Goal: Register for event/course: Sign up to attend an event or enroll in a course

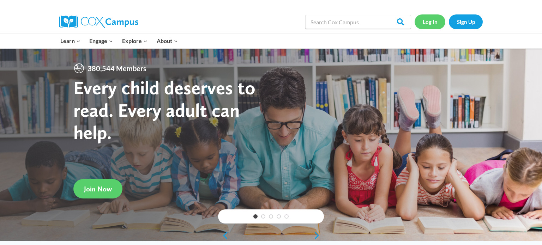
click at [439, 23] on link "Log In" at bounding box center [430, 21] width 31 height 14
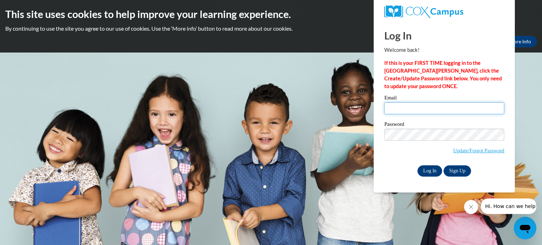
type input "jludeman@waupun.k12.wi.us"
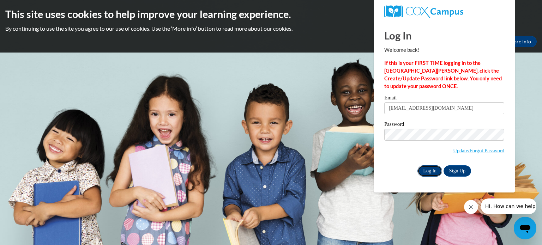
click at [429, 170] on input "Log In" at bounding box center [430, 171] width 25 height 11
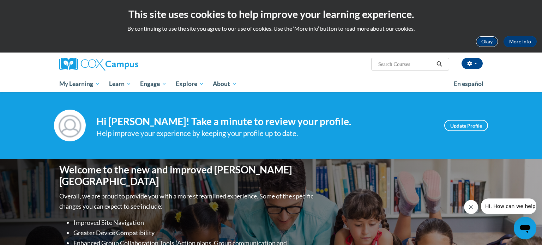
click at [482, 40] on button "Okay" at bounding box center [487, 41] width 23 height 11
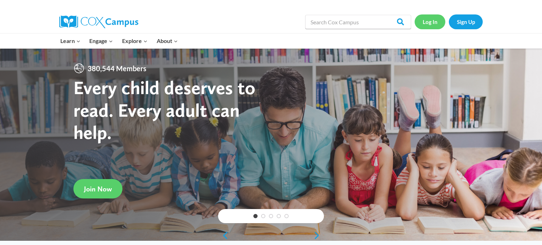
click at [428, 27] on link "Log In" at bounding box center [430, 21] width 31 height 14
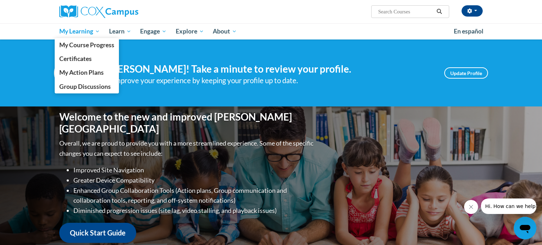
click at [78, 35] on span "My Learning" at bounding box center [79, 31] width 41 height 8
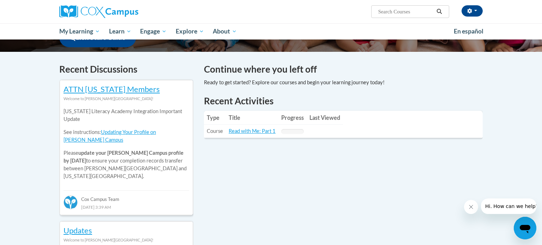
scroll to position [196, 0]
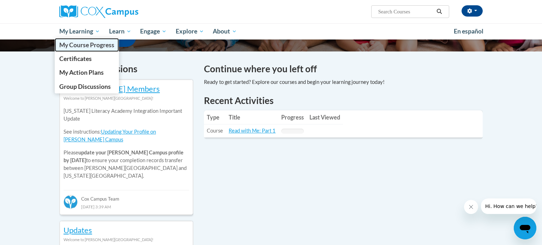
click at [91, 43] on span "My Course Progress" at bounding box center [86, 44] width 55 height 7
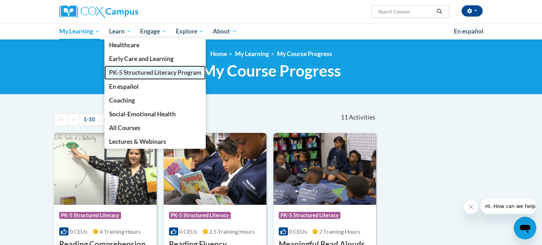
click at [132, 73] on span "PK-5 Structured Literacy Program" at bounding box center [155, 72] width 93 height 7
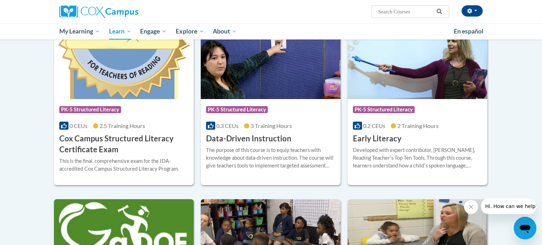
scroll to position [242, 0]
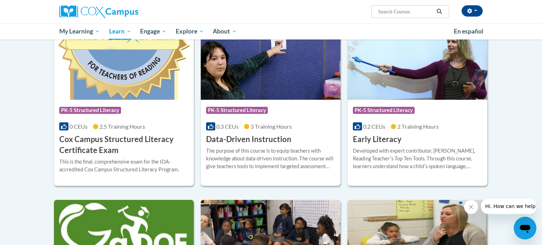
click at [245, 142] on h3 "Data-Driven Instruction" at bounding box center [248, 139] width 85 height 11
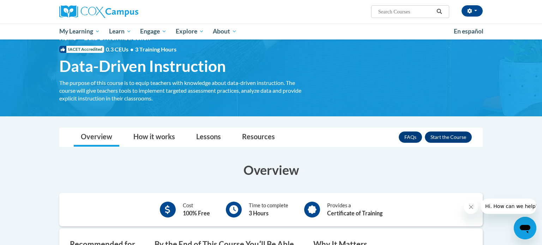
scroll to position [15, 0]
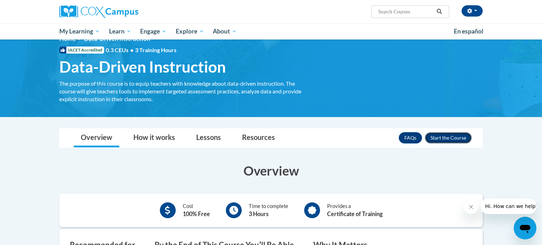
click at [436, 138] on button "Enroll" at bounding box center [448, 137] width 47 height 11
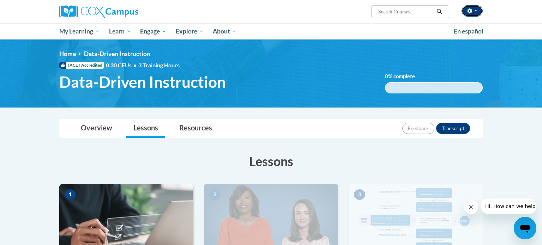
click at [472, 12] on icon "button" at bounding box center [469, 10] width 5 height 5
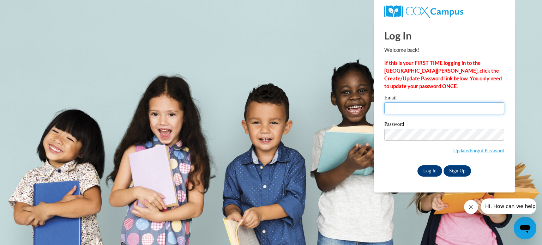
type input "jludeman@waupun.k12.wi.us"
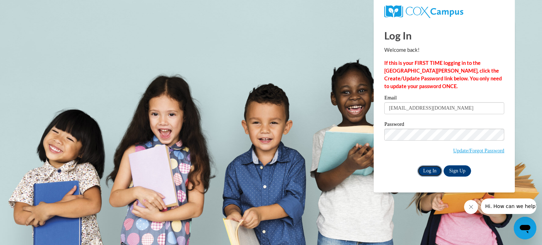
click at [431, 171] on input "Log In" at bounding box center [430, 171] width 25 height 11
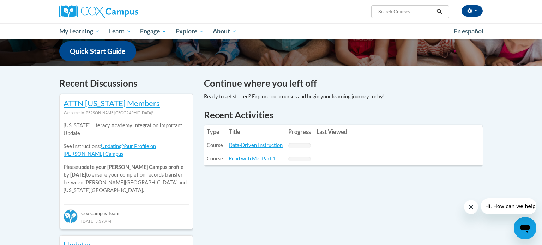
scroll to position [179, 0]
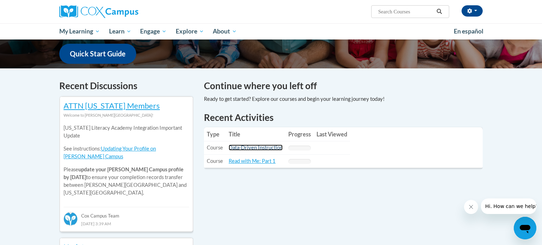
click at [260, 148] on link "Data-Driven Instruction" at bounding box center [256, 148] width 54 height 6
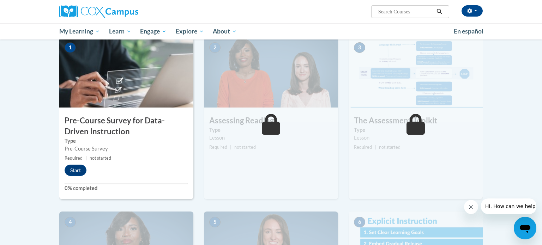
scroll to position [143, 0]
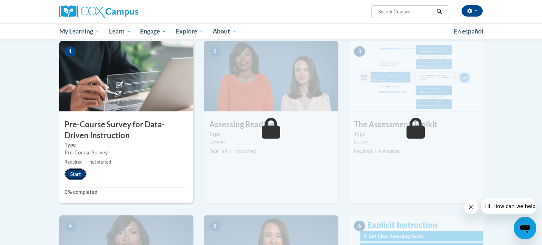
click at [79, 170] on button "Start" at bounding box center [76, 174] width 22 height 11
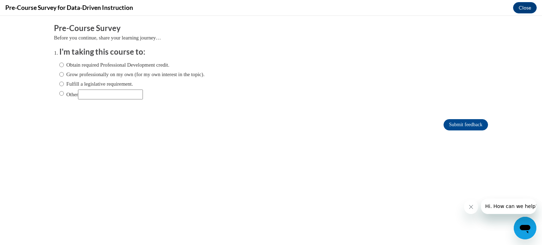
scroll to position [0, 0]
click at [62, 65] on input "Obtain required Professional Development credit." at bounding box center [61, 65] width 5 height 8
radio input "true"
click at [105, 87] on label "Fulfill a legislative requirement." at bounding box center [96, 84] width 74 height 8
click at [64, 87] on input "Fulfill a legislative requirement." at bounding box center [61, 84] width 5 height 8
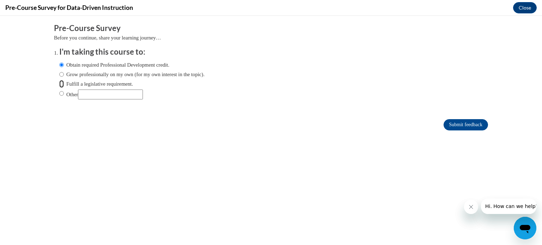
radio input "true"
click at [452, 123] on input "Submit feedback" at bounding box center [466, 124] width 44 height 11
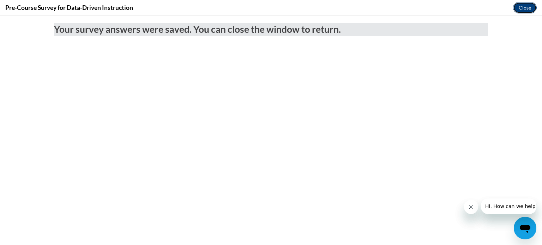
click at [522, 10] on button "Close" at bounding box center [525, 7] width 24 height 11
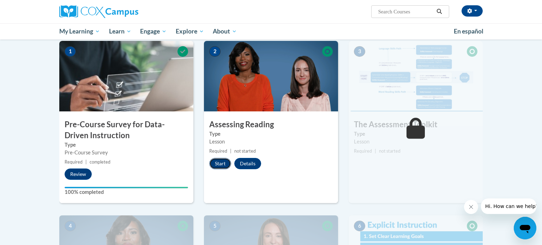
click at [222, 166] on button "Start" at bounding box center [220, 163] width 22 height 11
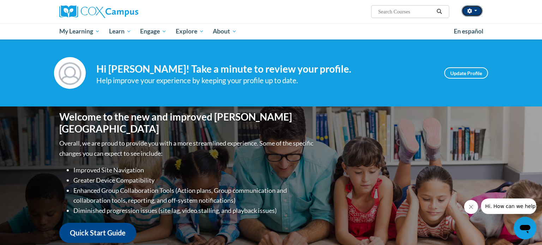
click at [468, 10] on icon "button" at bounding box center [469, 10] width 5 height 5
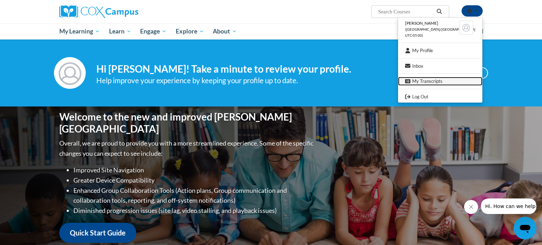
click at [427, 85] on link "My Transcripts" at bounding box center [440, 81] width 84 height 9
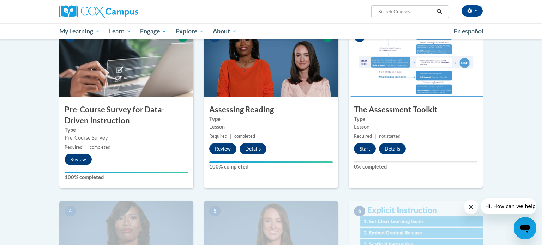
scroll to position [156, 0]
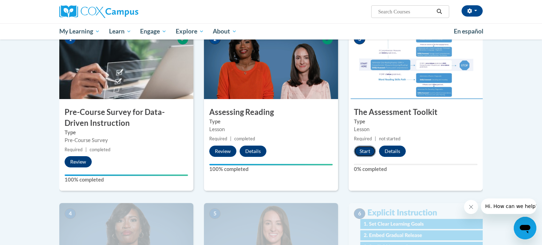
click at [361, 152] on button "Start" at bounding box center [365, 151] width 22 height 11
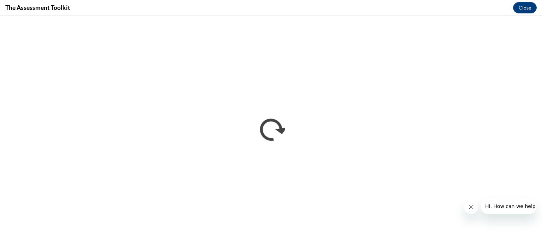
scroll to position [0, 0]
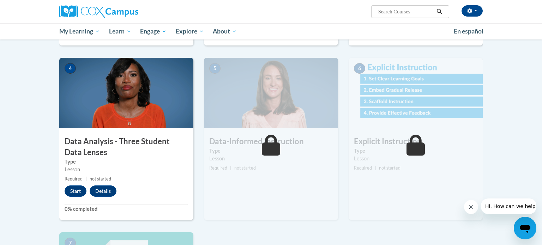
scroll to position [298, 0]
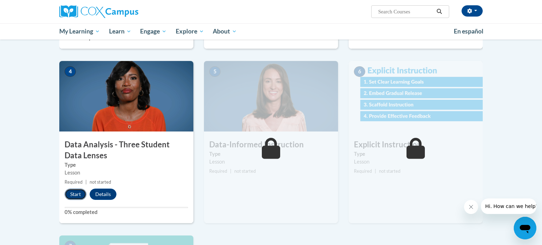
click at [75, 199] on button "Start" at bounding box center [76, 194] width 22 height 11
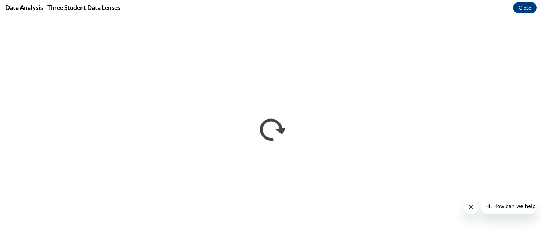
scroll to position [0, 0]
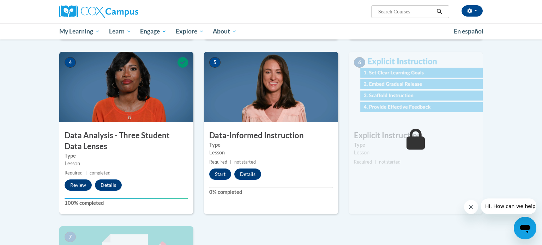
scroll to position [306, 0]
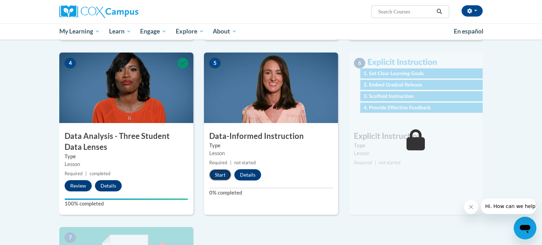
click at [224, 172] on button "Start" at bounding box center [220, 174] width 22 height 11
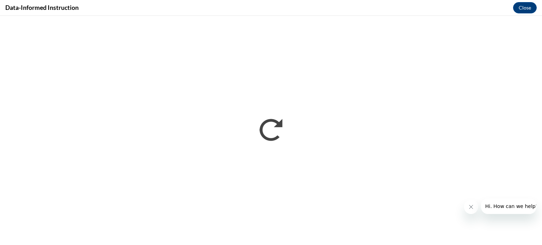
scroll to position [0, 0]
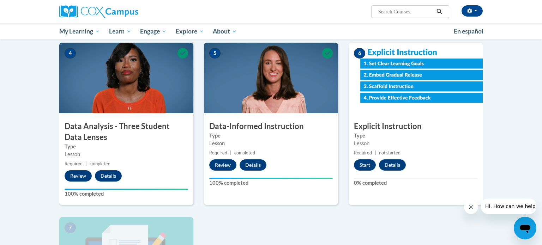
scroll to position [317, 0]
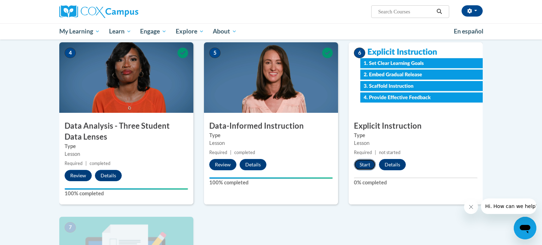
click at [365, 164] on button "Start" at bounding box center [365, 164] width 22 height 11
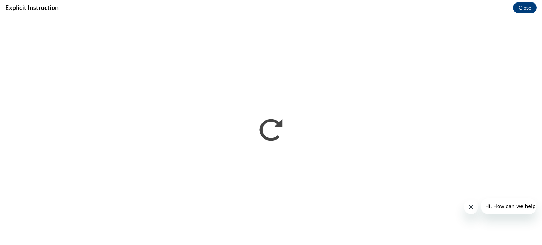
scroll to position [0, 0]
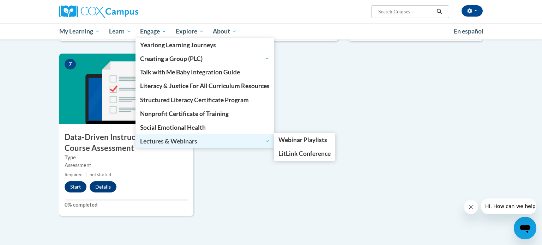
scroll to position [479, 0]
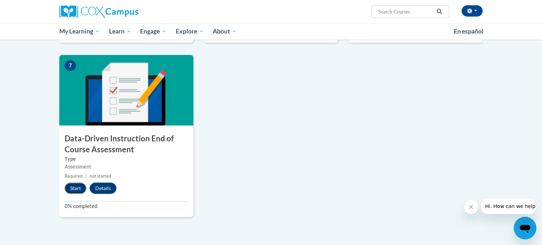
click at [72, 187] on button "Start" at bounding box center [76, 188] width 22 height 11
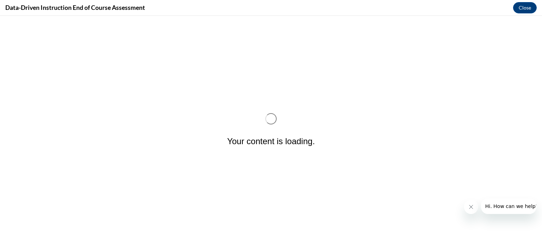
scroll to position [0, 0]
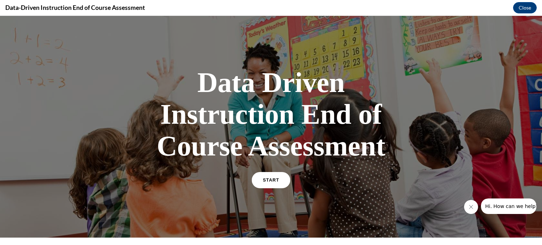
click at [262, 183] on link "START" at bounding box center [271, 180] width 38 height 16
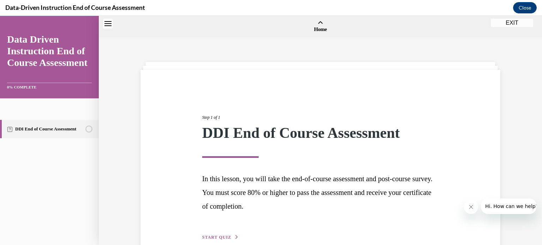
scroll to position [22, 0]
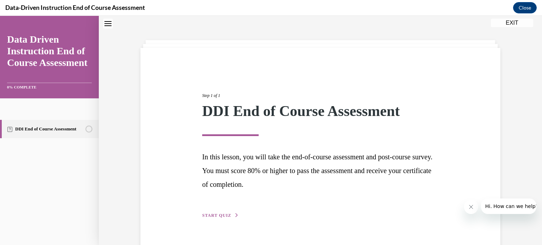
click at [233, 212] on div "Step 1 of 1 DDI End of Course Assessment In this lesson, you will take the end-…" at bounding box center [320, 147] width 247 height 143
click at [224, 217] on span "START QUIZ" at bounding box center [216, 215] width 29 height 5
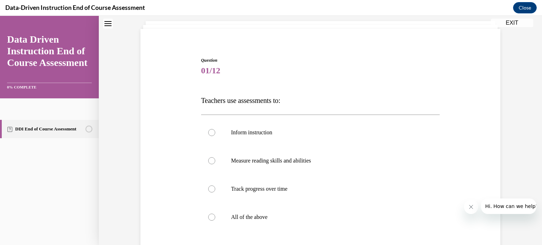
scroll to position [37, 0]
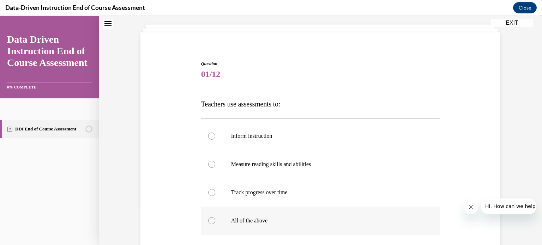
click at [212, 220] on div at bounding box center [211, 221] width 7 height 7
click at [212, 220] on input "All of the above" at bounding box center [211, 221] width 7 height 7
radio input "true"
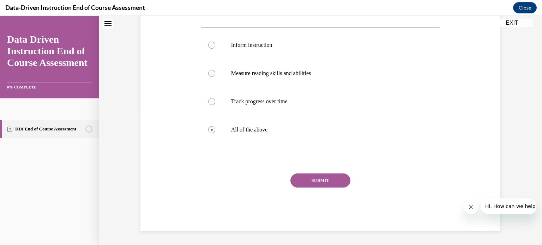
click at [304, 184] on button "SUBMIT" at bounding box center [321, 181] width 60 height 14
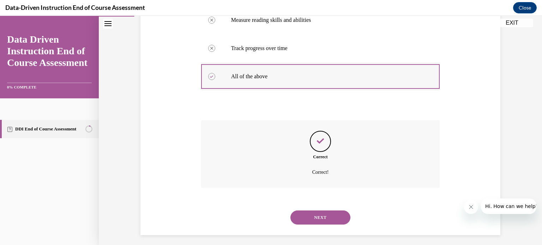
scroll to position [186, 0]
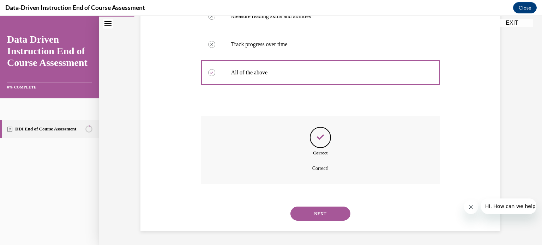
click at [329, 213] on button "NEXT" at bounding box center [321, 214] width 60 height 14
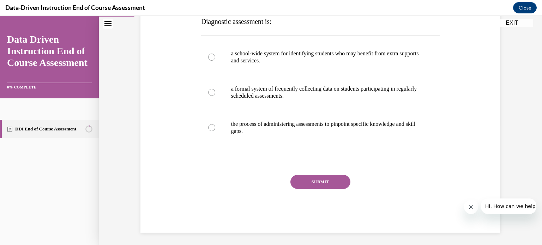
scroll to position [121, 0]
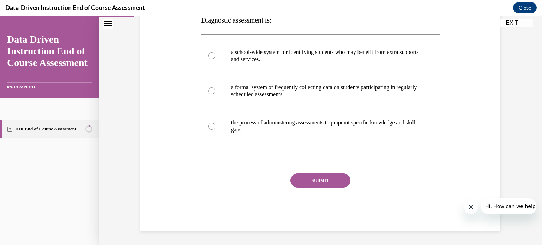
click at [233, 148] on div "Question 02/12 Diagnostic assessment is: a school-wide system for identifying s…" at bounding box center [320, 104] width 239 height 255
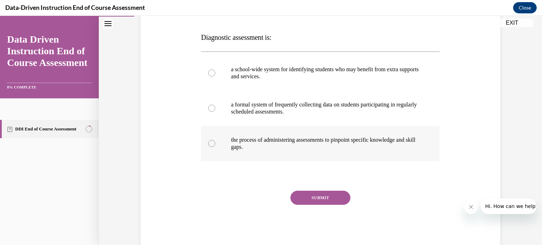
scroll to position [102, 0]
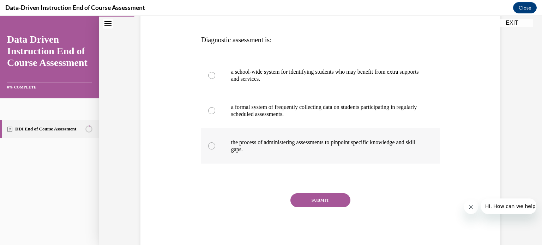
click at [227, 141] on label "the process of administering assessments to pinpoint specific knowledge and ski…" at bounding box center [320, 146] width 239 height 35
click at [215, 143] on input "the process of administering assessments to pinpoint specific knowledge and ski…" at bounding box center [211, 146] width 7 height 7
radio input "true"
click at [308, 194] on button "SUBMIT" at bounding box center [321, 200] width 60 height 14
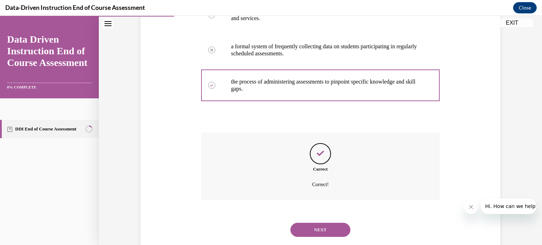
scroll to position [179, 0]
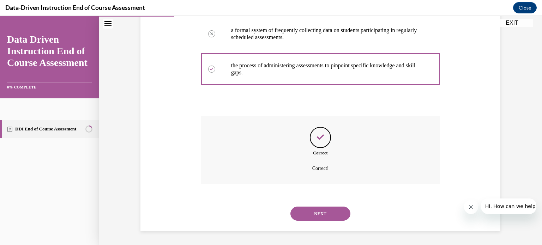
click at [315, 213] on button "NEXT" at bounding box center [321, 214] width 60 height 14
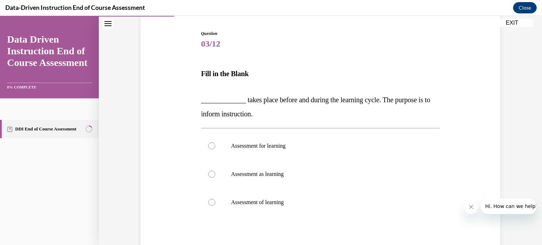
scroll to position [67, 0]
click at [212, 147] on div at bounding box center [211, 147] width 7 height 7
click at [212, 147] on input "Assessment for learning" at bounding box center [211, 147] width 7 height 7
radio input "true"
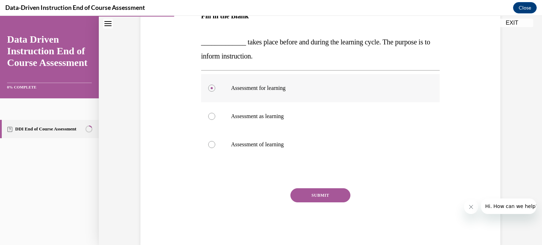
scroll to position [102, 0]
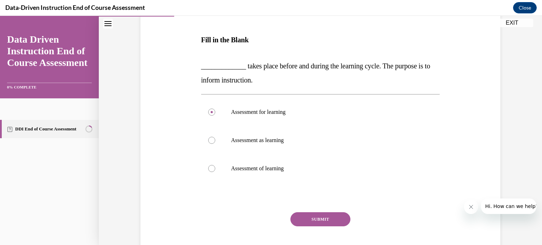
click at [308, 218] on button "SUBMIT" at bounding box center [321, 220] width 60 height 14
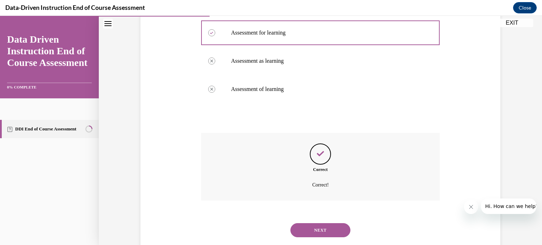
scroll to position [198, 0]
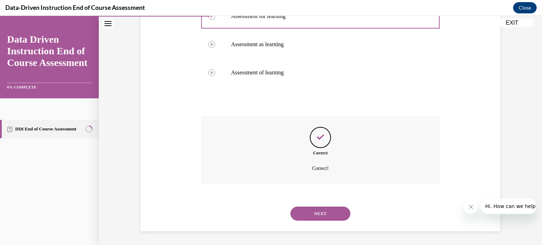
click at [314, 211] on button "NEXT" at bounding box center [321, 214] width 60 height 14
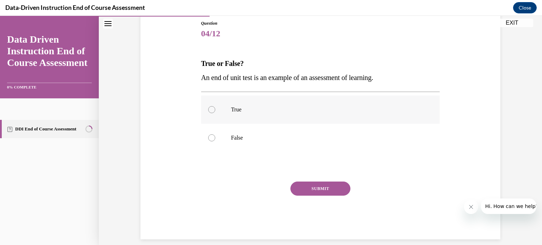
click at [227, 109] on label "True" at bounding box center [320, 110] width 239 height 28
click at [215, 109] on input "True" at bounding box center [211, 109] width 7 height 7
radio input "true"
click at [306, 191] on button "SUBMIT" at bounding box center [321, 189] width 60 height 14
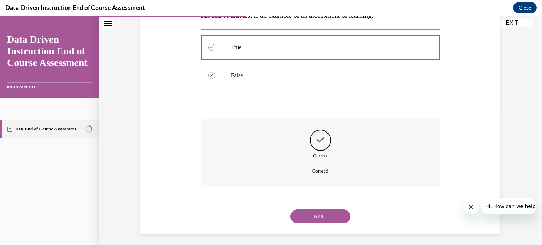
scroll to position [143, 0]
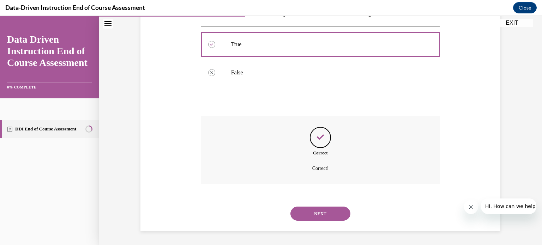
click at [310, 214] on button "NEXT" at bounding box center [321, 214] width 60 height 14
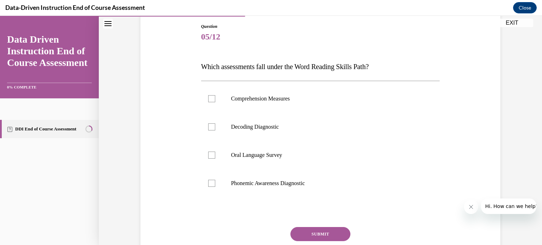
scroll to position [72, 0]
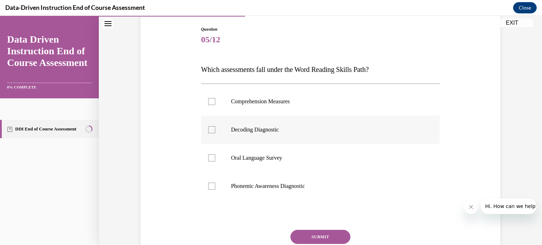
click at [216, 129] on label "Decoding Diagnostic" at bounding box center [320, 130] width 239 height 28
click at [215, 129] on input "Decoding Diagnostic" at bounding box center [211, 129] width 7 height 7
checkbox input "true"
click at [212, 185] on div at bounding box center [211, 186] width 7 height 7
click at [212, 185] on input "Phonemic Awareness Diagnostic" at bounding box center [211, 186] width 7 height 7
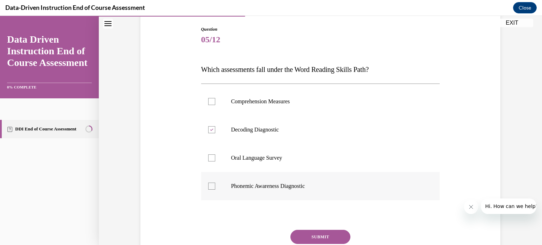
checkbox input "true"
click at [309, 231] on button "SUBMIT" at bounding box center [321, 237] width 60 height 14
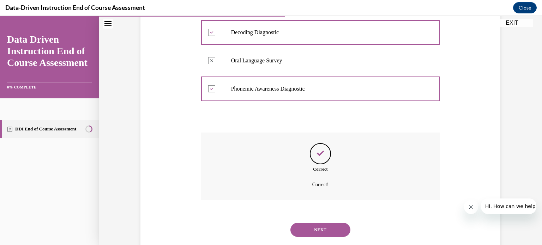
scroll to position [186, 0]
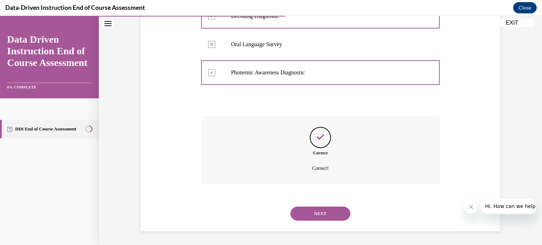
click at [331, 210] on button "NEXT" at bounding box center [321, 214] width 60 height 14
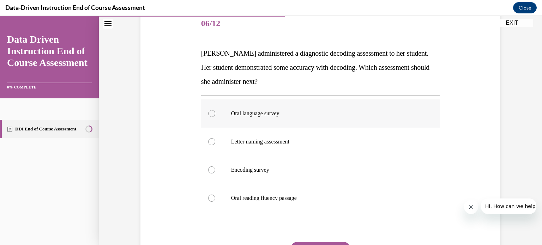
scroll to position [87, 0]
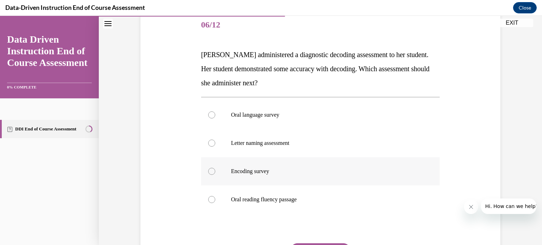
click at [248, 168] on p "Encoding survey" at bounding box center [326, 171] width 191 height 7
click at [215, 168] on input "Encoding survey" at bounding box center [211, 171] width 7 height 7
radio input "true"
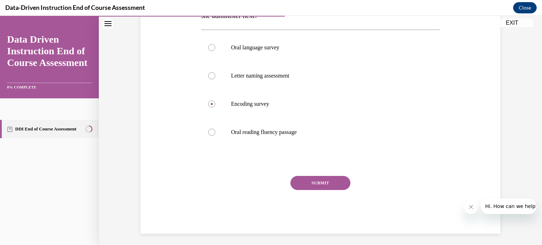
click at [298, 180] on button "SUBMIT" at bounding box center [321, 183] width 60 height 14
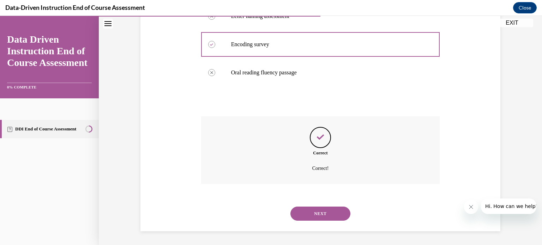
scroll to position [213, 0]
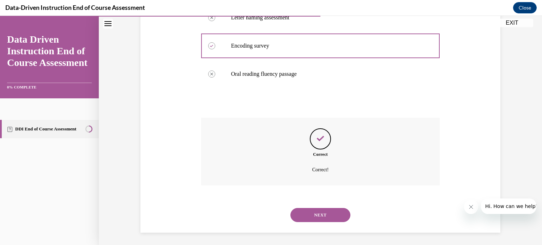
click at [317, 215] on button "NEXT" at bounding box center [321, 215] width 60 height 14
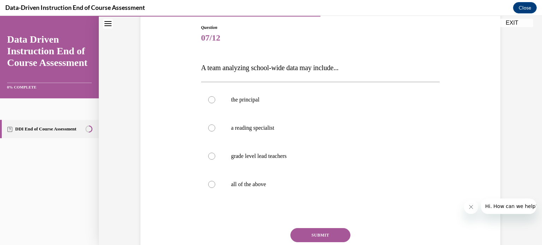
scroll to position [73, 0]
click at [233, 190] on label "all of the above" at bounding box center [320, 185] width 239 height 28
click at [215, 189] on input "all of the above" at bounding box center [211, 185] width 7 height 7
radio input "true"
click at [301, 238] on button "SUBMIT" at bounding box center [321, 236] width 60 height 14
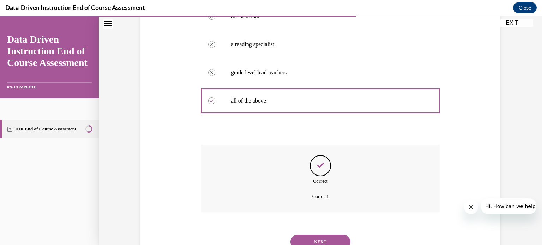
scroll to position [186, 0]
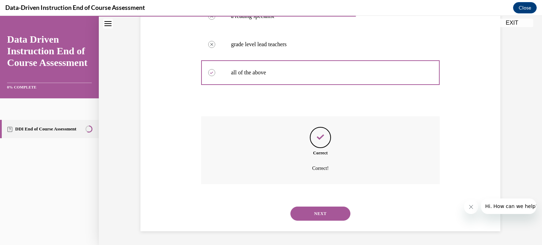
click at [315, 217] on button "NEXT" at bounding box center [321, 214] width 60 height 14
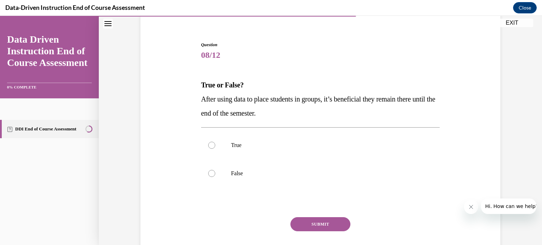
scroll to position [56, 0]
click at [279, 182] on label "False" at bounding box center [320, 174] width 239 height 28
click at [215, 177] on input "False" at bounding box center [211, 173] width 7 height 7
radio input "true"
click at [307, 227] on button "SUBMIT" at bounding box center [321, 225] width 60 height 14
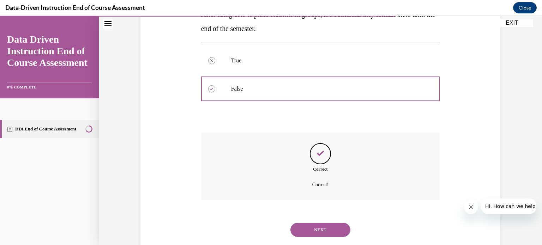
scroll to position [157, 0]
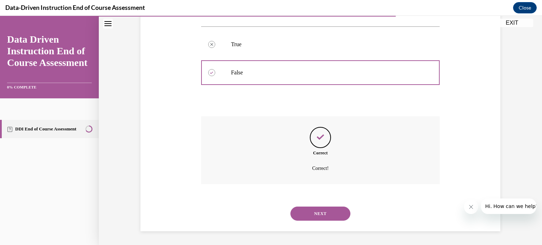
click at [320, 222] on div "NEXT" at bounding box center [320, 214] width 239 height 28
click at [318, 215] on button "NEXT" at bounding box center [321, 214] width 60 height 14
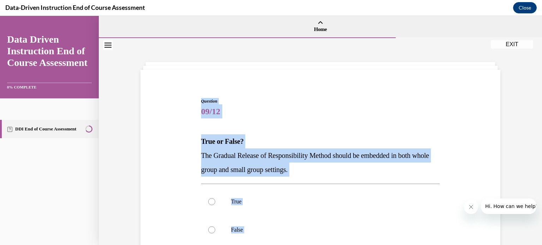
click at [334, 180] on div "Question 09/12 True or False? The Gradual Release of Responsibility Method shou…" at bounding box center [320, 215] width 239 height 234
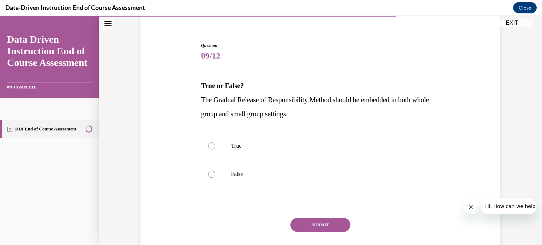
scroll to position [55, 0]
click at [324, 155] on label "True" at bounding box center [320, 147] width 239 height 28
click at [215, 151] on input "True" at bounding box center [211, 147] width 7 height 7
radio input "true"
click at [330, 220] on button "SUBMIT" at bounding box center [321, 226] width 60 height 14
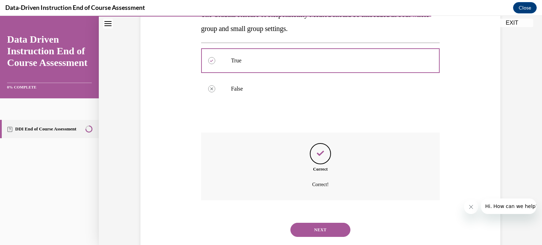
scroll to position [157, 0]
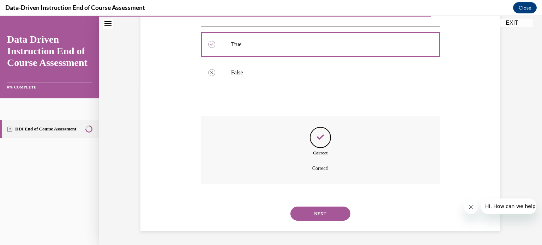
click at [320, 214] on button "NEXT" at bounding box center [321, 214] width 60 height 14
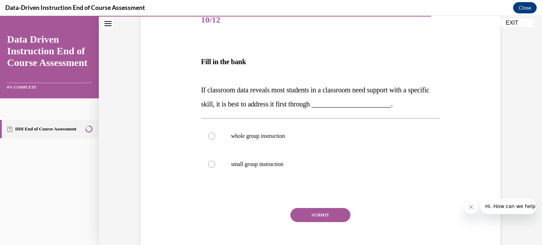
scroll to position [92, 0]
click at [286, 138] on p "whole group instruction" at bounding box center [326, 136] width 191 height 7
click at [215, 138] on input "whole group instruction" at bounding box center [211, 136] width 7 height 7
radio input "true"
click at [315, 212] on button "SUBMIT" at bounding box center [321, 215] width 60 height 14
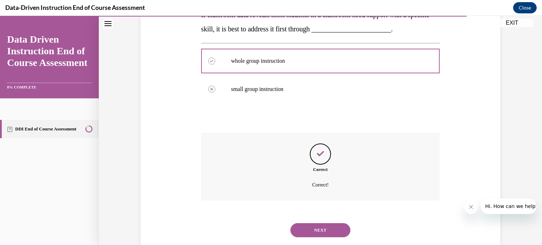
scroll to position [184, 0]
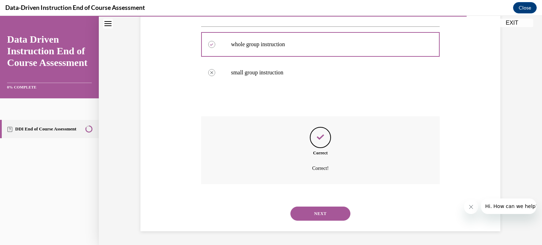
click at [317, 216] on button "NEXT" at bounding box center [321, 214] width 60 height 14
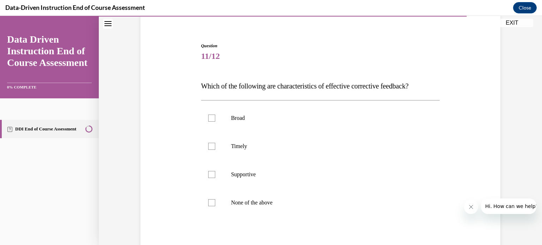
scroll to position [58, 0]
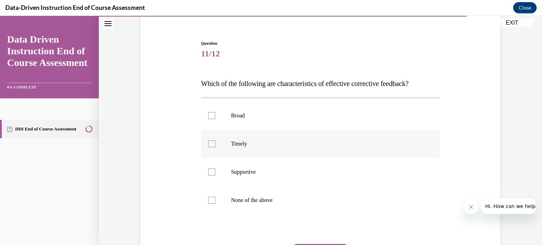
click at [246, 141] on p "Timely" at bounding box center [326, 144] width 191 height 7
click at [215, 141] on input "Timely" at bounding box center [211, 144] width 7 height 7
checkbox input "true"
click at [240, 173] on p "Supportive" at bounding box center [326, 172] width 191 height 7
click at [215, 173] on input "Supportive" at bounding box center [211, 172] width 7 height 7
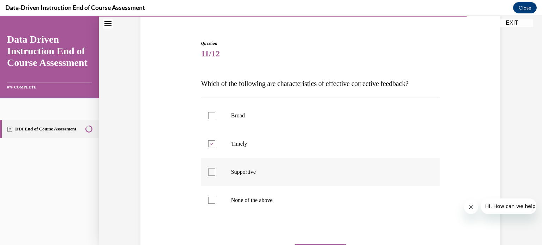
checkbox input "true"
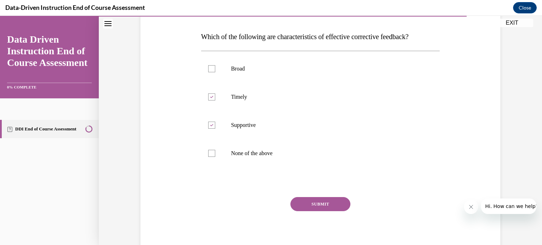
click at [325, 204] on button "SUBMIT" at bounding box center [321, 204] width 60 height 14
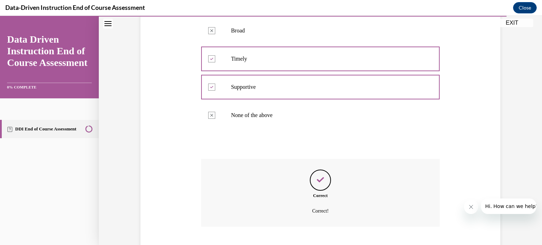
scroll to position [186, 0]
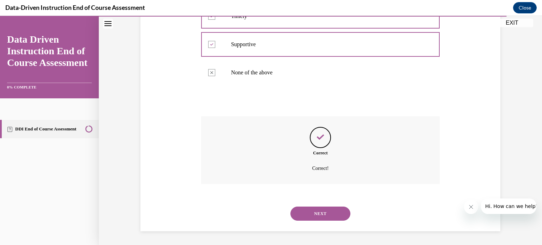
click at [318, 213] on button "NEXT" at bounding box center [321, 214] width 60 height 14
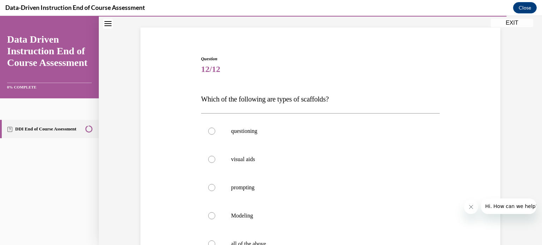
scroll to position [43, 0]
click at [211, 133] on div at bounding box center [211, 130] width 7 height 7
click at [211, 133] on input "questioning" at bounding box center [211, 130] width 7 height 7
radio input "true"
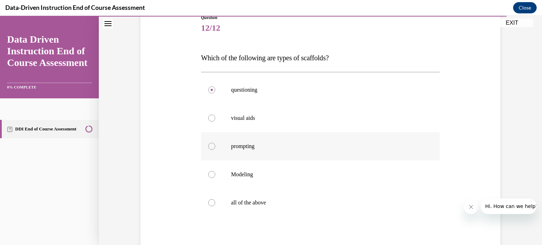
scroll to position [88, 0]
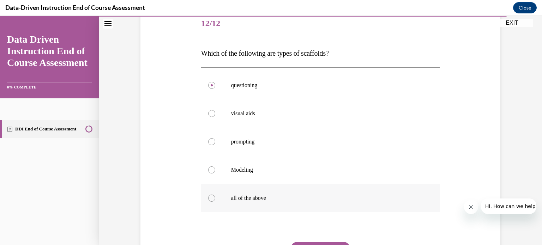
click at [228, 187] on label "all of the above" at bounding box center [320, 198] width 239 height 28
click at [215, 195] on input "all of the above" at bounding box center [211, 198] width 7 height 7
radio input "true"
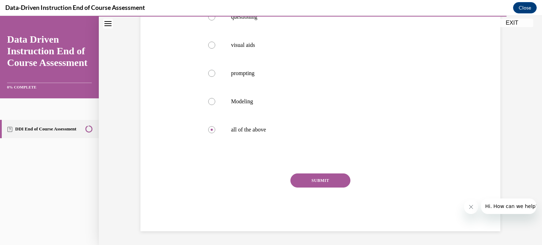
click at [302, 179] on button "SUBMIT" at bounding box center [321, 181] width 60 height 14
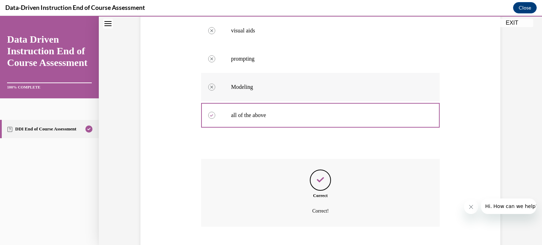
scroll to position [214, 0]
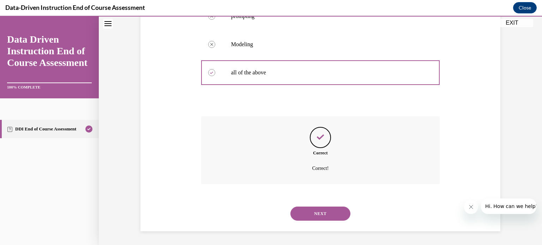
click at [309, 214] on button "NEXT" at bounding box center [321, 214] width 60 height 14
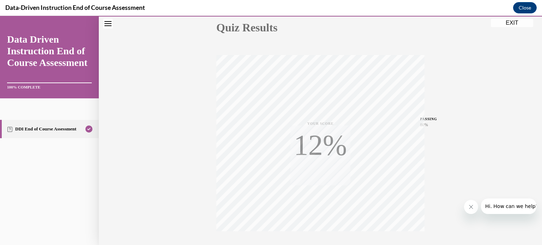
scroll to position [132, 0]
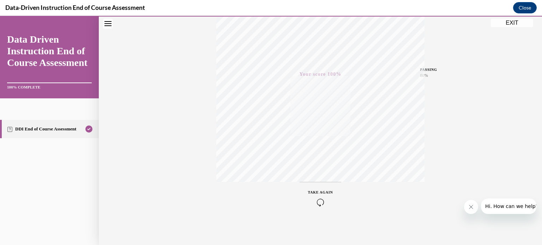
click at [521, 24] on button "EXIT" at bounding box center [512, 23] width 42 height 8
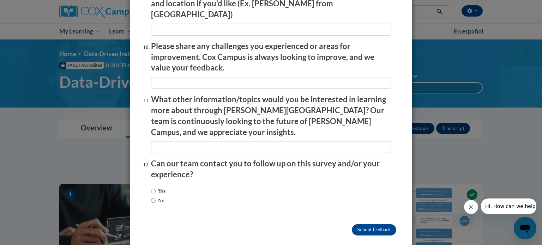
scroll to position [0, 0]
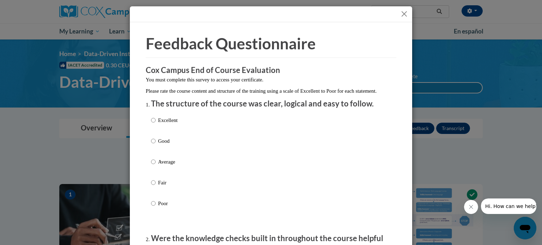
click button "Close"
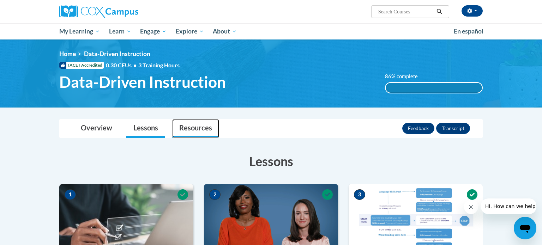
click link "Resources"
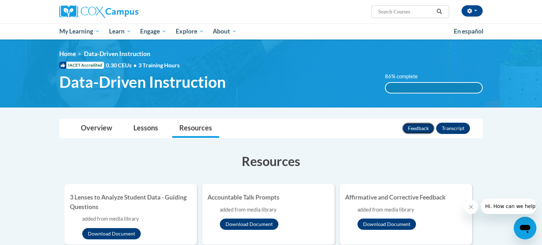
click button "Feedback"
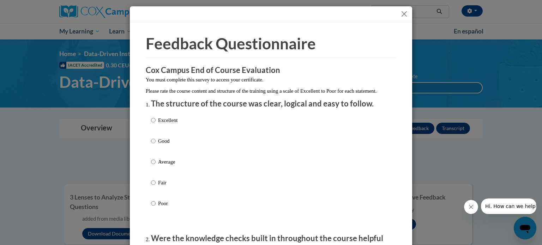
click label "Excellent"
click input "Excellent"
radio input "true"
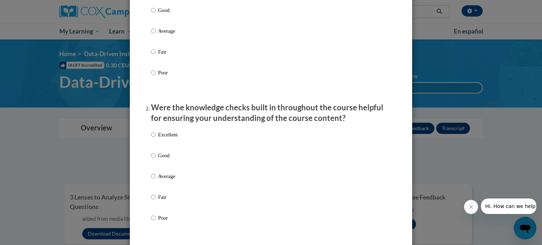
scroll to position [133, 0]
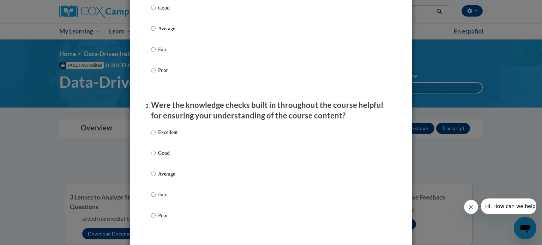
click div "Excellent Good Average Fair Poor"
click p "Excellent"
click input "Excellent"
radio input "true"
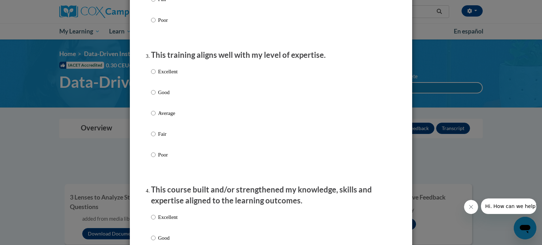
scroll to position [334, 0]
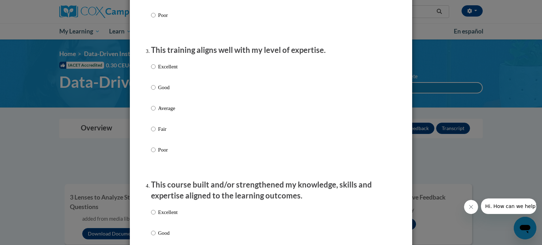
click p "Excellent"
click input "Excellent"
radio input "true"
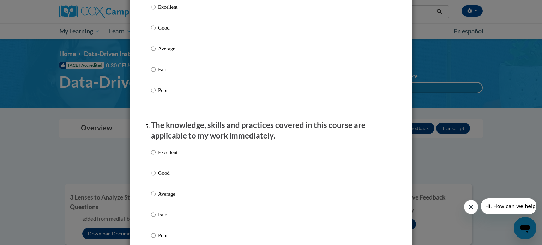
scroll to position [534, 0]
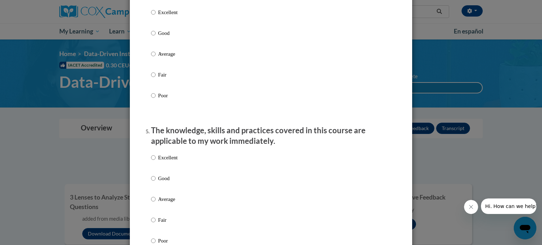
click p "Excellent"
click input "Excellent"
radio input "true"
click input "Excellent"
radio input "true"
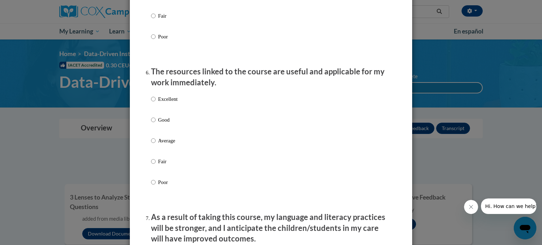
scroll to position [741, 0]
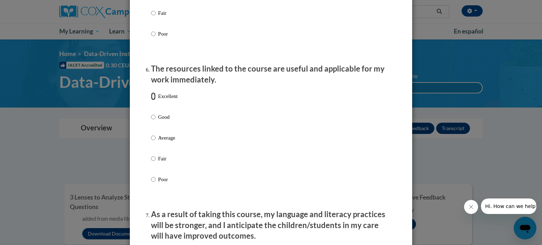
click input "Excellent"
radio input "true"
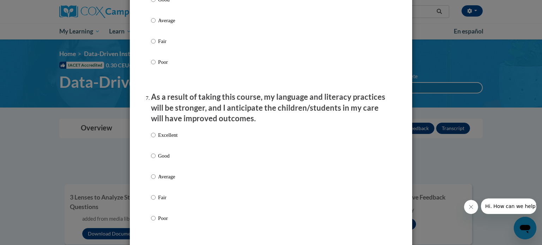
scroll to position [916, 0]
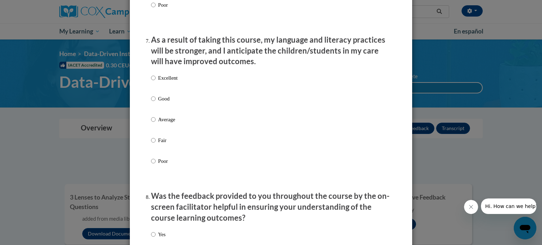
click p "Excellent"
click input "Excellent"
radio input "true"
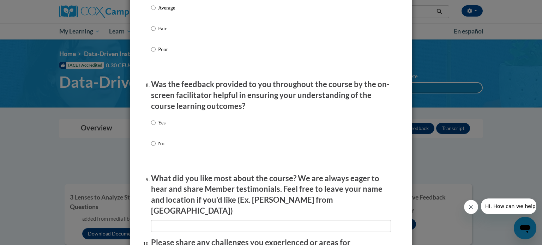
scroll to position [1030, 0]
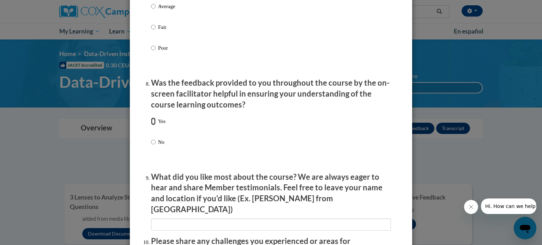
click input "Yes"
radio input "true"
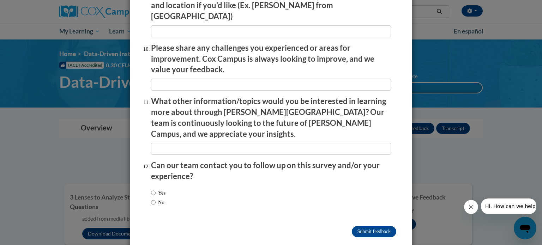
scroll to position [1225, 0]
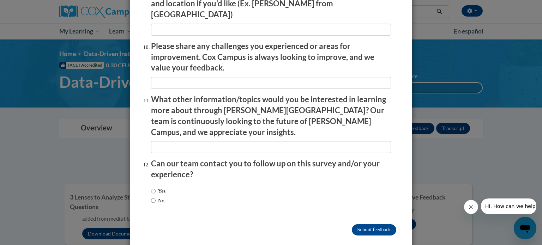
click div "Yes No"
click input "No"
radio input "true"
click input "Submit feedback"
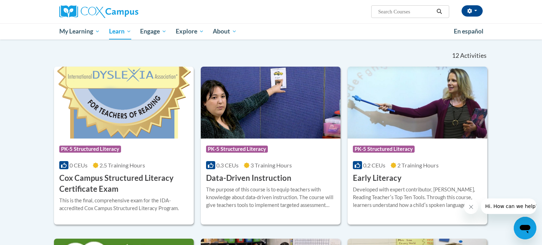
scroll to position [204, 0]
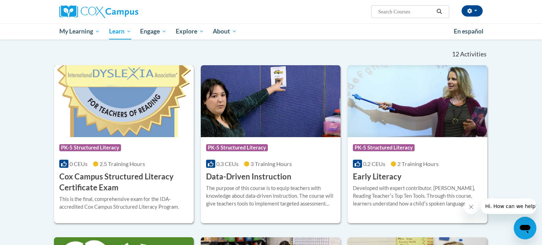
click at [94, 148] on span "PK-5 Structured Literacy" at bounding box center [90, 147] width 62 height 7
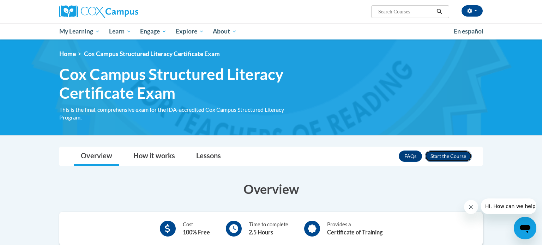
click at [450, 152] on button "Enroll" at bounding box center [448, 156] width 47 height 11
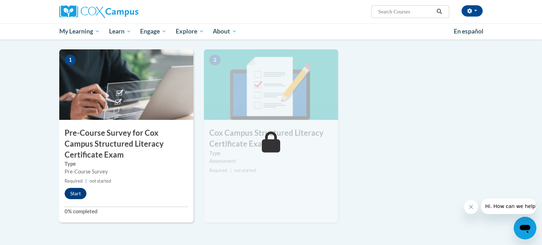
scroll to position [159, 0]
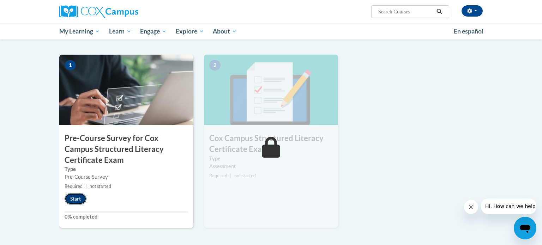
click at [69, 195] on button "Start" at bounding box center [76, 198] width 22 height 11
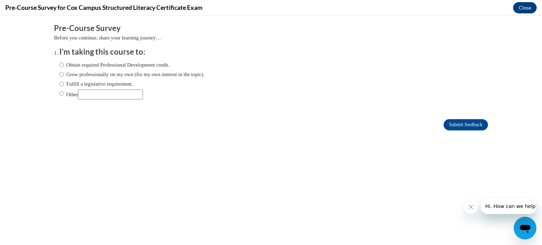
scroll to position [0, 0]
click at [63, 84] on input "Fulfill a legislative requirement." at bounding box center [61, 84] width 5 height 8
radio input "true"
click at [472, 127] on input "Submit feedback" at bounding box center [466, 124] width 44 height 11
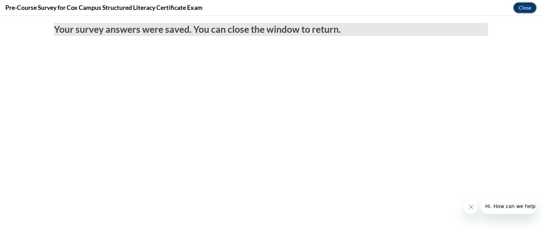
click at [514, 10] on button "Close" at bounding box center [525, 7] width 24 height 11
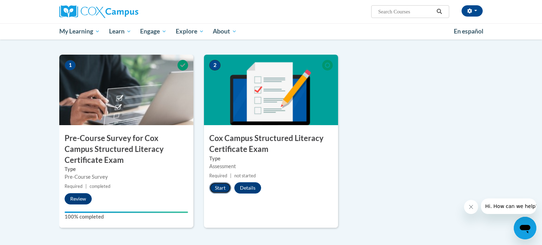
click at [221, 188] on button "Start" at bounding box center [220, 188] width 22 height 11
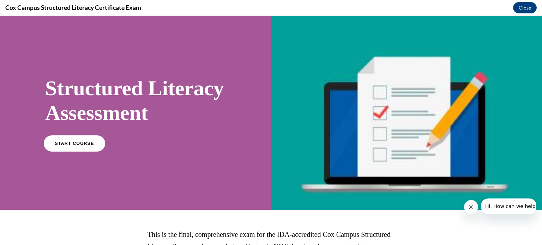
click at [62, 151] on link "START COURSE" at bounding box center [74, 143] width 61 height 16
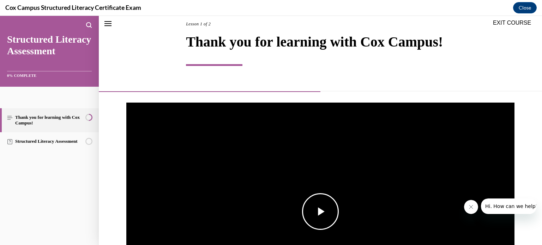
click at [321, 212] on span "Video player" at bounding box center [321, 212] width 0 height 0
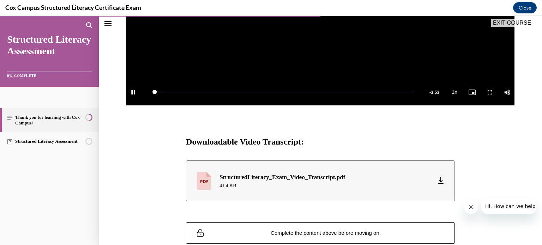
scroll to position [247, 0]
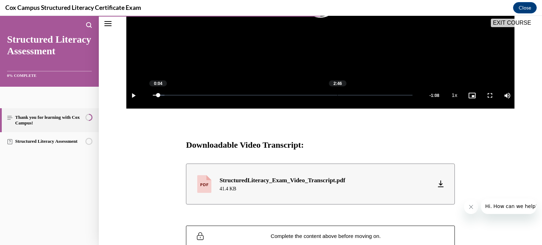
click at [338, 95] on div "2:46" at bounding box center [338, 95] width 0 height 1
click at [410, 95] on div "3:52" at bounding box center [410, 95] width 0 height 1
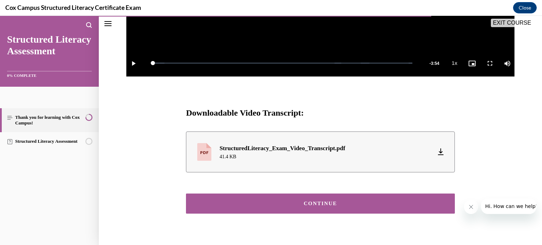
scroll to position [279, 0]
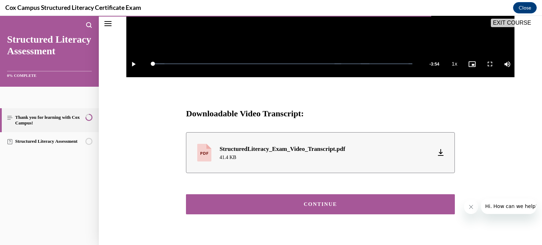
click at [389, 203] on div "CONTINUE" at bounding box center [320, 204] width 247 height 5
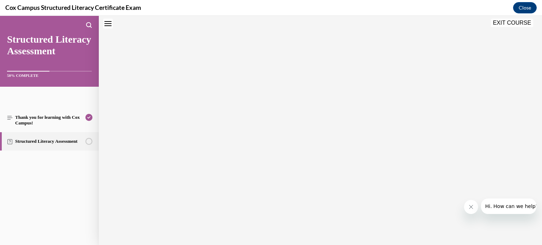
scroll to position [22, 0]
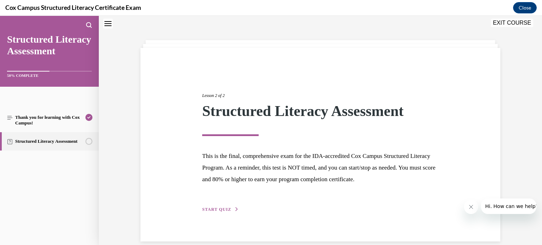
click at [215, 209] on span "START QUIZ" at bounding box center [216, 209] width 29 height 5
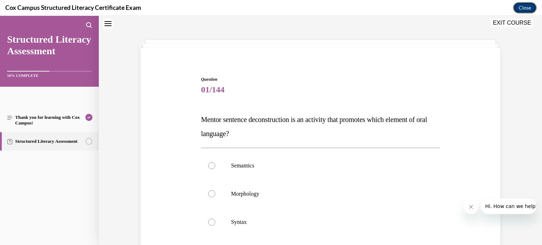
click at [520, 11] on button "Close" at bounding box center [525, 7] width 24 height 11
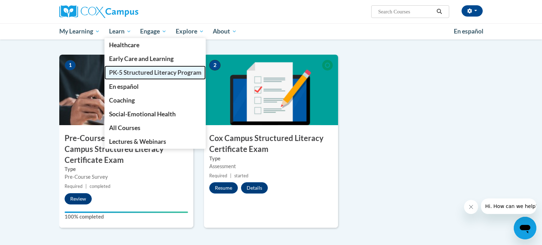
click at [125, 73] on span "PK-5 Structured Literacy Program" at bounding box center [155, 72] width 93 height 7
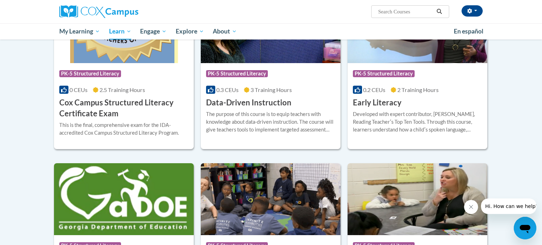
scroll to position [280, 0]
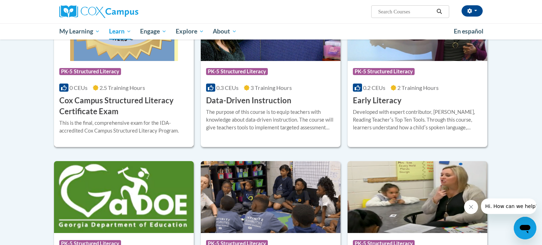
click at [95, 108] on h3 "Cox Campus Structured Literacy Certificate Exam" at bounding box center [123, 106] width 129 height 22
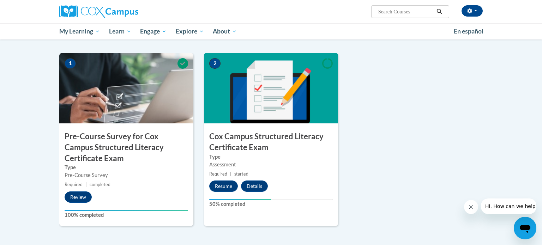
scroll to position [183, 0]
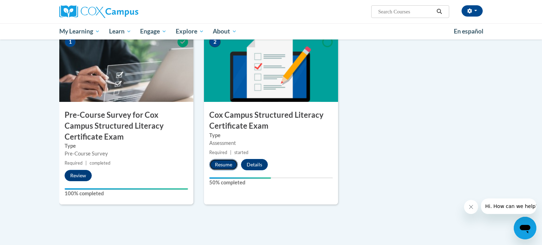
click at [221, 163] on button "Resume" at bounding box center [223, 164] width 29 height 11
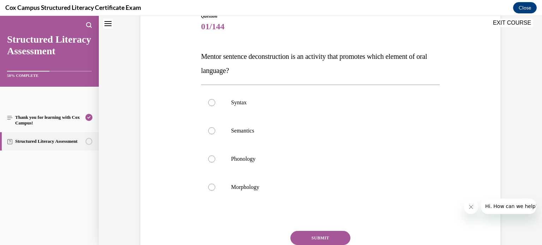
scroll to position [83, 0]
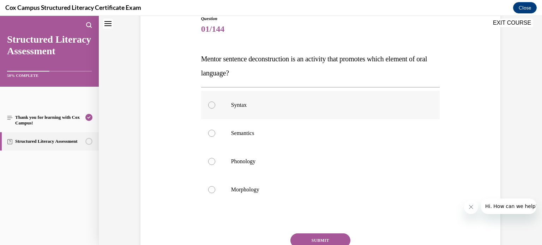
click at [212, 105] on div at bounding box center [211, 105] width 7 height 7
click at [212, 105] on input "Syntax" at bounding box center [211, 105] width 7 height 7
radio input "true"
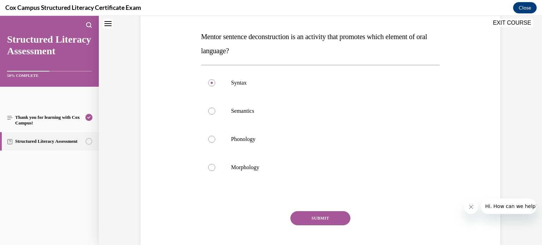
scroll to position [95, 0]
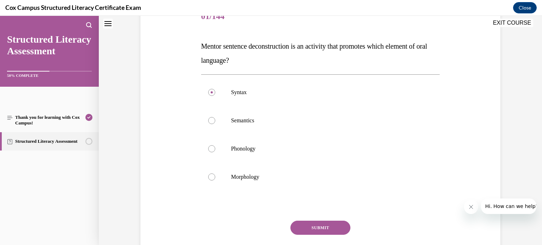
click at [320, 229] on button "SUBMIT" at bounding box center [321, 228] width 60 height 14
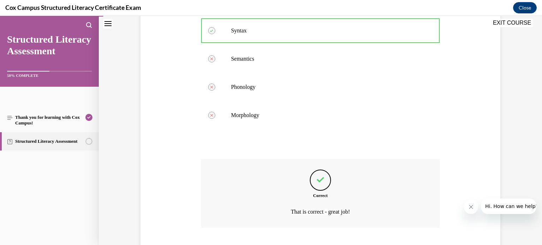
scroll to position [201, 0]
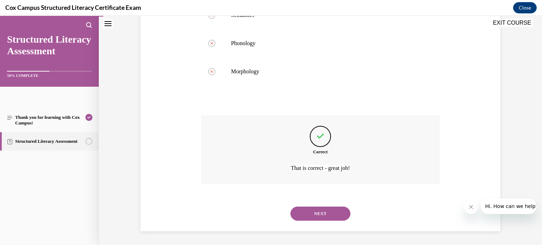
click at [318, 214] on button "NEXT" at bounding box center [321, 214] width 60 height 14
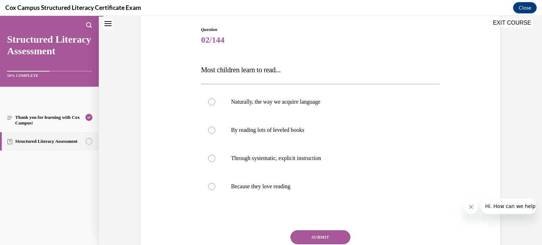
scroll to position [80, 0]
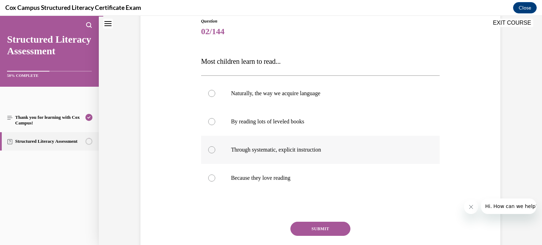
click at [211, 152] on div at bounding box center [211, 150] width 7 height 7
click at [211, 152] on input "Through systematic, explicit instruction" at bounding box center [211, 150] width 7 height 7
radio input "true"
click at [310, 230] on button "SUBMIT" at bounding box center [321, 229] width 60 height 14
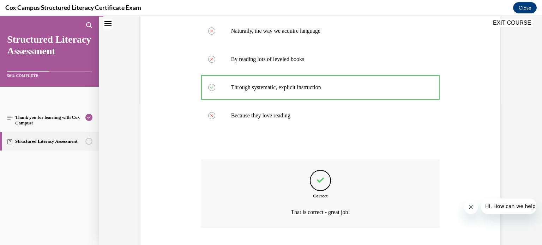
scroll to position [187, 0]
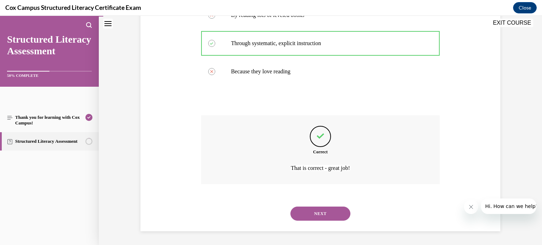
click at [316, 218] on button "NEXT" at bounding box center [321, 214] width 60 height 14
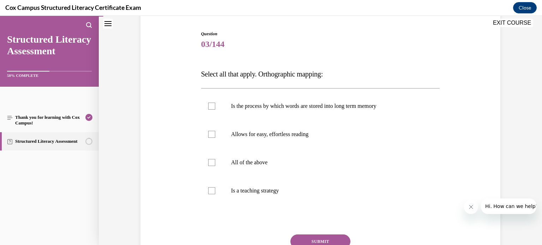
scroll to position [64, 0]
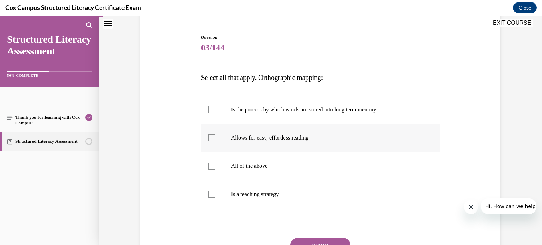
click at [215, 138] on div at bounding box center [211, 138] width 7 height 7
click at [215, 138] on input "Allows for easy, effortless reading" at bounding box center [211, 138] width 7 height 7
checkbox input "true"
click at [209, 113] on label "Is the process by which words are stored into long term memory" at bounding box center [320, 110] width 239 height 28
click at [209, 113] on input "Is the process by which words are stored into long term memory" at bounding box center [211, 109] width 7 height 7
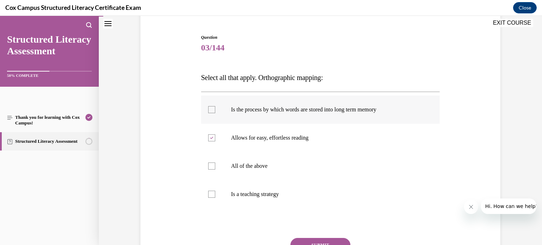
checkbox input "true"
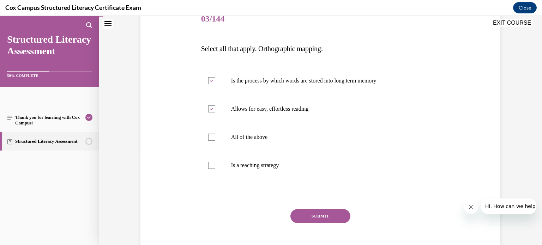
click at [303, 213] on button "SUBMIT" at bounding box center [321, 216] width 60 height 14
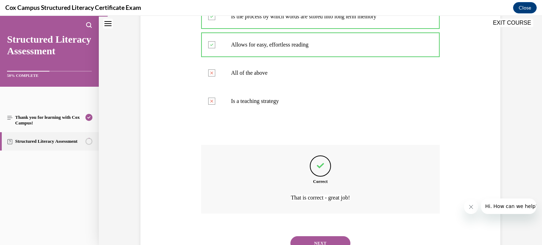
scroll to position [187, 0]
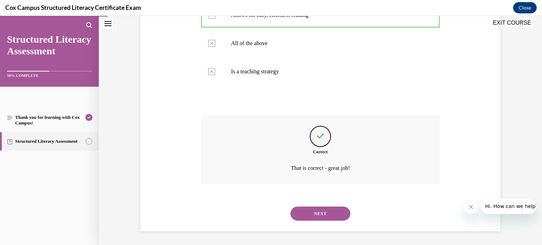
click at [303, 214] on button "NEXT" at bounding box center [321, 214] width 60 height 14
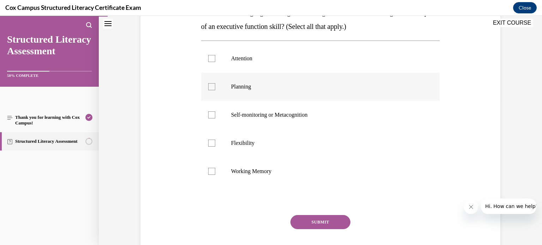
scroll to position [145, 0]
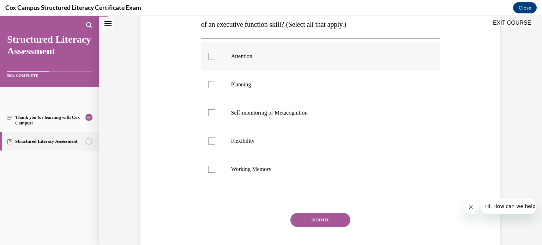
click at [214, 61] on label "Attention" at bounding box center [320, 56] width 239 height 28
click at [214, 60] on input "Attention" at bounding box center [211, 56] width 7 height 7
checkbox input "true"
click at [214, 81] on div at bounding box center [211, 84] width 7 height 7
click at [214, 81] on input "Planning" at bounding box center [211, 84] width 7 height 7
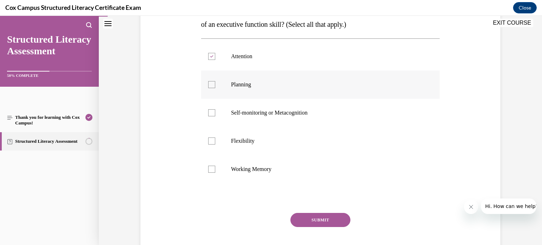
checkbox input "true"
click at [215, 112] on label "Self-monitoring or Metacognition" at bounding box center [320, 113] width 239 height 28
click at [215, 112] on input "Self-monitoring or Metacognition" at bounding box center [211, 112] width 7 height 7
checkbox input "true"
click at [214, 137] on label "Flexibility" at bounding box center [320, 141] width 239 height 28
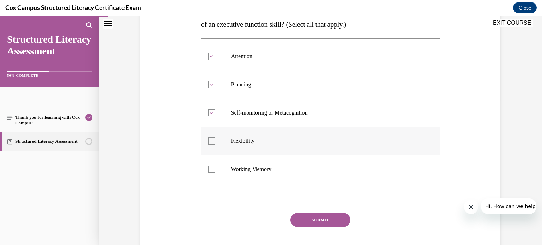
click at [214, 138] on input "Flexibility" at bounding box center [211, 141] width 7 height 7
checkbox input "true"
click at [213, 167] on div at bounding box center [211, 169] width 7 height 7
click at [213, 167] on input "Working Memory" at bounding box center [211, 169] width 7 height 7
checkbox input "true"
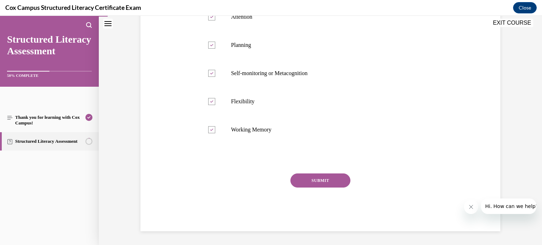
click at [314, 176] on button "SUBMIT" at bounding box center [321, 181] width 60 height 14
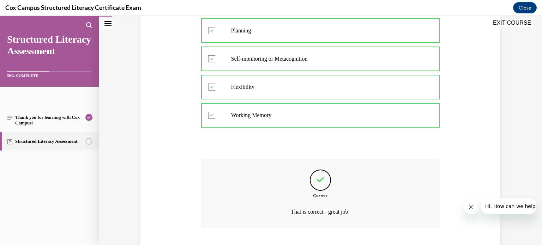
scroll to position [243, 0]
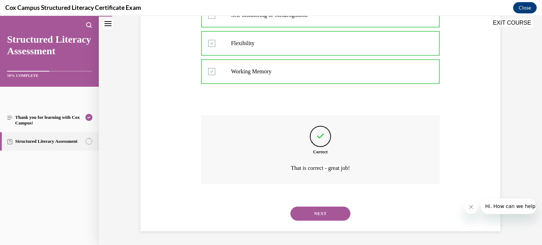
click at [312, 212] on button "NEXT" at bounding box center [321, 214] width 60 height 14
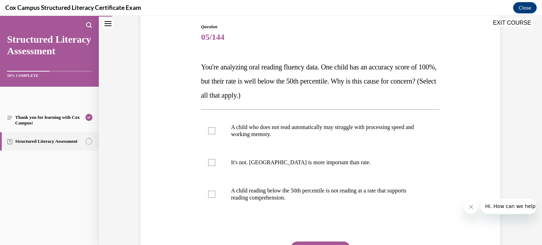
scroll to position [75, 0]
click at [210, 192] on div at bounding box center [211, 194] width 7 height 7
click at [210, 192] on input "A child reading below the 50th percentile is not reading at a rate that support…" at bounding box center [211, 194] width 7 height 7
checkbox input "true"
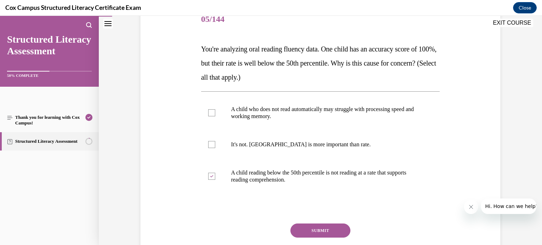
scroll to position [90, 0]
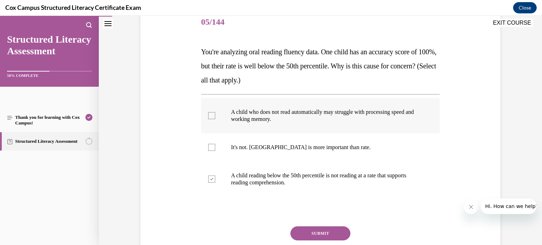
click at [210, 118] on div at bounding box center [211, 115] width 7 height 7
click at [210, 118] on input "A child who does not read automatically may struggle with processing speed and …" at bounding box center [211, 115] width 7 height 7
checkbox input "true"
click at [306, 234] on button "SUBMIT" at bounding box center [321, 234] width 60 height 14
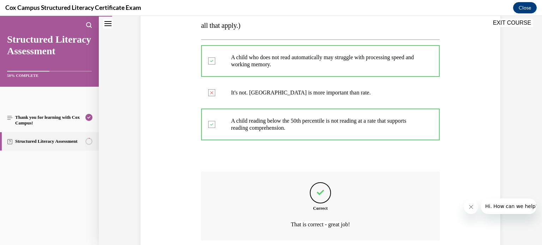
scroll to position [201, 0]
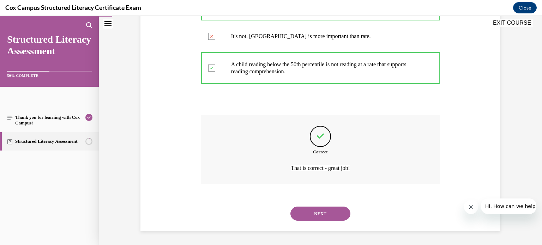
click at [302, 213] on button "NEXT" at bounding box center [321, 214] width 60 height 14
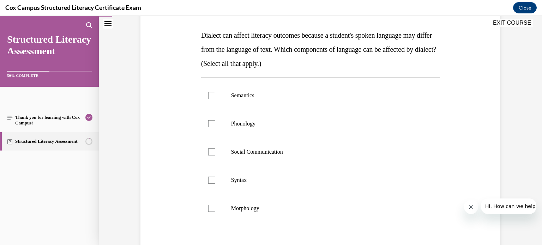
scroll to position [96, 0]
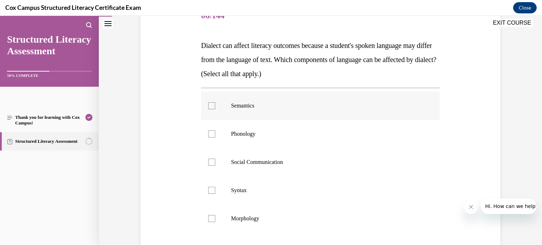
click at [213, 107] on div at bounding box center [211, 105] width 7 height 7
click at [213, 107] on input "Semantics" at bounding box center [211, 105] width 7 height 7
checkbox input "true"
click at [213, 133] on div at bounding box center [211, 134] width 7 height 7
click at [213, 133] on input "Phonology" at bounding box center [211, 134] width 7 height 7
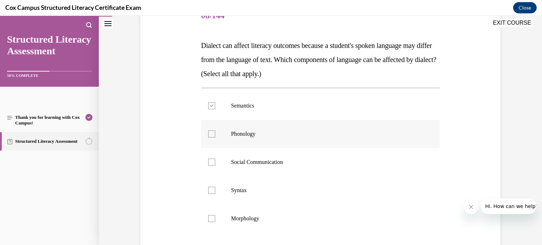
checkbox input "true"
click at [212, 159] on div at bounding box center [211, 162] width 7 height 7
click at [212, 159] on input "Social Communication" at bounding box center [211, 162] width 7 height 7
checkbox input "true"
click at [210, 191] on div at bounding box center [211, 190] width 7 height 7
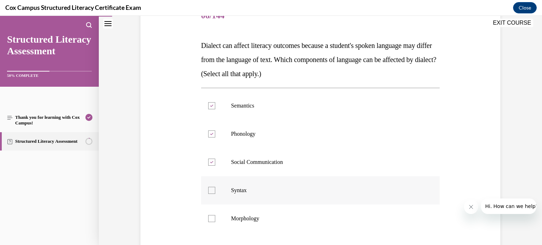
click at [210, 191] on input "Syntax" at bounding box center [211, 190] width 7 height 7
checkbox input "true"
click at [214, 218] on div at bounding box center [211, 218] width 7 height 7
click at [214, 218] on input "Morphology" at bounding box center [211, 218] width 7 height 7
checkbox input "true"
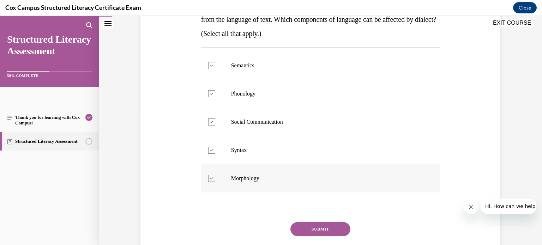
scroll to position [137, 0]
click at [323, 228] on button "SUBMIT" at bounding box center [321, 229] width 60 height 14
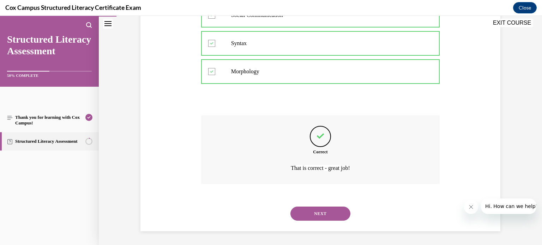
click at [320, 219] on button "NEXT" at bounding box center [321, 214] width 60 height 14
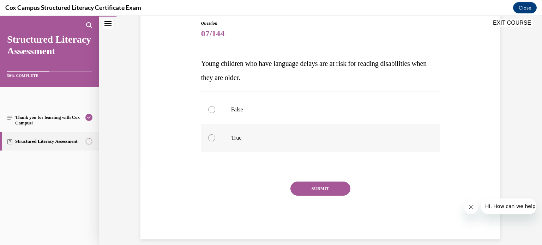
click at [209, 140] on div at bounding box center [211, 138] width 7 height 7
click at [209, 140] on input "True" at bounding box center [211, 138] width 7 height 7
radio input "true"
click at [302, 192] on button "SUBMIT" at bounding box center [321, 189] width 60 height 14
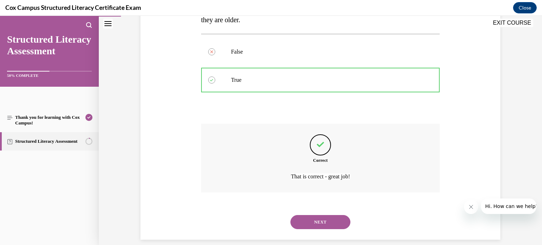
scroll to position [144, 0]
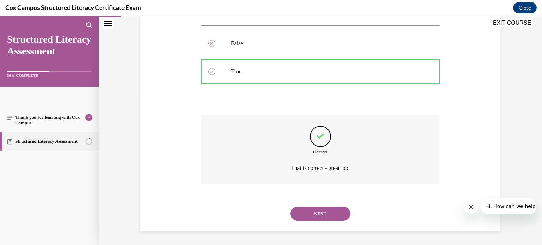
click at [308, 210] on button "NEXT" at bounding box center [321, 214] width 60 height 14
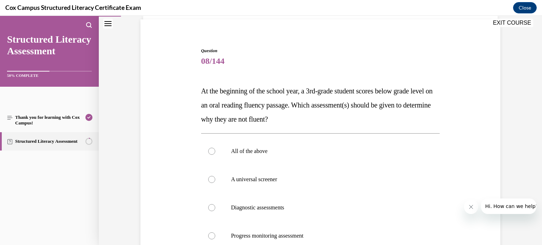
scroll to position [51, 0]
click at [348, 71] on div "Question 08/144 At the beginning of the school year, a 3rd-grade student scores…" at bounding box center [320, 192] width 239 height 290
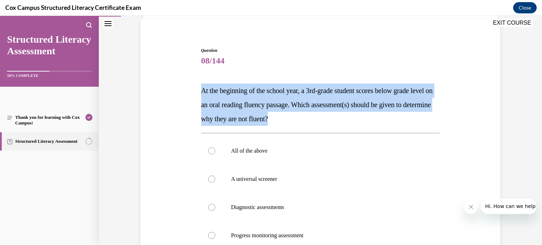
click at [348, 71] on div "Question 08/144 At the beginning of the school year, a 3rd-grade student scores…" at bounding box center [320, 192] width 239 height 290
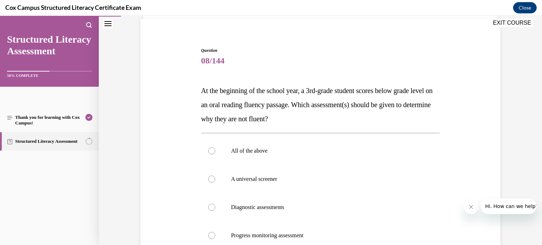
click at [348, 71] on div "Question 08/144 At the beginning of the school year, a 3rd-grade student scores…" at bounding box center [320, 192] width 239 height 290
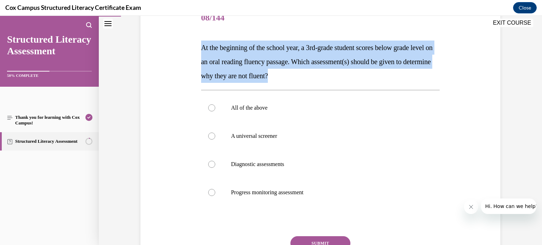
scroll to position [94, 0]
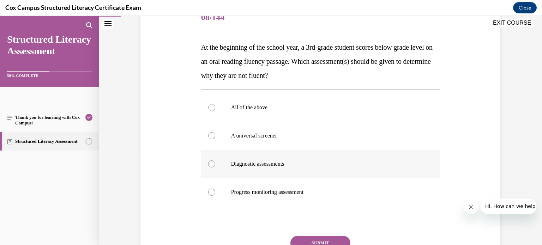
click at [212, 165] on div at bounding box center [211, 164] width 7 height 7
click at [212, 165] on input "Diagnostic assessments" at bounding box center [211, 164] width 7 height 7
radio input "true"
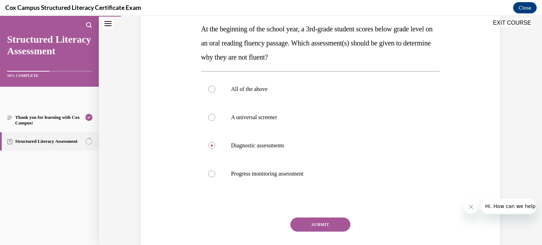
scroll to position [104, 0]
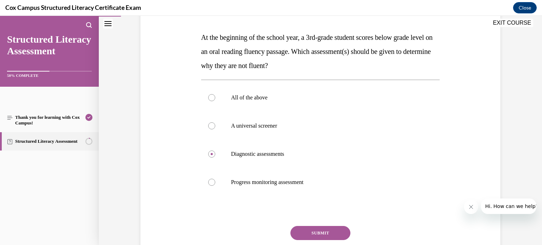
click at [310, 235] on button "SUBMIT" at bounding box center [321, 233] width 60 height 14
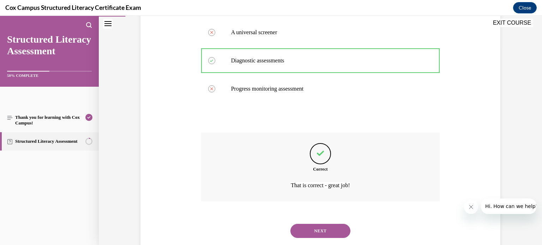
scroll to position [215, 0]
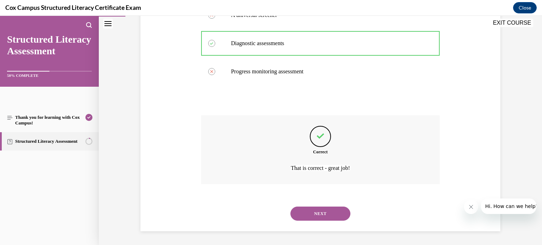
click at [316, 207] on button "NEXT" at bounding box center [321, 214] width 60 height 14
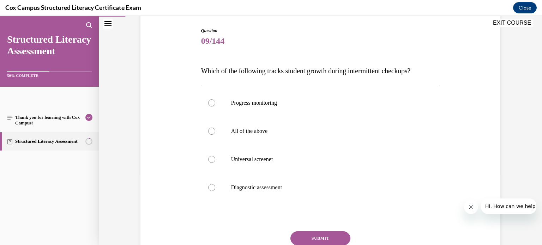
scroll to position [67, 0]
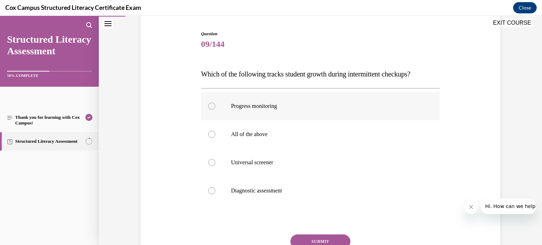
click at [211, 106] on div at bounding box center [211, 106] width 7 height 7
click at [211, 106] on input "Progress monitoring" at bounding box center [211, 106] width 7 height 7
radio input "true"
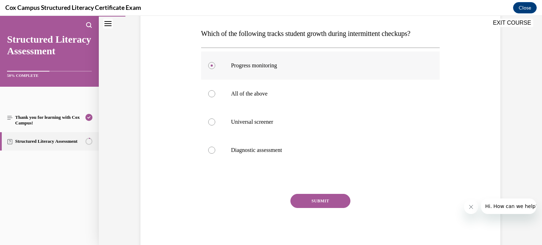
scroll to position [117, 0]
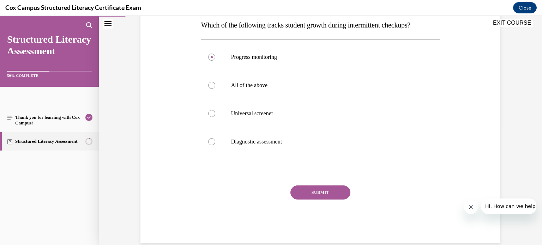
click at [313, 196] on button "SUBMIT" at bounding box center [321, 193] width 60 height 14
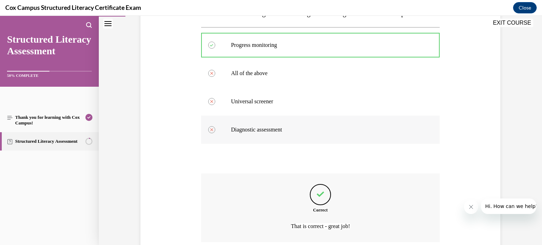
scroll to position [187, 0]
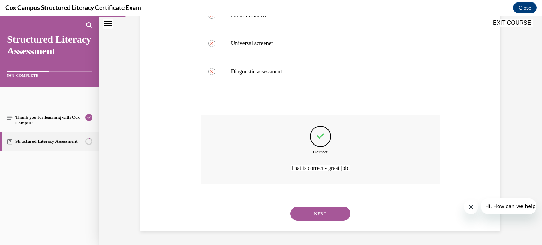
click at [313, 212] on button "NEXT" at bounding box center [321, 214] width 60 height 14
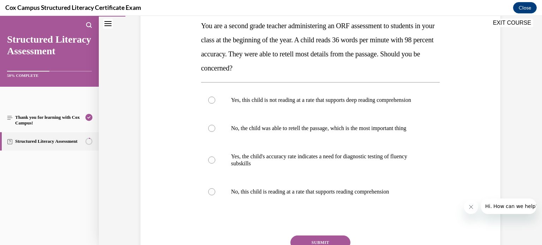
scroll to position [113, 0]
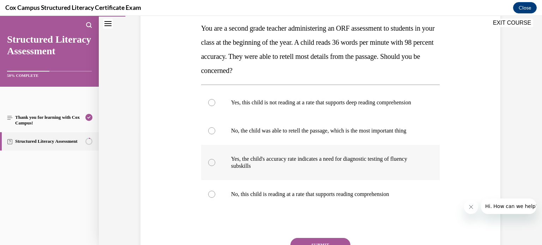
click at [213, 166] on div at bounding box center [211, 162] width 7 height 7
click at [213, 166] on input "Yes, the child's accuracy rate indicates a need for diagnostic testing of fluen…" at bounding box center [211, 162] width 7 height 7
radio input "true"
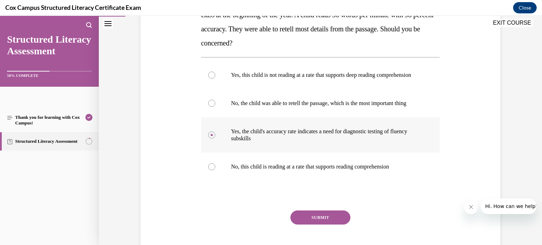
scroll to position [139, 0]
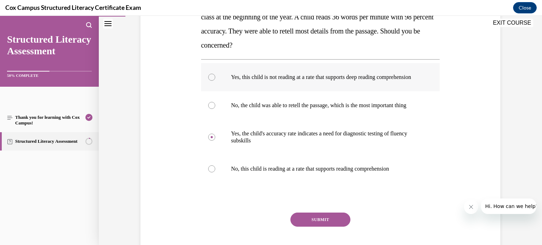
click at [215, 77] on label "Yes, this child is not reading at a rate that supports deep reading comprehensi…" at bounding box center [320, 77] width 239 height 28
click at [215, 77] on input "Yes, this child is not reading at a rate that supports deep reading comprehensi…" at bounding box center [211, 77] width 7 height 7
radio input "true"
click at [305, 227] on button "SUBMIT" at bounding box center [321, 220] width 60 height 14
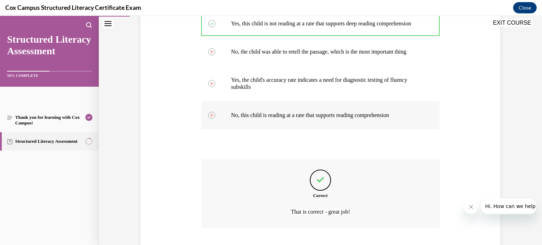
scroll to position [250, 0]
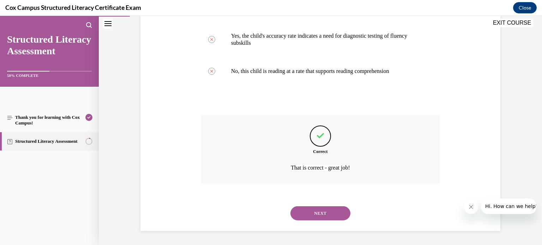
click at [336, 211] on button "NEXT" at bounding box center [321, 214] width 60 height 14
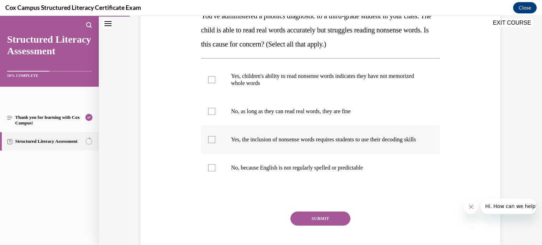
scroll to position [127, 0]
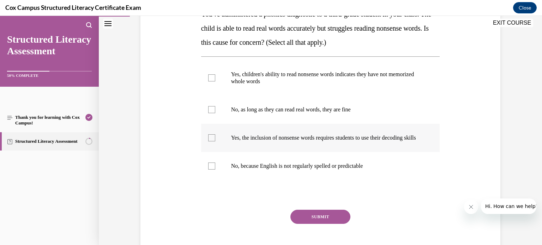
click at [213, 141] on div at bounding box center [211, 138] width 7 height 7
click at [213, 141] on input "Yes, the inclusion of nonsense words requires students to use their decoding sk…" at bounding box center [211, 138] width 7 height 7
checkbox input "true"
click at [299, 222] on button "SUBMIT" at bounding box center [321, 217] width 60 height 14
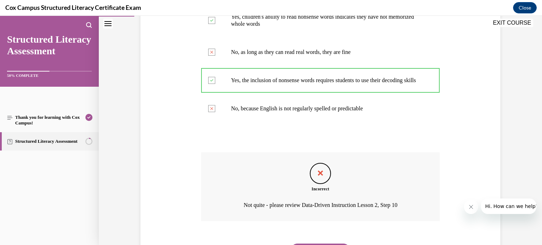
scroll to position [229, 0]
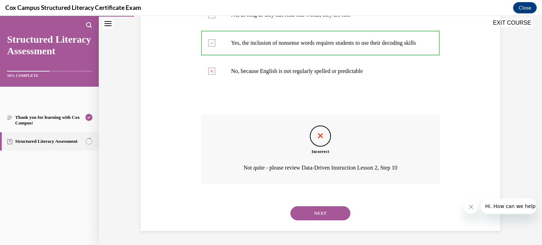
click at [303, 216] on button "NEXT" at bounding box center [321, 214] width 60 height 14
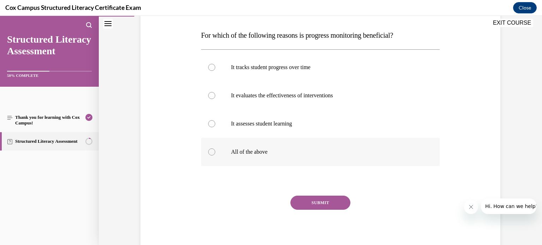
scroll to position [101, 0]
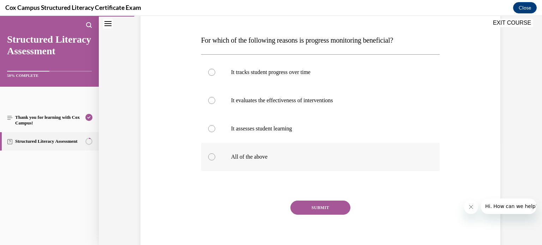
click at [211, 158] on div at bounding box center [211, 157] width 7 height 7
click at [211, 158] on input "All of the above" at bounding box center [211, 157] width 7 height 7
radio input "true"
click at [312, 207] on button "SUBMIT" at bounding box center [321, 208] width 60 height 14
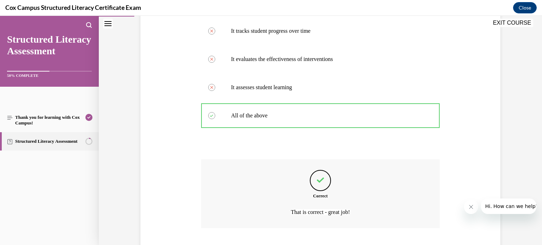
scroll to position [187, 0]
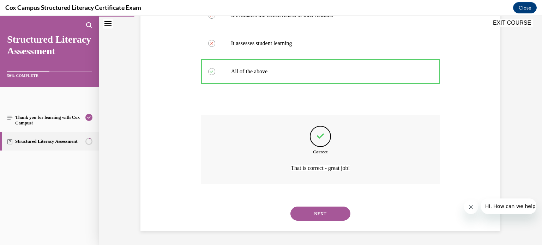
click at [308, 216] on button "NEXT" at bounding box center [321, 214] width 60 height 14
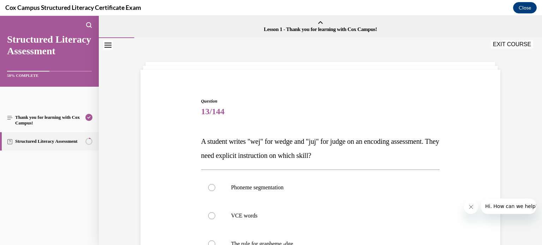
click at [219, 141] on span "A student writes "wej" for wedge and "juj" for judge on an encoding assessment.…" at bounding box center [320, 149] width 238 height 22
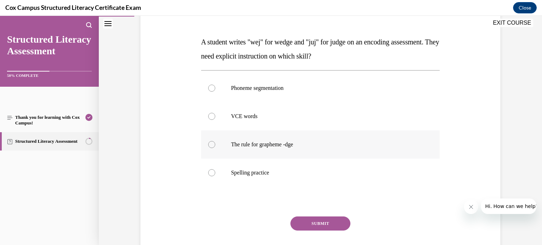
scroll to position [100, 0]
click at [210, 142] on div at bounding box center [211, 144] width 7 height 7
click at [210, 142] on input "The rule for grapheme -dge" at bounding box center [211, 144] width 7 height 7
radio input "true"
click at [321, 225] on button "SUBMIT" at bounding box center [321, 223] width 60 height 14
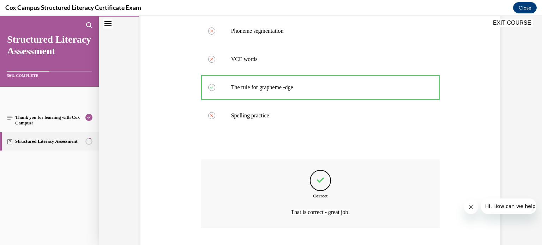
scroll to position [201, 0]
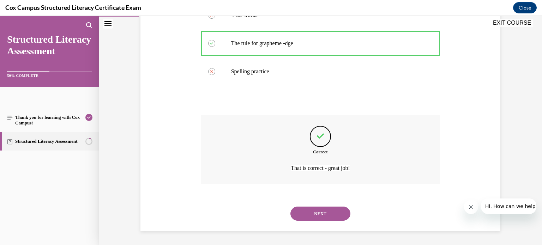
click at [314, 215] on button "NEXT" at bounding box center [321, 214] width 60 height 14
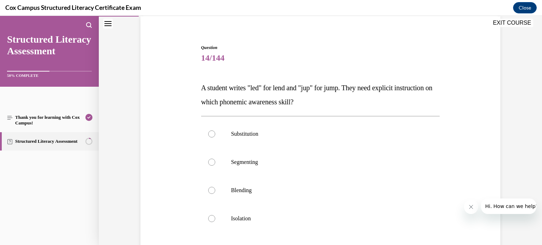
scroll to position [55, 0]
click at [209, 160] on div at bounding box center [211, 161] width 7 height 7
click at [209, 160] on input "Segmenting" at bounding box center [211, 161] width 7 height 7
radio input "true"
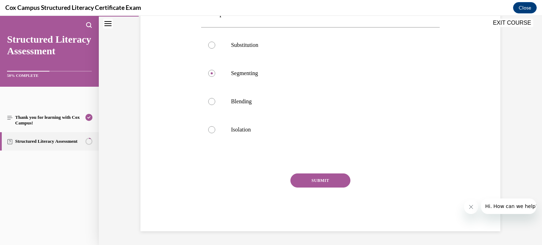
click at [323, 190] on div "SUBMIT" at bounding box center [320, 191] width 239 height 35
click at [320, 185] on button "SUBMIT" at bounding box center [321, 181] width 60 height 14
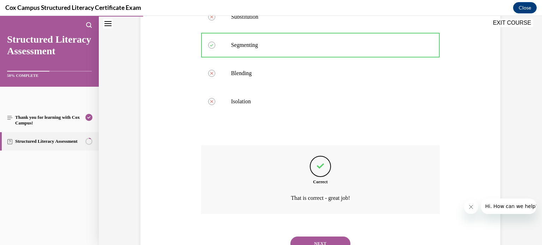
scroll to position [201, 0]
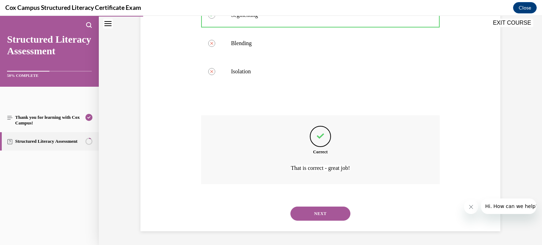
click at [301, 209] on button "NEXT" at bounding box center [321, 214] width 60 height 14
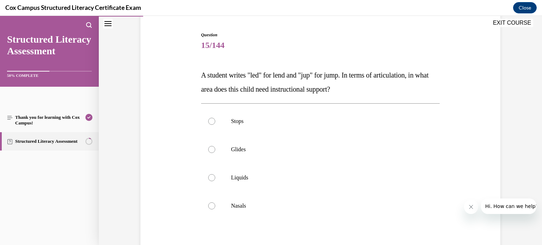
scroll to position [66, 0]
click at [210, 204] on div at bounding box center [211, 206] width 7 height 7
click at [210, 204] on input "Nasals" at bounding box center [211, 206] width 7 height 7
radio input "true"
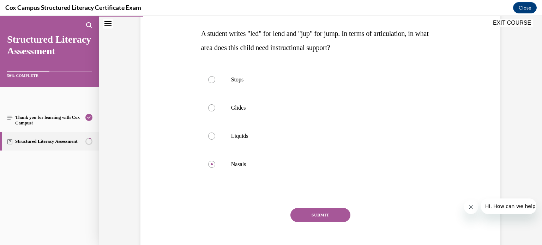
scroll to position [113, 0]
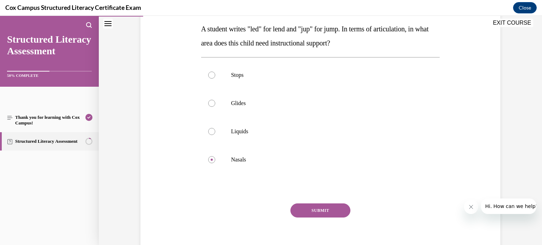
click at [331, 212] on button "SUBMIT" at bounding box center [321, 211] width 60 height 14
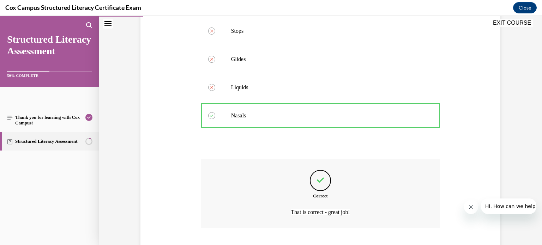
scroll to position [201, 0]
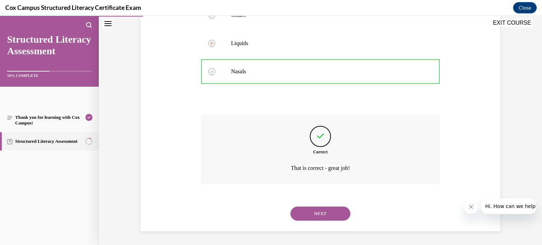
click at [321, 209] on button "NEXT" at bounding box center [321, 214] width 60 height 14
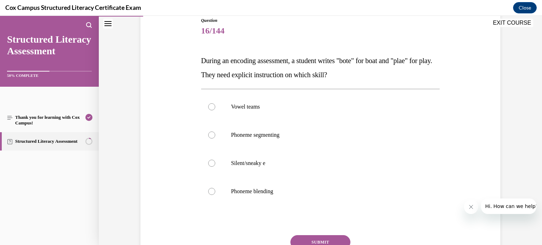
scroll to position [81, 0]
click at [211, 105] on div at bounding box center [211, 106] width 7 height 7
click at [211, 105] on input "Vowel teams" at bounding box center [211, 106] width 7 height 7
radio input "true"
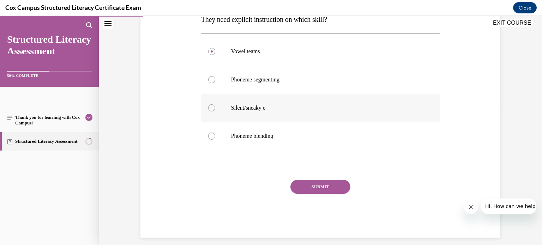
scroll to position [143, 0]
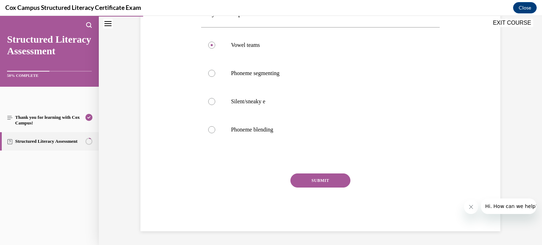
click at [308, 179] on button "SUBMIT" at bounding box center [321, 181] width 60 height 14
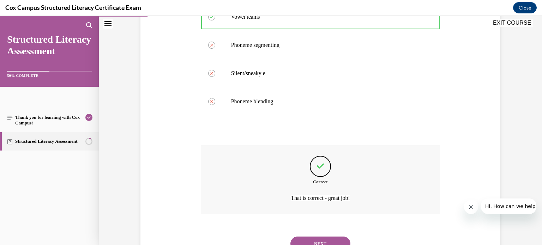
scroll to position [201, 0]
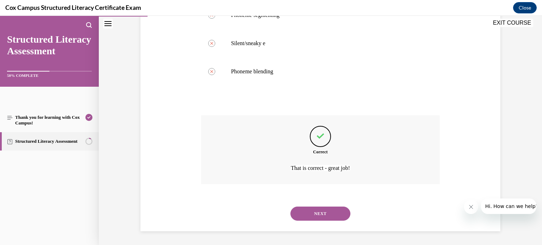
click at [309, 210] on button "NEXT" at bounding box center [321, 214] width 60 height 14
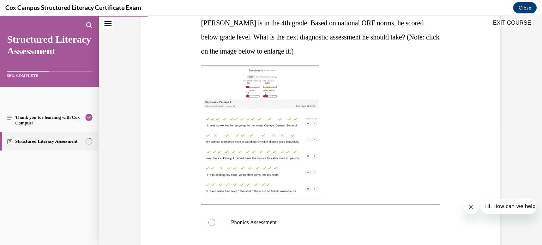
scroll to position [118, 0]
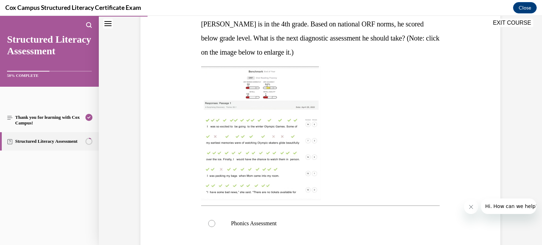
click at [229, 157] on img at bounding box center [261, 133] width 120 height 134
click at [221, 153] on img at bounding box center [261, 133] width 120 height 134
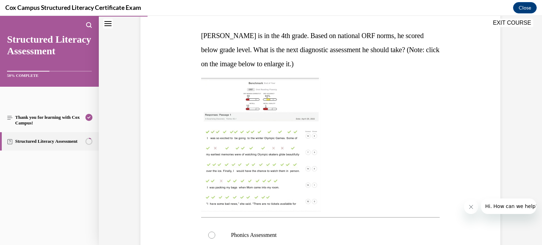
scroll to position [106, 0]
click at [255, 159] on img at bounding box center [261, 145] width 120 height 134
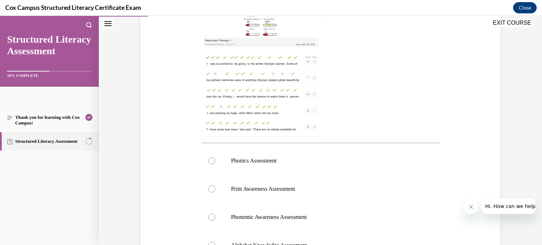
scroll to position [188, 0]
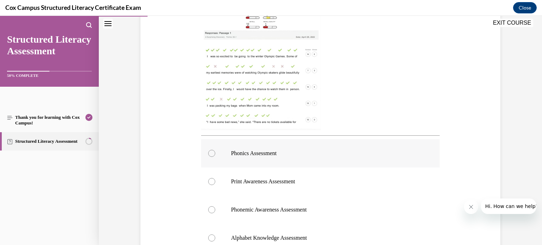
click at [213, 152] on div at bounding box center [211, 153] width 7 height 7
click at [213, 152] on input "Phonics Assessment" at bounding box center [211, 153] width 7 height 7
radio input "true"
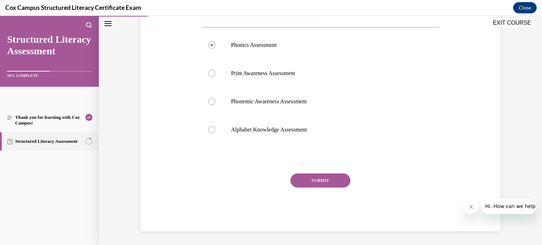
click at [305, 181] on button "SUBMIT" at bounding box center [321, 181] width 60 height 14
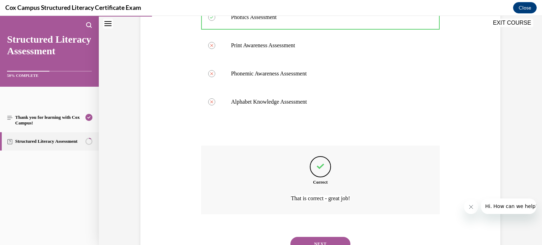
scroll to position [355, 0]
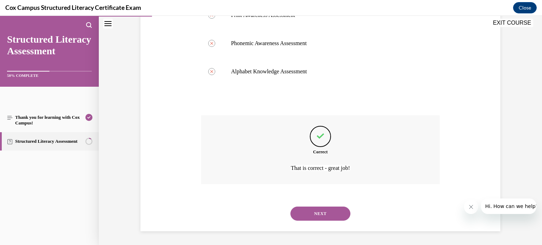
click at [296, 213] on button "NEXT" at bounding box center [321, 214] width 60 height 14
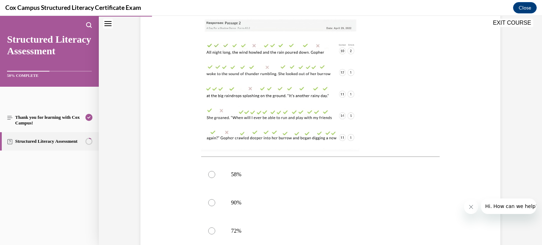
scroll to position [167, 0]
click at [211, 202] on div at bounding box center [211, 202] width 7 height 7
click at [211, 202] on input "90%" at bounding box center [211, 202] width 7 height 7
radio input "true"
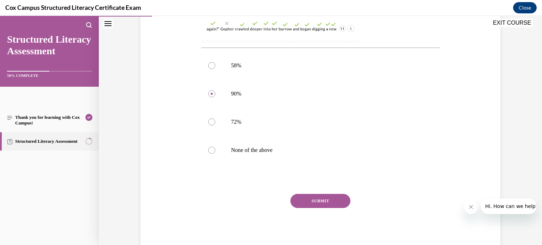
scroll to position [274, 0]
click at [329, 202] on button "SUBMIT" at bounding box center [321, 203] width 60 height 14
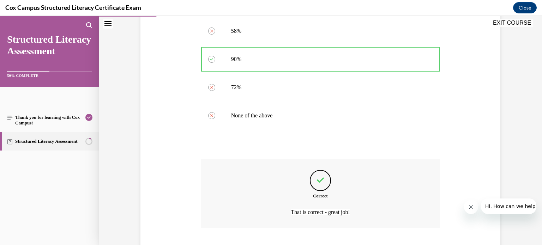
scroll to position [355, 0]
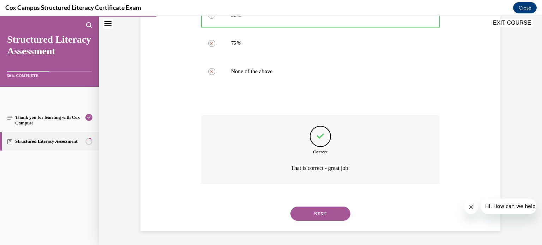
click at [295, 209] on button "NEXT" at bounding box center [321, 214] width 60 height 14
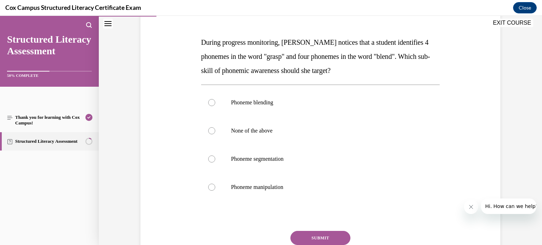
scroll to position [85, 0]
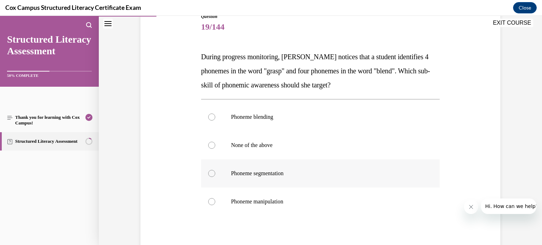
click at [217, 175] on label "Phoneme segmentation" at bounding box center [320, 174] width 239 height 28
click at [215, 175] on input "Phoneme segmentation" at bounding box center [211, 173] width 7 height 7
radio input "true"
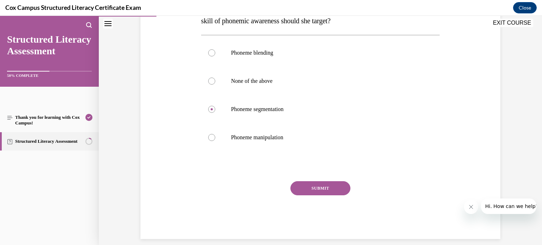
click at [298, 189] on button "SUBMIT" at bounding box center [321, 188] width 60 height 14
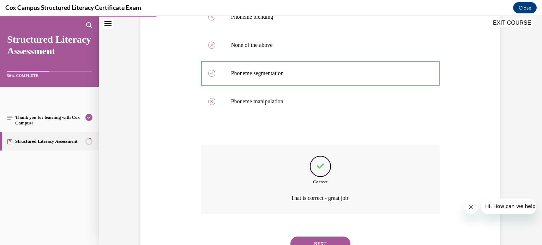
scroll to position [215, 0]
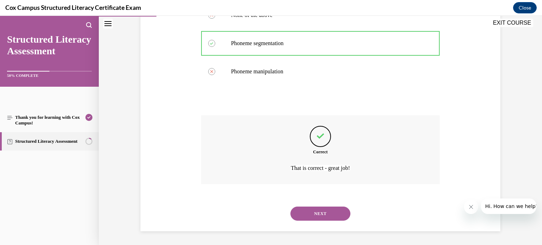
click at [309, 212] on button "NEXT" at bounding box center [321, 214] width 60 height 14
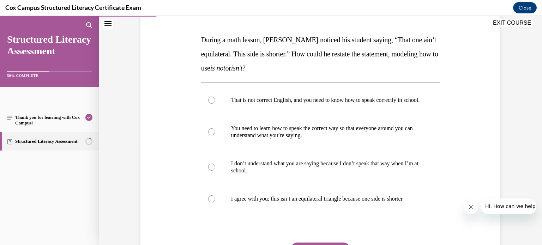
scroll to position [102, 0]
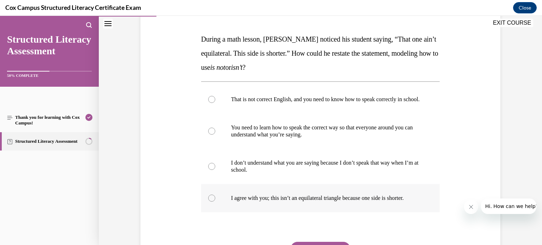
click at [206, 205] on label "I agree with you; this isn’t an equilateral triangle because one side is shorte…" at bounding box center [320, 198] width 239 height 28
click at [208, 202] on input "I agree with you; this isn’t an equilateral triangle because one side is shorte…" at bounding box center [211, 198] width 7 height 7
radio input "true"
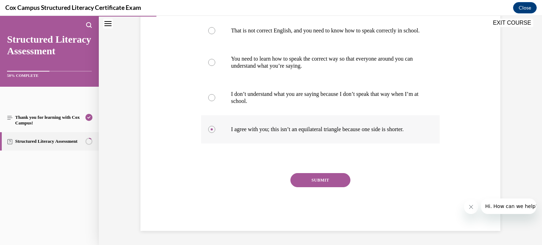
scroll to position [174, 0]
click at [336, 184] on button "SUBMIT" at bounding box center [321, 180] width 60 height 14
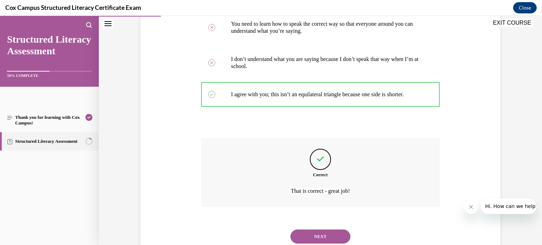
scroll to position [236, 0]
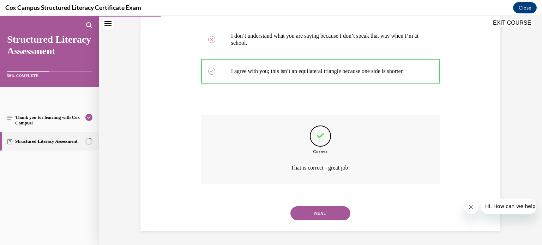
click at [332, 214] on button "NEXT" at bounding box center [321, 214] width 60 height 14
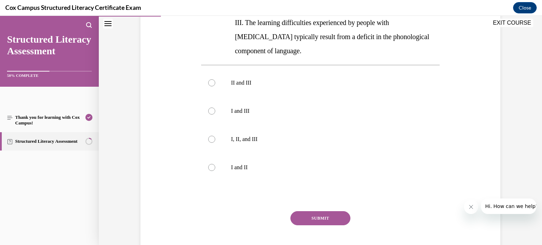
scroll to position [203, 0]
click at [213, 136] on div at bounding box center [211, 139] width 7 height 7
click at [213, 136] on input "I, II, and III" at bounding box center [211, 139] width 7 height 7
radio input "true"
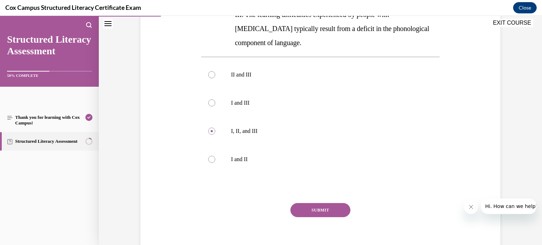
scroll to position [220, 0]
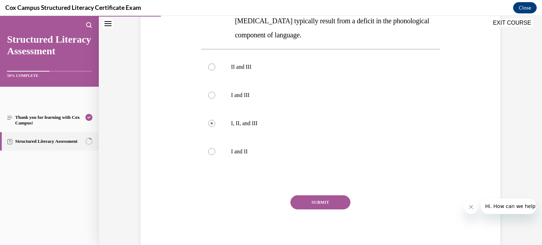
click at [324, 196] on button "SUBMIT" at bounding box center [321, 203] width 60 height 14
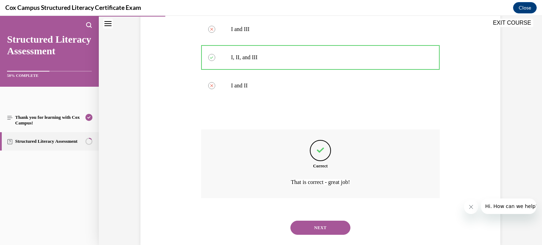
click at [319, 221] on button "NEXT" at bounding box center [321, 228] width 60 height 14
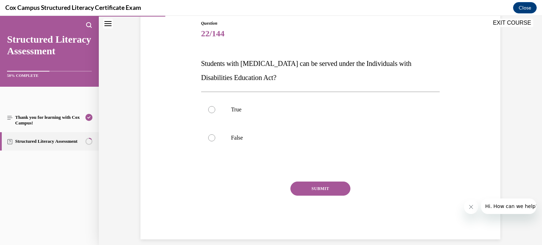
click at [268, 85] on div "Question 22/144 Students with dyslexia can be served under the Individuals with…" at bounding box center [320, 130] width 239 height 220
click at [211, 108] on div at bounding box center [211, 109] width 7 height 7
click at [211, 108] on input "True" at bounding box center [211, 109] width 7 height 7
radio input "true"
click at [323, 193] on button "SUBMIT" at bounding box center [321, 189] width 60 height 14
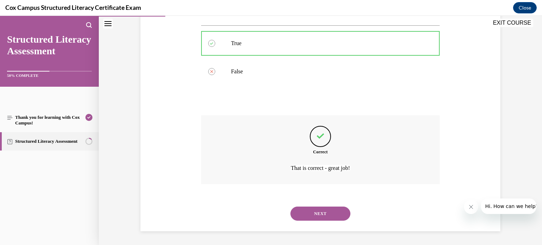
click at [321, 212] on button "NEXT" at bounding box center [321, 214] width 60 height 14
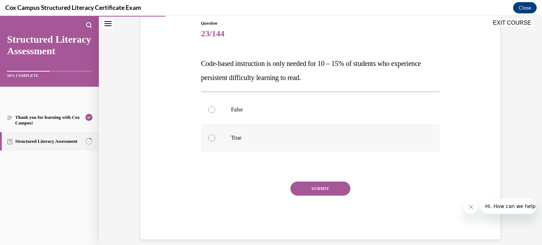
click at [212, 137] on div at bounding box center [211, 138] width 7 height 7
click at [212, 137] on input "True" at bounding box center [211, 138] width 7 height 7
radio input "true"
click at [240, 103] on label "False" at bounding box center [320, 110] width 239 height 28
click at [215, 106] on input "False" at bounding box center [211, 109] width 7 height 7
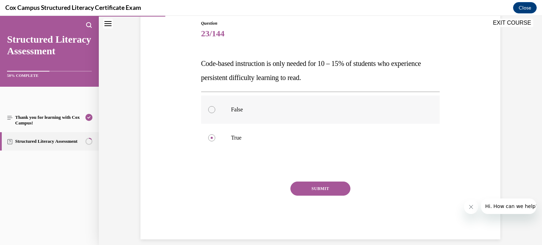
radio input "true"
click at [303, 189] on button "SUBMIT" at bounding box center [321, 189] width 60 height 14
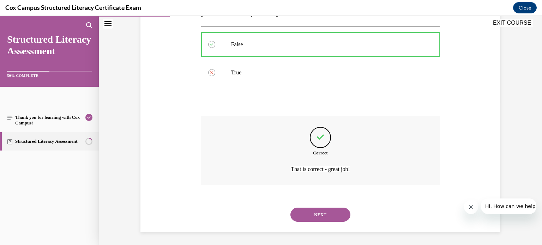
scroll to position [144, 0]
click at [326, 221] on div "NEXT" at bounding box center [320, 214] width 239 height 28
click at [324, 218] on button "NEXT" at bounding box center [321, 214] width 60 height 14
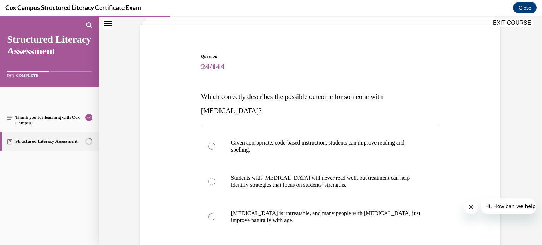
scroll to position [48, 0]
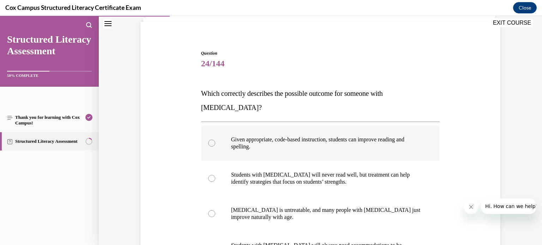
click at [205, 134] on label "Given appropriate, code-based instruction, students can improve reading and spe…" at bounding box center [320, 143] width 239 height 35
click at [208, 140] on input "Given appropriate, code-based instruction, students can improve reading and spe…" at bounding box center [211, 143] width 7 height 7
radio input "true"
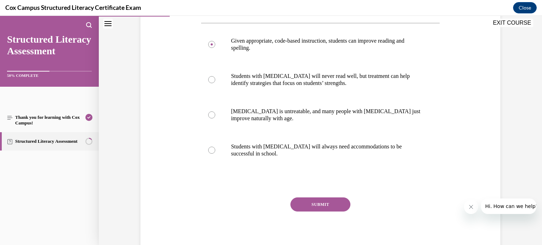
click at [305, 198] on button "SUBMIT" at bounding box center [321, 205] width 60 height 14
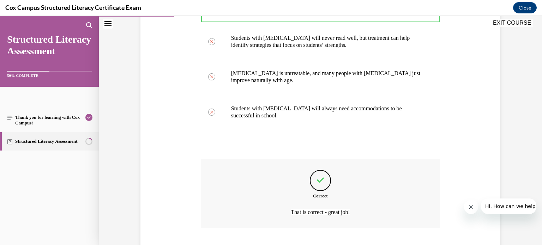
scroll to position [215, 0]
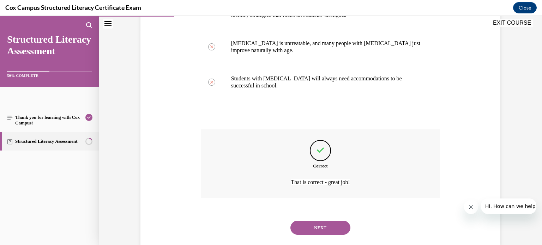
click at [311, 221] on button "NEXT" at bounding box center [321, 228] width 60 height 14
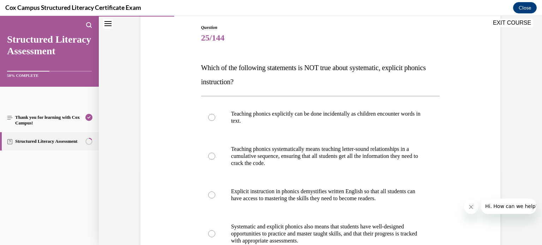
scroll to position [74, 0]
click at [208, 154] on label "Teaching phonics systematically means teaching letter-sound relationships in a …" at bounding box center [320, 156] width 239 height 42
click at [208, 154] on input "Teaching phonics systematically means teaching letter-sound relationships in a …" at bounding box center [211, 156] width 7 height 7
radio input "true"
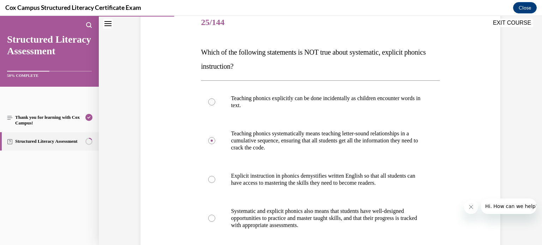
scroll to position [85, 0]
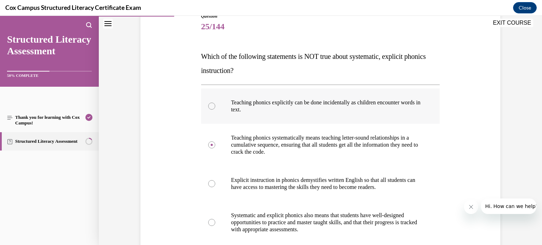
click at [221, 108] on label "Teaching phonics explicitly can be done incidentally as children encounter word…" at bounding box center [320, 106] width 239 height 35
click at [215, 108] on input "Teaching phonics explicitly can be done incidentally as children encounter word…" at bounding box center [211, 106] width 7 height 7
radio input "true"
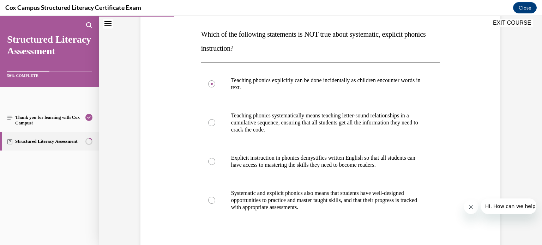
scroll to position [107, 0]
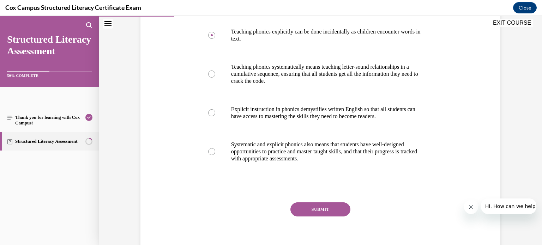
click at [310, 209] on button "SUBMIT" at bounding box center [321, 210] width 60 height 14
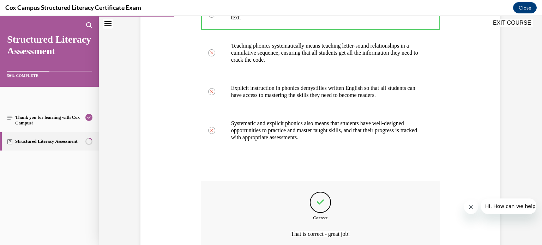
scroll to position [243, 0]
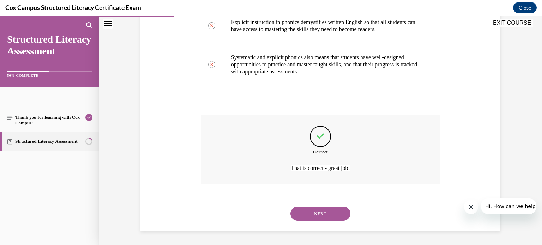
click at [321, 209] on button "NEXT" at bounding box center [321, 214] width 60 height 14
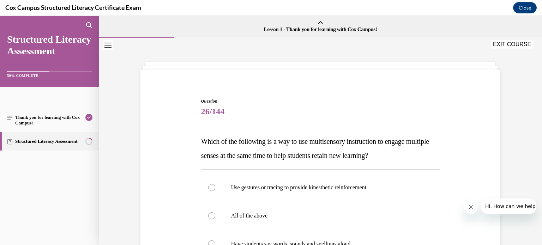
click at [174, 163] on div "Question 26/144 Which of the following is a way to use multisensory instruction…" at bounding box center [321, 225] width 364 height 297
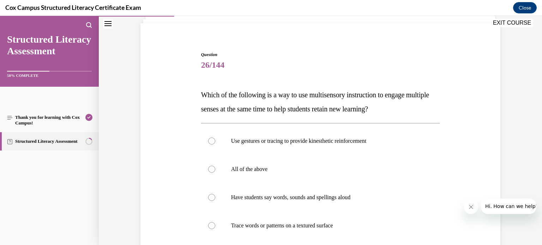
scroll to position [34, 0]
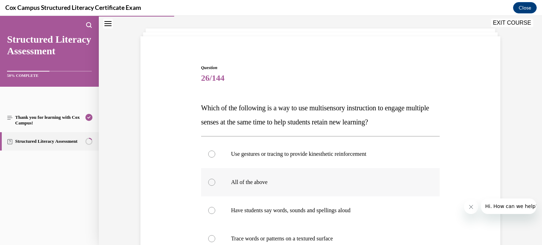
click at [211, 184] on div at bounding box center [211, 182] width 7 height 7
click at [211, 184] on input "All of the above" at bounding box center [211, 182] width 7 height 7
radio input "true"
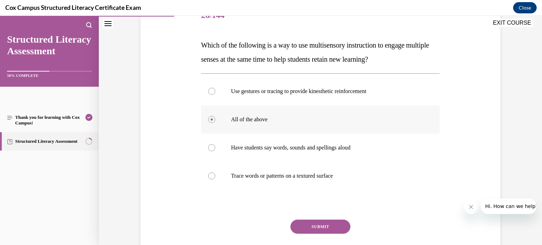
scroll to position [94, 0]
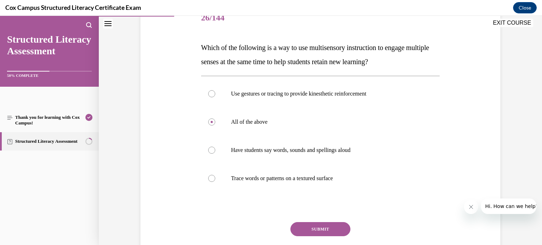
click at [297, 227] on button "SUBMIT" at bounding box center [321, 229] width 60 height 14
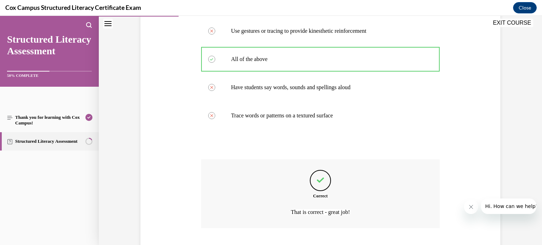
scroll to position [201, 0]
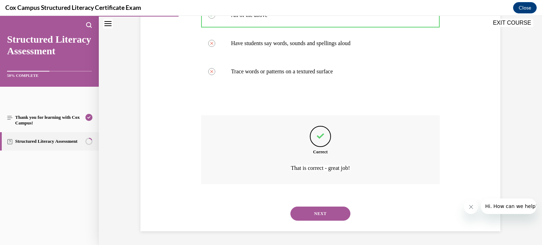
click at [325, 214] on button "NEXT" at bounding box center [321, 214] width 60 height 14
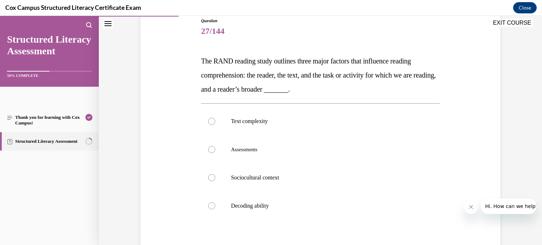
scroll to position [75, 0]
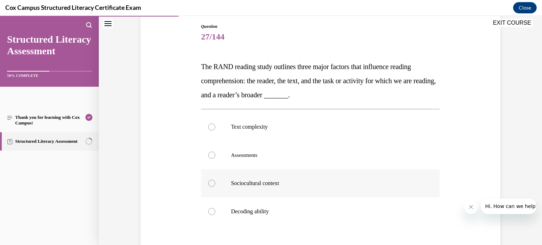
click at [213, 183] on div at bounding box center [211, 183] width 7 height 7
click at [213, 183] on input "Sociocultural context" at bounding box center [211, 183] width 7 height 7
radio input "true"
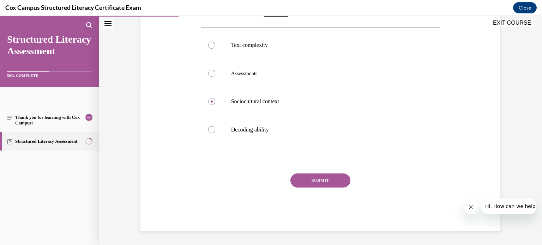
click at [323, 178] on button "SUBMIT" at bounding box center [321, 181] width 60 height 14
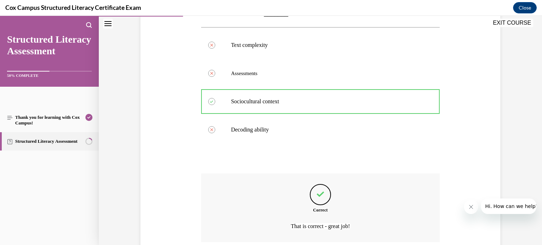
scroll to position [215, 0]
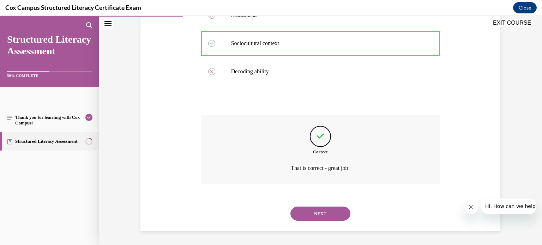
click at [311, 208] on button "NEXT" at bounding box center [321, 214] width 60 height 14
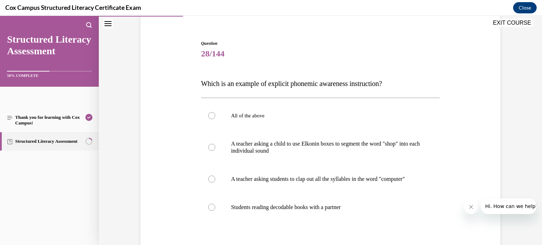
scroll to position [60, 0]
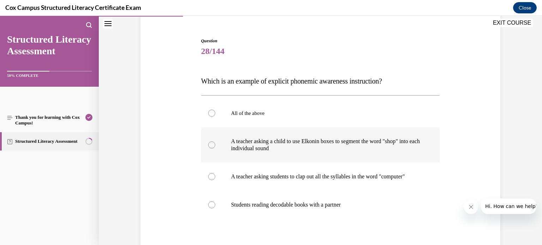
click at [213, 145] on div at bounding box center [211, 145] width 7 height 7
click at [213, 145] on input "A teacher asking a child to use Elkonin boxes to segment the word "shop" into e…" at bounding box center [211, 145] width 7 height 7
radio input "true"
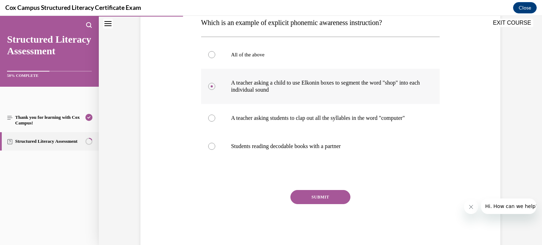
scroll to position [122, 0]
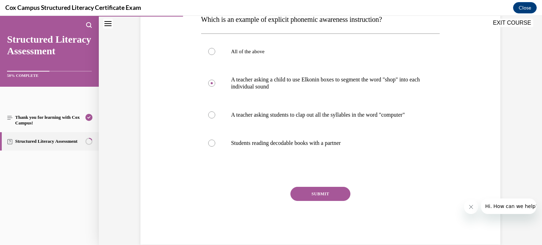
click at [318, 201] on button "SUBMIT" at bounding box center [321, 194] width 60 height 14
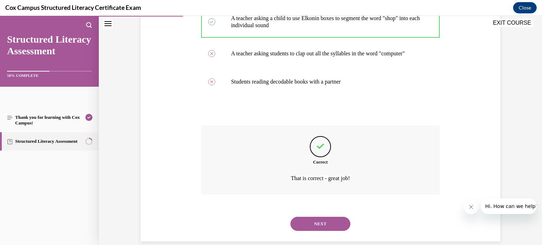
scroll to position [201, 0]
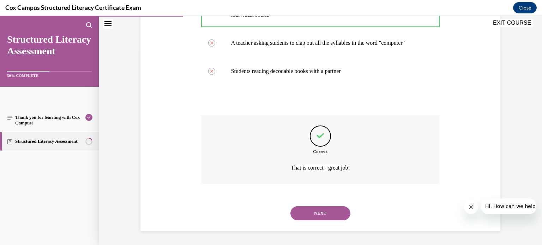
click at [318, 216] on button "NEXT" at bounding box center [321, 214] width 60 height 14
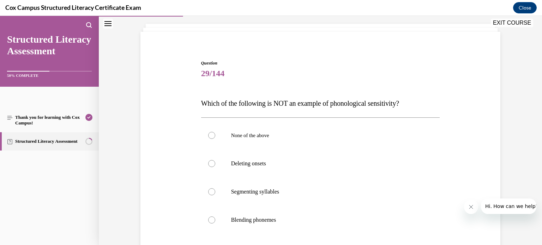
scroll to position [41, 0]
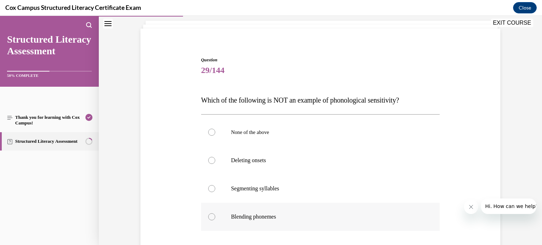
click at [215, 214] on label "Blending phonemes" at bounding box center [320, 217] width 239 height 28
click at [215, 214] on input "Blending phonemes" at bounding box center [211, 217] width 7 height 7
radio input "true"
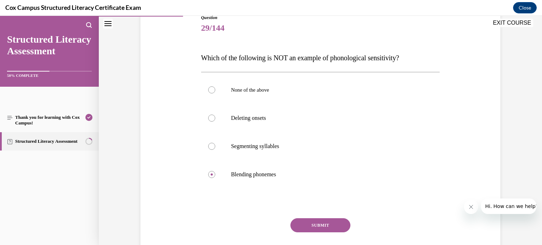
click at [309, 229] on button "SUBMIT" at bounding box center [321, 226] width 60 height 14
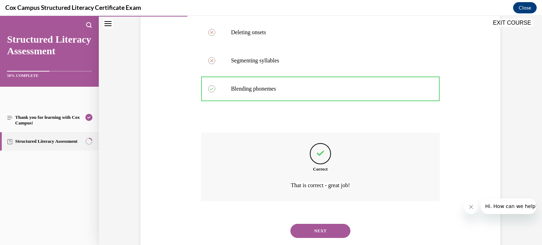
scroll to position [187, 0]
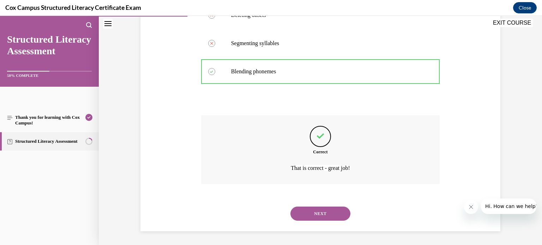
click at [310, 208] on button "NEXT" at bounding box center [321, 214] width 60 height 14
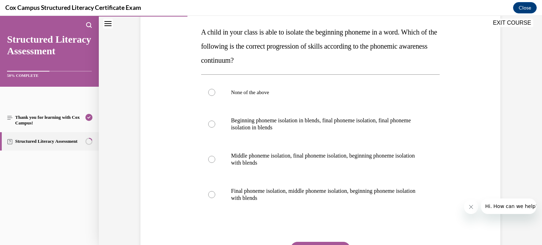
scroll to position [106, 0]
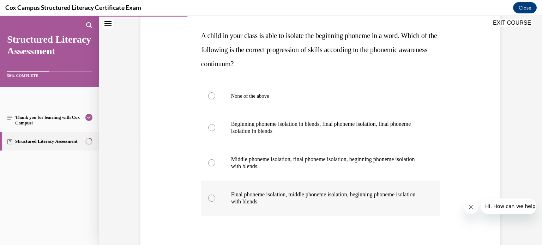
click at [211, 199] on div at bounding box center [211, 198] width 7 height 7
click at [211, 199] on input "Final phoneme isolation, middle phoneme isolation, beginning phoneme isolation …" at bounding box center [211, 198] width 7 height 7
radio input "true"
click at [189, 188] on div "Question 30/144 A child in your class is able to isolate the beginning phoneme …" at bounding box center [321, 137] width 364 height 333
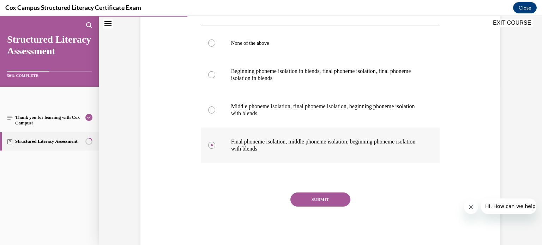
scroll to position [157, 0]
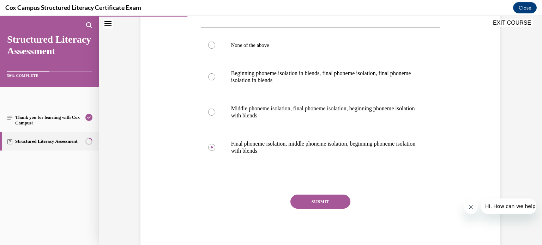
click at [315, 203] on button "SUBMIT" at bounding box center [321, 202] width 60 height 14
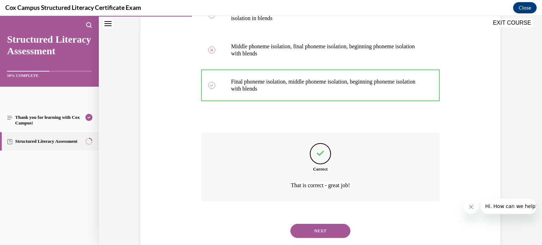
scroll to position [236, 0]
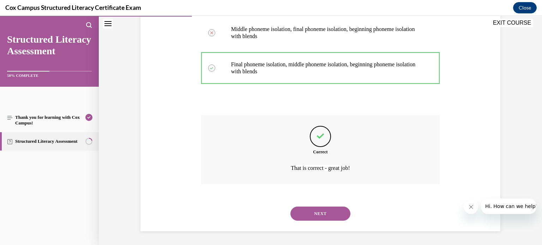
click at [306, 219] on button "NEXT" at bounding box center [321, 214] width 60 height 14
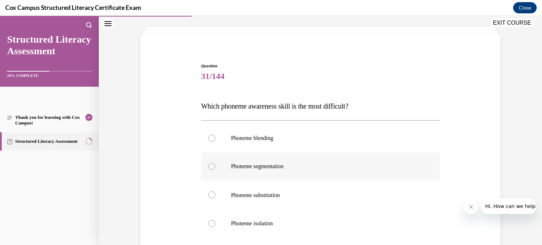
scroll to position [49, 0]
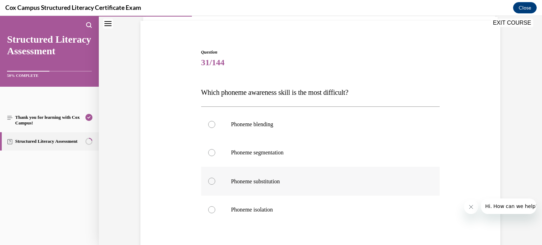
click at [211, 182] on div at bounding box center [211, 181] width 7 height 7
click at [211, 182] on input "Phoneme substitution" at bounding box center [211, 181] width 7 height 7
radio input "true"
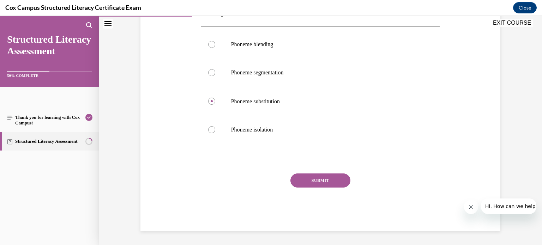
click at [297, 187] on button "SUBMIT" at bounding box center [321, 181] width 60 height 14
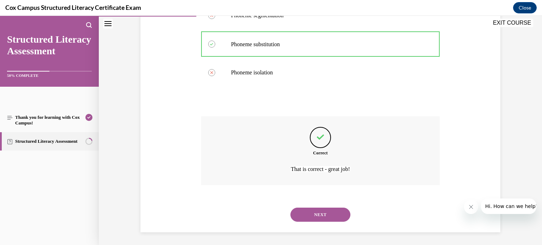
scroll to position [187, 0]
click at [314, 211] on button "NEXT" at bounding box center [321, 214] width 60 height 14
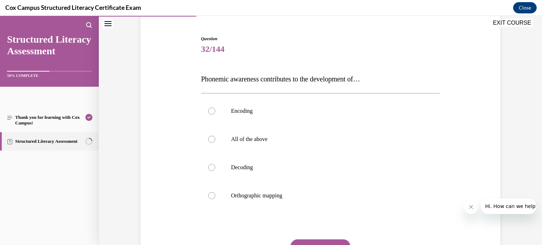
scroll to position [61, 0]
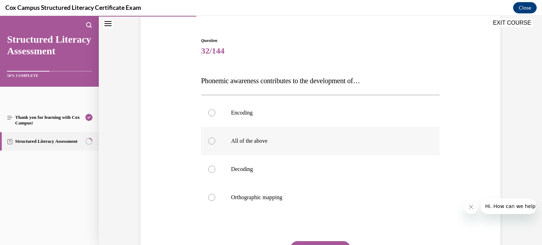
click at [195, 141] on div "Question 32/144 Phonemic awareness contributes to the development of…  Encoding…" at bounding box center [321, 157] width 364 height 283
click at [210, 140] on div at bounding box center [211, 141] width 7 height 7
click at [210, 140] on input "All of the above" at bounding box center [211, 141] width 7 height 7
radio input "true"
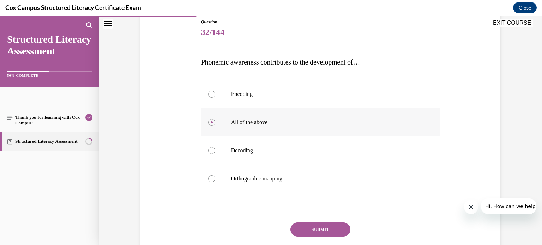
scroll to position [79, 0]
click at [267, 177] on span "Orthographic mapping" at bounding box center [256, 180] width 51 height 6
click at [215, 177] on input "Orthographic mapping" at bounding box center [211, 179] width 7 height 7
radio input "true"
click at [214, 125] on div at bounding box center [211, 123] width 7 height 7
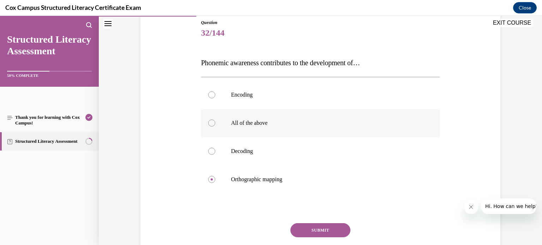
click at [214, 125] on input "All of the above" at bounding box center [211, 123] width 7 height 7
radio input "true"
click at [309, 226] on button "SUBMIT" at bounding box center [321, 231] width 60 height 14
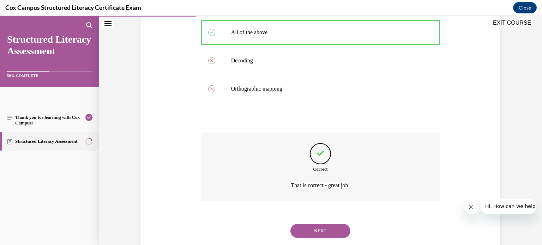
scroll to position [187, 0]
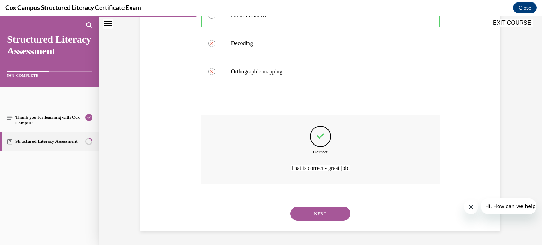
click at [309, 213] on button "NEXT" at bounding box center [321, 214] width 60 height 14
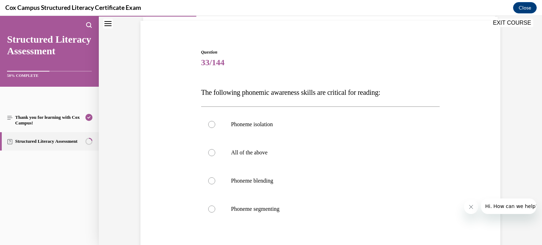
scroll to position [34, 0]
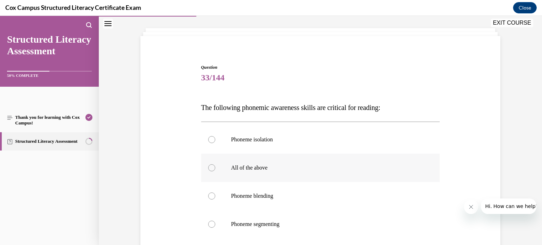
click at [214, 167] on div at bounding box center [211, 168] width 7 height 7
click at [214, 167] on input "All of the above" at bounding box center [211, 168] width 7 height 7
radio input "true"
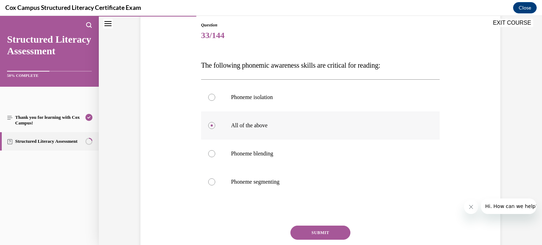
scroll to position [103, 0]
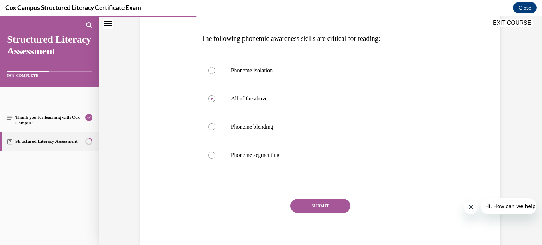
click at [326, 208] on button "SUBMIT" at bounding box center [321, 206] width 60 height 14
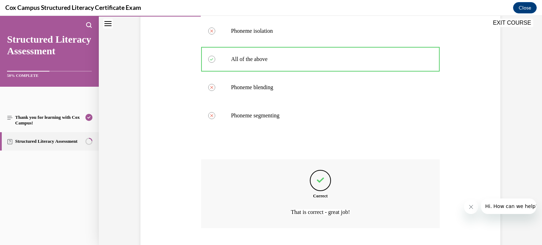
scroll to position [187, 0]
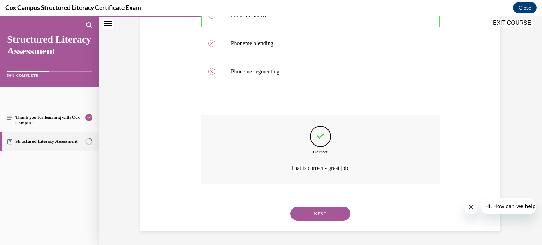
click at [306, 217] on button "NEXT" at bounding box center [321, 214] width 60 height 14
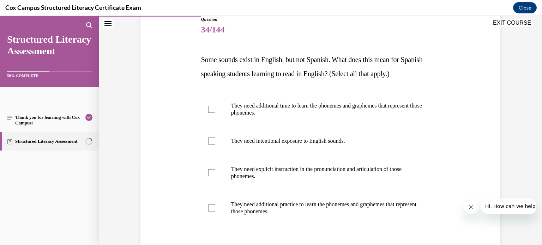
scroll to position [82, 0]
click at [217, 108] on label "They need additional time to learn the phonemes and graphemes that represent th…" at bounding box center [320, 108] width 239 height 35
click at [215, 108] on input "They need additional time to learn the phonemes and graphemes that represent th…" at bounding box center [211, 109] width 7 height 7
checkbox input "true"
click at [216, 138] on label "They need intentional exposure to English sounds." at bounding box center [320, 141] width 239 height 28
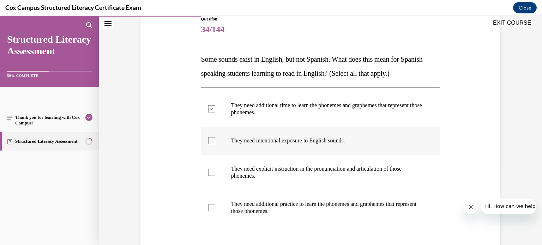
click at [215, 138] on input "They need intentional exposure to English sounds." at bounding box center [211, 140] width 7 height 7
checkbox input "true"
click at [216, 169] on label "They need explicit instruction in the pronunciation and articulation of those p…" at bounding box center [320, 172] width 239 height 35
click at [215, 169] on input "They need explicit instruction in the pronunciation and articulation of those p…" at bounding box center [211, 172] width 7 height 7
checkbox input "true"
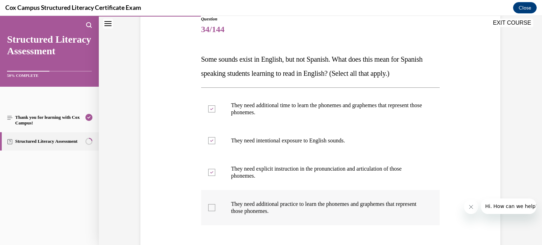
click at [213, 209] on div at bounding box center [211, 207] width 7 height 7
click at [213, 209] on input "They need additional practice to learn the phonemes and graphemes that represen…" at bounding box center [211, 207] width 7 height 7
checkbox input "true"
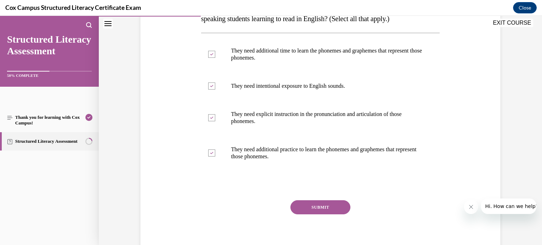
scroll to position [137, 0]
click at [315, 202] on button "SUBMIT" at bounding box center [321, 207] width 60 height 14
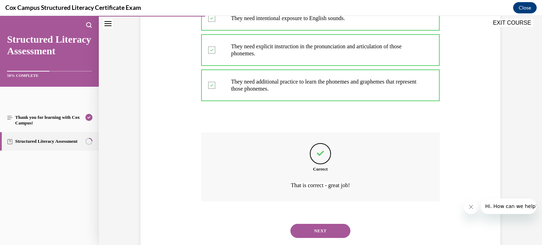
scroll to position [222, 0]
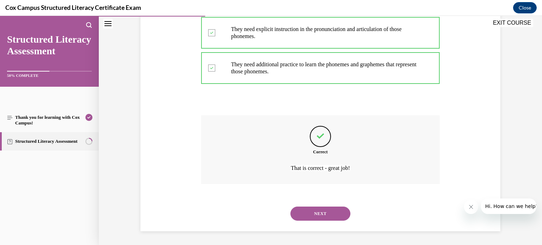
click at [310, 207] on button "NEXT" at bounding box center [321, 214] width 60 height 14
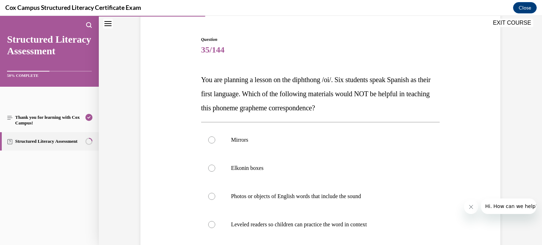
scroll to position [57, 0]
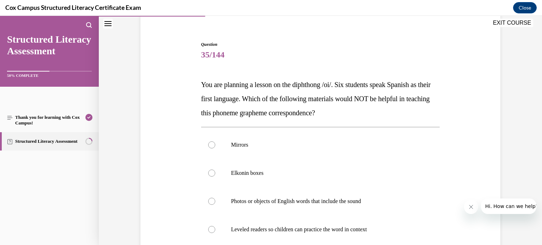
click at [193, 138] on div "Question 35/144 You are planning a lesson on the diphthong /oi/. Six students s…" at bounding box center [321, 175] width 364 height 311
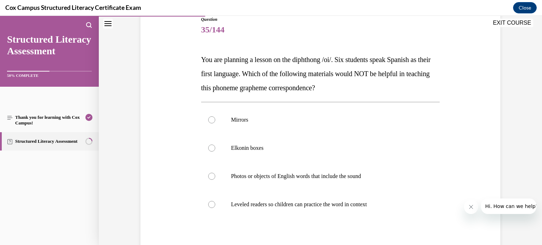
scroll to position [82, 0]
click at [211, 205] on div at bounding box center [211, 204] width 7 height 7
click at [211, 205] on input "Leveled readers so children can practice the word in context" at bounding box center [211, 204] width 7 height 7
radio input "true"
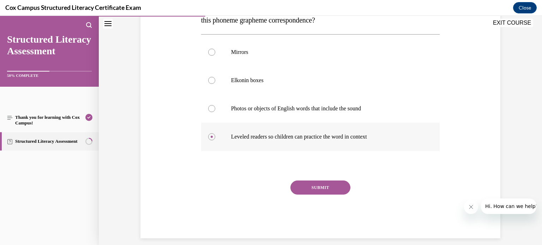
scroll to position [157, 0]
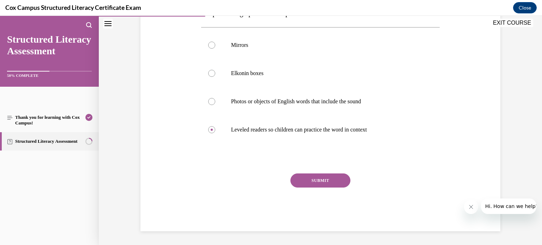
click at [322, 183] on button "SUBMIT" at bounding box center [321, 181] width 60 height 14
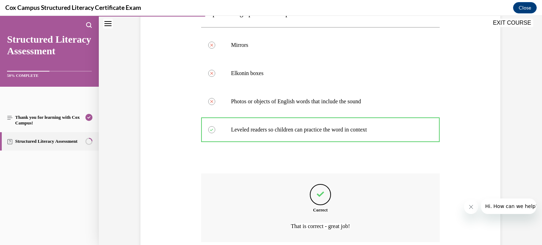
scroll to position [215, 0]
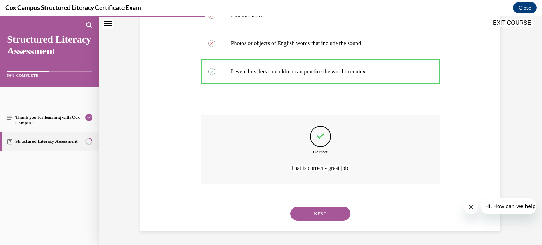
click at [308, 213] on button "NEXT" at bounding box center [321, 214] width 60 height 14
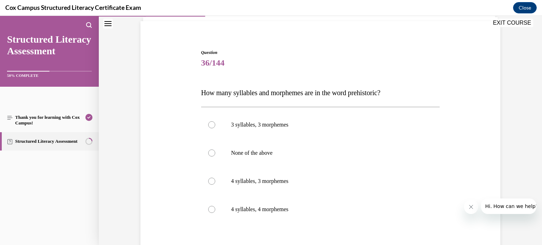
scroll to position [47, 0]
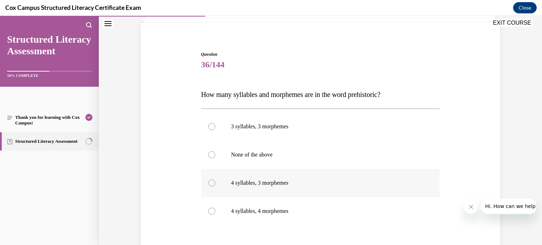
click at [208, 183] on div at bounding box center [211, 183] width 7 height 7
click at [208, 183] on input "4 syllables, 3 morphemes" at bounding box center [211, 183] width 7 height 7
radio input "true"
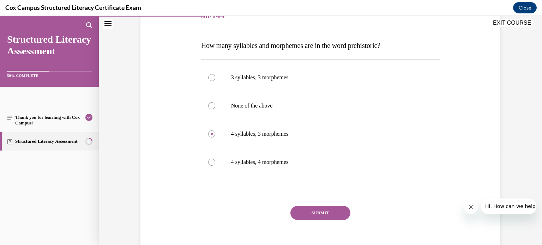
click at [306, 216] on button "SUBMIT" at bounding box center [321, 213] width 60 height 14
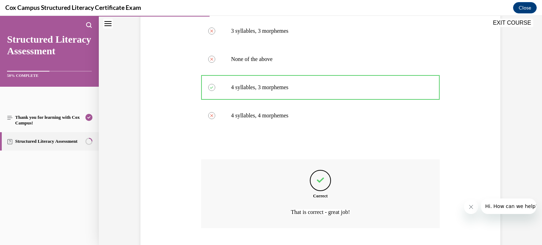
scroll to position [187, 0]
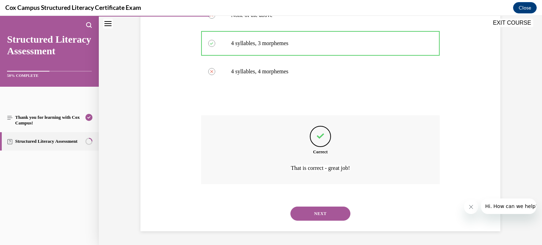
click at [308, 215] on button "NEXT" at bounding box center [321, 214] width 60 height 14
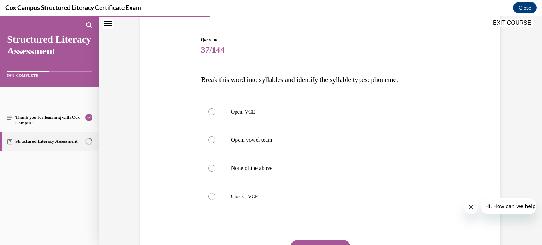
scroll to position [55, 0]
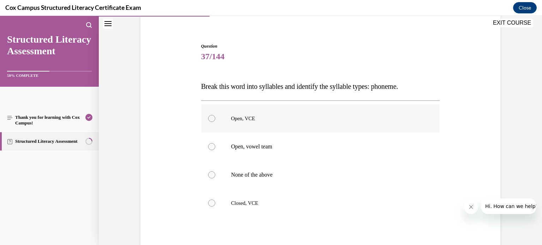
click at [214, 117] on div at bounding box center [211, 118] width 7 height 7
click at [214, 117] on input "Open, VCE" at bounding box center [211, 118] width 7 height 7
radio input "true"
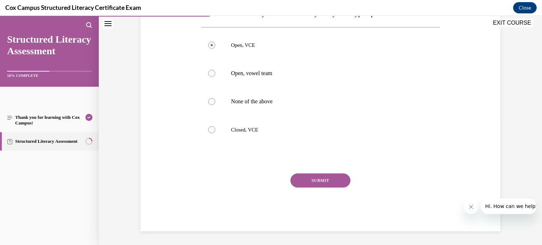
click at [305, 181] on button "SUBMIT" at bounding box center [321, 181] width 60 height 14
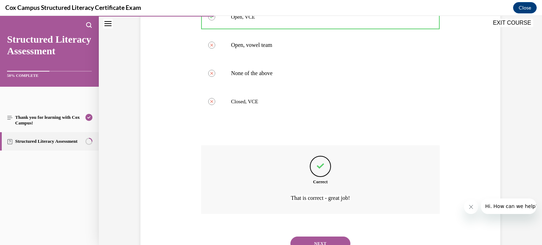
scroll to position [187, 0]
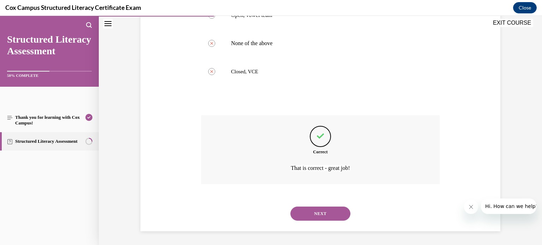
click at [302, 210] on button "NEXT" at bounding box center [321, 214] width 60 height 14
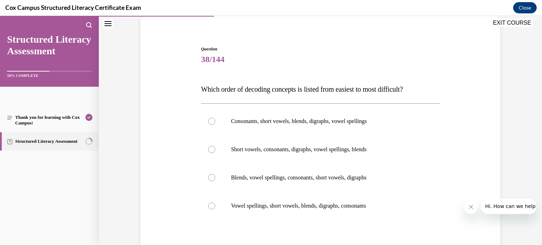
scroll to position [49, 0]
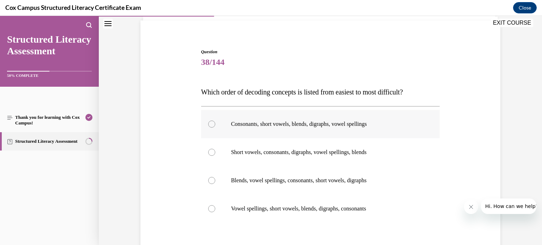
click at [208, 122] on label "Consonants, short vowels, blends, digraphs, vowel spellings" at bounding box center [320, 124] width 239 height 28
click at [208, 122] on input "Consonants, short vowels, blends, digraphs, vowel spellings" at bounding box center [211, 124] width 7 height 7
radio input "true"
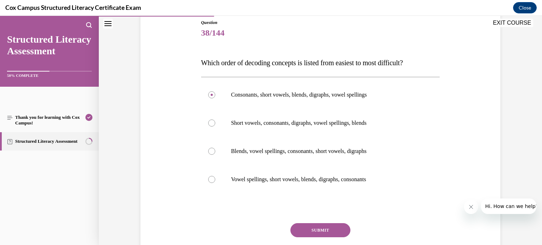
scroll to position [84, 0]
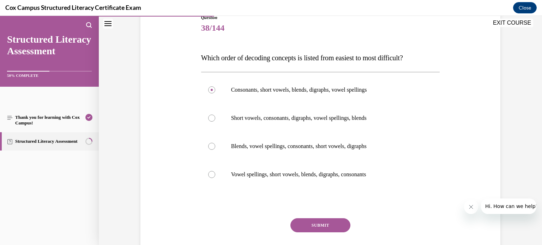
click at [314, 226] on button "SUBMIT" at bounding box center [321, 226] width 60 height 14
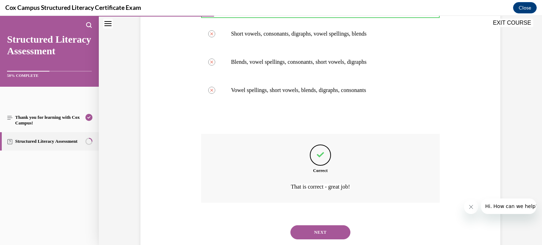
scroll to position [187, 0]
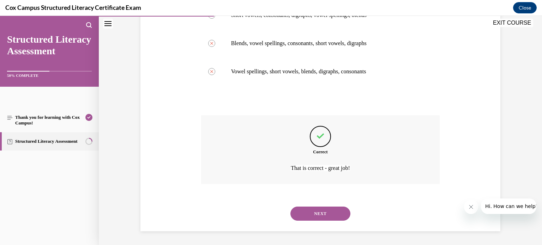
click at [311, 212] on button "NEXT" at bounding box center [321, 214] width 60 height 14
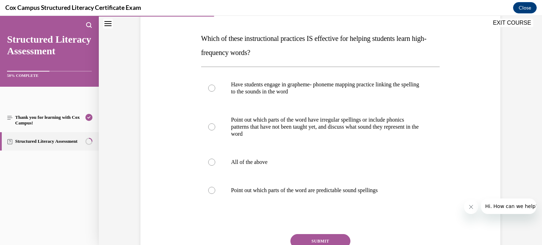
scroll to position [100, 0]
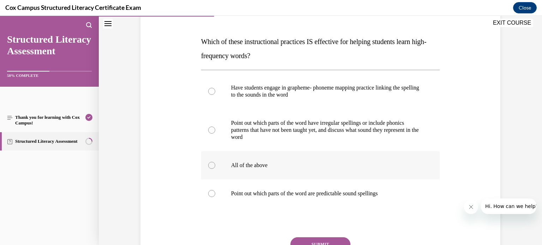
click at [212, 167] on div at bounding box center [211, 165] width 7 height 7
click at [212, 167] on input "All of the above" at bounding box center [211, 165] width 7 height 7
radio input "true"
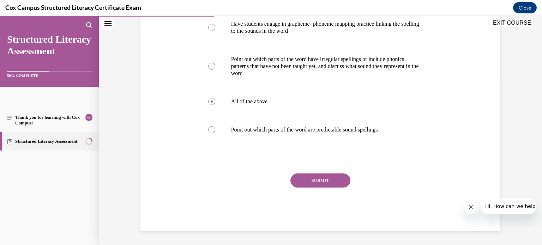
click at [308, 181] on button "SUBMIT" at bounding box center [321, 181] width 60 height 14
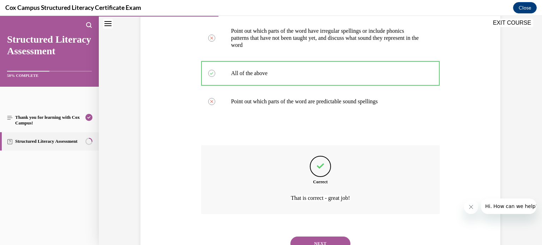
scroll to position [222, 0]
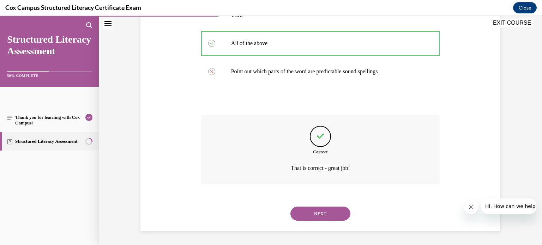
click at [311, 213] on button "NEXT" at bounding box center [321, 214] width 60 height 14
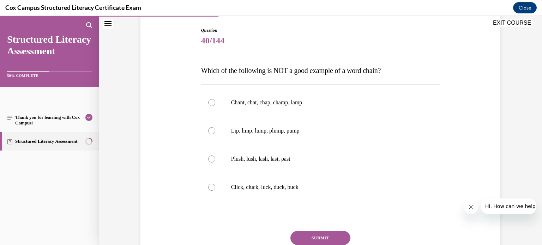
scroll to position [69, 0]
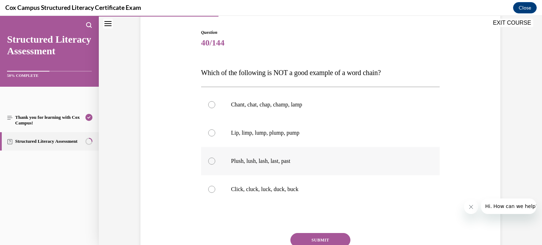
click at [208, 162] on div at bounding box center [211, 161] width 7 height 7
click at [208, 162] on input "Plush, lush, lash, last, past" at bounding box center [211, 161] width 7 height 7
radio input "true"
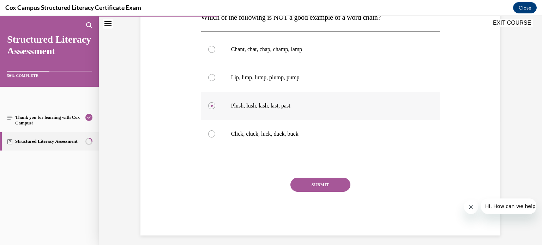
scroll to position [129, 0]
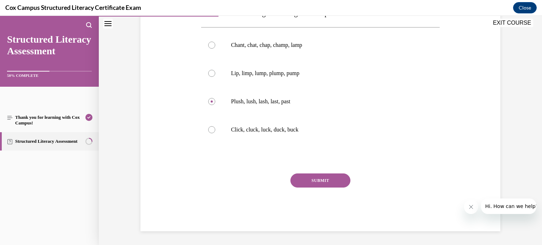
click at [318, 177] on button "SUBMIT" at bounding box center [321, 181] width 60 height 14
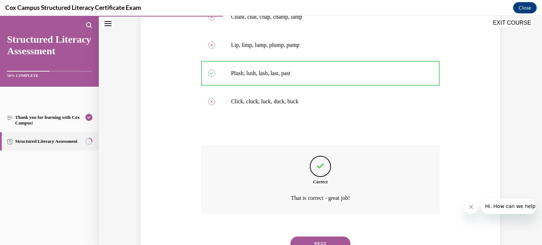
scroll to position [187, 0]
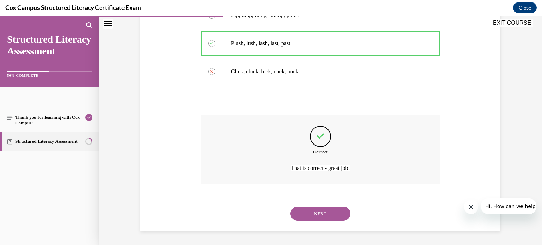
click at [309, 218] on button "NEXT" at bounding box center [321, 214] width 60 height 14
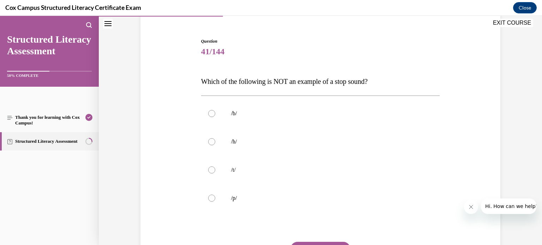
scroll to position [60, 0]
click at [209, 141] on div at bounding box center [211, 141] width 7 height 7
click at [209, 141] on input "/h/" at bounding box center [211, 141] width 7 height 7
radio input "true"
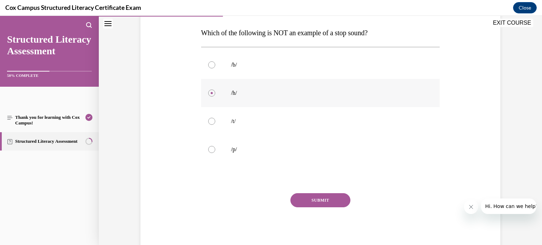
scroll to position [116, 0]
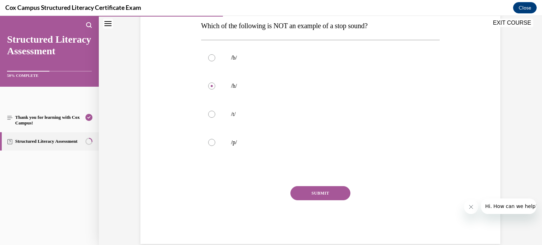
click at [306, 191] on button "SUBMIT" at bounding box center [321, 193] width 60 height 14
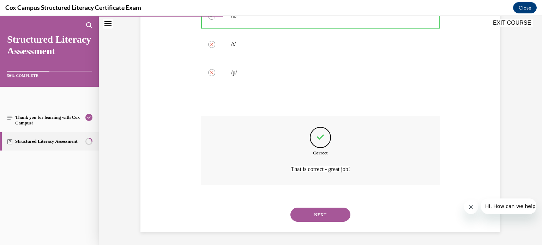
scroll to position [187, 0]
click at [309, 220] on button "NEXT" at bounding box center [321, 214] width 60 height 14
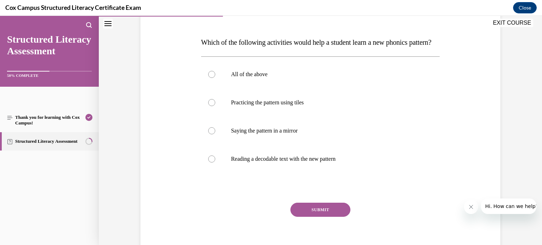
scroll to position [95, 0]
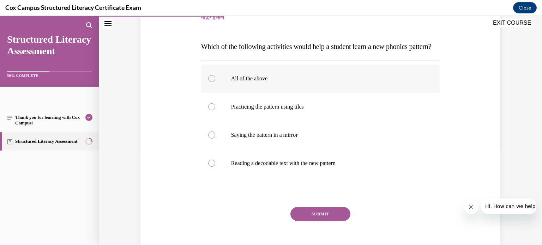
click at [210, 93] on label "All of the above" at bounding box center [320, 79] width 239 height 28
click at [210, 82] on input "All of the above" at bounding box center [211, 78] width 7 height 7
radio input "true"
click at [330, 221] on button "SUBMIT" at bounding box center [321, 214] width 60 height 14
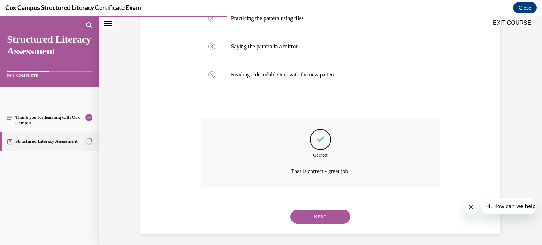
scroll to position [201, 0]
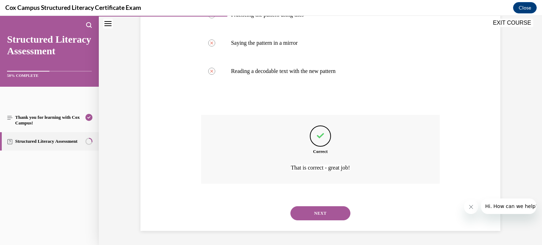
click at [323, 214] on button "NEXT" at bounding box center [321, 214] width 60 height 14
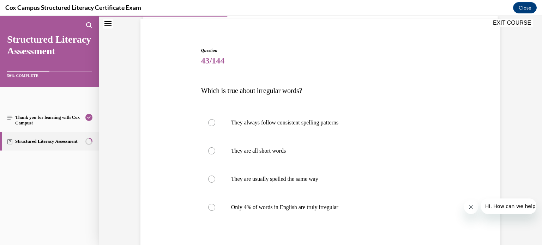
scroll to position [45, 0]
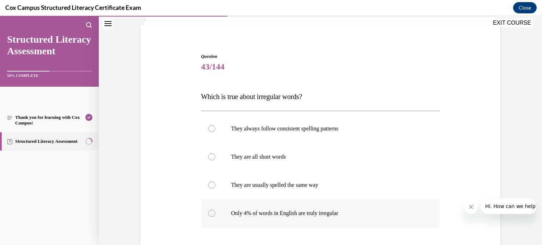
click at [212, 215] on div at bounding box center [211, 213] width 7 height 7
click at [212, 215] on input "Only 4% of words in English are truly irregular" at bounding box center [211, 213] width 7 height 7
radio input "true"
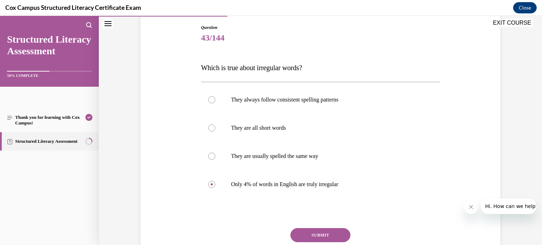
scroll to position [75, 0]
click at [297, 229] on button "SUBMIT" at bounding box center [321, 234] width 60 height 14
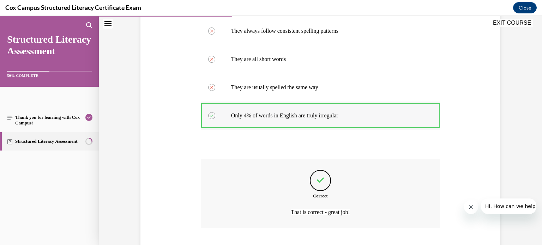
scroll to position [187, 0]
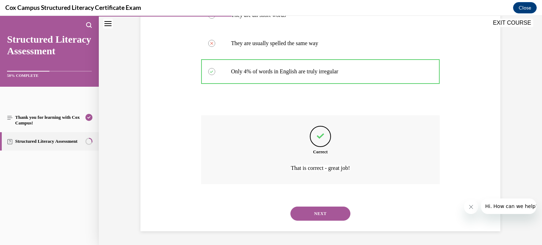
click at [304, 219] on button "NEXT" at bounding box center [321, 214] width 60 height 14
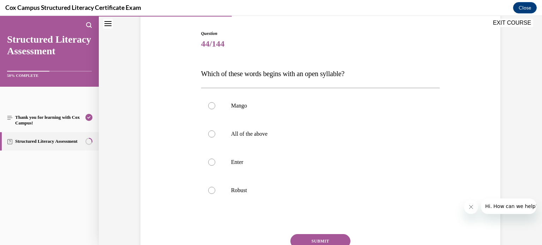
scroll to position [68, 0]
click at [211, 162] on div at bounding box center [211, 161] width 7 height 7
click at [211, 162] on input "Enter" at bounding box center [211, 161] width 7 height 7
radio input "true"
click at [302, 235] on button "SUBMIT" at bounding box center [321, 241] width 60 height 14
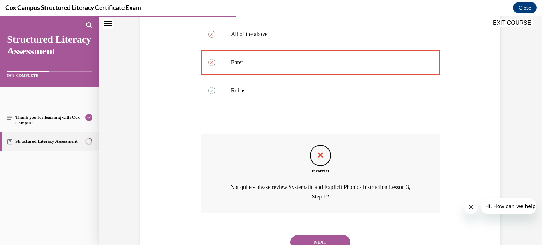
scroll to position [196, 0]
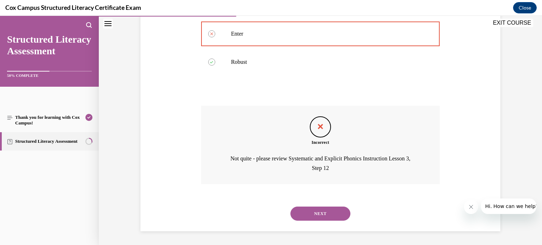
click at [320, 215] on button "NEXT" at bounding box center [321, 214] width 60 height 14
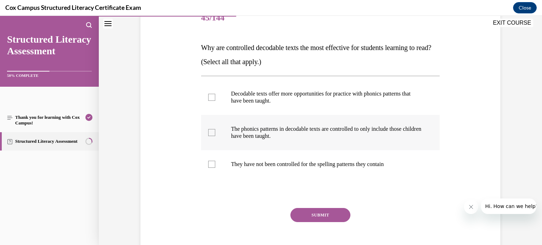
scroll to position [96, 0]
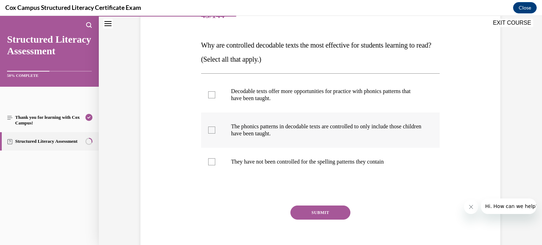
click at [220, 130] on label "The phonics patterns in decodable texts are controlled to only include those ch…" at bounding box center [320, 130] width 239 height 35
click at [215, 130] on input "The phonics patterns in decodable texts are controlled to only include those ch…" at bounding box center [211, 130] width 7 height 7
checkbox input "true"
click at [212, 94] on div at bounding box center [211, 94] width 7 height 7
click at [212, 94] on input "Decodable texts offer more opportunities for practice with phonics patterns tha…" at bounding box center [211, 94] width 7 height 7
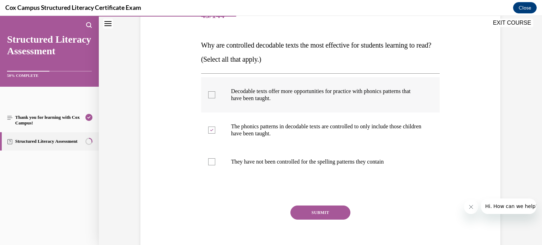
checkbox input "true"
click at [314, 215] on button "SUBMIT" at bounding box center [321, 213] width 60 height 14
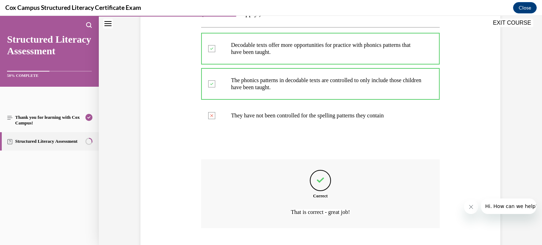
scroll to position [187, 0]
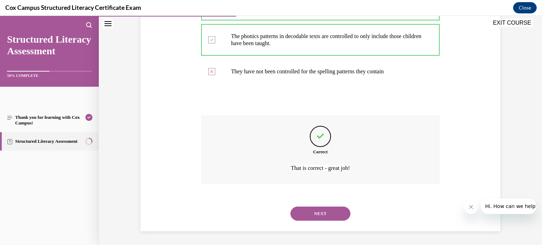
click at [313, 210] on button "NEXT" at bounding box center [321, 214] width 60 height 14
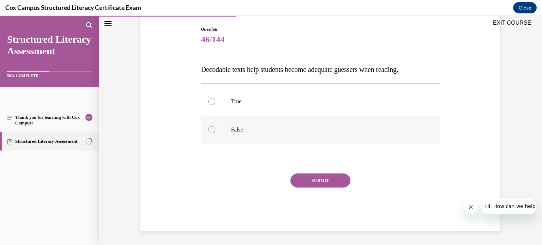
click at [213, 129] on div at bounding box center [211, 129] width 7 height 7
click at [213, 129] on input "False" at bounding box center [211, 129] width 7 height 7
radio input "true"
click at [303, 180] on button "SUBMIT" at bounding box center [321, 181] width 60 height 14
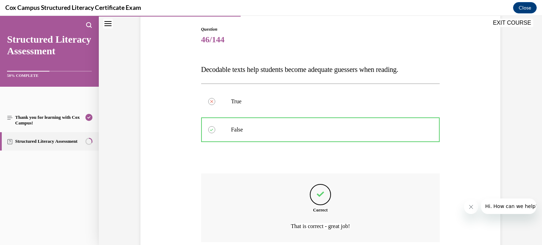
scroll to position [130, 0]
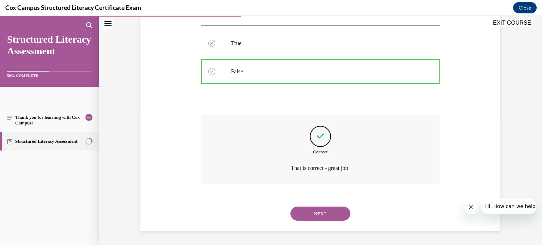
click at [303, 180] on div "Correct That is correct - great job!" at bounding box center [320, 149] width 239 height 69
click at [315, 209] on button "NEXT" at bounding box center [321, 214] width 60 height 14
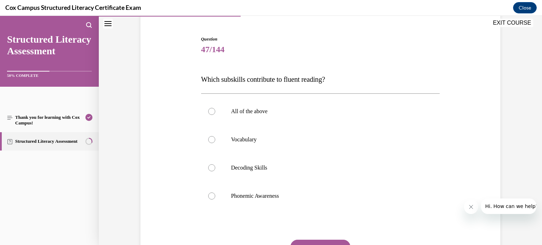
scroll to position [62, 0]
click at [212, 111] on div at bounding box center [211, 111] width 7 height 7
click at [212, 111] on input "All of the above" at bounding box center [211, 111] width 7 height 7
radio input "true"
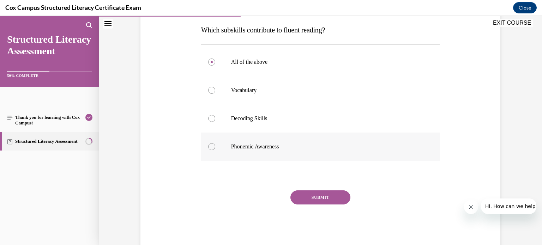
scroll to position [117, 0]
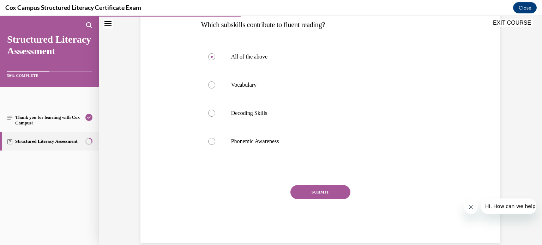
click at [318, 193] on button "SUBMIT" at bounding box center [321, 192] width 60 height 14
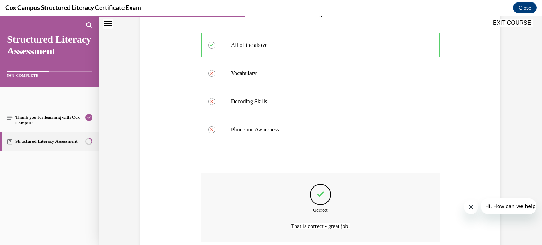
scroll to position [187, 0]
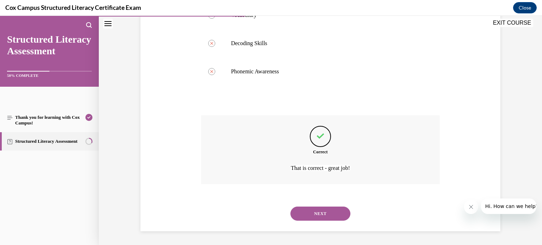
click at [323, 212] on button "NEXT" at bounding box center [321, 214] width 60 height 14
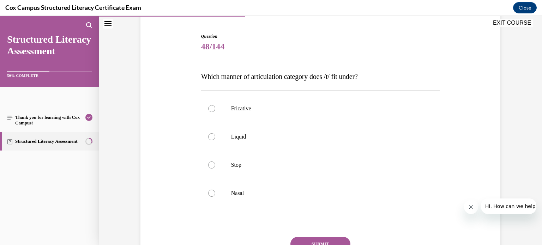
scroll to position [58, 0]
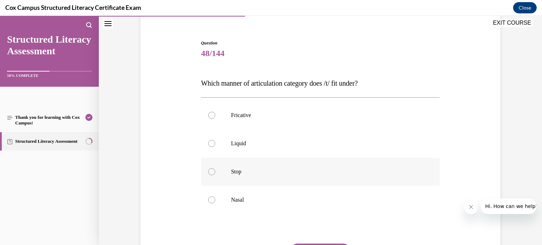
click at [215, 168] on label "Stop" at bounding box center [320, 172] width 239 height 28
click at [215, 168] on input "Stop" at bounding box center [211, 171] width 7 height 7
radio input "true"
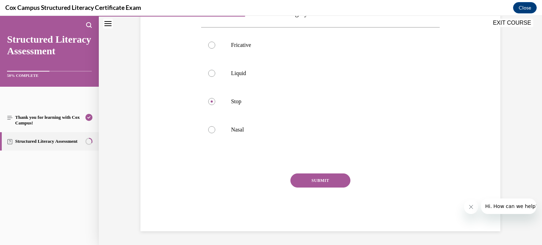
click at [304, 183] on button "SUBMIT" at bounding box center [321, 181] width 60 height 14
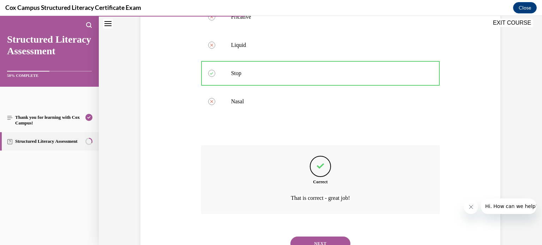
scroll to position [187, 0]
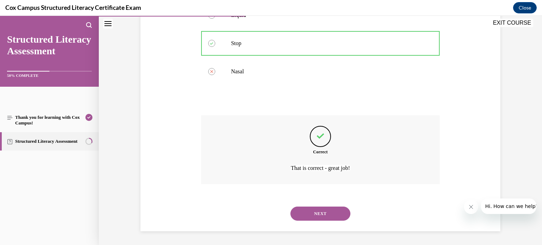
click at [312, 210] on button "NEXT" at bounding box center [321, 214] width 60 height 14
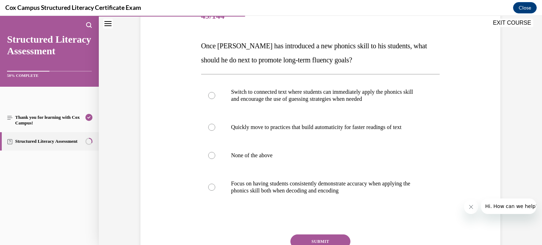
scroll to position [97, 0]
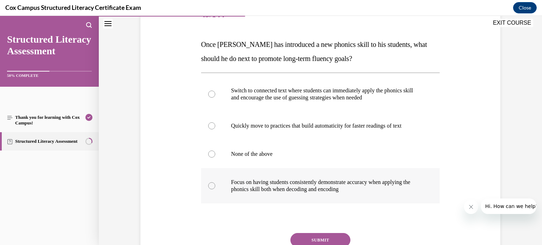
click at [214, 183] on div at bounding box center [211, 186] width 7 height 7
click at [214, 183] on input "Focus on having students consistently demonstrate accuracy when applying the ph…" at bounding box center [211, 186] width 7 height 7
radio input "true"
click at [314, 238] on button "SUBMIT" at bounding box center [321, 240] width 60 height 14
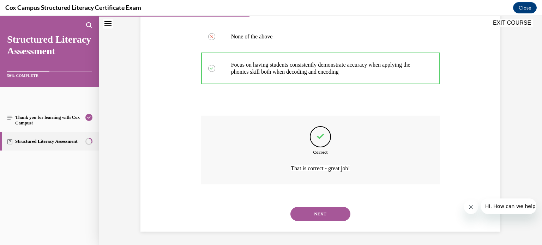
scroll to position [215, 0]
click at [297, 209] on button "NEXT" at bounding box center [321, 214] width 60 height 14
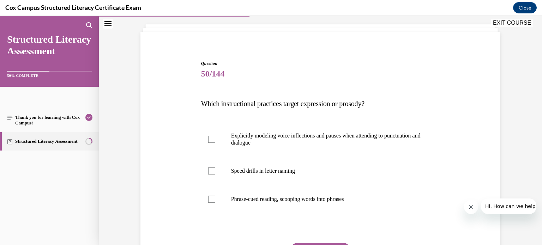
scroll to position [40, 0]
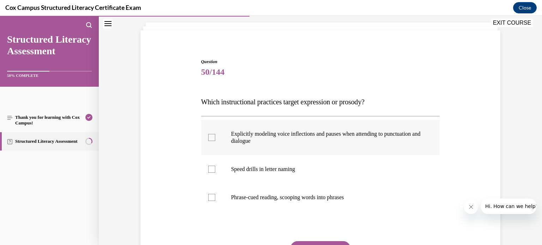
click at [212, 139] on div at bounding box center [211, 137] width 7 height 7
click at [212, 139] on input "Explicitly modeling voice inflections and pauses when attending to punctuation …" at bounding box center [211, 137] width 7 height 7
checkbox input "true"
click at [213, 193] on label "Phrase-cued reading, scooping words into phrases" at bounding box center [320, 198] width 239 height 28
click at [213, 194] on input "Phrase-cued reading, scooping words into phrases" at bounding box center [211, 197] width 7 height 7
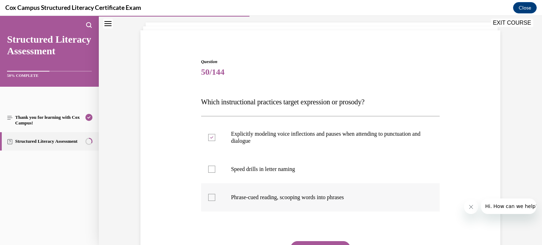
checkbox input "true"
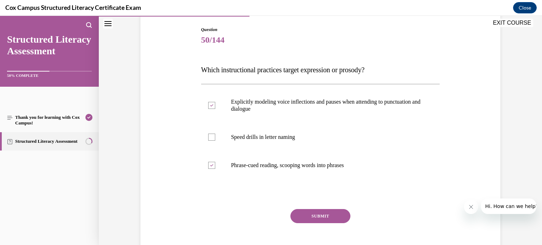
scroll to position [73, 0]
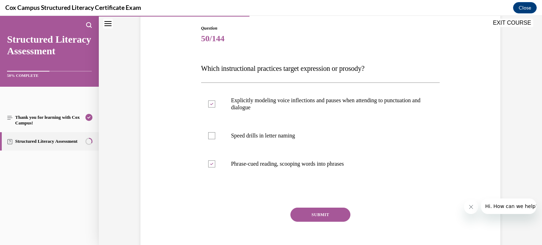
click at [310, 216] on button "SUBMIT" at bounding box center [321, 215] width 60 height 14
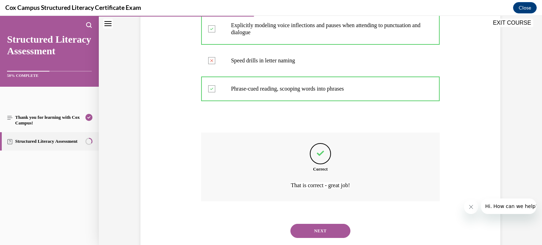
scroll to position [166, 0]
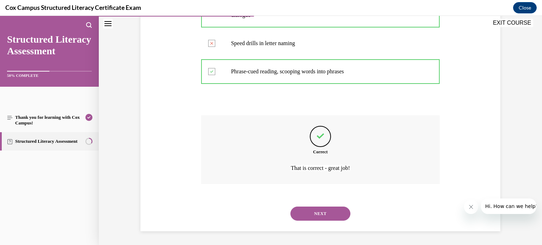
click at [308, 206] on div "NEXT" at bounding box center [320, 214] width 239 height 28
click at [311, 212] on button "NEXT" at bounding box center [321, 214] width 60 height 14
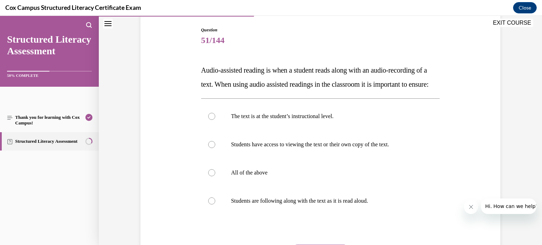
scroll to position [72, 0]
click at [214, 148] on div at bounding box center [211, 144] width 7 height 7
click at [214, 148] on input "Students have access to viewing the text or their own copy of the text." at bounding box center [211, 144] width 7 height 7
radio input "true"
click at [212, 176] on div at bounding box center [211, 172] width 7 height 7
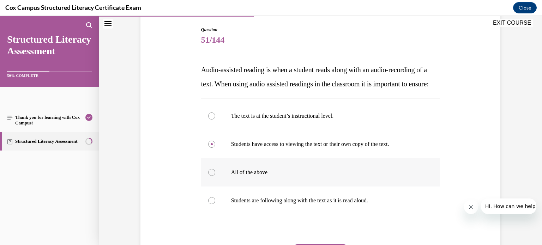
click at [212, 176] on input "All of the above" at bounding box center [211, 172] width 7 height 7
radio input "true"
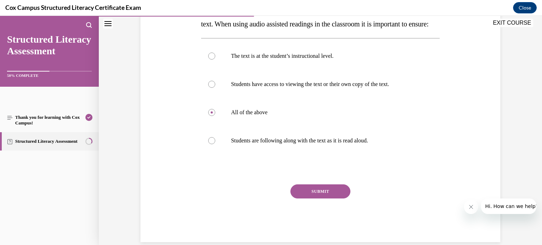
scroll to position [131, 0]
click at [316, 199] on button "SUBMIT" at bounding box center [321, 192] width 60 height 14
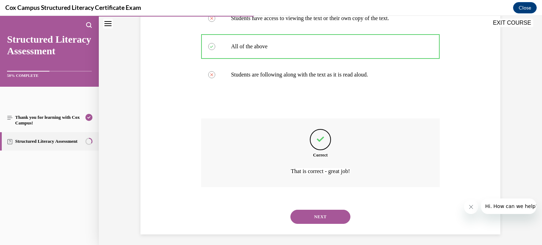
scroll to position [215, 0]
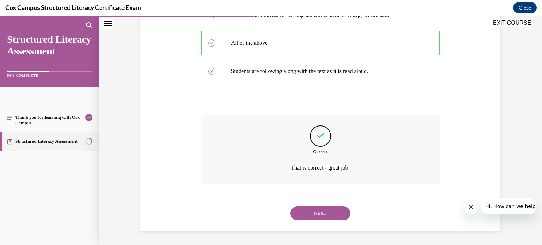
click at [316, 210] on button "NEXT" at bounding box center [321, 214] width 60 height 14
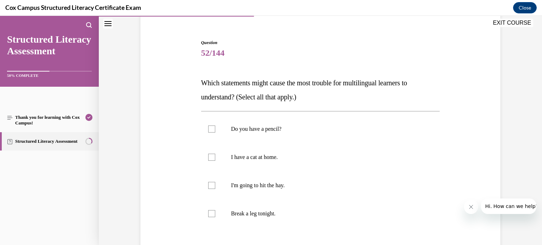
scroll to position [60, 0]
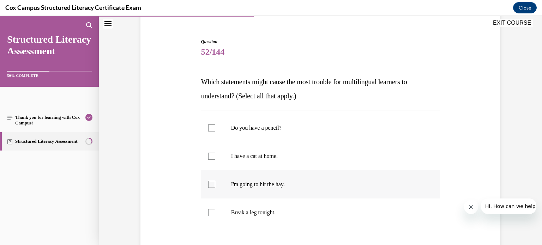
click at [213, 191] on label "I'm going to hit the hay." at bounding box center [320, 185] width 239 height 28
click at [213, 188] on input "I'm going to hit the hay." at bounding box center [211, 184] width 7 height 7
checkbox input "true"
click at [213, 213] on div at bounding box center [211, 212] width 7 height 7
click at [213, 213] on input "Break a leg tonight." at bounding box center [211, 212] width 7 height 7
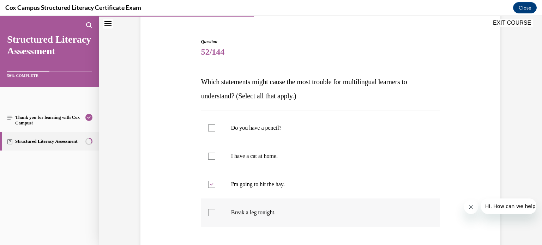
checkbox input "true"
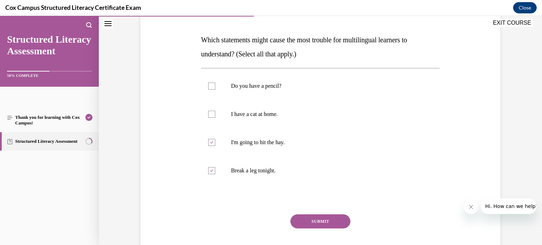
scroll to position [109, 0]
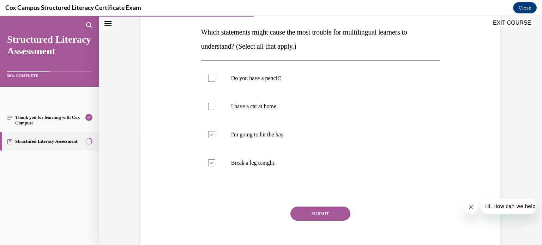
click at [328, 212] on button "SUBMIT" at bounding box center [321, 214] width 60 height 14
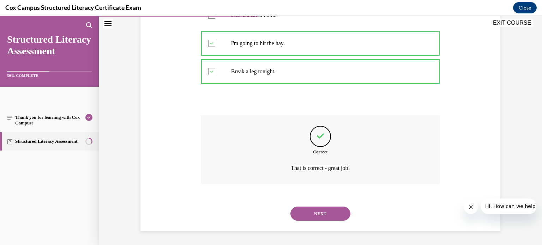
click at [318, 211] on button "NEXT" at bounding box center [321, 214] width 60 height 14
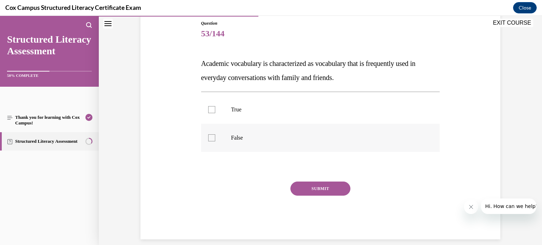
click at [212, 139] on div at bounding box center [211, 138] width 7 height 7
click at [212, 139] on input "False" at bounding box center [211, 138] width 7 height 7
checkbox input "true"
click at [309, 191] on button "SUBMIT" at bounding box center [321, 189] width 60 height 14
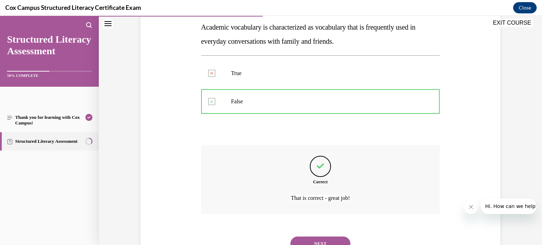
scroll to position [144, 0]
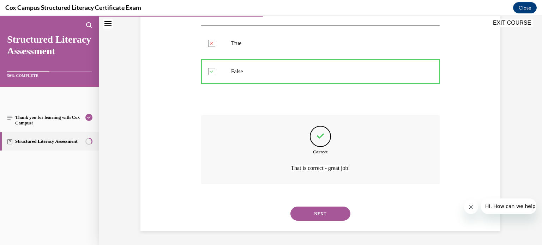
click at [308, 209] on button "NEXT" at bounding box center [321, 214] width 60 height 14
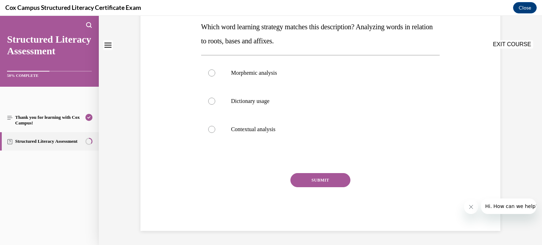
scroll to position [0, 0]
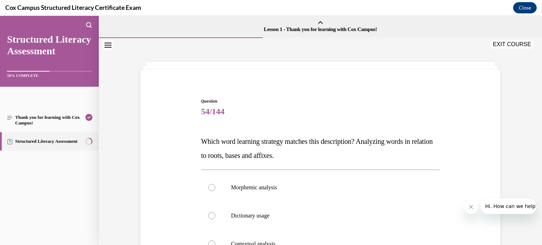
click at [306, 145] on p "Which word learning strategy matches this description? Analyzing words in relat…" at bounding box center [320, 149] width 239 height 28
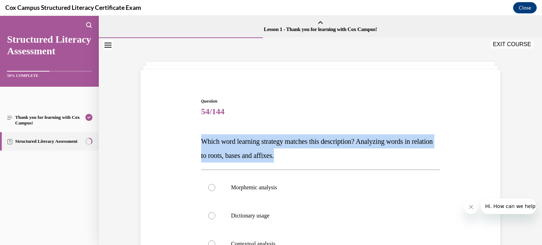
click at [306, 145] on p "Which word learning strategy matches this description? Analyzing words in relat…" at bounding box center [320, 149] width 239 height 28
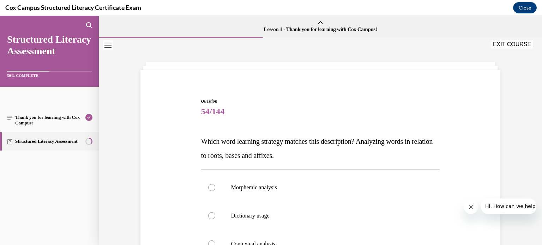
click at [306, 145] on p "Which word learning strategy matches this description? Analyzing words in relat…" at bounding box center [320, 149] width 239 height 28
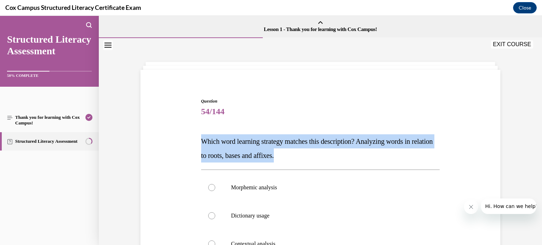
click at [306, 145] on p "Which word learning strategy matches this description? Analyzing words in relat…" at bounding box center [320, 149] width 239 height 28
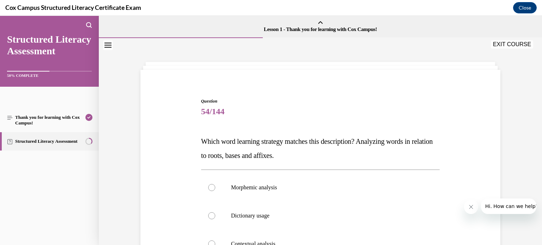
click at [306, 145] on p "Which word learning strategy matches this description? Analyzing words in relat…" at bounding box center [320, 149] width 239 height 28
click at [327, 163] on div "Question 54/144 Which word learning strategy matches this description? Analyzin…" at bounding box center [320, 222] width 239 height 248
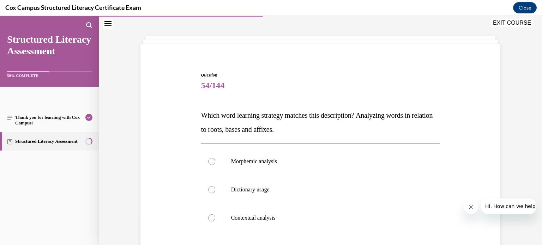
scroll to position [25, 0]
click at [276, 161] on p "Morphemic analysis" at bounding box center [326, 162] width 191 height 7
click at [215, 161] on input "Morphemic analysis" at bounding box center [211, 162] width 7 height 7
radio input "true"
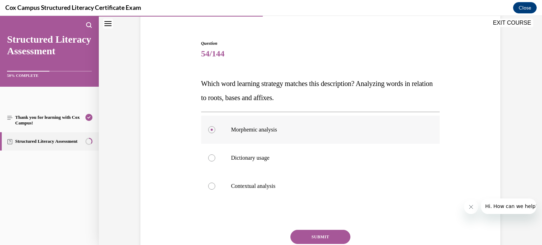
scroll to position [58, 0]
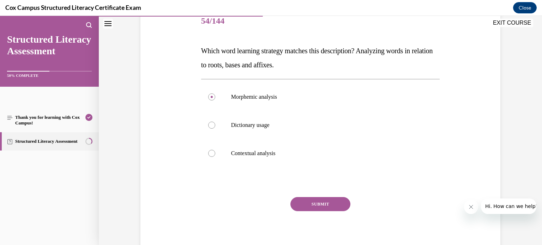
click at [308, 202] on button "SUBMIT" at bounding box center [321, 204] width 60 height 14
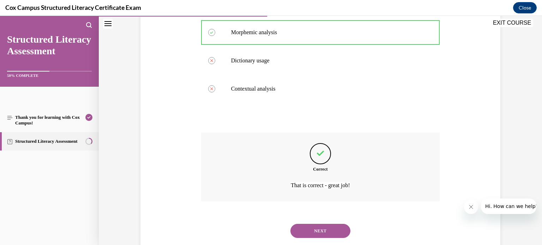
scroll to position [173, 0]
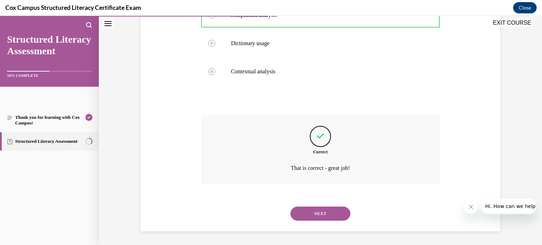
click at [315, 213] on button "NEXT" at bounding box center [321, 214] width 60 height 14
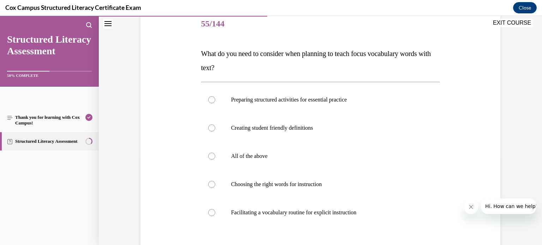
scroll to position [79, 0]
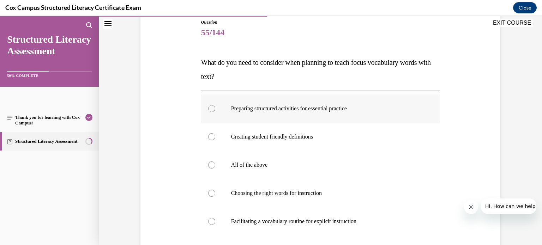
click at [212, 113] on label "Preparing structured activities for essential practice" at bounding box center [320, 109] width 239 height 28
click at [212, 112] on input "Preparing structured activities for essential practice" at bounding box center [211, 108] width 7 height 7
radio input "true"
click at [213, 143] on label "Creating student friendly definitions" at bounding box center [320, 137] width 239 height 28
click at [213, 141] on input "Creating student friendly definitions" at bounding box center [211, 136] width 7 height 7
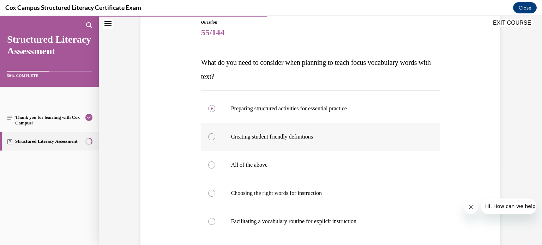
radio input "true"
click at [213, 162] on div at bounding box center [211, 165] width 7 height 7
click at [213, 162] on input "All of the above" at bounding box center [211, 165] width 7 height 7
radio input "true"
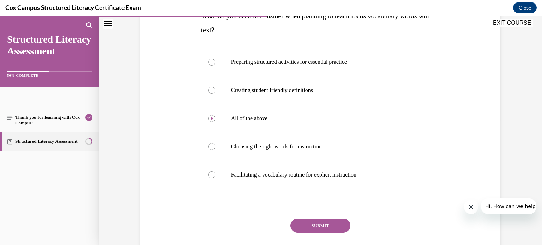
scroll to position [126, 0]
click at [323, 228] on button "SUBMIT" at bounding box center [321, 225] width 60 height 14
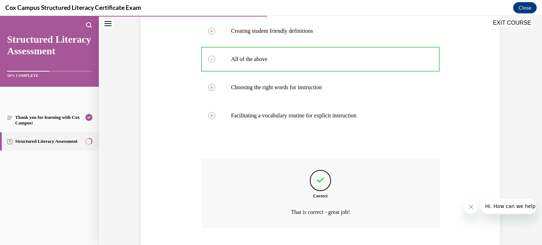
scroll to position [229, 0]
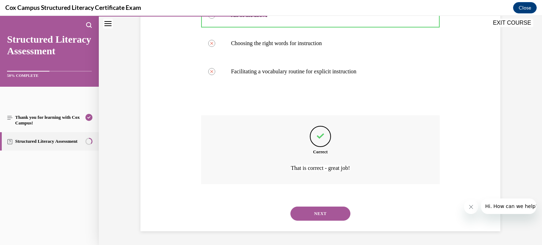
click at [310, 212] on button "NEXT" at bounding box center [321, 214] width 60 height 14
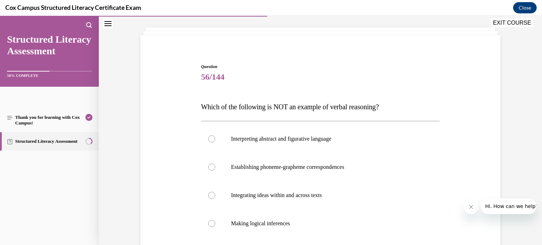
scroll to position [31, 0]
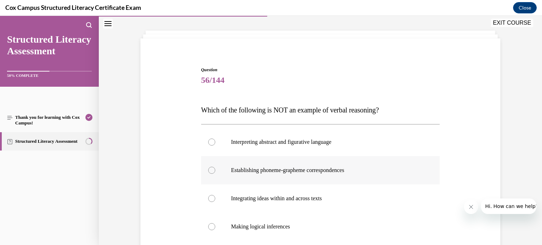
click at [211, 171] on div at bounding box center [211, 170] width 7 height 7
click at [211, 171] on input "Establishing phoneme-grapheme correspondences" at bounding box center [211, 170] width 7 height 7
radio input "true"
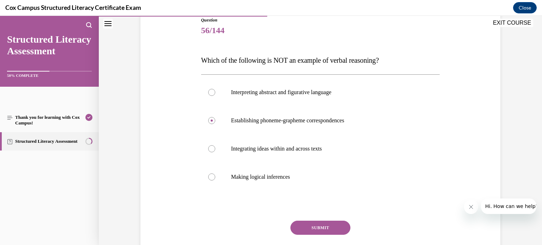
scroll to position [84, 0]
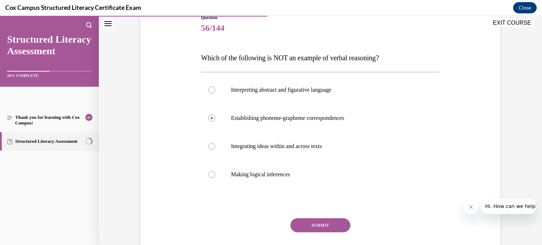
click at [299, 221] on button "SUBMIT" at bounding box center [321, 226] width 60 height 14
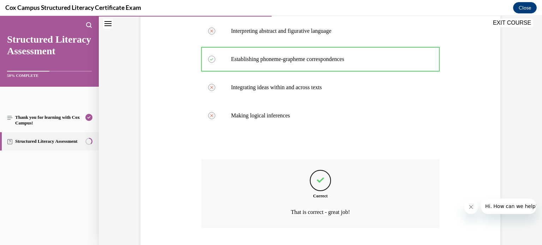
scroll to position [187, 0]
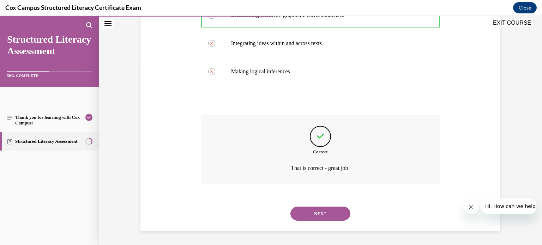
click at [332, 210] on button "NEXT" at bounding box center [321, 214] width 60 height 14
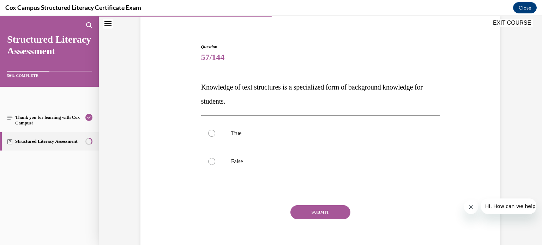
scroll to position [55, 0]
click at [214, 130] on label "True" at bounding box center [320, 133] width 239 height 28
click at [214, 130] on input "True" at bounding box center [211, 133] width 7 height 7
radio input "true"
click at [310, 215] on button "SUBMIT" at bounding box center [321, 212] width 60 height 14
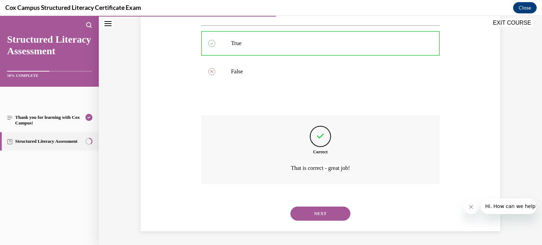
click at [309, 212] on button "NEXT" at bounding box center [321, 214] width 60 height 14
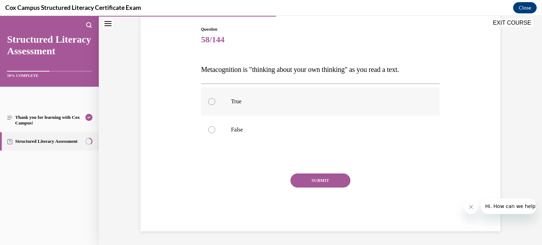
click at [205, 99] on label "True" at bounding box center [320, 102] width 239 height 28
click at [208, 99] on input "True" at bounding box center [211, 101] width 7 height 7
radio input "true"
click at [298, 178] on button "SUBMIT" at bounding box center [321, 181] width 60 height 14
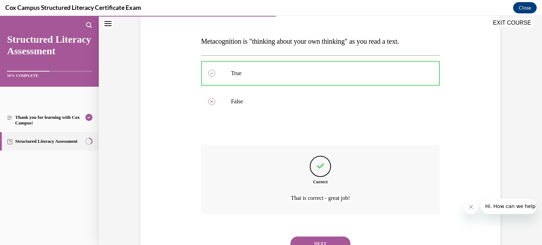
scroll to position [130, 0]
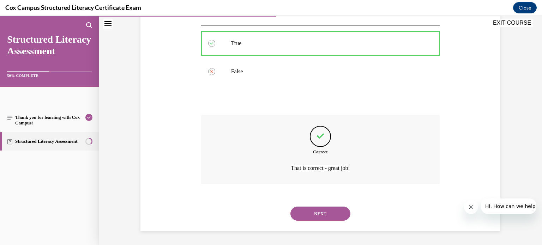
click at [305, 220] on button "NEXT" at bounding box center [321, 214] width 60 height 14
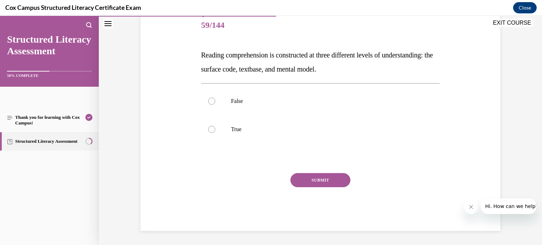
scroll to position [78, 0]
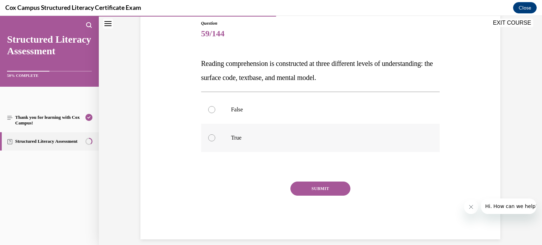
click at [212, 135] on div at bounding box center [211, 138] width 7 height 7
click at [212, 135] on input "True" at bounding box center [211, 138] width 7 height 7
radio input "true"
click at [338, 186] on button "SUBMIT" at bounding box center [321, 189] width 60 height 14
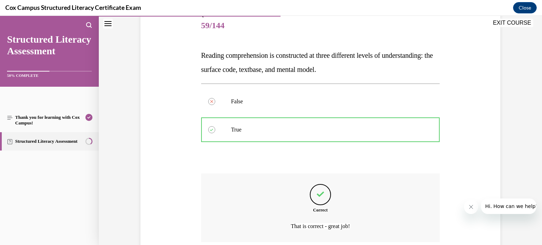
scroll to position [144, 0]
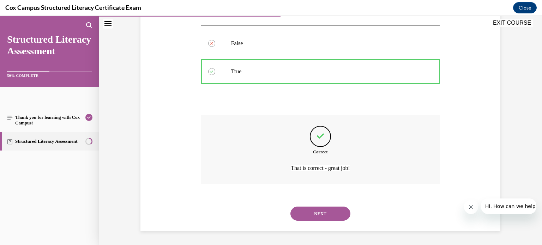
click at [323, 218] on button "NEXT" at bounding box center [321, 214] width 60 height 14
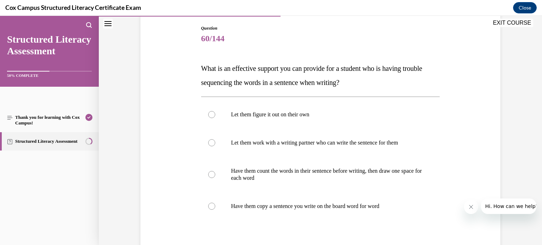
scroll to position [69, 0]
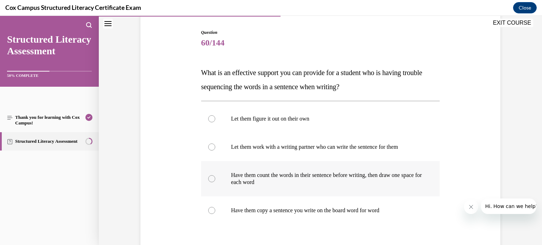
click at [213, 178] on div at bounding box center [211, 178] width 7 height 7
click at [213, 178] on input "Have them count the words in their sentence before writing, then draw one space…" at bounding box center [211, 178] width 7 height 7
radio input "true"
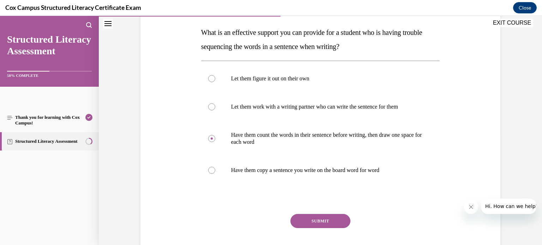
click at [316, 218] on button "SUBMIT" at bounding box center [321, 221] width 60 height 14
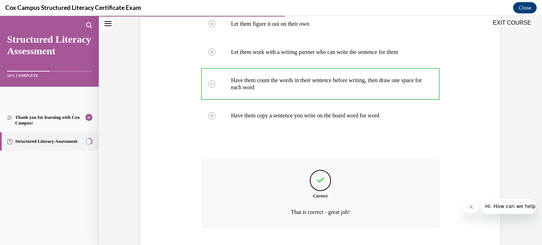
scroll to position [208, 0]
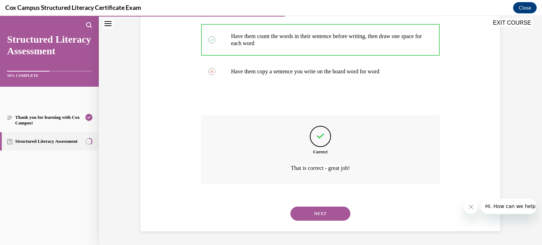
click at [317, 210] on button "NEXT" at bounding box center [321, 214] width 60 height 14
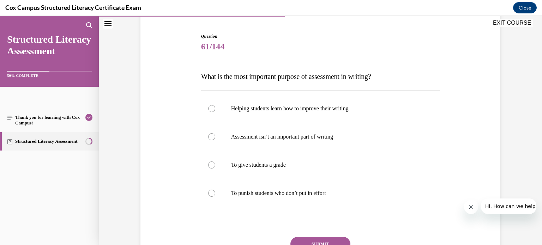
scroll to position [61, 0]
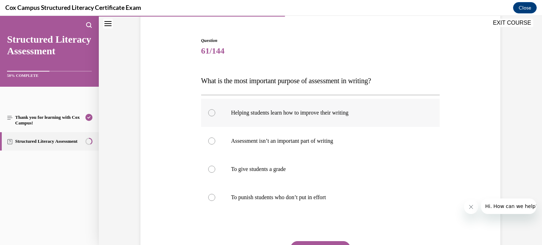
click at [212, 113] on div at bounding box center [211, 112] width 7 height 7
click at [212, 113] on input "Helping students learn how to improve their writing" at bounding box center [211, 112] width 7 height 7
radio input "true"
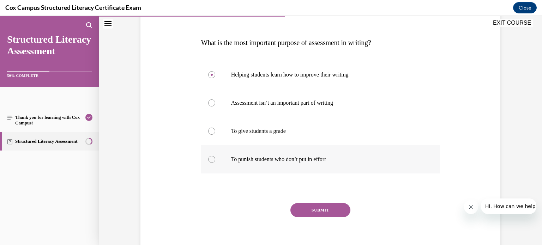
scroll to position [100, 0]
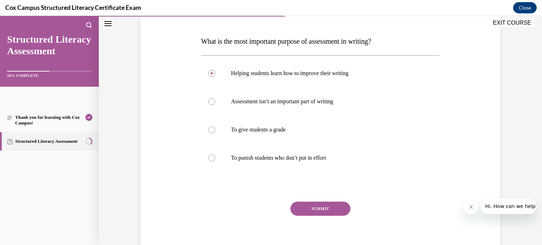
click at [316, 217] on div "SUBMIT" at bounding box center [320, 219] width 239 height 35
click at [312, 212] on button "SUBMIT" at bounding box center [321, 209] width 60 height 14
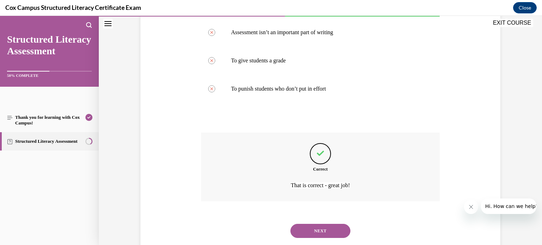
scroll to position [187, 0]
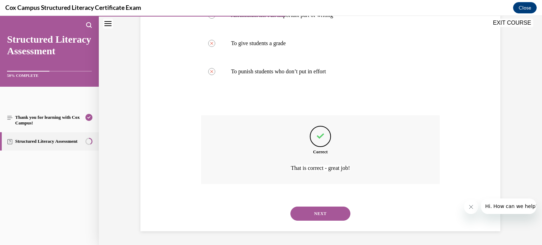
click at [314, 210] on button "NEXT" at bounding box center [321, 214] width 60 height 14
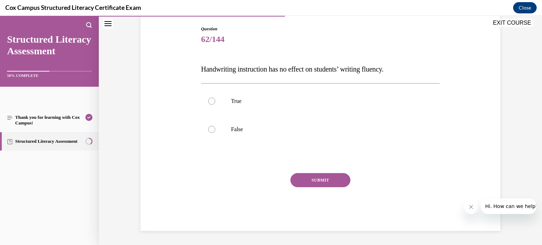
scroll to position [72, 0]
click at [230, 127] on label "False" at bounding box center [320, 130] width 239 height 28
click at [215, 127] on input "False" at bounding box center [211, 129] width 7 height 7
radio input "true"
click at [308, 180] on button "SUBMIT" at bounding box center [321, 181] width 60 height 14
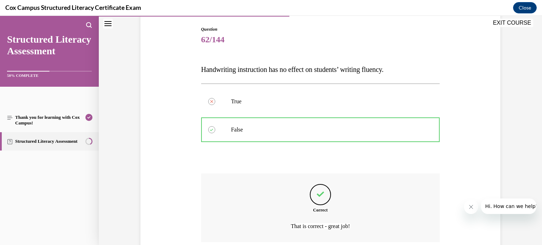
scroll to position [130, 0]
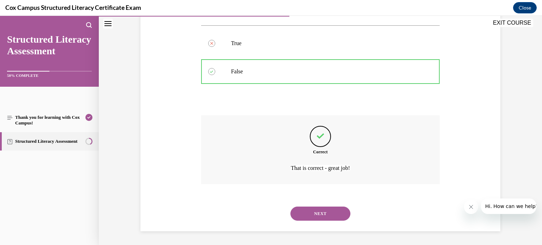
click at [315, 216] on button "NEXT" at bounding box center [321, 214] width 60 height 14
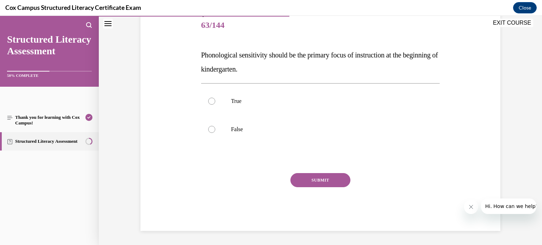
scroll to position [78, 0]
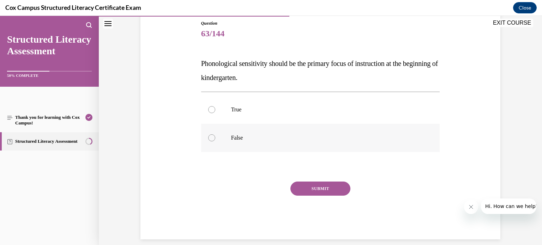
click at [225, 137] on label "False" at bounding box center [320, 138] width 239 height 28
click at [215, 137] on input "False" at bounding box center [211, 138] width 7 height 7
radio input "true"
click at [306, 186] on button "SUBMIT" at bounding box center [321, 189] width 60 height 14
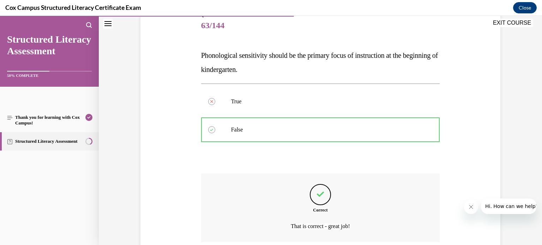
scroll to position [144, 0]
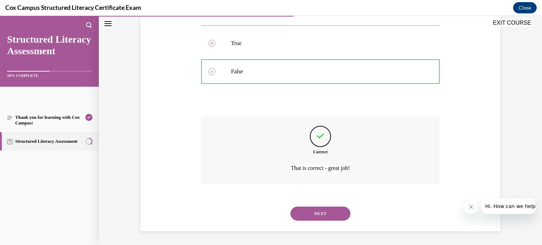
click at [324, 206] on div "NEXT" at bounding box center [320, 214] width 239 height 28
click at [325, 210] on button "NEXT" at bounding box center [321, 214] width 60 height 14
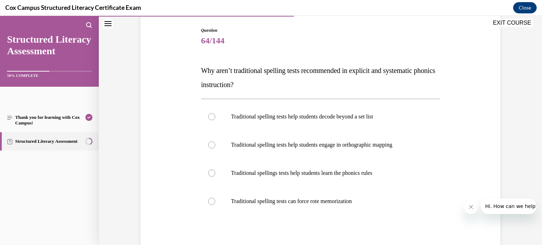
scroll to position [68, 0]
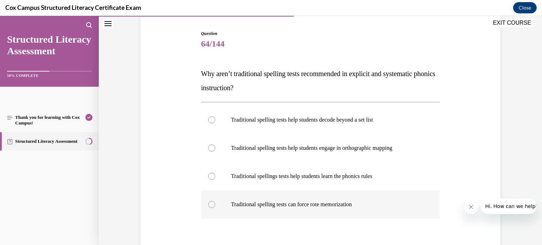
click at [298, 205] on p "Traditional spelling tests can force rote memorization" at bounding box center [326, 204] width 191 height 7
click at [215, 205] on input "Traditional spelling tests can force rote memorization" at bounding box center [211, 204] width 7 height 7
radio input "true"
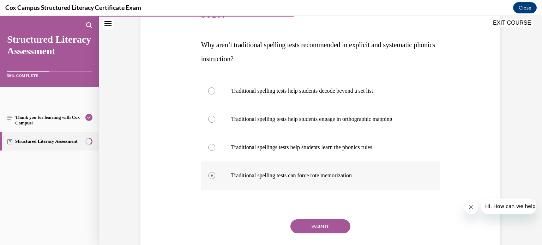
scroll to position [95, 0]
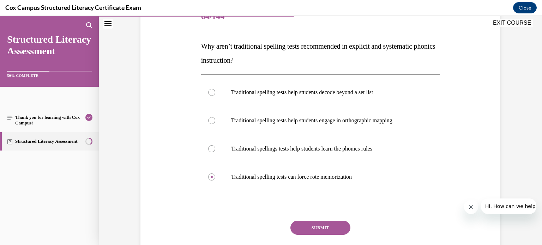
click at [309, 228] on button "SUBMIT" at bounding box center [321, 228] width 60 height 14
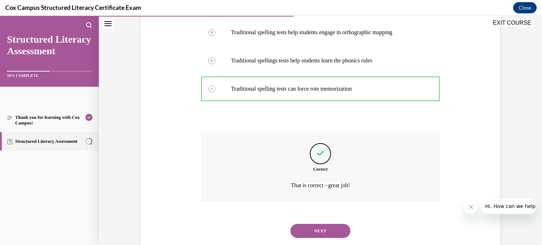
scroll to position [201, 0]
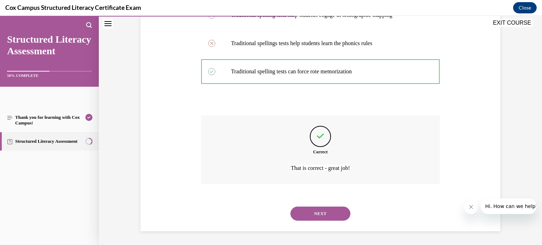
click at [305, 208] on button "NEXT" at bounding box center [321, 214] width 60 height 14
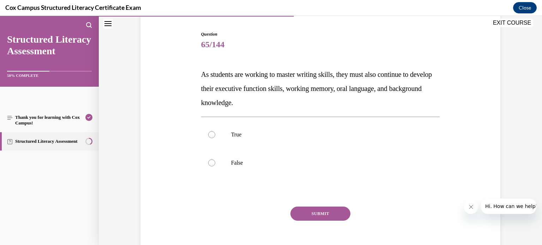
scroll to position [81, 0]
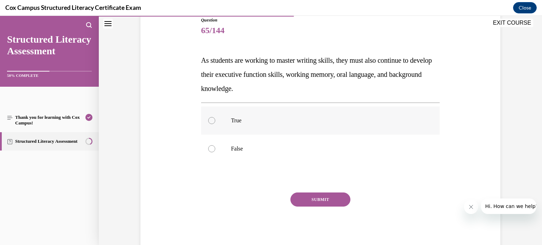
click at [269, 118] on p "True" at bounding box center [326, 120] width 191 height 7
click at [215, 118] on input "True" at bounding box center [211, 120] width 7 height 7
radio input "true"
click at [309, 196] on button "SUBMIT" at bounding box center [321, 200] width 60 height 14
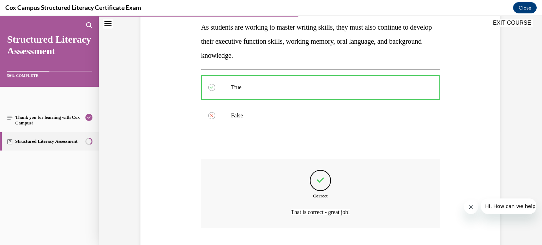
scroll to position [159, 0]
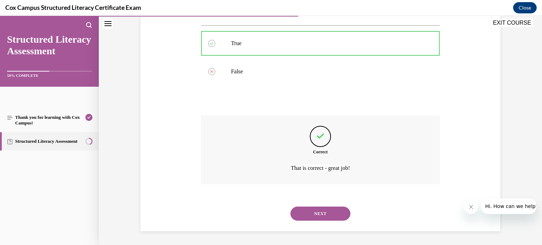
click at [311, 209] on button "NEXT" at bounding box center [321, 214] width 60 height 14
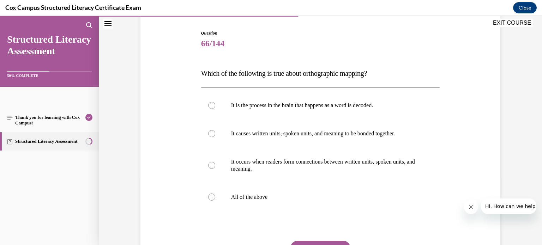
scroll to position [66, 0]
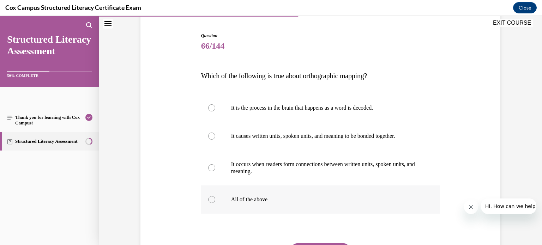
click at [257, 198] on p "All of the above" at bounding box center [326, 199] width 191 height 7
click at [215, 198] on input "All of the above" at bounding box center [211, 199] width 7 height 7
radio input "true"
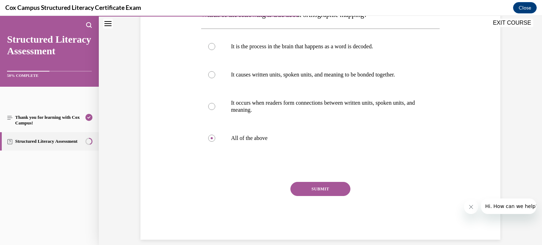
scroll to position [136, 0]
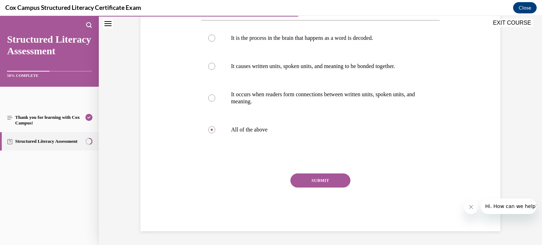
click at [325, 182] on button "SUBMIT" at bounding box center [321, 181] width 60 height 14
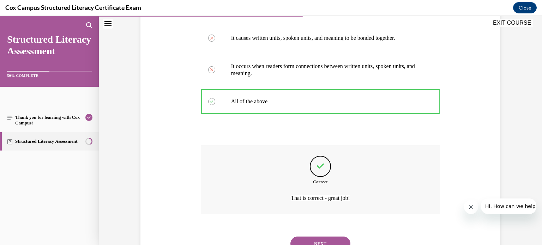
scroll to position [194, 0]
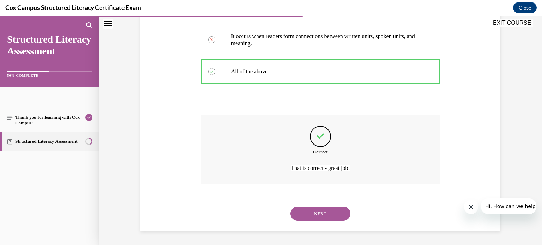
click at [322, 213] on button "NEXT" at bounding box center [321, 214] width 60 height 14
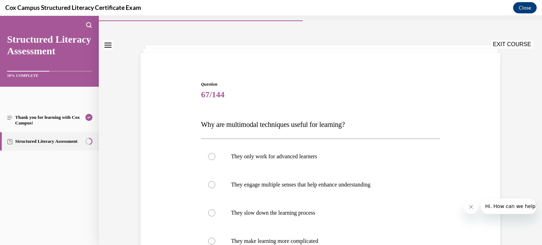
scroll to position [18, 0]
click at [261, 180] on label "They engage multiple senses that help enhance understanding" at bounding box center [320, 184] width 239 height 28
click at [215, 181] on input "They engage multiple senses that help enhance understanding" at bounding box center [211, 184] width 7 height 7
radio input "true"
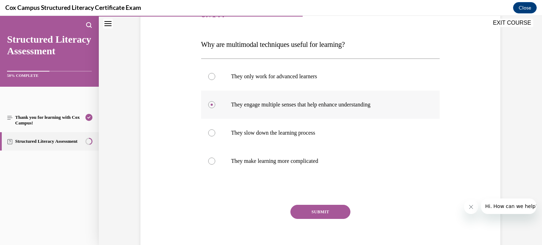
scroll to position [96, 0]
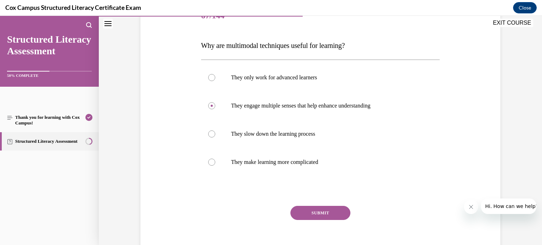
click at [298, 215] on button "SUBMIT" at bounding box center [321, 213] width 60 height 14
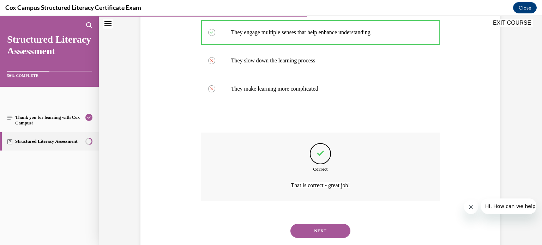
scroll to position [187, 0]
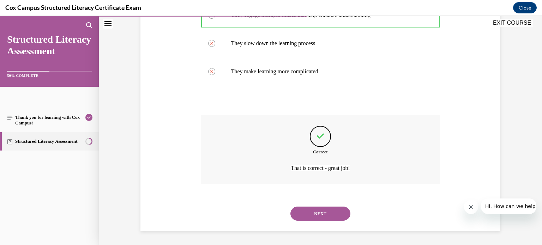
click at [298, 215] on button "NEXT" at bounding box center [321, 214] width 60 height 14
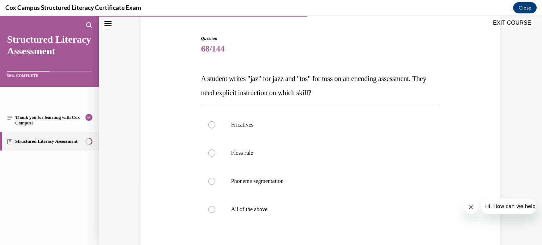
scroll to position [66, 0]
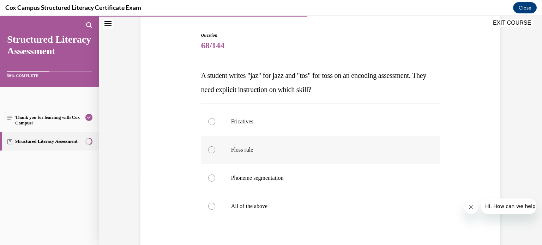
click at [269, 147] on p "Floss rule" at bounding box center [326, 150] width 191 height 7
click at [215, 147] on input "Floss rule" at bounding box center [211, 150] width 7 height 7
radio input "true"
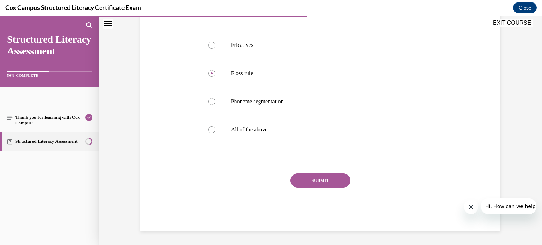
click at [312, 181] on button "SUBMIT" at bounding box center [321, 181] width 60 height 14
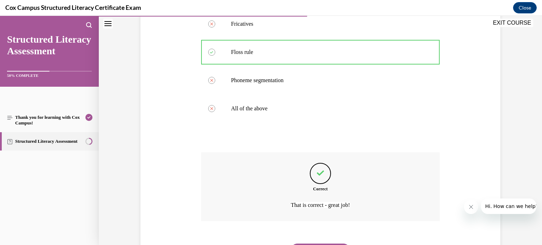
scroll to position [201, 0]
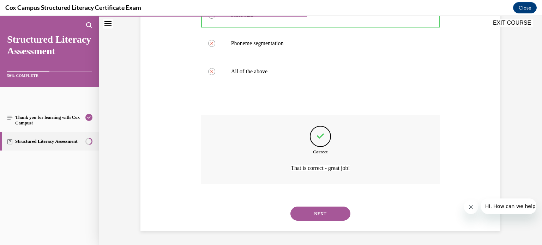
click at [302, 216] on button "NEXT" at bounding box center [321, 214] width 60 height 14
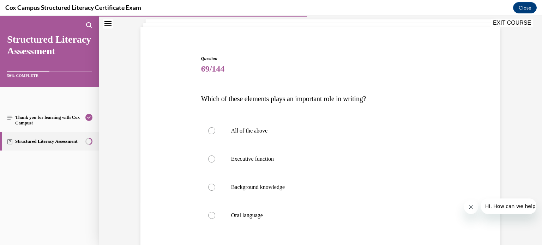
scroll to position [49, 0]
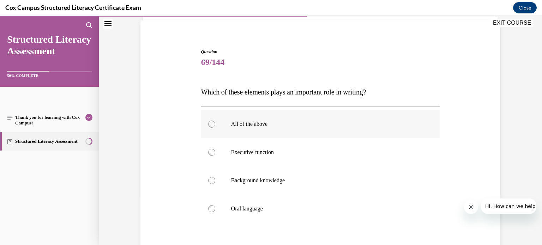
click at [221, 124] on label "All of the above" at bounding box center [320, 124] width 239 height 28
click at [215, 124] on input "All of the above" at bounding box center [211, 124] width 7 height 7
radio input "true"
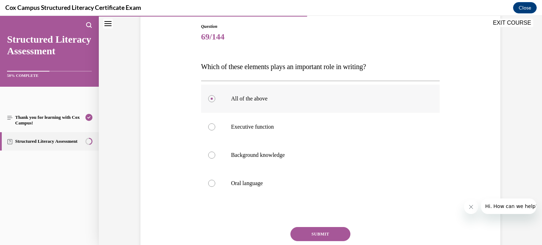
scroll to position [75, 0]
click at [303, 229] on button "SUBMIT" at bounding box center [321, 234] width 60 height 14
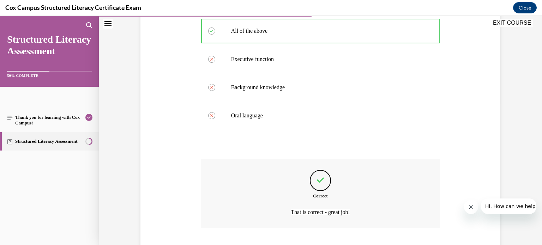
scroll to position [187, 0]
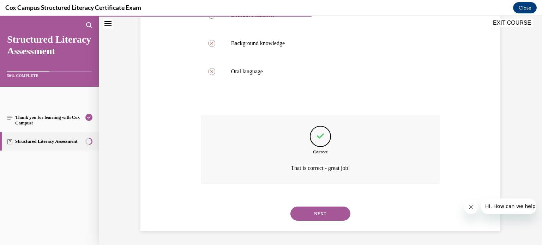
click at [319, 213] on button "NEXT" at bounding box center [321, 214] width 60 height 14
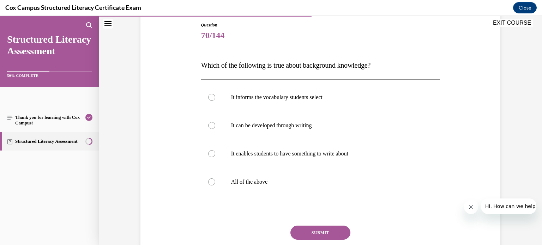
scroll to position [65, 0]
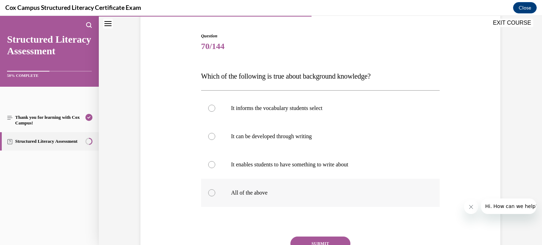
click at [214, 191] on div at bounding box center [211, 193] width 7 height 7
click at [214, 191] on input "All of the above" at bounding box center [211, 193] width 7 height 7
radio input "true"
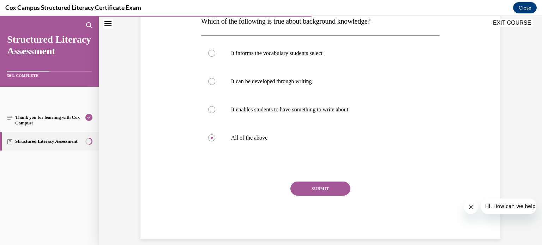
scroll to position [123, 0]
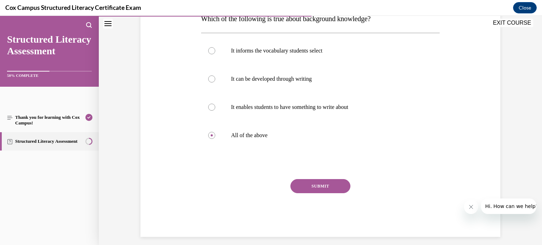
click at [309, 182] on button "SUBMIT" at bounding box center [321, 186] width 60 height 14
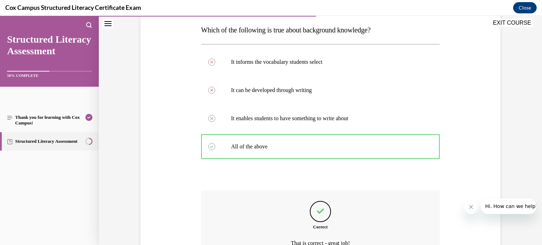
click at [309, 182] on div "Question 70/144 Which of the following is true about background knowledge? It i…" at bounding box center [320, 147] width 239 height 320
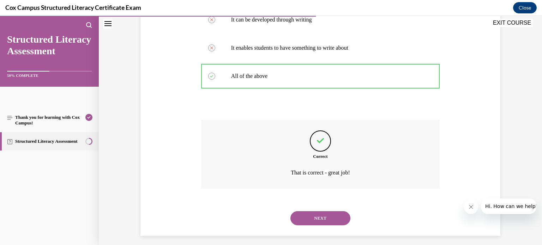
scroll to position [187, 0]
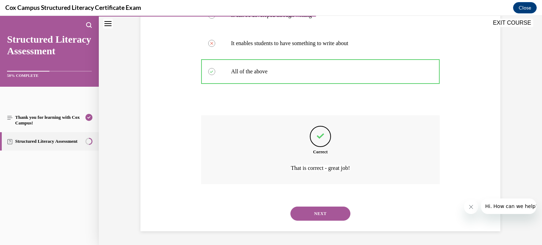
click at [316, 209] on button "NEXT" at bounding box center [321, 214] width 60 height 14
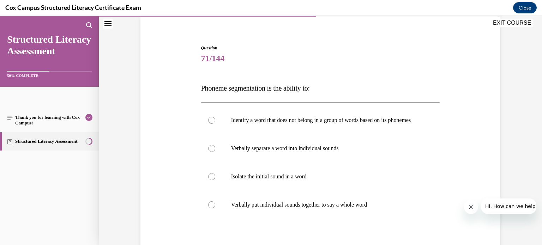
scroll to position [49, 0]
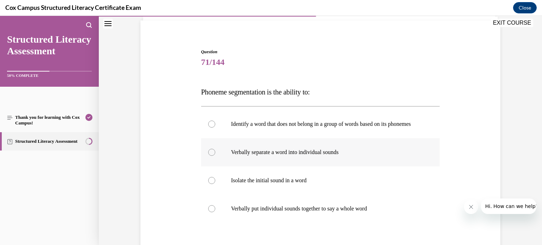
click at [291, 156] on p "Verbally separate a word into individual sounds" at bounding box center [326, 152] width 191 height 7
click at [215, 156] on input "Verbally separate a word into individual sounds" at bounding box center [211, 152] width 7 height 7
radio input "true"
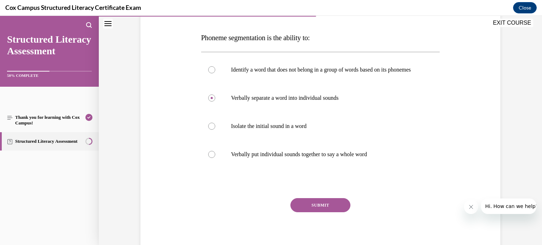
scroll to position [105, 0]
click at [306, 212] on button "SUBMIT" at bounding box center [321, 205] width 60 height 14
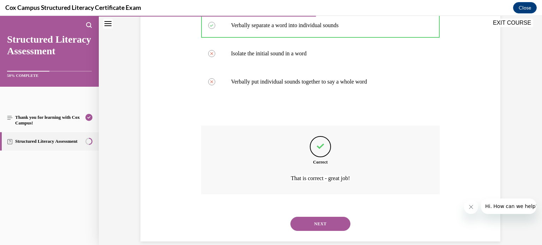
scroll to position [194, 0]
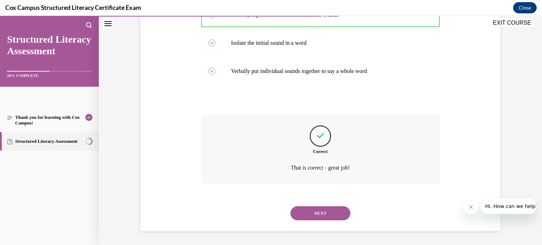
click at [311, 209] on button "NEXT" at bounding box center [321, 214] width 60 height 14
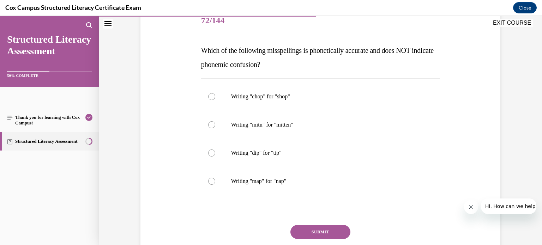
scroll to position [91, 0]
click at [211, 126] on div at bounding box center [211, 124] width 7 height 7
click at [211, 126] on input "Writing "mitn" for "mitten"" at bounding box center [211, 124] width 7 height 7
radio input "true"
click at [335, 228] on button "SUBMIT" at bounding box center [321, 232] width 60 height 14
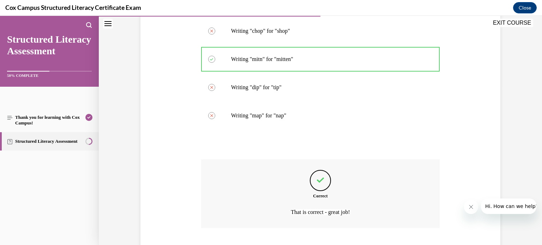
scroll to position [201, 0]
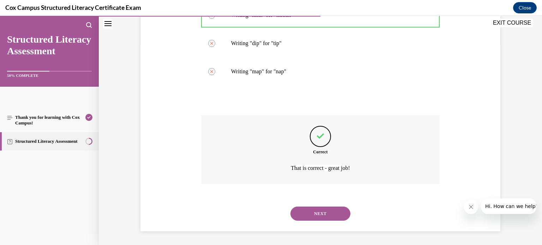
click at [318, 215] on button "NEXT" at bounding box center [321, 214] width 60 height 14
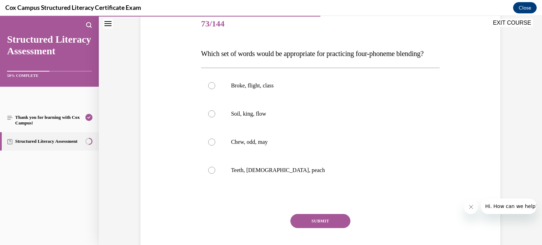
scroll to position [86, 0]
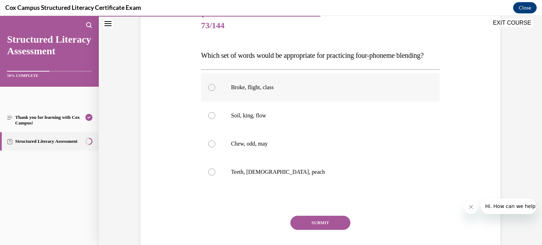
click at [264, 91] on p "Broke, flight, class" at bounding box center [326, 87] width 191 height 7
click at [215, 91] on input "Broke, flight, class" at bounding box center [211, 87] width 7 height 7
radio input "true"
click at [315, 230] on button "SUBMIT" at bounding box center [321, 223] width 60 height 14
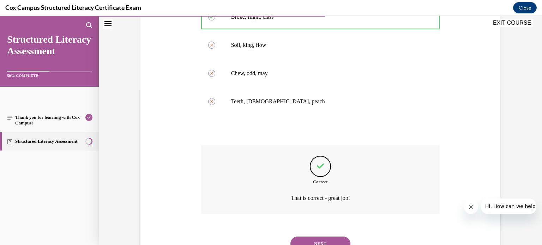
scroll to position [201, 0]
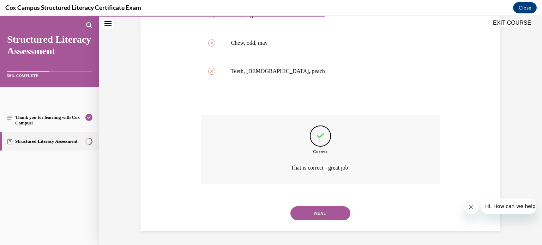
click at [311, 212] on button "NEXT" at bounding box center [321, 214] width 60 height 14
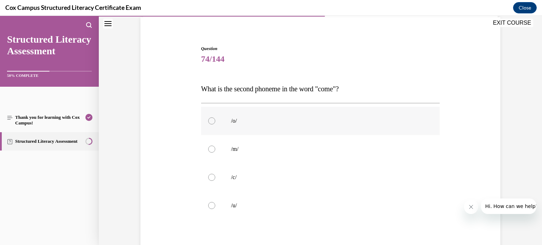
scroll to position [50, 0]
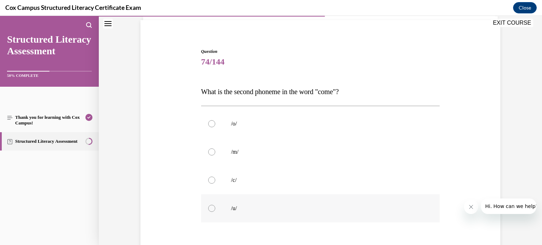
click at [251, 207] on p "/u/" at bounding box center [326, 208] width 191 height 7
click at [215, 207] on input "/u/" at bounding box center [211, 208] width 7 height 7
radio input "true"
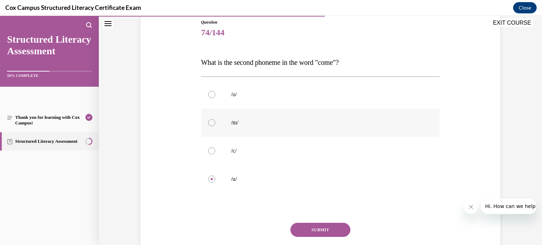
scroll to position [100, 0]
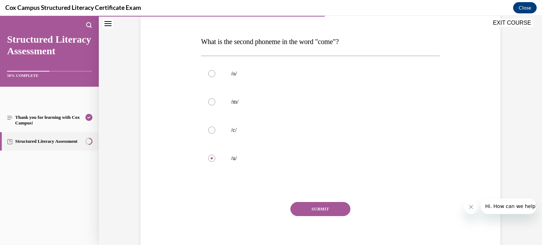
click at [302, 206] on button "SUBMIT" at bounding box center [321, 209] width 60 height 14
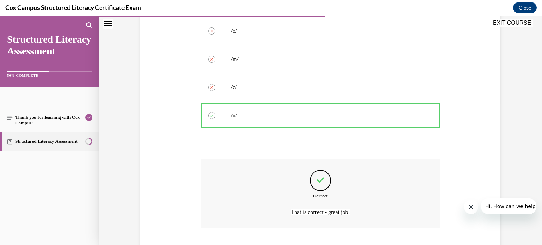
scroll to position [187, 0]
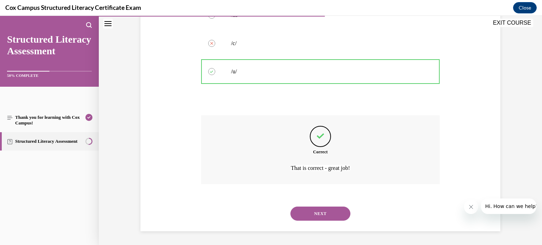
click at [310, 215] on button "NEXT" at bounding box center [321, 214] width 60 height 14
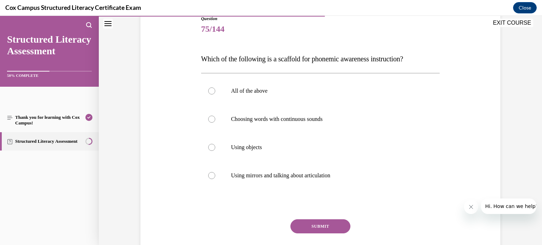
scroll to position [75, 0]
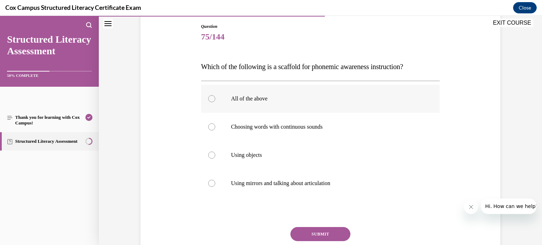
click at [224, 94] on label "All of the above" at bounding box center [320, 99] width 239 height 28
click at [215, 95] on input "All of the above" at bounding box center [211, 98] width 7 height 7
radio input "true"
click at [311, 232] on button "SUBMIT" at bounding box center [321, 234] width 60 height 14
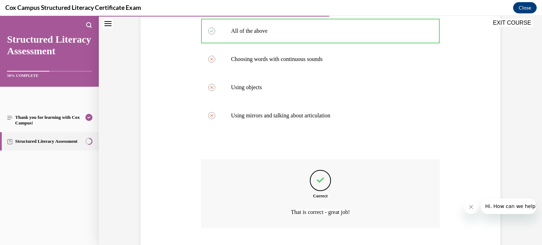
scroll to position [187, 0]
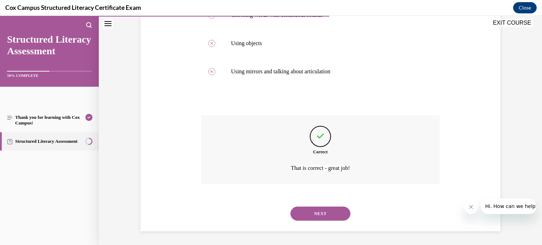
click at [313, 219] on button "NEXT" at bounding box center [321, 214] width 60 height 14
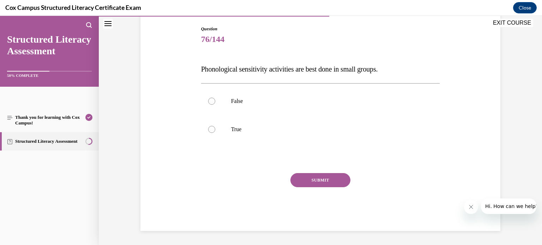
scroll to position [72, 0]
click at [213, 100] on div at bounding box center [211, 101] width 7 height 7
click at [213, 100] on input "False" at bounding box center [211, 101] width 7 height 7
radio input "true"
click at [309, 176] on button "SUBMIT" at bounding box center [321, 181] width 60 height 14
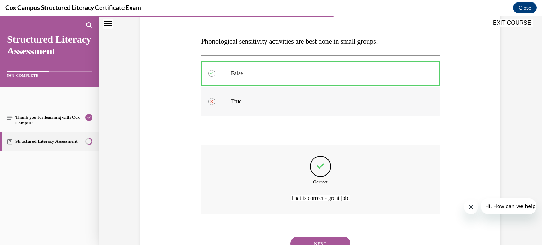
scroll to position [130, 0]
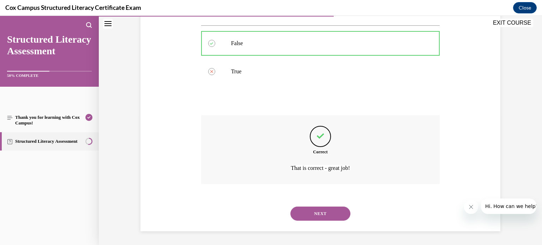
click at [315, 216] on button "NEXT" at bounding box center [321, 214] width 60 height 14
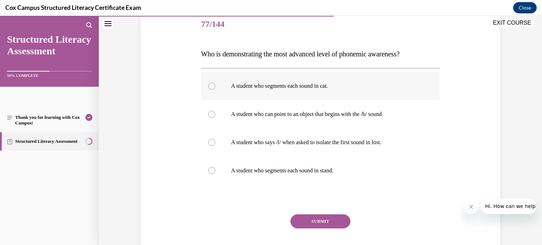
scroll to position [88, 0]
click at [283, 163] on label "A student who segments each sound in stand." at bounding box center [320, 171] width 239 height 28
click at [215, 167] on input "A student who segments each sound in stand." at bounding box center [211, 170] width 7 height 7
radio input "true"
click at [283, 163] on label "A student who segments each sound in stand." at bounding box center [320, 171] width 239 height 28
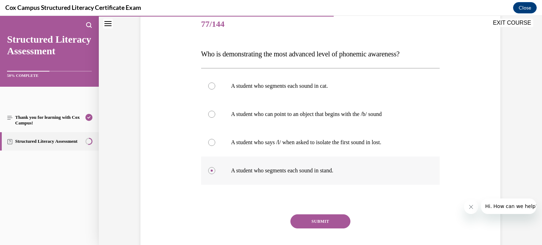
click at [215, 167] on input "A student who segments each sound in stand." at bounding box center [211, 170] width 7 height 7
click at [308, 220] on button "SUBMIT" at bounding box center [321, 222] width 60 height 14
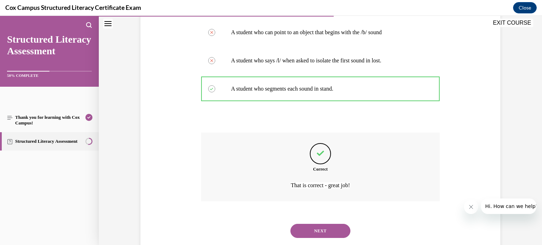
scroll to position [187, 0]
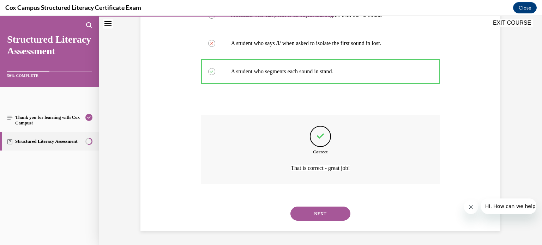
click at [317, 207] on button "NEXT" at bounding box center [321, 214] width 60 height 14
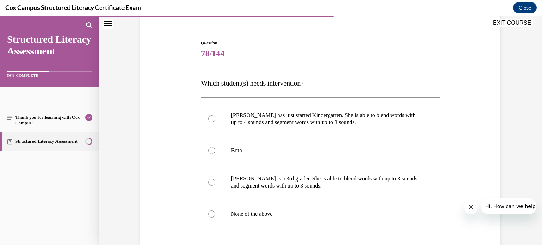
scroll to position [61, 0]
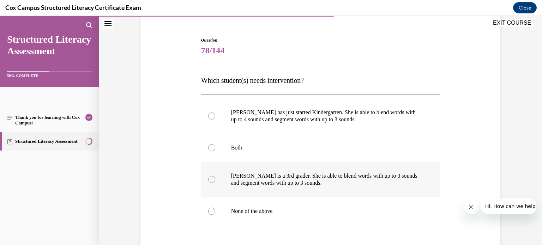
click at [276, 182] on p "Ella is a 3rd grader. She is able to blend words with up to 3 sounds and segmen…" at bounding box center [326, 180] width 191 height 14
click at [215, 182] on input "Ella is a 3rd grader. She is able to blend words with up to 3 sounds and segmen…" at bounding box center [211, 179] width 7 height 7
radio input "true"
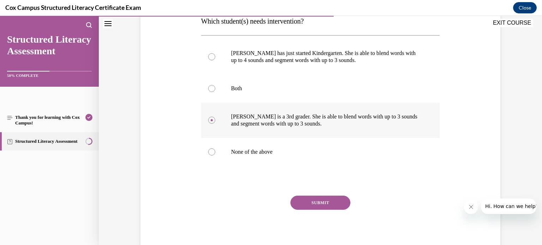
scroll to position [123, 0]
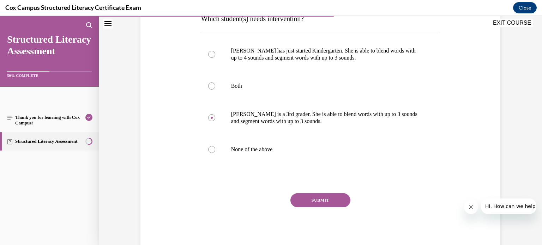
click at [312, 198] on button "SUBMIT" at bounding box center [321, 200] width 60 height 14
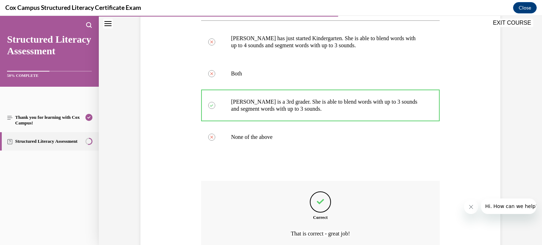
scroll to position [136, 0]
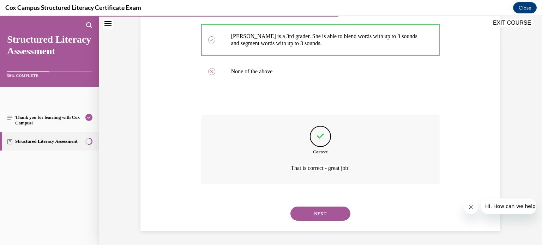
click at [317, 209] on button "NEXT" at bounding box center [321, 214] width 60 height 14
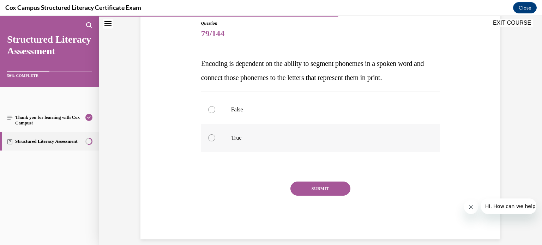
click at [288, 137] on p "True" at bounding box center [326, 138] width 191 height 7
click at [215, 137] on input "True" at bounding box center [211, 138] width 7 height 7
radio input "true"
click at [316, 185] on button "SUBMIT" at bounding box center [321, 189] width 60 height 14
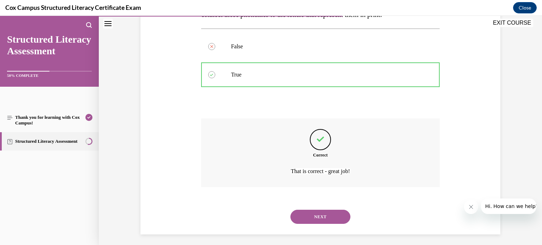
scroll to position [144, 0]
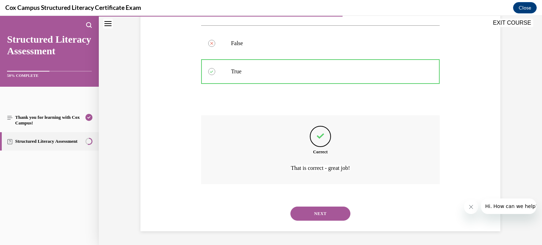
click at [317, 217] on button "NEXT" at bounding box center [321, 214] width 60 height 14
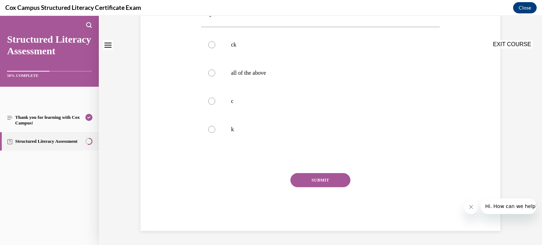
scroll to position [0, 0]
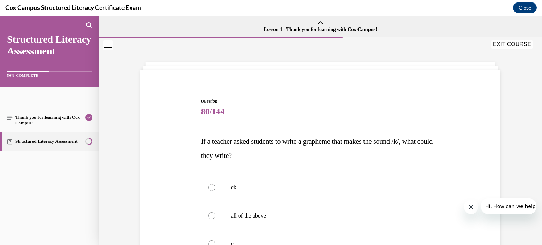
click at [317, 217] on label "all of the above" at bounding box center [320, 216] width 239 height 28
click at [215, 217] on input "all of the above" at bounding box center [211, 216] width 7 height 7
radio input "true"
click at [317, 217] on label "all of the above" at bounding box center [320, 216] width 239 height 28
click at [215, 217] on input "all of the above" at bounding box center [211, 216] width 7 height 7
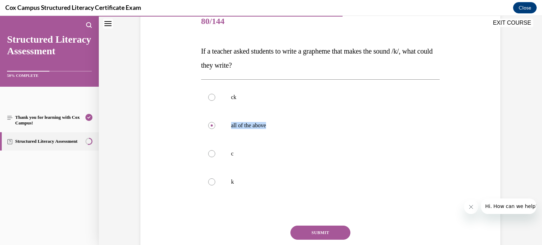
scroll to position [92, 0]
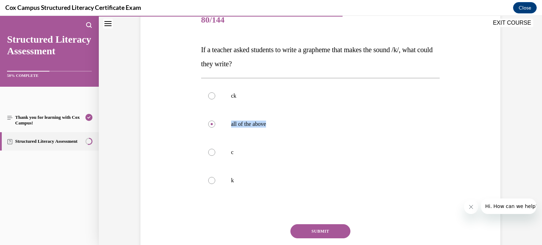
click at [315, 228] on button "SUBMIT" at bounding box center [321, 232] width 60 height 14
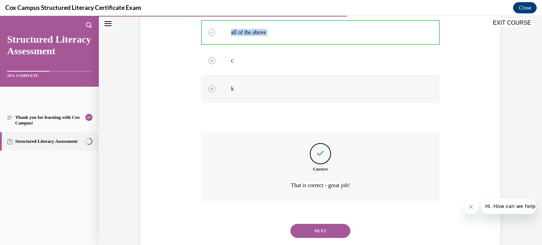
scroll to position [201, 0]
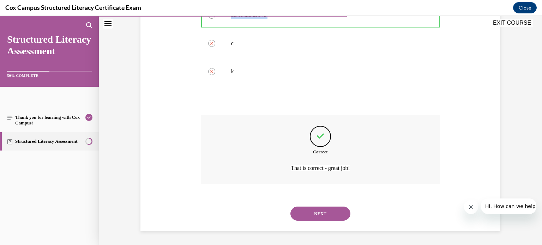
click at [321, 218] on button "NEXT" at bounding box center [321, 214] width 60 height 14
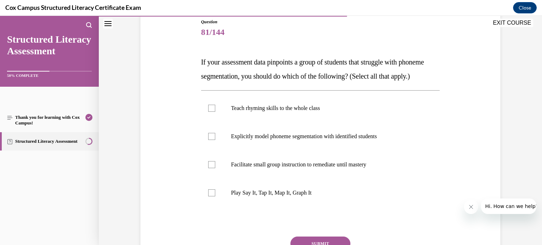
scroll to position [74, 0]
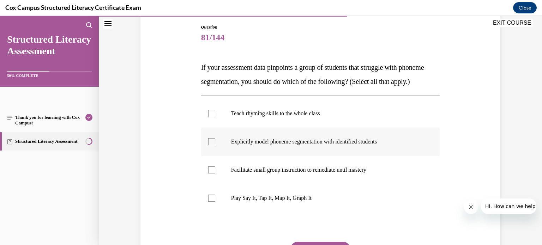
click at [222, 156] on label "Explicitly model phoneme segmentation with identified students" at bounding box center [320, 142] width 239 height 28
click at [215, 145] on input "Explicitly model phoneme segmentation with identified students" at bounding box center [211, 141] width 7 height 7
checkbox input "true"
click at [214, 174] on div at bounding box center [211, 170] width 7 height 7
click at [214, 174] on input "Facilitate small group instruction to remediate until mastery" at bounding box center [211, 170] width 7 height 7
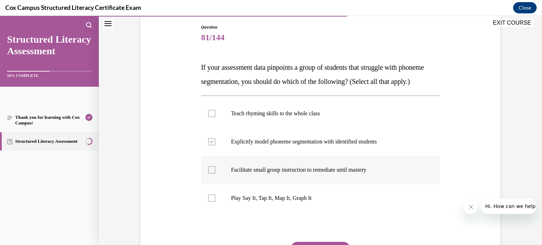
checkbox input "true"
click at [213, 202] on div at bounding box center [211, 198] width 7 height 7
click at [213, 202] on input "Play Say It, Tap It, Map It, Graph It" at bounding box center [211, 198] width 7 height 7
checkbox input "true"
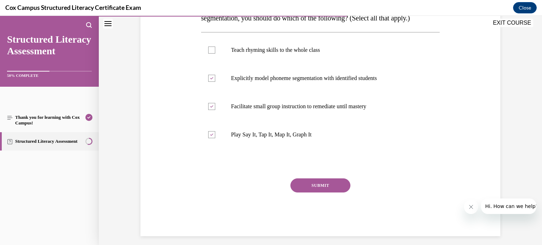
click at [304, 193] on button "SUBMIT" at bounding box center [321, 186] width 60 height 14
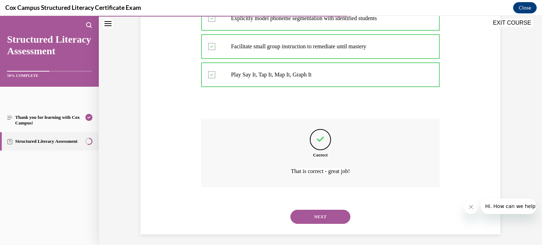
scroll to position [215, 0]
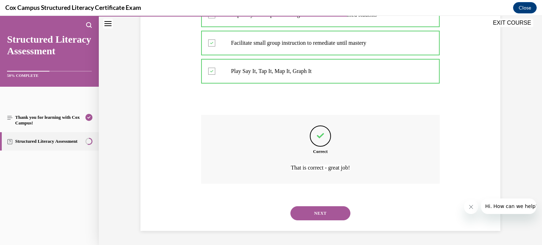
click at [307, 213] on button "NEXT" at bounding box center [321, 214] width 60 height 14
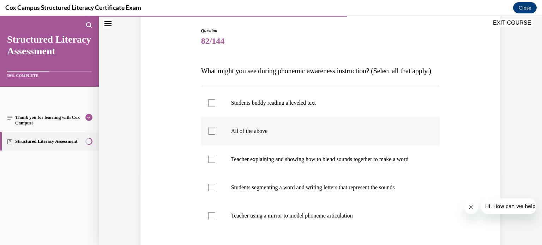
scroll to position [71, 0]
click at [325, 163] on p "Teacher explaining and showing how to blend sounds together to make a word" at bounding box center [326, 159] width 191 height 7
click at [215, 163] on input "Teacher explaining and showing how to blend sounds together to make a word" at bounding box center [211, 159] width 7 height 7
checkbox input "true"
click at [316, 202] on label "Students segmenting a word and writing letters that represent the sounds" at bounding box center [320, 188] width 239 height 28
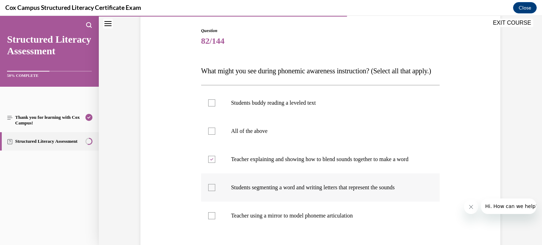
click at [215, 191] on input "Students segmenting a word and writing letters that represent the sounds" at bounding box center [211, 187] width 7 height 7
checkbox input "true"
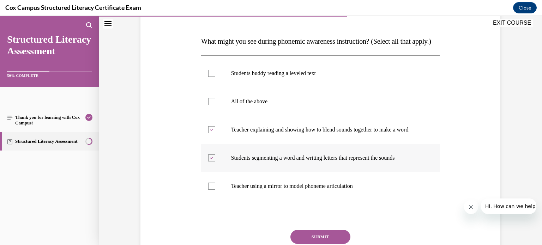
scroll to position [102, 0]
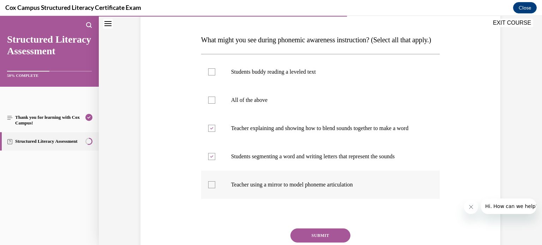
click at [312, 189] on p "Teacher using a mirror to model phoneme articulation" at bounding box center [326, 184] width 191 height 7
click at [215, 189] on input "Teacher using a mirror to model phoneme articulation" at bounding box center [211, 184] width 7 height 7
checkbox input "true"
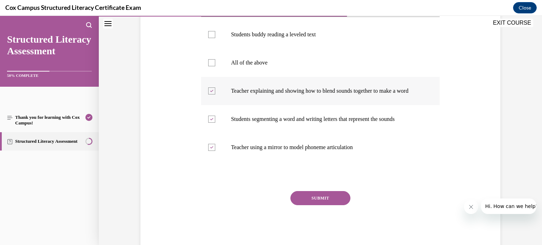
scroll to position [139, 0]
click at [326, 206] on button "SUBMIT" at bounding box center [321, 199] width 60 height 14
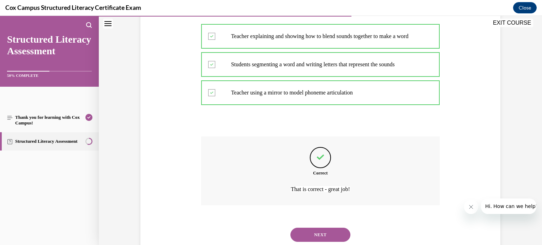
scroll to position [236, 0]
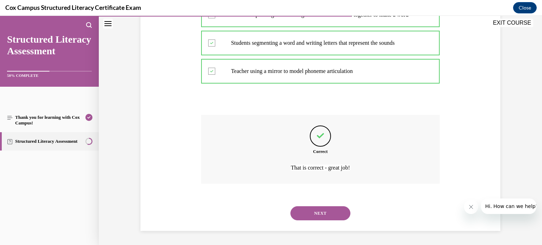
click at [320, 213] on button "NEXT" at bounding box center [321, 214] width 60 height 14
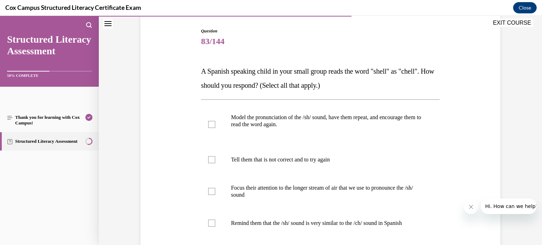
scroll to position [73, 0]
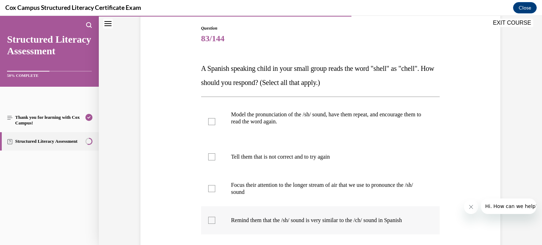
click at [215, 223] on label "Remind them that the /sh/ sound is very similar to the /ch/ sound in Spanish" at bounding box center [320, 221] width 239 height 28
click at [215, 223] on input "Remind them that the /sh/ sound is very similar to the /ch/ sound in Spanish" at bounding box center [211, 220] width 7 height 7
checkbox input "true"
click at [212, 121] on div at bounding box center [211, 121] width 7 height 7
click at [212, 121] on input "Model the pronunciation of the /sh/ sound, have them repeat, and encourage them…" at bounding box center [211, 121] width 7 height 7
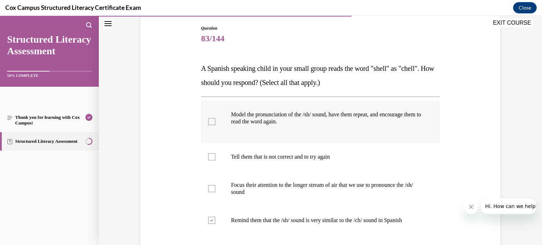
checkbox input "true"
click at [214, 187] on div at bounding box center [211, 188] width 7 height 7
click at [214, 187] on input "Focus their attention to the longer stream of air that we use to pronounce the …" at bounding box center [211, 188] width 7 height 7
checkbox input "true"
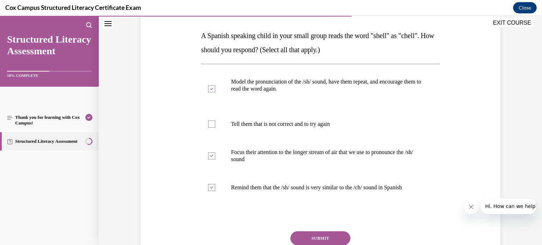
scroll to position [105, 0]
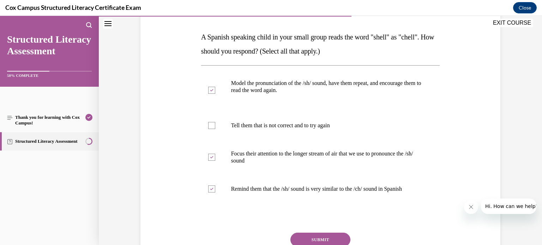
click at [299, 239] on button "SUBMIT" at bounding box center [321, 240] width 60 height 14
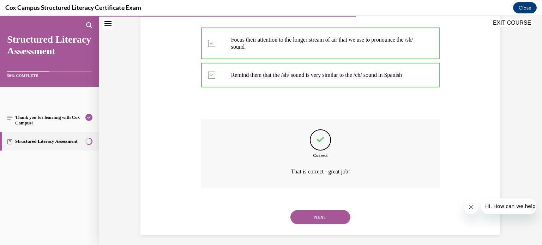
scroll to position [220, 0]
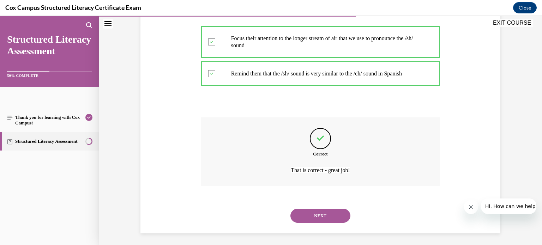
click at [309, 214] on button "NEXT" at bounding box center [321, 216] width 60 height 14
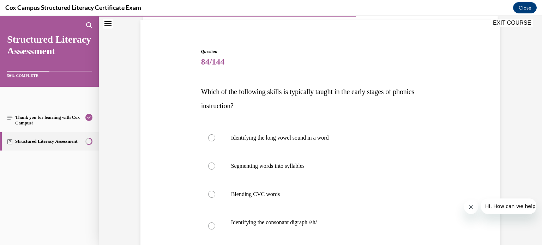
scroll to position [49, 0]
click at [215, 196] on div at bounding box center [211, 195] width 7 height 7
click at [215, 196] on input "Blending CVC words" at bounding box center [211, 195] width 7 height 7
radio input "true"
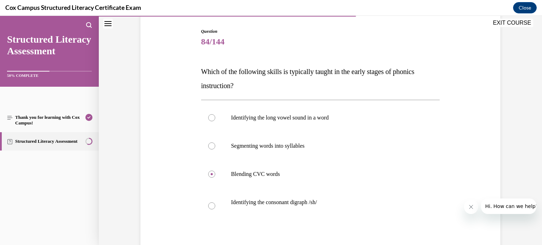
scroll to position [70, 0]
click at [260, 64] on div "Question 84/144 Which of the following skills is typically taught in the early …" at bounding box center [320, 170] width 239 height 283
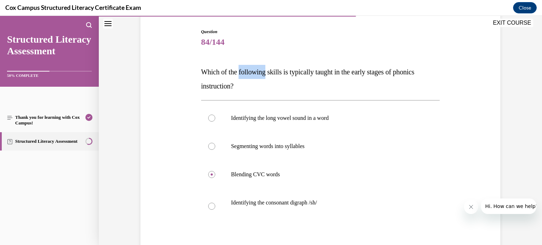
click at [260, 64] on div "Question 84/144 Which of the following skills is typically taught in the early …" at bounding box center [320, 170] width 239 height 283
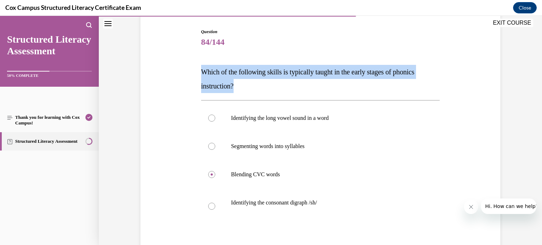
click at [260, 64] on div "Question 84/144 Which of the following skills is typically taught in the early …" at bounding box center [320, 170] width 239 height 283
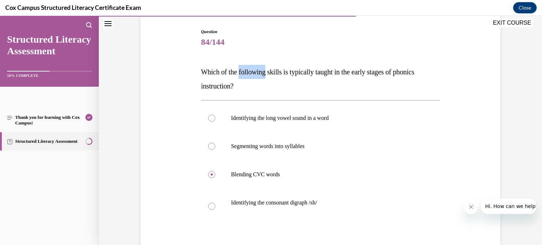
click at [260, 64] on div "Question 84/144 Which of the following skills is typically taught in the early …" at bounding box center [320, 170] width 239 height 283
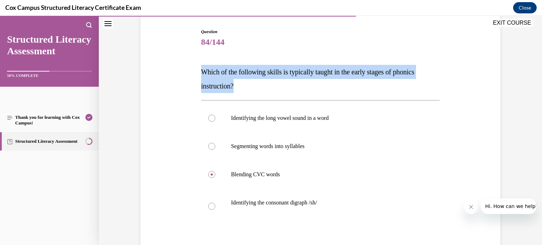
click at [260, 64] on div "Question 84/144 Which of the following skills is typically taught in the early …" at bounding box center [320, 170] width 239 height 283
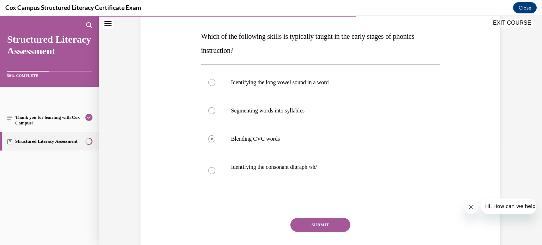
click at [310, 226] on button "SUBMIT" at bounding box center [321, 225] width 60 height 14
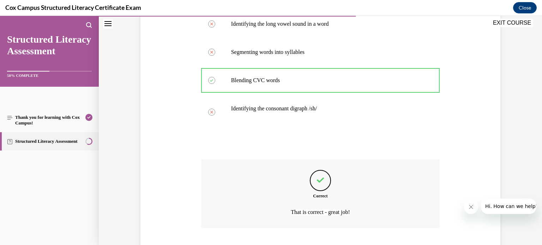
scroll to position [208, 0]
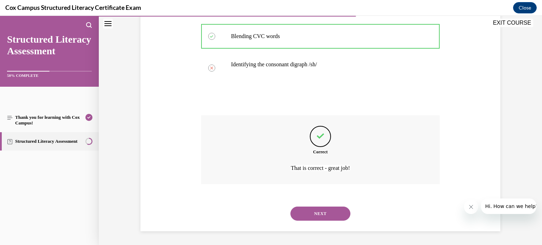
click at [311, 213] on button "NEXT" at bounding box center [321, 214] width 60 height 14
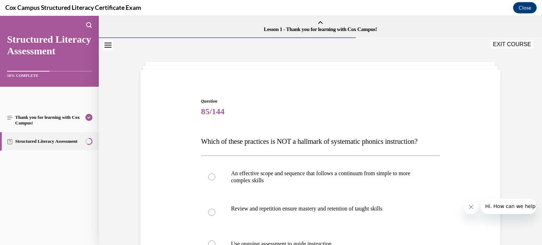
click at [274, 113] on span "85/144" at bounding box center [320, 112] width 239 height 14
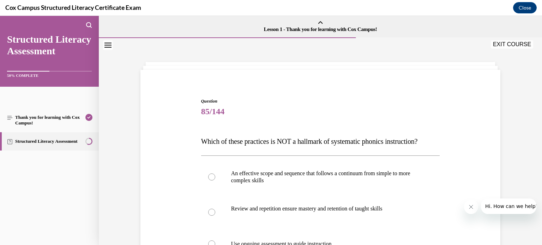
click at [274, 113] on span "85/144" at bounding box center [320, 112] width 239 height 14
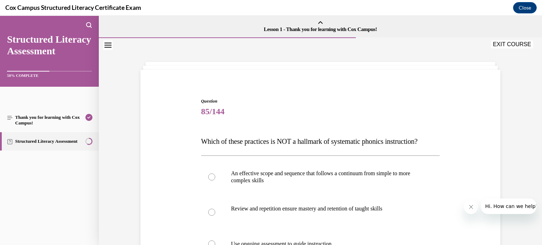
click at [274, 113] on span "85/144" at bounding box center [320, 112] width 239 height 14
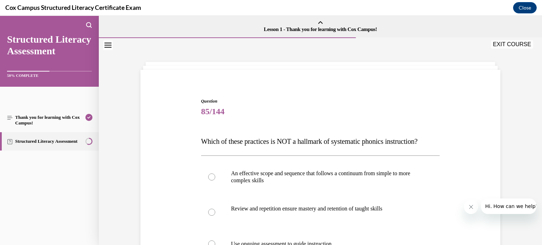
click at [274, 113] on span "85/144" at bounding box center [320, 112] width 239 height 14
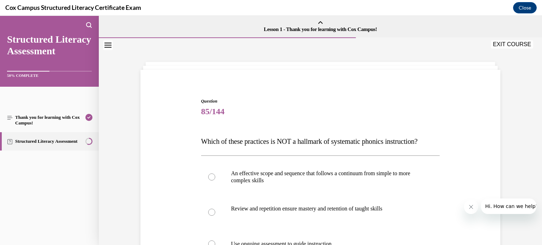
click at [274, 113] on span "85/144" at bounding box center [320, 112] width 239 height 14
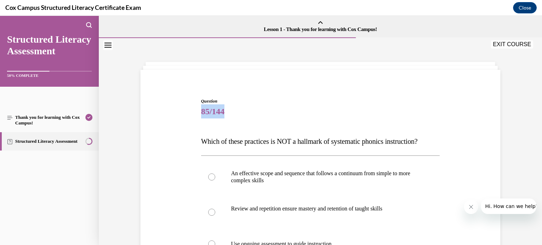
click at [274, 113] on span "85/144" at bounding box center [320, 112] width 239 height 14
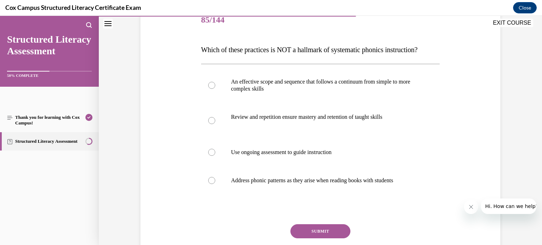
scroll to position [86, 0]
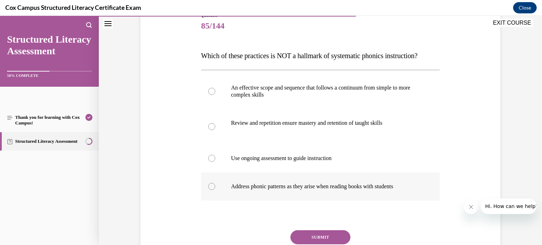
click at [214, 190] on div at bounding box center [211, 186] width 7 height 7
click at [214, 190] on input "Address phonic patterns as they arise when reading books with students" at bounding box center [211, 186] width 7 height 7
radio input "true"
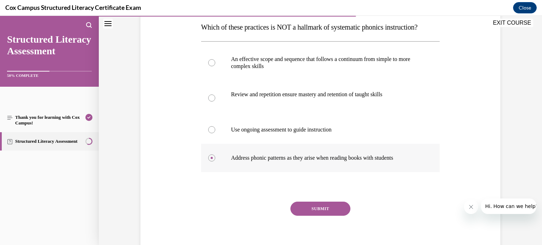
scroll to position [113, 0]
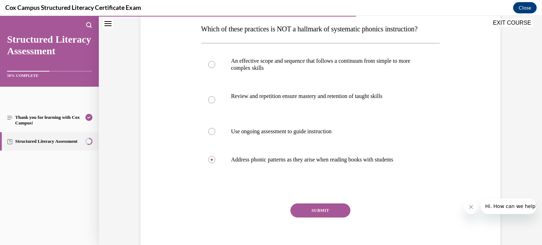
click at [334, 218] on button "SUBMIT" at bounding box center [321, 211] width 60 height 14
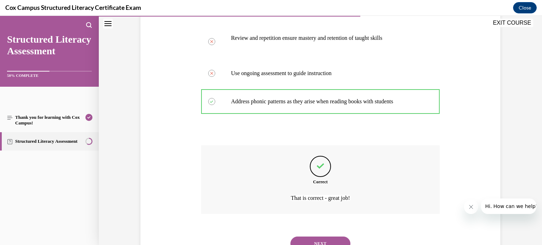
scroll to position [215, 0]
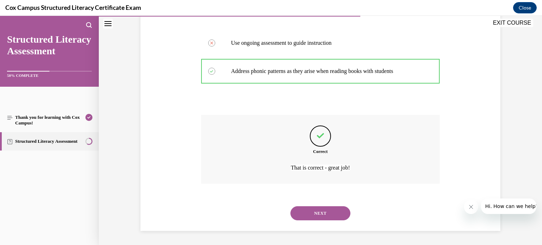
click at [326, 208] on button "NEXT" at bounding box center [321, 214] width 60 height 14
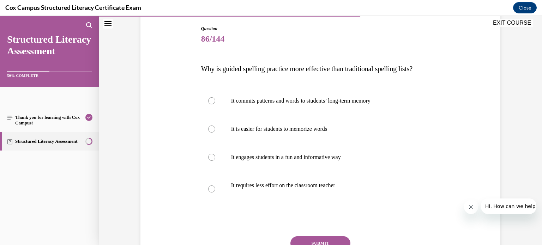
scroll to position [66, 0]
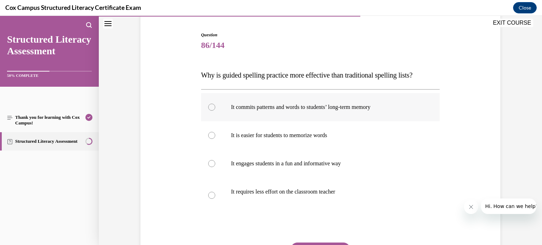
click at [272, 111] on label "It commits patterns and words to students’ long-term memory" at bounding box center [320, 107] width 239 height 28
click at [215, 111] on input "It commits patterns and words to students’ long-term memory" at bounding box center [211, 107] width 7 height 7
radio input "true"
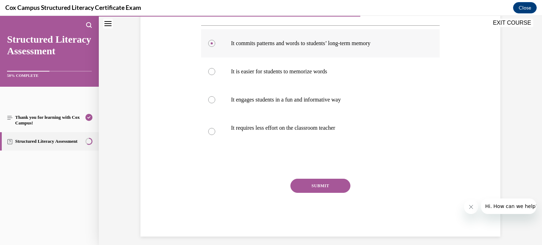
scroll to position [127, 0]
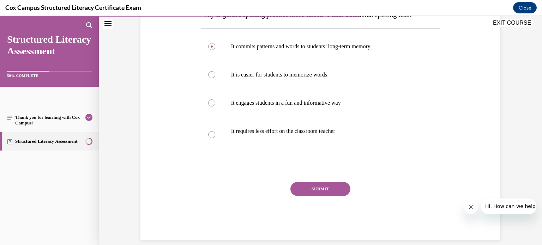
click at [309, 190] on button "SUBMIT" at bounding box center [321, 189] width 60 height 14
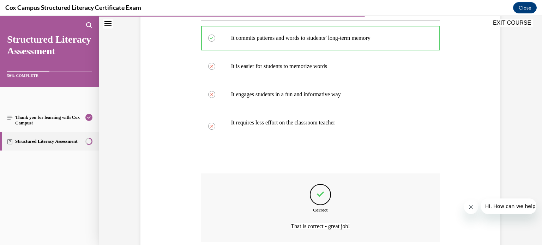
scroll to position [194, 0]
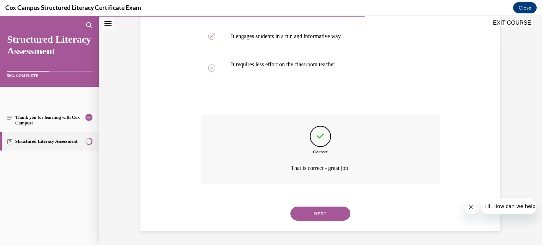
click at [308, 209] on button "NEXT" at bounding box center [321, 214] width 60 height 14
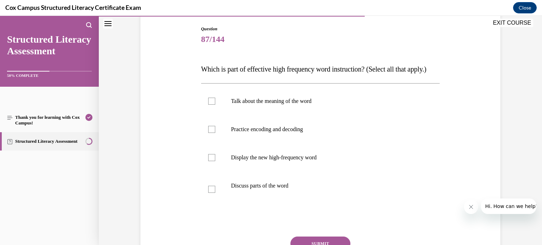
scroll to position [72, 0]
click at [219, 116] on label "Talk about the meaning of the word" at bounding box center [320, 102] width 239 height 28
click at [215, 105] on input "Talk about the meaning of the word" at bounding box center [211, 101] width 7 height 7
checkbox input "true"
click at [218, 143] on label "Practice encoding and decoding" at bounding box center [320, 130] width 239 height 28
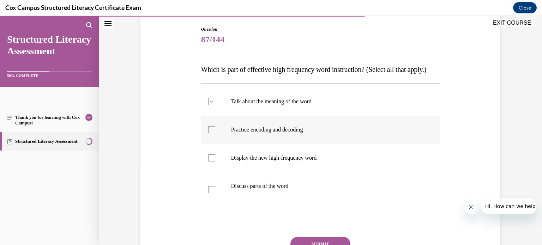
click at [215, 133] on input "Practice encoding and decoding" at bounding box center [211, 129] width 7 height 7
checkbox input "true"
click at [212, 162] on div at bounding box center [211, 158] width 7 height 7
click at [212, 162] on input "Display the new high-frequency word" at bounding box center [211, 158] width 7 height 7
checkbox input "true"
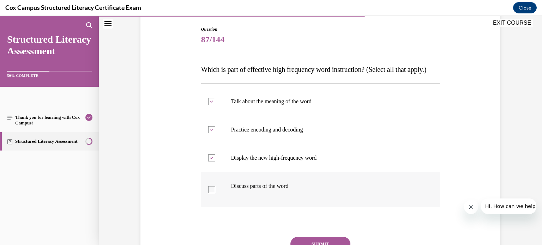
click at [210, 208] on label "Discuss parts of the word" at bounding box center [320, 189] width 239 height 35
click at [210, 193] on input "Discuss parts of the word" at bounding box center [211, 189] width 7 height 7
checkbox input "true"
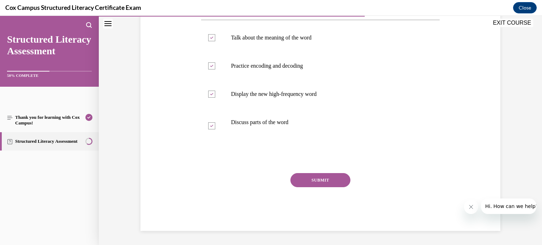
click at [309, 187] on button "SUBMIT" at bounding box center [321, 180] width 60 height 14
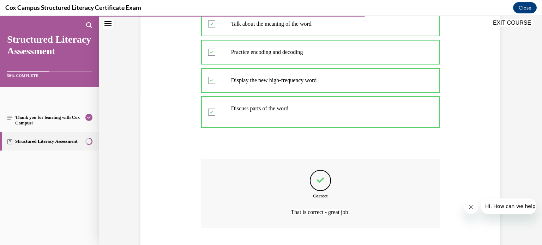
scroll to position [208, 0]
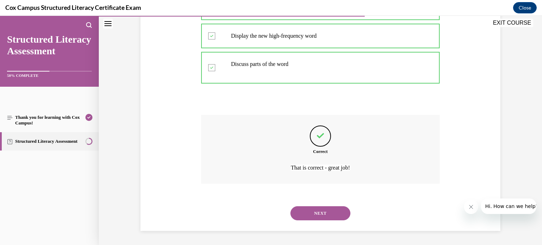
click at [315, 209] on button "NEXT" at bounding box center [321, 214] width 60 height 14
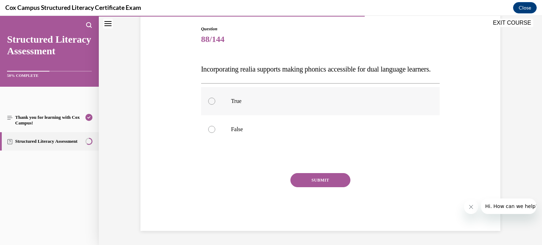
click at [284, 105] on p "True" at bounding box center [326, 101] width 191 height 7
click at [215, 105] on input "True" at bounding box center [211, 101] width 7 height 7
radio input "true"
click at [309, 185] on button "SUBMIT" at bounding box center [321, 180] width 60 height 14
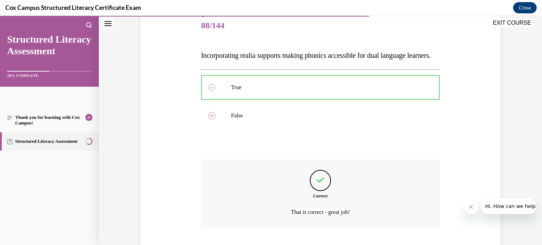
scroll to position [144, 0]
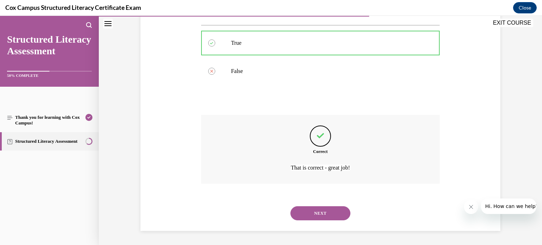
click at [317, 212] on button "NEXT" at bounding box center [321, 214] width 60 height 14
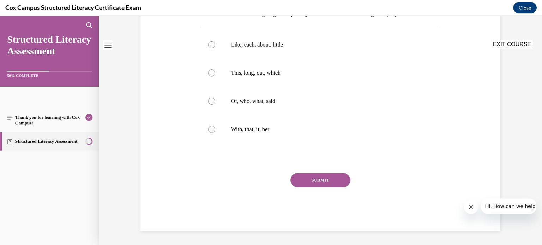
scroll to position [0, 0]
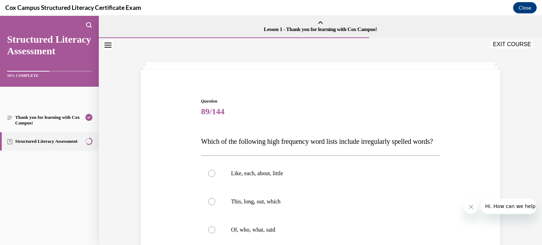
click at [317, 212] on label "This, long, out, which" at bounding box center [320, 202] width 239 height 28
click at [215, 205] on input "This, long, out, which" at bounding box center [211, 201] width 7 height 7
radio input "true"
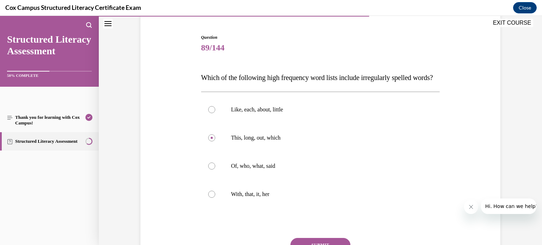
scroll to position [61, 0]
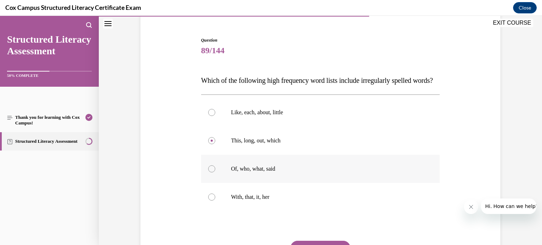
click at [261, 173] on p "Of, who, what, said" at bounding box center [326, 169] width 191 height 7
click at [215, 173] on input "Of, who, what, said" at bounding box center [211, 169] width 7 height 7
radio input "true"
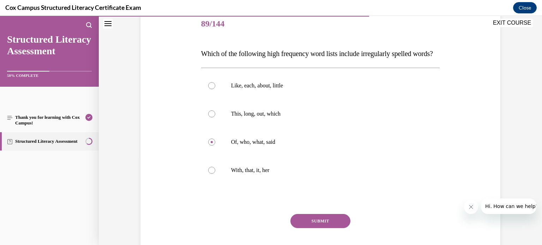
click at [303, 228] on button "SUBMIT" at bounding box center [321, 221] width 60 height 14
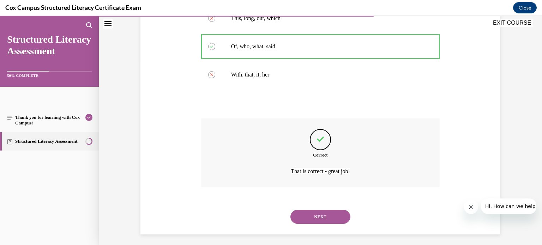
scroll to position [201, 0]
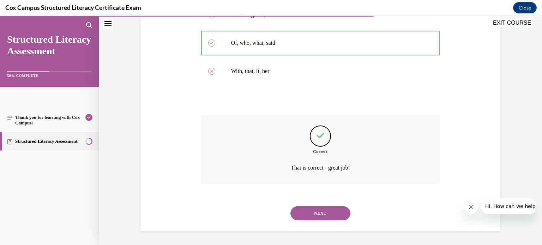
click at [319, 214] on button "NEXT" at bounding box center [321, 214] width 60 height 14
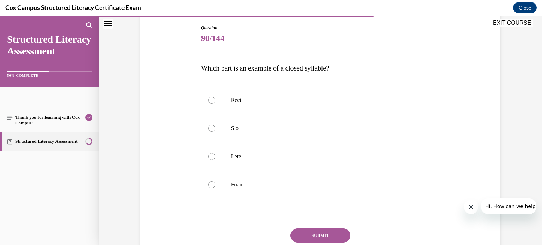
scroll to position [74, 0]
click at [244, 96] on p "Rect" at bounding box center [326, 99] width 191 height 7
click at [215, 96] on input "Rect" at bounding box center [211, 99] width 7 height 7
radio input "true"
click at [304, 231] on button "SUBMIT" at bounding box center [321, 235] width 60 height 14
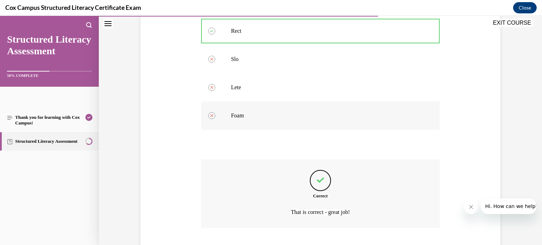
scroll to position [187, 0]
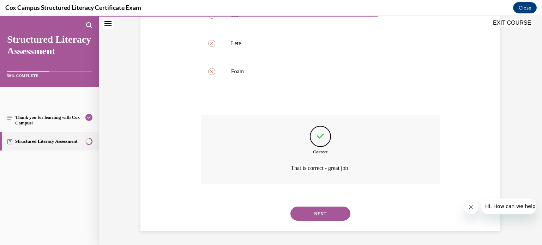
click at [309, 216] on button "NEXT" at bounding box center [321, 214] width 60 height 14
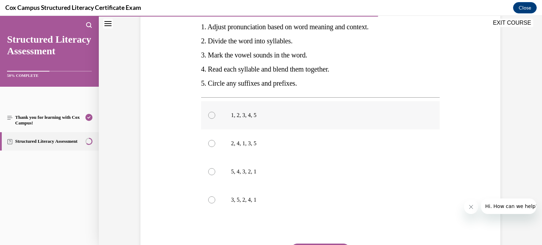
scroll to position [141, 0]
click at [213, 173] on div at bounding box center [211, 172] width 7 height 7
click at [213, 173] on input "5, 4, 3, 2, 1" at bounding box center [211, 172] width 7 height 7
radio input "true"
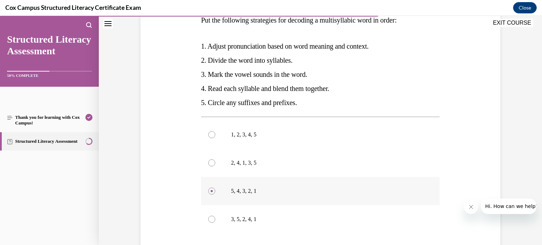
scroll to position [121, 0]
click at [216, 219] on label "3, 5, 2, 4, 1" at bounding box center [320, 220] width 239 height 28
click at [215, 219] on input "3, 5, 2, 4, 1" at bounding box center [211, 219] width 7 height 7
radio input "true"
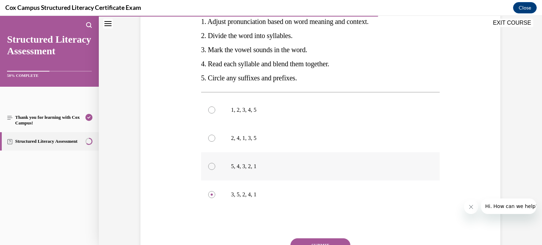
scroll to position [147, 0]
click at [308, 240] on button "SUBMIT" at bounding box center [321, 245] width 60 height 14
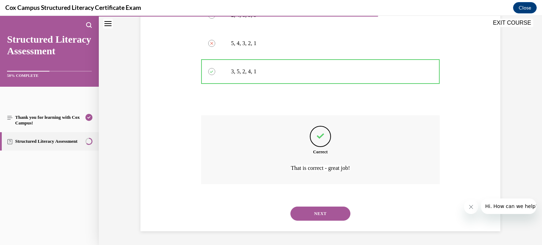
scroll to position [270, 0]
click at [322, 216] on button "NEXT" at bounding box center [321, 214] width 60 height 14
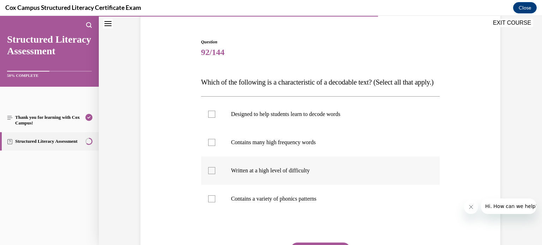
scroll to position [58, 0]
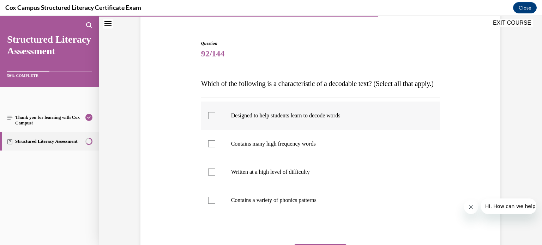
click at [263, 130] on label "Designed to help students learn to decode words" at bounding box center [320, 116] width 239 height 28
click at [215, 119] on input "Designed to help students learn to decode words" at bounding box center [211, 115] width 7 height 7
checkbox input "true"
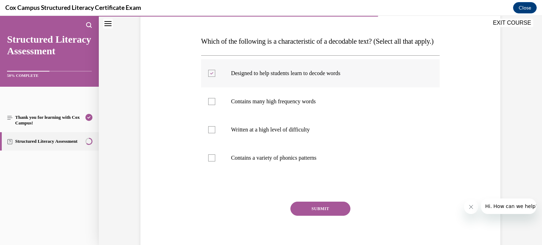
scroll to position [100, 0]
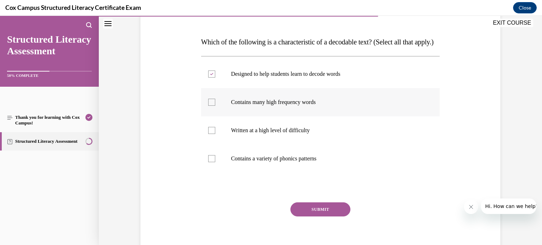
click at [214, 106] on div at bounding box center [211, 102] width 7 height 7
click at [214, 106] on input "Contains many high frequency words" at bounding box center [211, 102] width 7 height 7
checkbox input "true"
click at [213, 162] on div at bounding box center [211, 158] width 7 height 7
click at [213, 162] on input "Contains a variety of phonics patterns" at bounding box center [211, 158] width 7 height 7
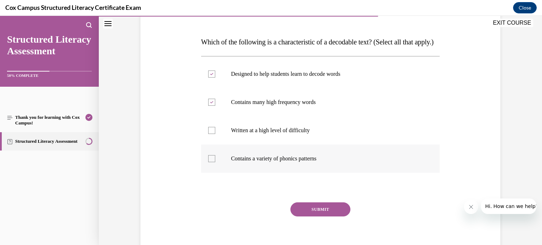
checkbox input "true"
click at [314, 217] on button "SUBMIT" at bounding box center [321, 210] width 60 height 14
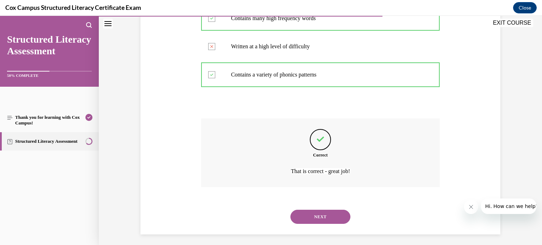
scroll to position [201, 0]
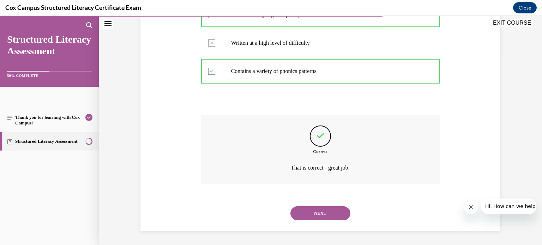
click at [306, 210] on button "NEXT" at bounding box center [321, 214] width 60 height 14
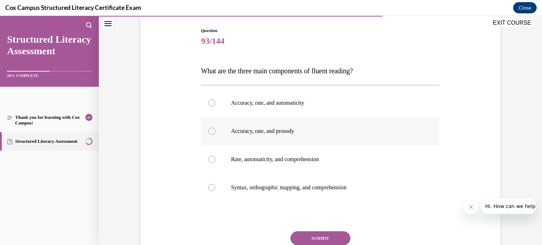
scroll to position [71, 0]
click at [284, 129] on p "Accuracy, rate, and prosody" at bounding box center [326, 130] width 191 height 7
click at [215, 129] on input "Accuracy, rate, and prosody" at bounding box center [211, 130] width 7 height 7
radio input "true"
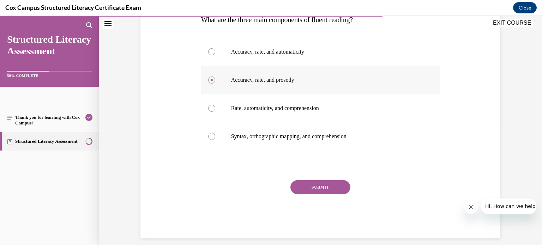
scroll to position [123, 0]
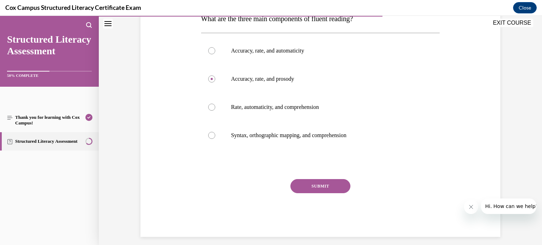
click at [334, 186] on button "SUBMIT" at bounding box center [321, 186] width 60 height 14
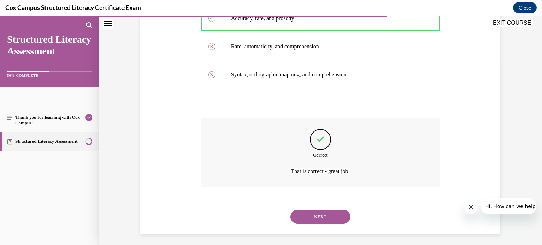
scroll to position [187, 0]
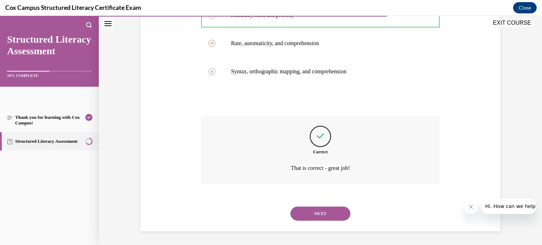
click at [326, 213] on button "NEXT" at bounding box center [321, 214] width 60 height 14
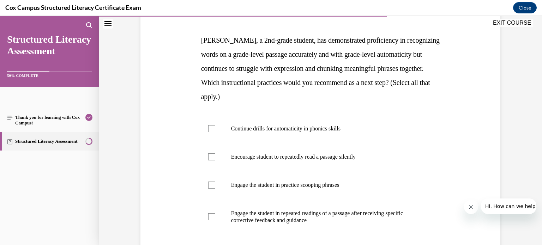
scroll to position [101, 0]
click at [303, 185] on p "Engage the student in practice scooping phrases" at bounding box center [326, 185] width 191 height 7
click at [215, 185] on input "Engage the student in practice scooping phrases" at bounding box center [211, 185] width 7 height 7
checkbox input "true"
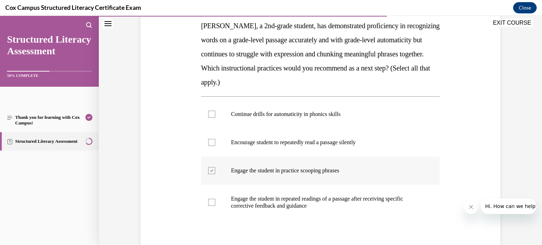
scroll to position [107, 0]
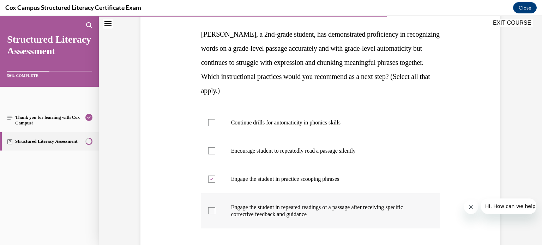
click at [302, 209] on p "Engage the student in repeated readings of a passage after receiving specific c…" at bounding box center [326, 211] width 191 height 14
click at [215, 209] on input "Engage the student in repeated readings of a passage after receiving specific c…" at bounding box center [211, 211] width 7 height 7
checkbox input "true"
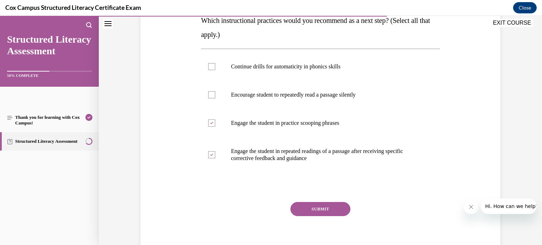
click at [306, 203] on button "SUBMIT" at bounding box center [321, 209] width 60 height 14
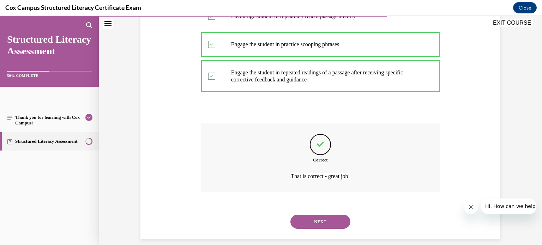
scroll to position [250, 0]
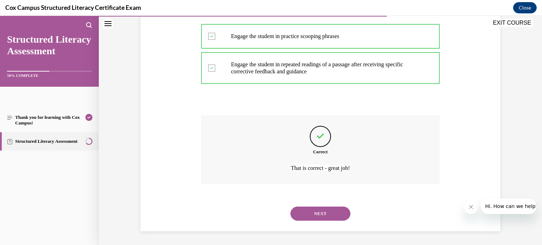
click at [315, 216] on button "NEXT" at bounding box center [321, 214] width 60 height 14
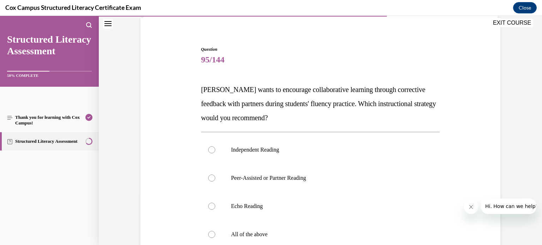
scroll to position [45, 0]
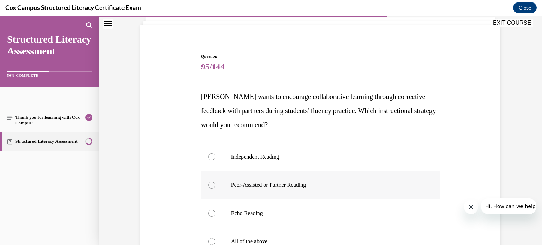
click at [286, 187] on p "Peer-Assisted or Partner Reading" at bounding box center [326, 185] width 191 height 7
click at [215, 187] on input "Peer-Assisted or Partner Reading" at bounding box center [211, 185] width 7 height 7
radio input "true"
click at [280, 210] on p "Echo Reading" at bounding box center [326, 213] width 191 height 7
click at [215, 210] on input "Echo Reading" at bounding box center [211, 213] width 7 height 7
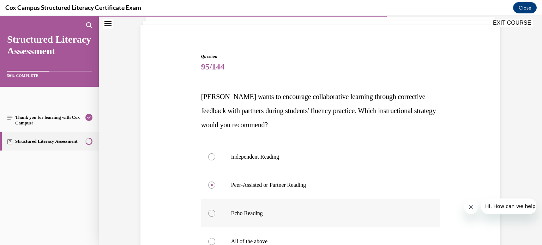
radio input "true"
click at [287, 189] on p "Peer-Assisted or Partner Reading" at bounding box center [326, 185] width 191 height 7
click at [215, 189] on input "Peer-Assisted or Partner Reading" at bounding box center [211, 185] width 7 height 7
radio input "true"
click at [279, 212] on p "Echo Reading" at bounding box center [326, 213] width 191 height 7
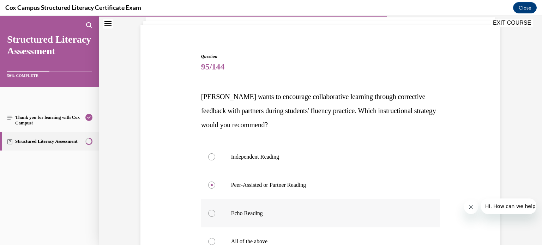
click at [215, 212] on input "Echo Reading" at bounding box center [211, 213] width 7 height 7
radio input "true"
click at [283, 192] on label "Peer-Assisted or Partner Reading" at bounding box center [320, 185] width 239 height 28
click at [215, 189] on input "Peer-Assisted or Partner Reading" at bounding box center [211, 185] width 7 height 7
radio input "true"
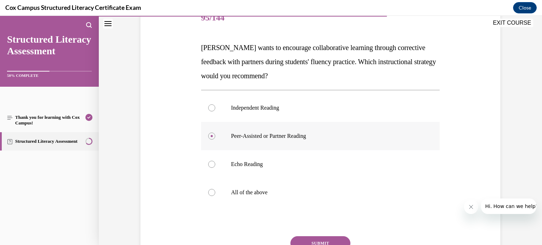
scroll to position [101, 0]
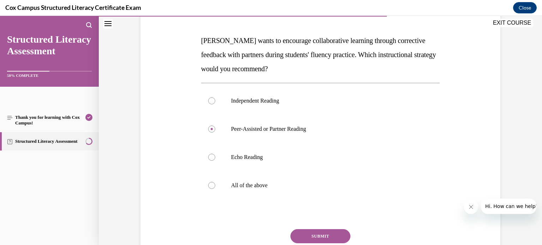
click at [300, 233] on button "SUBMIT" at bounding box center [321, 237] width 60 height 14
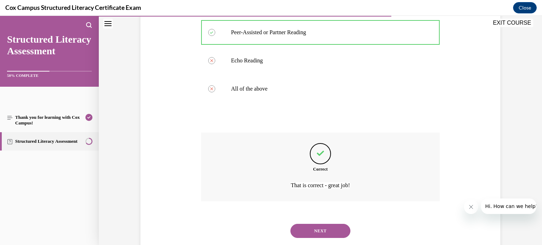
scroll to position [215, 0]
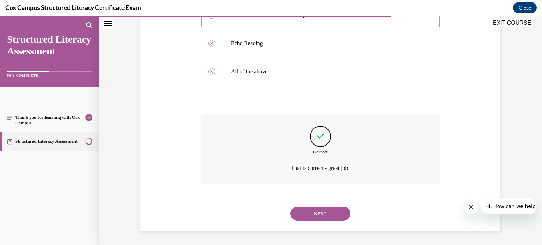
click at [319, 209] on button "NEXT" at bounding box center [321, 214] width 60 height 14
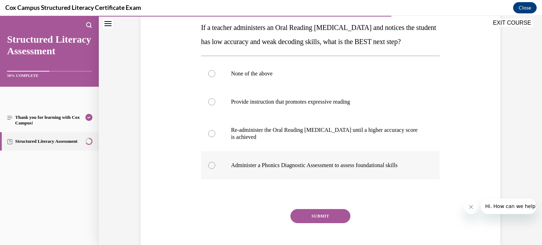
scroll to position [114, 0]
click at [313, 175] on label "Administer a Phonics Diagnostic Assessment to assess foundational skills" at bounding box center [320, 165] width 239 height 28
click at [215, 169] on input "Administer a Phonics Diagnostic Assessment to assess foundational skills" at bounding box center [211, 165] width 7 height 7
radio input "true"
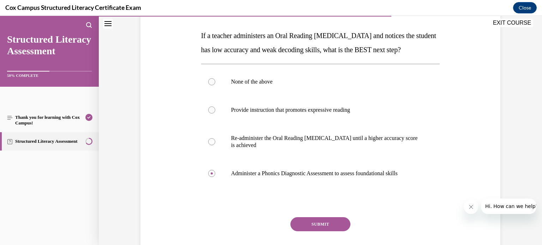
click at [311, 232] on button "SUBMIT" at bounding box center [321, 225] width 60 height 14
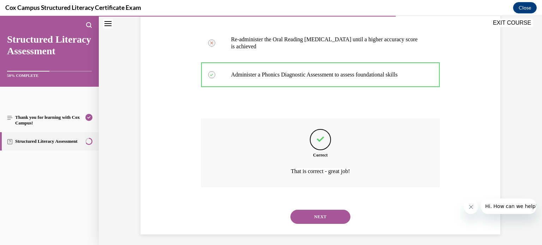
scroll to position [222, 0]
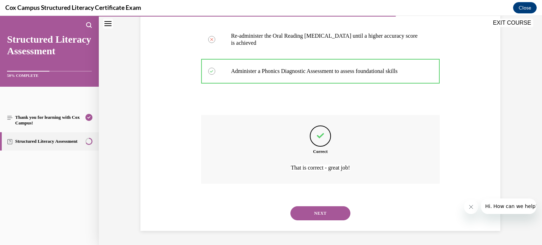
click at [326, 213] on button "NEXT" at bounding box center [321, 214] width 60 height 14
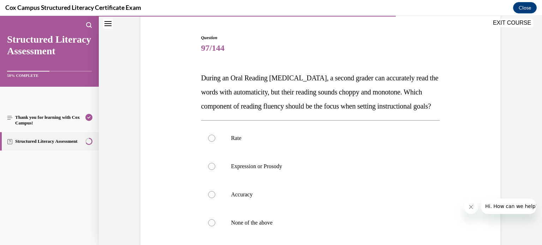
scroll to position [64, 0]
click at [270, 170] on p "Expression or Prosody" at bounding box center [326, 166] width 191 height 7
click at [215, 170] on input "Expression or Prosody" at bounding box center [211, 166] width 7 height 7
radio input "true"
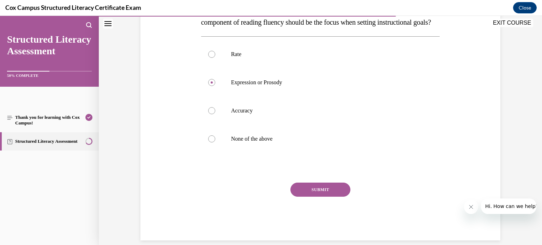
scroll to position [149, 0]
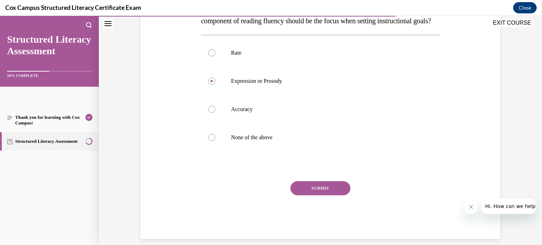
click at [312, 211] on div "SUBMIT" at bounding box center [320, 198] width 239 height 35
click at [310, 196] on button "SUBMIT" at bounding box center [321, 188] width 60 height 14
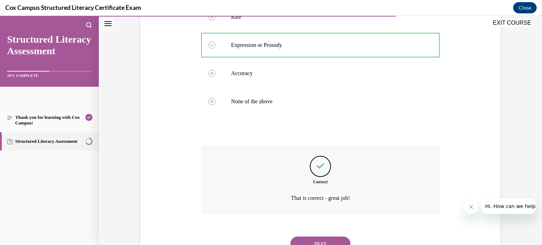
scroll to position [229, 0]
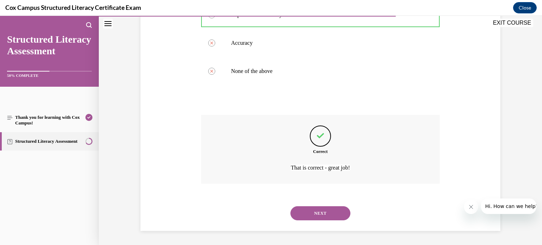
click at [316, 214] on button "NEXT" at bounding box center [321, 214] width 60 height 14
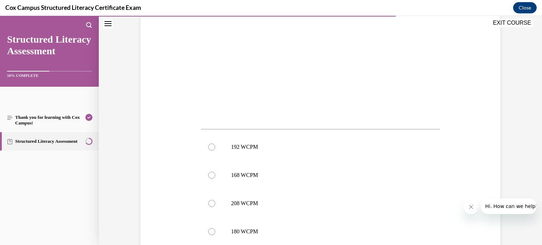
scroll to position [230, 0]
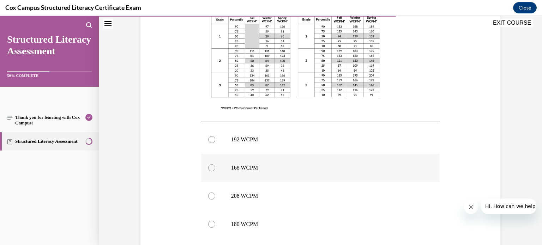
click at [299, 166] on p "168 WCPM" at bounding box center [326, 168] width 191 height 7
click at [215, 166] on input "168 WCPM" at bounding box center [211, 168] width 7 height 7
radio input "true"
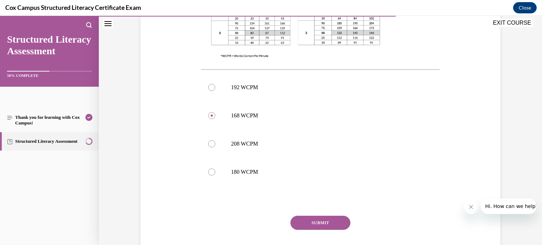
click at [316, 223] on button "SUBMIT" at bounding box center [321, 223] width 60 height 14
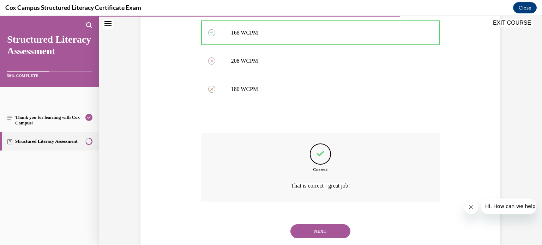
scroll to position [383, 0]
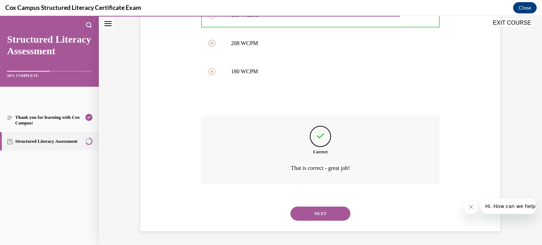
click at [305, 210] on button "NEXT" at bounding box center [321, 214] width 60 height 14
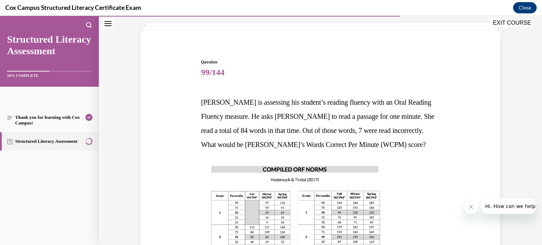
scroll to position [38, 0]
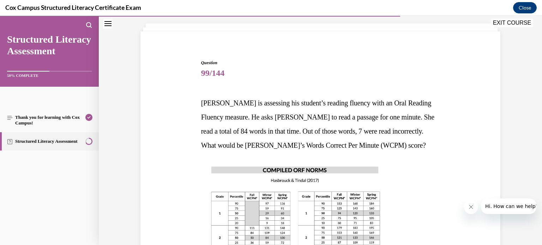
click at [291, 115] on span "Mr. Green is assessing his student’s reading fluency with an Oral Reading Fluen…" at bounding box center [317, 124] width 233 height 50
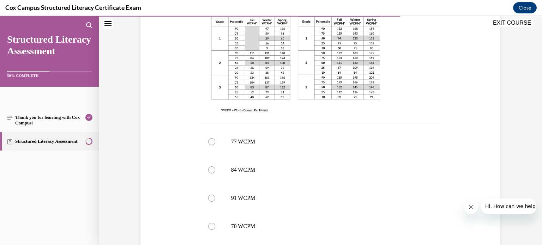
scroll to position [218, 0]
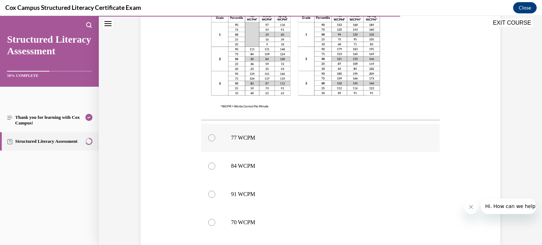
click at [216, 138] on label "77 WCPM" at bounding box center [320, 138] width 239 height 28
click at [215, 138] on input "77 WCPM" at bounding box center [211, 138] width 7 height 7
radio input "true"
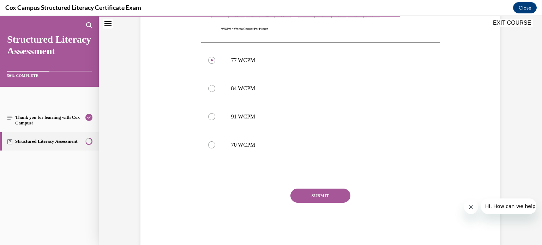
click at [309, 190] on button "SUBMIT" at bounding box center [321, 196] width 60 height 14
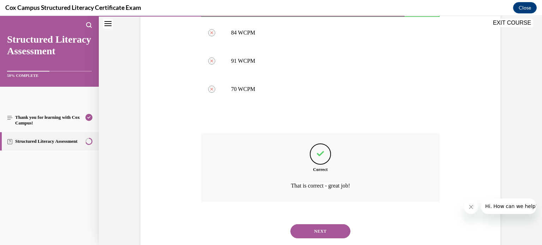
scroll to position [369, 0]
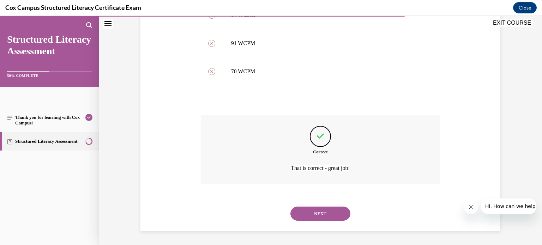
click at [321, 213] on button "NEXT" at bounding box center [321, 214] width 60 height 14
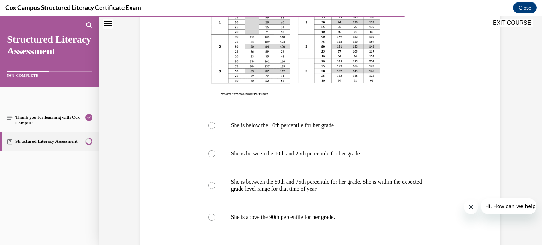
scroll to position [259, 0]
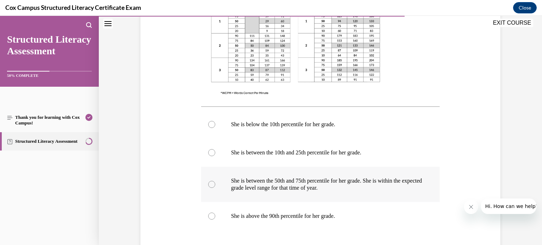
click at [250, 192] on label "She is between the 50th and 75th percentile for her grade. She is within the ex…" at bounding box center [320, 184] width 239 height 35
click at [215, 188] on input "She is between the 50th and 75th percentile for her grade. She is within the ex…" at bounding box center [211, 184] width 7 height 7
radio input "true"
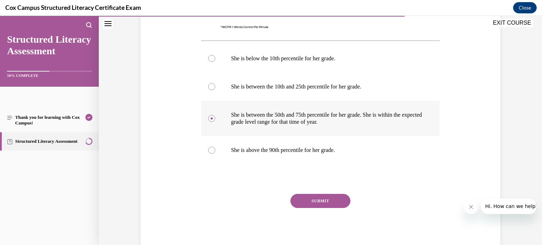
scroll to position [326, 0]
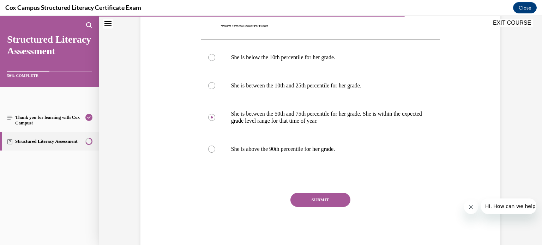
click at [304, 201] on button "SUBMIT" at bounding box center [321, 200] width 60 height 14
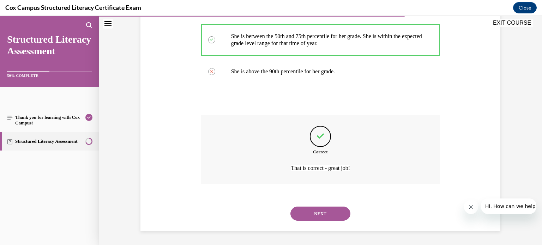
scroll to position [404, 0]
click at [308, 216] on button "NEXT" at bounding box center [321, 214] width 60 height 14
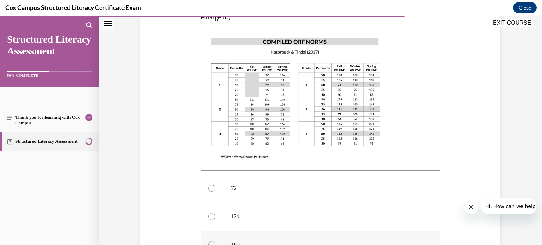
scroll to position [182, 0]
click at [291, 241] on p "100" at bounding box center [326, 244] width 191 height 7
click at [215, 241] on input "100" at bounding box center [211, 244] width 7 height 7
radio input "true"
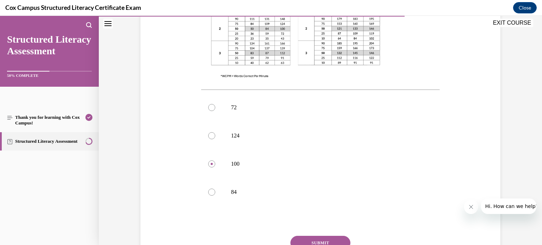
click at [298, 236] on button "SUBMIT" at bounding box center [321, 243] width 60 height 14
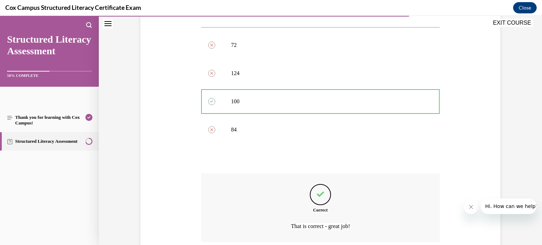
scroll to position [369, 0]
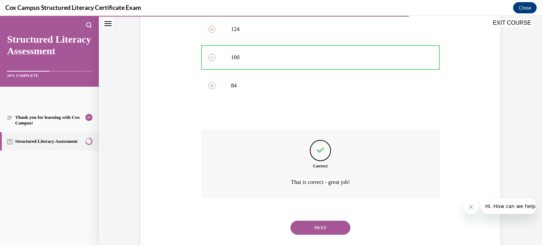
click at [308, 221] on div "NEXT" at bounding box center [320, 228] width 239 height 28
click at [305, 221] on button "NEXT" at bounding box center [321, 228] width 60 height 14
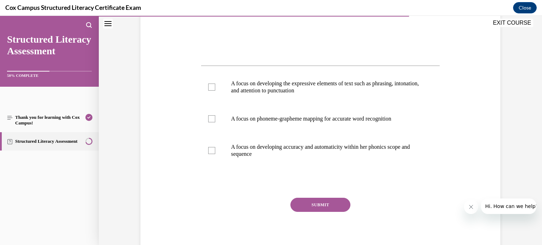
scroll to position [266, 0]
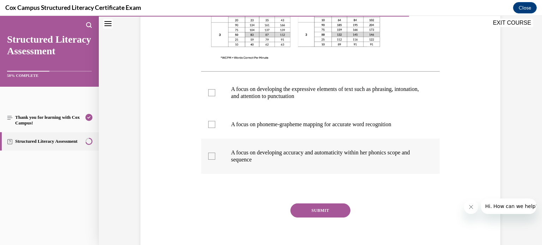
click at [224, 151] on label "A focus on developing accuracy and automaticity within her phonics scope and se…" at bounding box center [320, 156] width 239 height 35
click at [215, 153] on input "A focus on developing accuracy and automaticity within her phonics scope and se…" at bounding box center [211, 156] width 7 height 7
checkbox input "true"
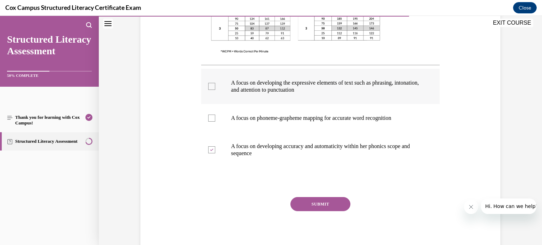
scroll to position [274, 0]
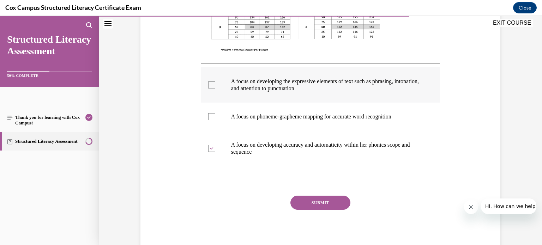
click at [212, 82] on div at bounding box center [211, 85] width 7 height 7
click at [212, 82] on input "A focus on developing the expressive elements of text such as phrasing, intonat…" at bounding box center [211, 85] width 7 height 7
checkbox input "true"
click at [323, 206] on button "SUBMIT" at bounding box center [321, 203] width 60 height 14
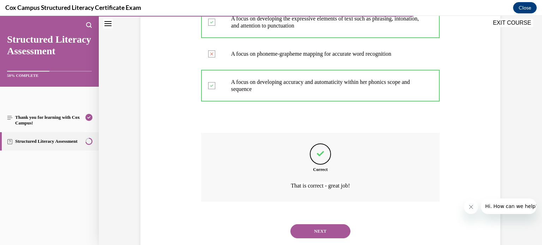
scroll to position [355, 0]
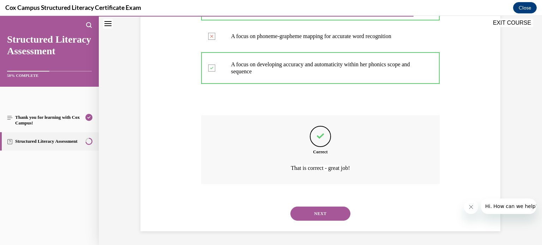
click at [320, 216] on button "NEXT" at bounding box center [321, 214] width 60 height 14
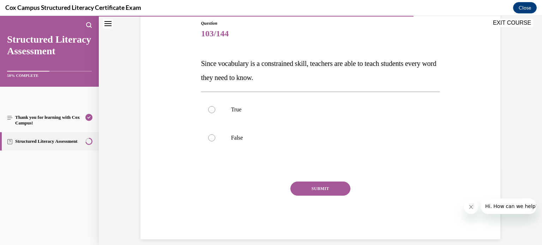
click at [233, 81] on p "Since vocabulary is a constrained skill, teachers are able to teach students ev…" at bounding box center [320, 70] width 239 height 28
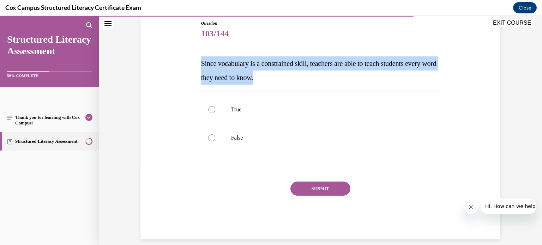
click at [309, 81] on p "Since vocabulary is a constrained skill, teachers are able to teach students ev…" at bounding box center [320, 70] width 239 height 28
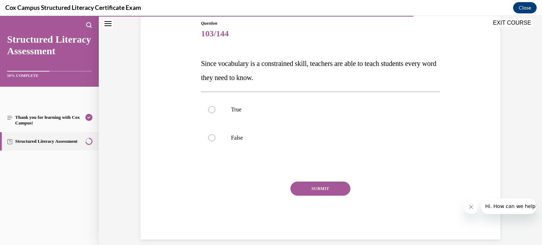
click at [309, 81] on p "Since vocabulary is a constrained skill, teachers are able to teach students ev…" at bounding box center [320, 70] width 239 height 28
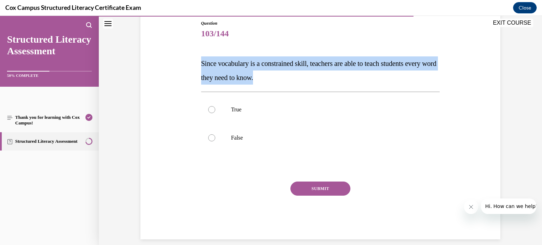
click at [309, 81] on p "Since vocabulary is a constrained skill, teachers are able to teach students ev…" at bounding box center [320, 70] width 239 height 28
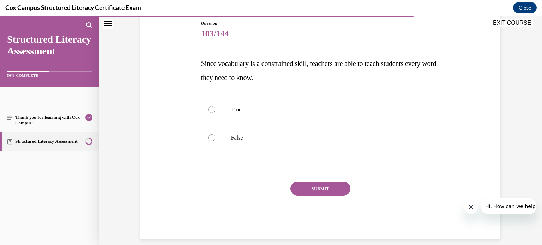
click at [309, 81] on p "Since vocabulary is a constrained skill, teachers are able to teach students ev…" at bounding box center [320, 70] width 239 height 28
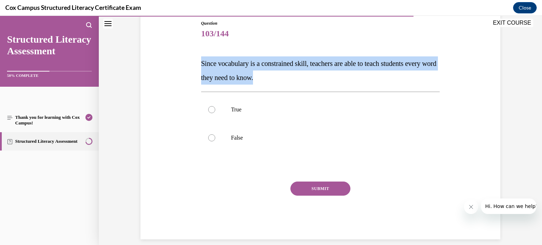
click at [309, 81] on p "Since vocabulary is a constrained skill, teachers are able to teach students ev…" at bounding box center [320, 70] width 239 height 28
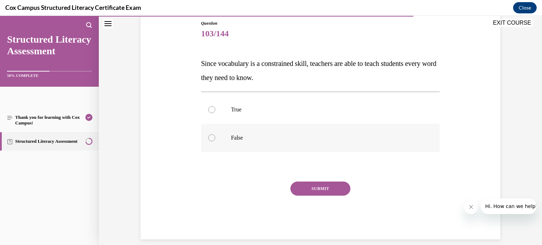
click at [240, 135] on p "False" at bounding box center [326, 138] width 191 height 7
click at [215, 135] on input "False" at bounding box center [211, 138] width 7 height 7
radio input "true"
click at [299, 186] on button "SUBMIT" at bounding box center [321, 189] width 60 height 14
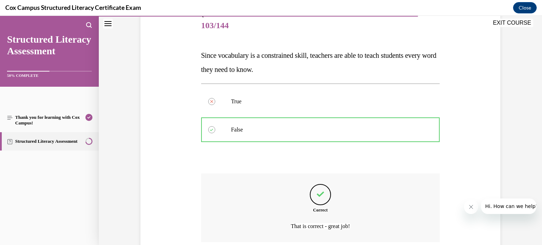
scroll to position [144, 0]
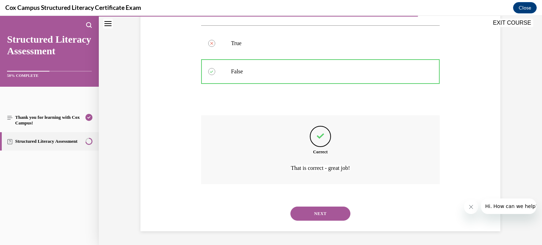
click at [310, 209] on button "NEXT" at bounding box center [321, 214] width 60 height 14
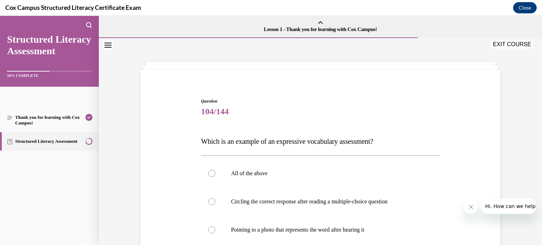
click at [294, 114] on span "104/144" at bounding box center [320, 112] width 239 height 14
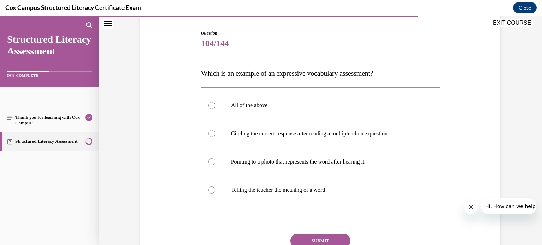
scroll to position [65, 0]
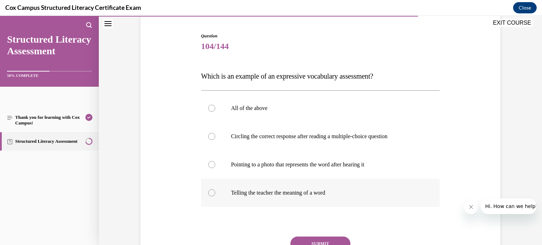
click at [211, 194] on div at bounding box center [211, 193] width 7 height 7
click at [211, 194] on input "Telling the teacher the meaning of a word" at bounding box center [211, 193] width 7 height 7
radio input "true"
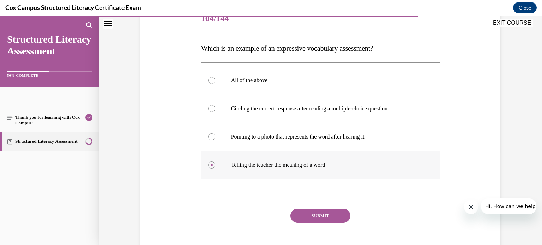
scroll to position [99, 0]
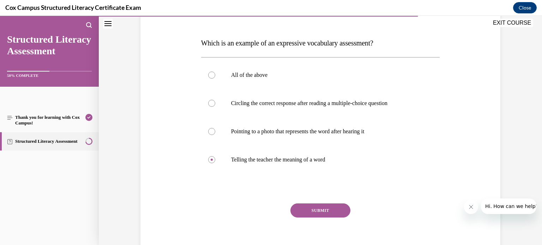
click at [304, 211] on button "SUBMIT" at bounding box center [321, 211] width 60 height 14
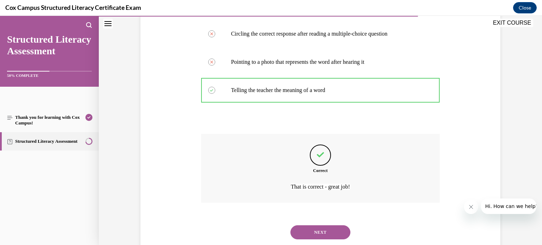
scroll to position [187, 0]
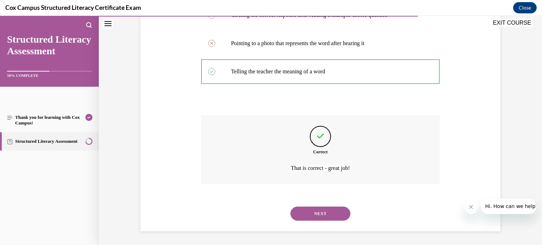
click at [314, 207] on button "NEXT" at bounding box center [321, 214] width 60 height 14
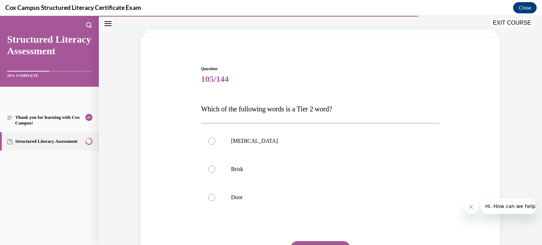
scroll to position [34, 0]
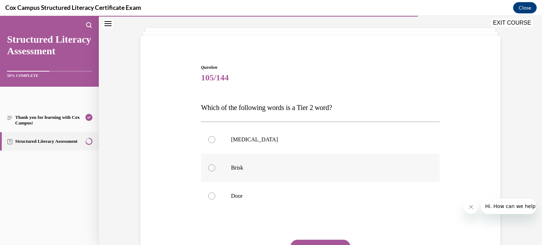
click at [211, 168] on div at bounding box center [211, 168] width 7 height 7
click at [211, 168] on input "Brisk" at bounding box center [211, 168] width 7 height 7
radio input "true"
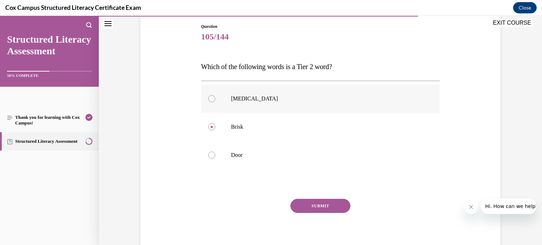
scroll to position [75, 0]
click at [333, 203] on button "SUBMIT" at bounding box center [321, 206] width 60 height 14
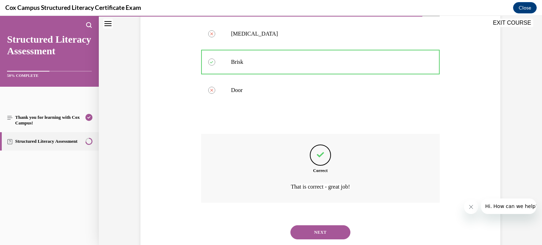
scroll to position [159, 0]
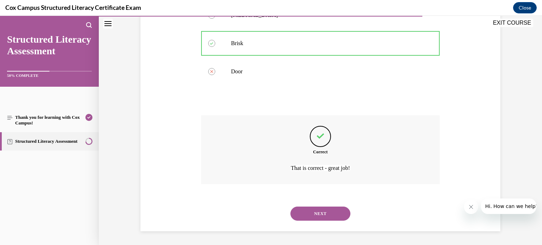
click at [331, 209] on button "NEXT" at bounding box center [321, 214] width 60 height 14
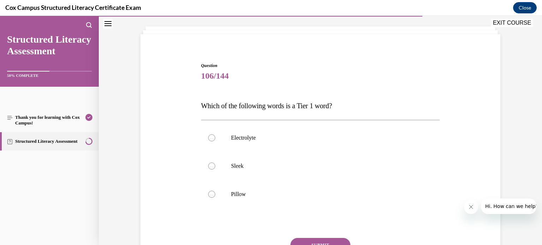
scroll to position [38, 0]
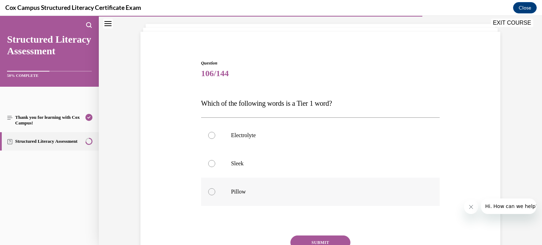
click at [261, 186] on label "Pillow" at bounding box center [320, 192] width 239 height 28
click at [215, 189] on input "Pillow" at bounding box center [211, 192] width 7 height 7
radio input "true"
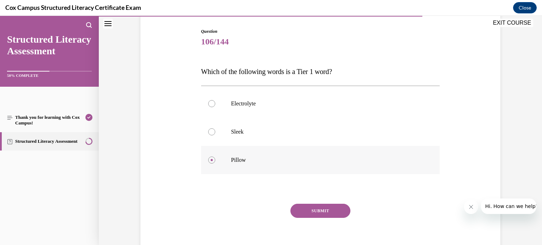
scroll to position [69, 0]
click at [299, 207] on button "SUBMIT" at bounding box center [321, 212] width 60 height 14
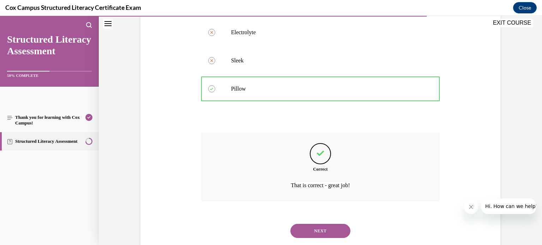
scroll to position [159, 0]
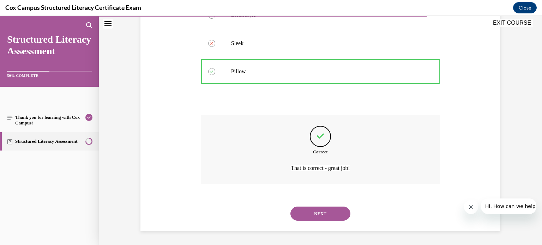
click at [308, 213] on button "NEXT" at bounding box center [321, 214] width 60 height 14
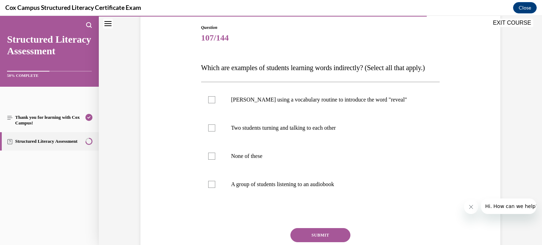
scroll to position [72, 0]
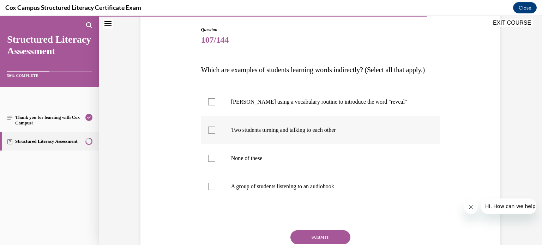
click at [315, 134] on p "Two students turning and talking to each other" at bounding box center [326, 130] width 191 height 7
click at [215, 134] on input "Two students turning and talking to each other" at bounding box center [211, 130] width 7 height 7
checkbox input "true"
click at [307, 193] on label "A group of students listening to an audiobook" at bounding box center [320, 187] width 239 height 28
click at [215, 190] on input "A group of students listening to an audiobook" at bounding box center [211, 186] width 7 height 7
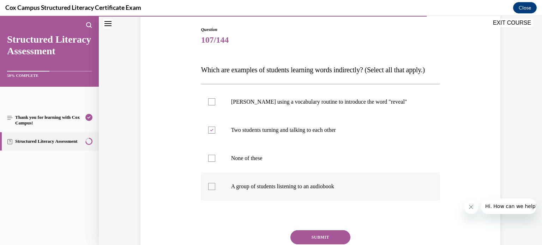
checkbox input "true"
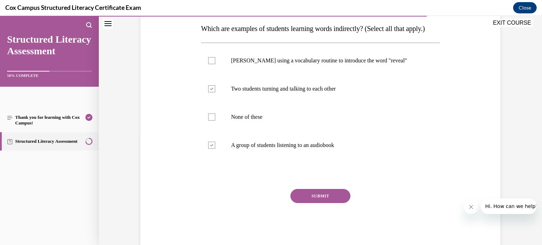
click at [310, 203] on button "SUBMIT" at bounding box center [321, 196] width 60 height 14
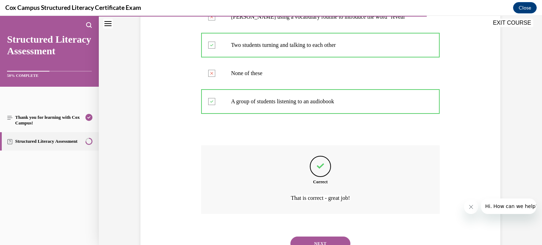
scroll to position [201, 0]
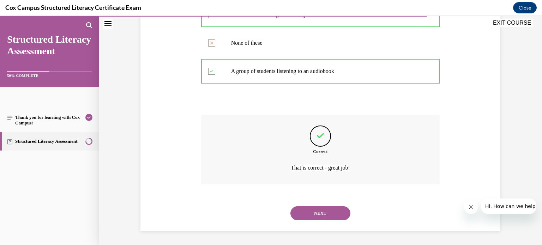
click at [312, 212] on button "NEXT" at bounding box center [321, 214] width 60 height 14
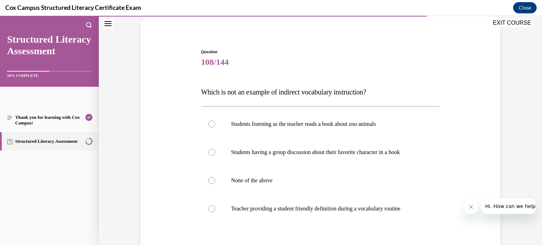
scroll to position [48, 0]
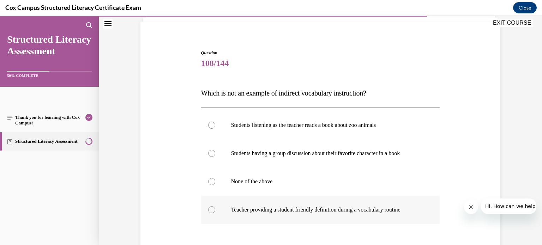
click at [278, 210] on p "Teacher providing a student friendly definition during a vocabulary routine" at bounding box center [326, 210] width 191 height 7
click at [215, 210] on input "Teacher providing a student friendly definition during a vocabulary routine" at bounding box center [211, 210] width 7 height 7
radio input "true"
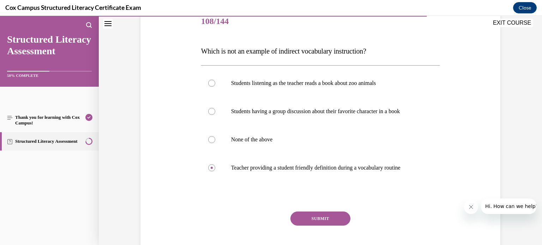
click at [309, 219] on button "SUBMIT" at bounding box center [321, 219] width 60 height 14
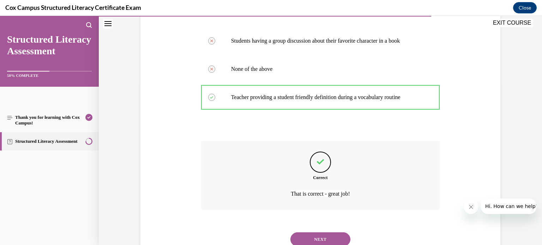
scroll to position [167, 0]
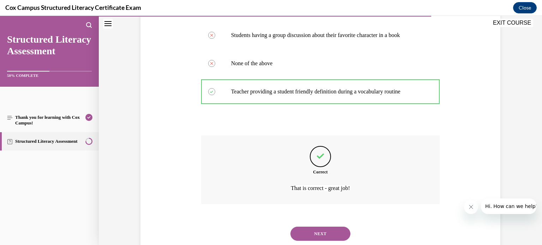
click at [313, 233] on button "NEXT" at bounding box center [321, 234] width 60 height 14
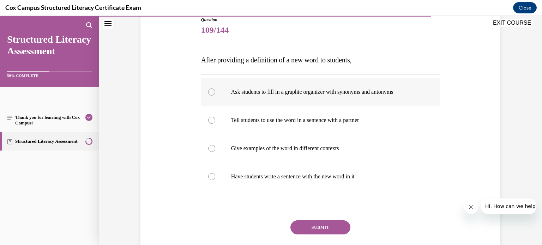
scroll to position [81, 0]
click at [264, 154] on label "Give examples of the word in different contexts" at bounding box center [320, 149] width 239 height 28
click at [215, 153] on input "Give examples of the word in different contexts" at bounding box center [211, 148] width 7 height 7
radio input "true"
click at [310, 228] on button "SUBMIT" at bounding box center [321, 228] width 60 height 14
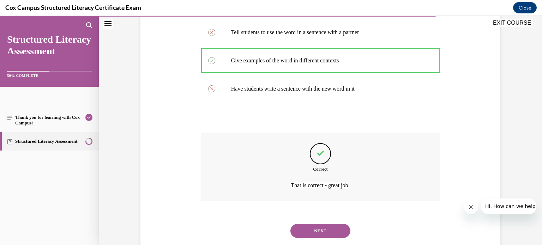
scroll to position [187, 0]
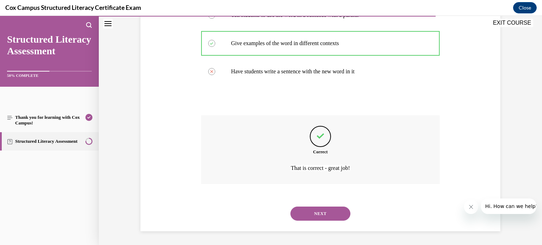
click at [316, 222] on div "NEXT" at bounding box center [320, 214] width 239 height 28
click at [312, 216] on button "NEXT" at bounding box center [321, 214] width 60 height 14
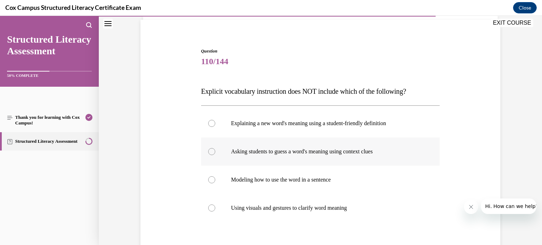
scroll to position [48, 0]
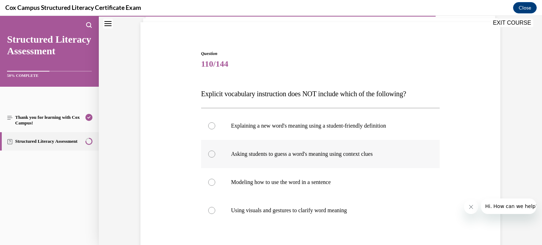
click at [291, 163] on label "Asking students to guess a word's meaning using context clues" at bounding box center [320, 154] width 239 height 28
click at [215, 158] on input "Asking students to guess a word's meaning using context clues" at bounding box center [211, 154] width 7 height 7
radio input "true"
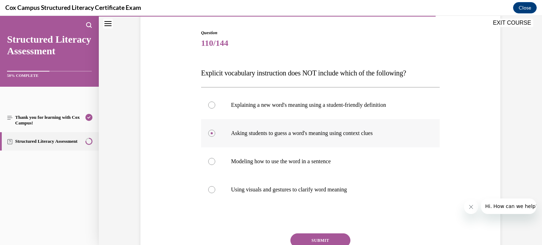
scroll to position [72, 0]
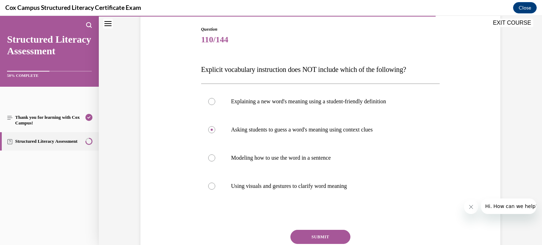
click at [312, 233] on button "SUBMIT" at bounding box center [321, 237] width 60 height 14
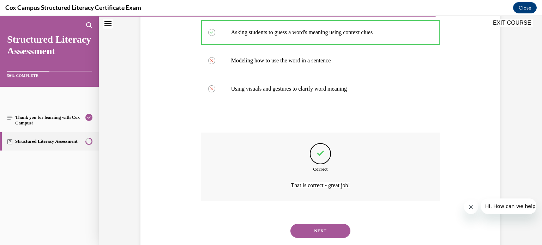
scroll to position [187, 0]
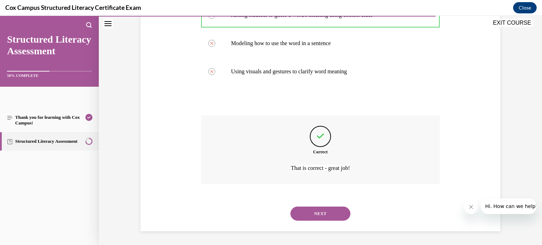
click at [312, 214] on button "NEXT" at bounding box center [321, 214] width 60 height 14
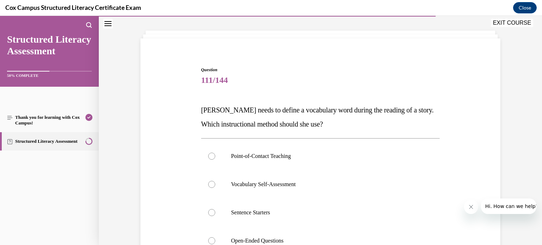
scroll to position [28, 0]
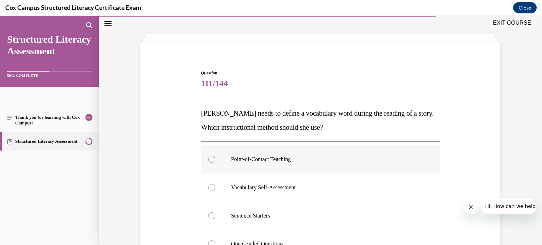
click at [307, 155] on label "Point-of-Contact Teaching" at bounding box center [320, 159] width 239 height 28
click at [215, 156] on input "Point-of-Contact Teaching" at bounding box center [211, 159] width 7 height 7
radio input "true"
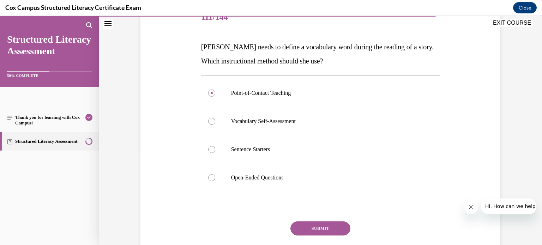
click at [332, 225] on button "SUBMIT" at bounding box center [321, 229] width 60 height 14
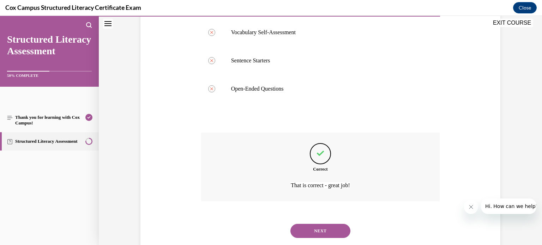
scroll to position [201, 0]
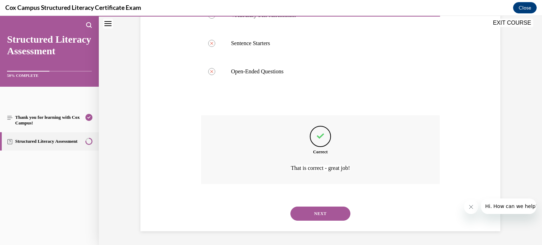
click at [328, 213] on button "NEXT" at bounding box center [321, 214] width 60 height 14
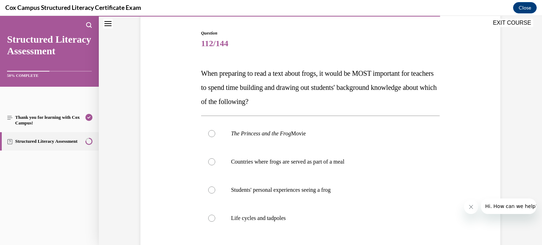
scroll to position [68, 0]
click at [305, 189] on p "Students' personal experiences seeing a frog" at bounding box center [326, 189] width 191 height 7
click at [215, 189] on input "Students' personal experiences seeing a frog" at bounding box center [211, 189] width 7 height 7
radio input "true"
click at [258, 219] on p "Life cycles and tadpoles" at bounding box center [326, 218] width 191 height 7
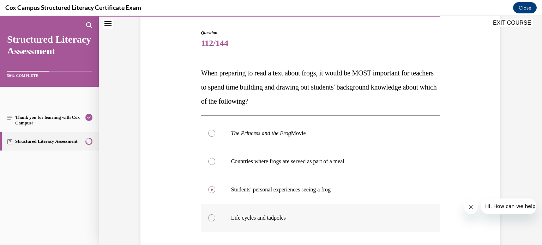
click at [215, 219] on input "Life cycles and tadpoles" at bounding box center [211, 218] width 7 height 7
radio input "true"
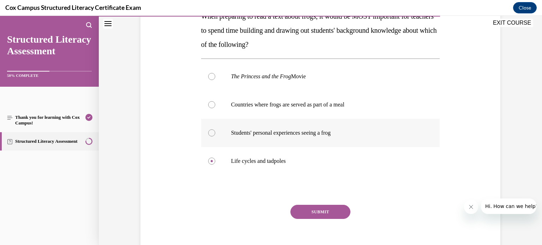
scroll to position [151, 0]
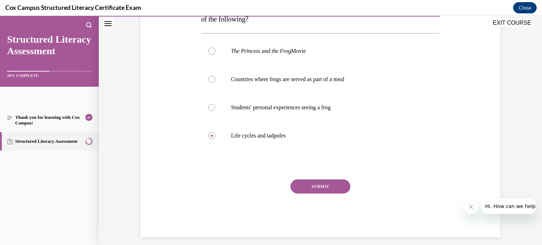
click at [328, 190] on button "SUBMIT" at bounding box center [321, 187] width 60 height 14
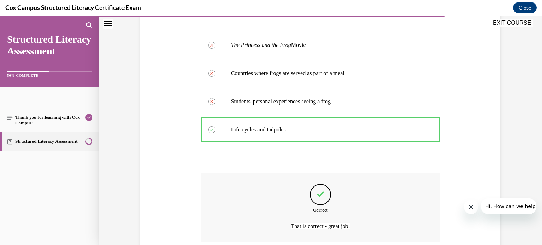
scroll to position [215, 0]
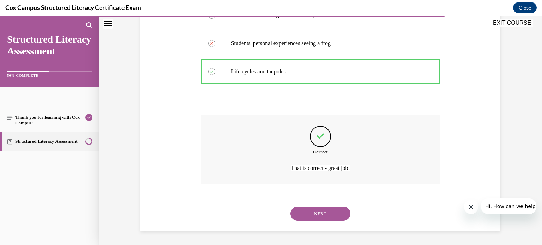
click at [325, 210] on button "NEXT" at bounding box center [321, 214] width 60 height 14
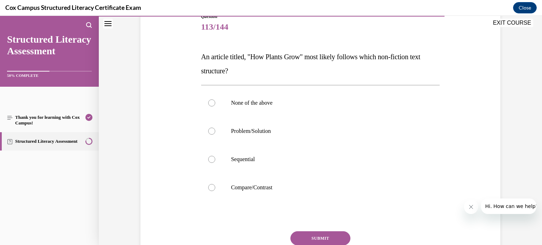
scroll to position [81, 0]
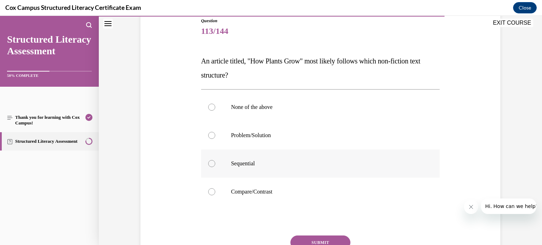
click at [249, 165] on p "Sequential" at bounding box center [326, 163] width 191 height 7
click at [215, 165] on input "Sequential" at bounding box center [211, 163] width 7 height 7
radio input "true"
click at [306, 241] on button "SUBMIT" at bounding box center [321, 243] width 60 height 14
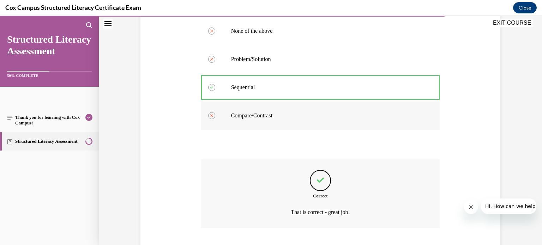
scroll to position [201, 0]
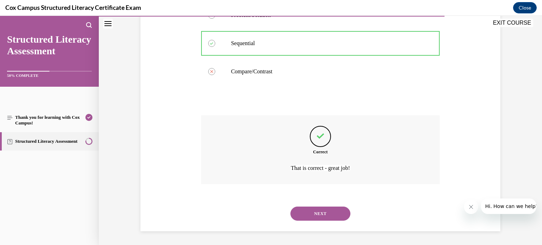
click at [312, 210] on button "NEXT" at bounding box center [321, 214] width 60 height 14
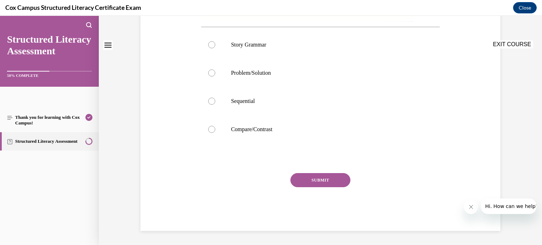
scroll to position [0, 0]
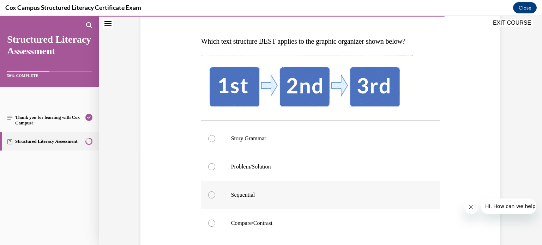
click at [248, 197] on p "Sequential" at bounding box center [326, 195] width 191 height 7
click at [215, 197] on input "Sequential" at bounding box center [211, 195] width 7 height 7
radio input "true"
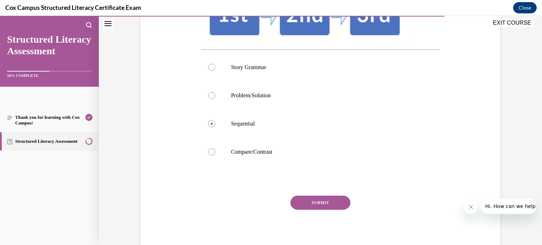
click at [293, 201] on button "SUBMIT" at bounding box center [321, 203] width 60 height 14
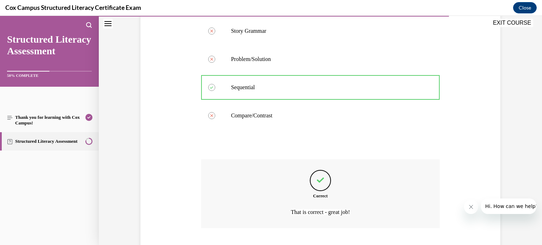
scroll to position [252, 0]
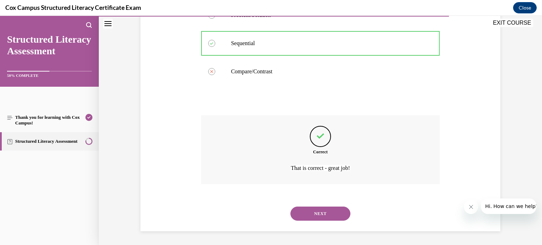
click at [297, 208] on button "NEXT" at bounding box center [321, 214] width 60 height 14
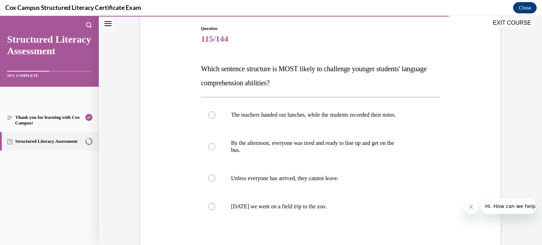
scroll to position [73, 0]
click at [213, 177] on div at bounding box center [211, 178] width 7 height 7
click at [213, 177] on input "Unless everyone has arrived, they cannot leave." at bounding box center [211, 178] width 7 height 7
radio input "true"
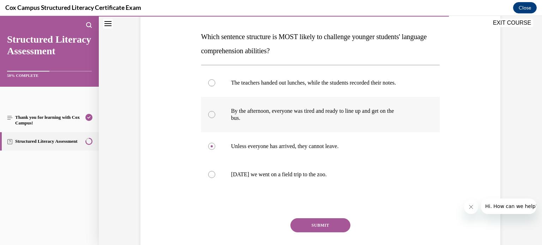
scroll to position [103, 0]
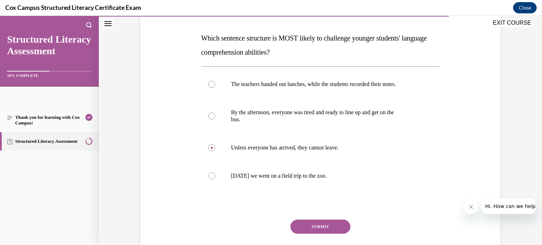
click at [309, 223] on button "SUBMIT" at bounding box center [321, 227] width 60 height 14
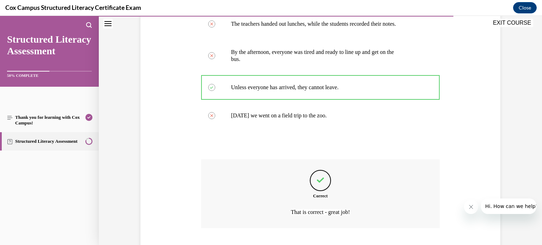
scroll to position [208, 0]
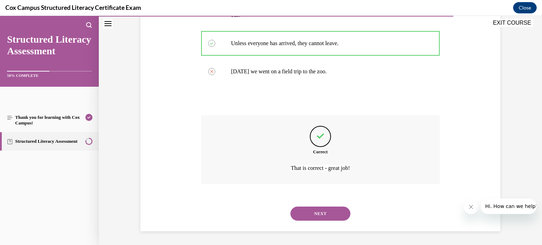
click at [315, 208] on button "NEXT" at bounding box center [321, 214] width 60 height 14
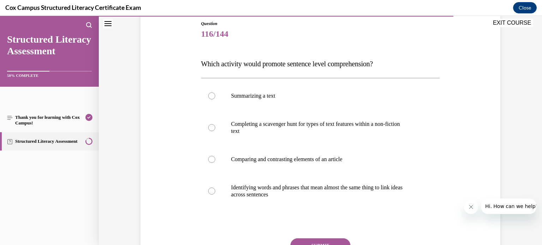
scroll to position [77, 0]
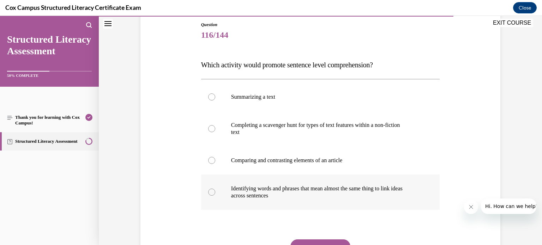
click at [281, 190] on p "Identifying words and phrases that mean almost the same thing to link ideas" at bounding box center [326, 188] width 191 height 7
click at [215, 190] on input "Identifying words and phrases that mean almost the same thing to link ideas acr…" at bounding box center [211, 192] width 7 height 7
radio input "true"
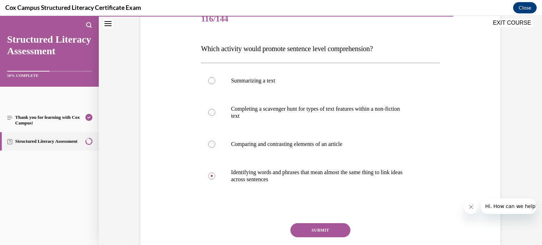
click at [307, 228] on button "SUBMIT" at bounding box center [321, 231] width 60 height 14
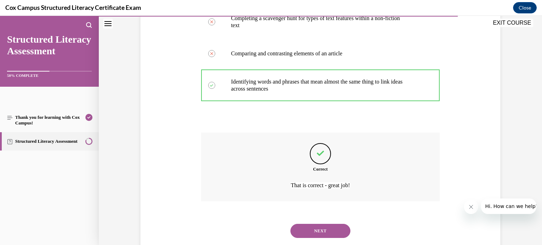
scroll to position [201, 0]
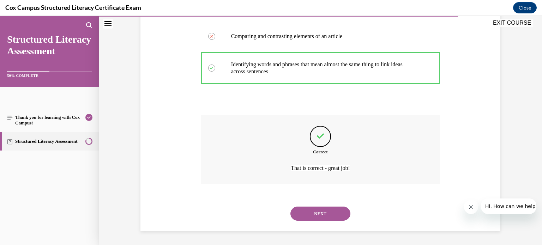
click at [310, 205] on div "NEXT" at bounding box center [320, 214] width 239 height 28
click at [311, 210] on button "NEXT" at bounding box center [321, 214] width 60 height 14
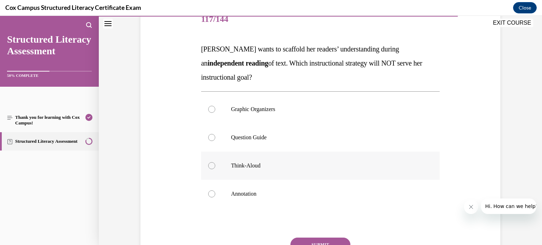
scroll to position [92, 0]
click at [252, 166] on p "Think-Aloud" at bounding box center [326, 166] width 191 height 7
click at [215, 166] on input "Think-Aloud" at bounding box center [211, 166] width 7 height 7
radio input "true"
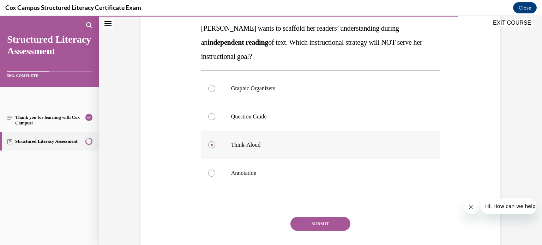
scroll to position [114, 0]
click at [317, 224] on button "SUBMIT" at bounding box center [321, 224] width 60 height 14
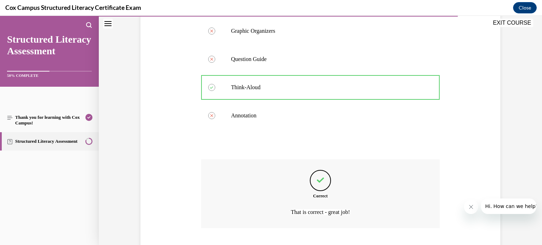
scroll to position [215, 0]
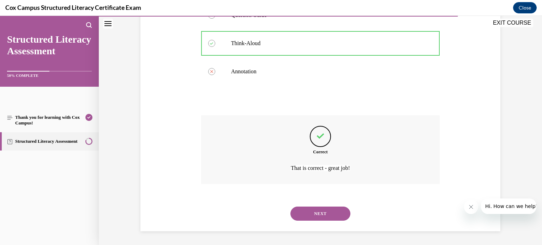
click at [316, 211] on button "NEXT" at bounding box center [321, 214] width 60 height 14
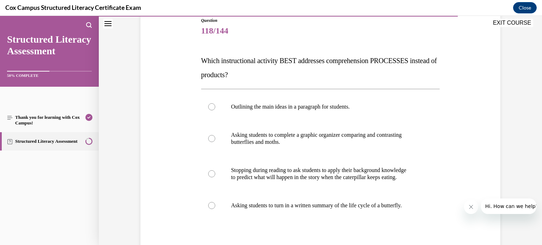
scroll to position [80, 0]
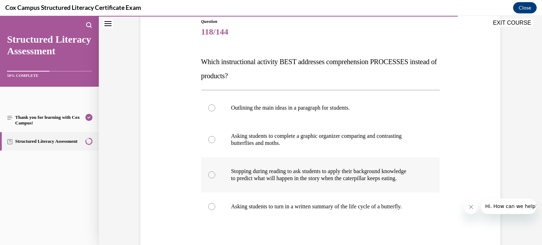
click at [284, 179] on p "to predict what will happen in the story when the caterpillar keeps eating." at bounding box center [326, 178] width 191 height 7
click at [215, 179] on input "Stopping during reading to ask students to apply their background knowledge to …" at bounding box center [211, 175] width 7 height 7
radio input "true"
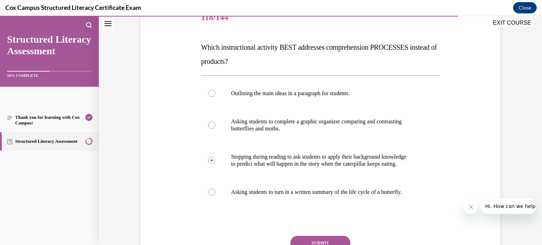
click at [303, 237] on button "SUBMIT" at bounding box center [321, 243] width 60 height 14
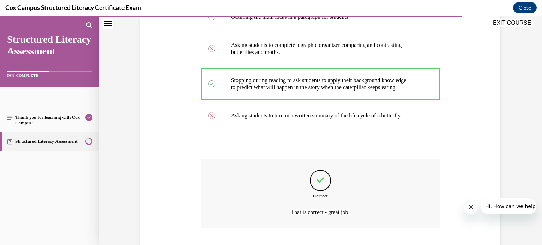
scroll to position [215, 0]
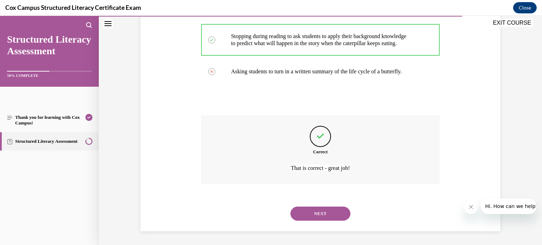
click at [314, 209] on button "NEXT" at bounding box center [321, 214] width 60 height 14
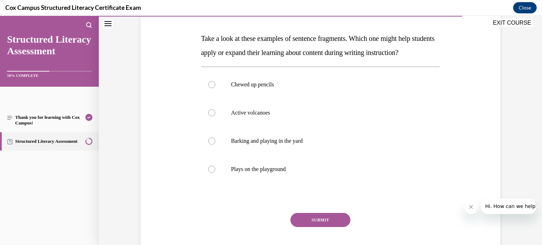
scroll to position [98, 0]
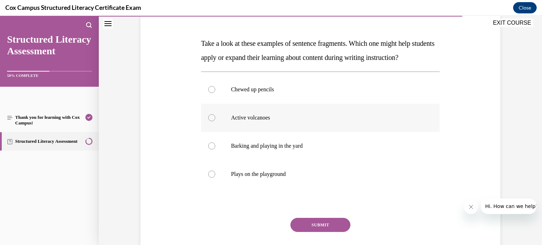
click at [273, 121] on p "Active volcanoes" at bounding box center [326, 117] width 191 height 7
click at [215, 121] on input "Active volcanoes" at bounding box center [211, 117] width 7 height 7
radio input "true"
click at [313, 232] on button "SUBMIT" at bounding box center [321, 225] width 60 height 14
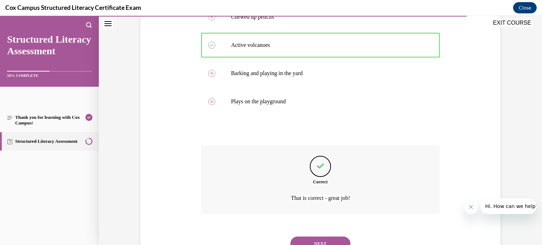
scroll to position [215, 0]
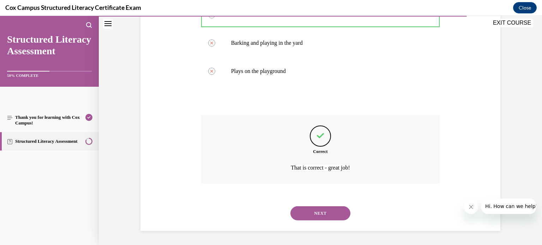
click at [307, 216] on button "NEXT" at bounding box center [321, 214] width 60 height 14
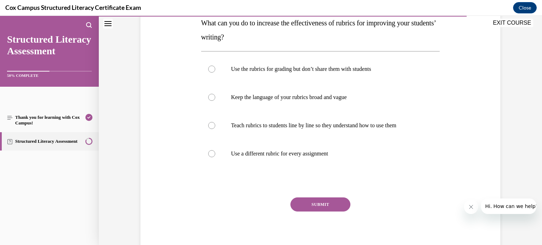
scroll to position [114, 0]
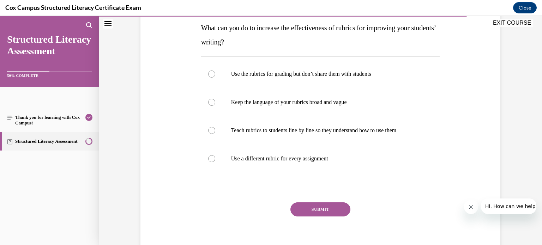
click at [314, 123] on label "Teach rubrics to students line by line so they understand how to use them" at bounding box center [320, 131] width 239 height 28
click at [215, 127] on input "Teach rubrics to students line by line so they understand how to use them" at bounding box center [211, 130] width 7 height 7
radio input "true"
click at [310, 212] on button "SUBMIT" at bounding box center [321, 210] width 60 height 14
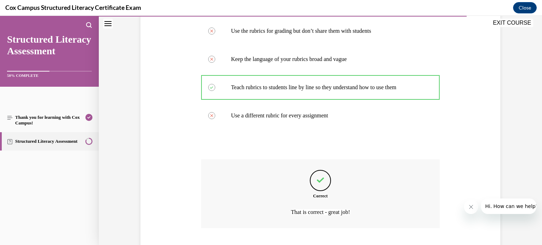
scroll to position [201, 0]
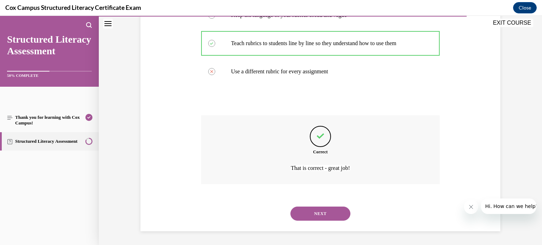
click at [312, 212] on button "NEXT" at bounding box center [321, 214] width 60 height 14
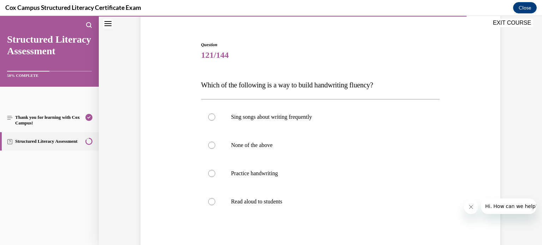
scroll to position [55, 0]
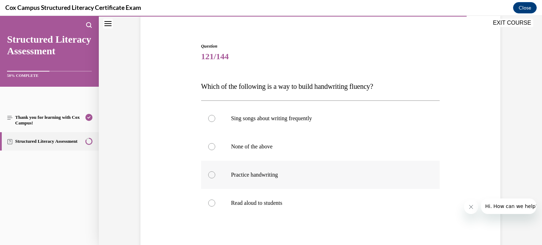
click at [281, 171] on label "Practice handwriting" at bounding box center [320, 175] width 239 height 28
click at [215, 172] on input "Practice handwriting" at bounding box center [211, 175] width 7 height 7
radio input "true"
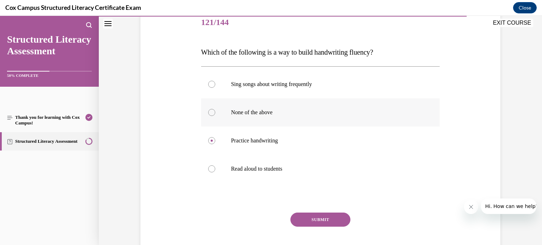
scroll to position [90, 0]
click at [310, 217] on button "SUBMIT" at bounding box center [321, 220] width 60 height 14
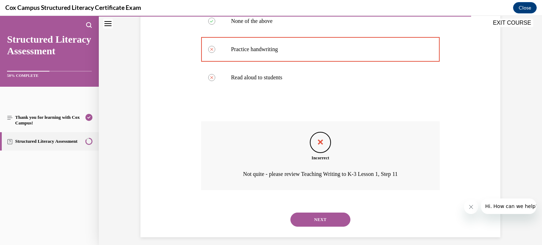
scroll to position [181, 0]
click at [330, 216] on button "NEXT" at bounding box center [321, 220] width 60 height 14
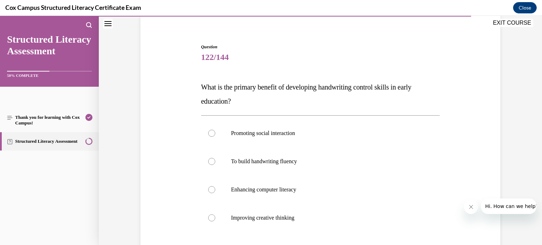
scroll to position [54, 0]
click at [212, 163] on div at bounding box center [211, 162] width 7 height 7
click at [212, 163] on input "To build handwriting fluency" at bounding box center [211, 162] width 7 height 7
radio input "true"
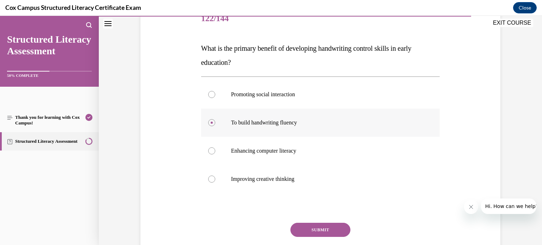
scroll to position [89, 0]
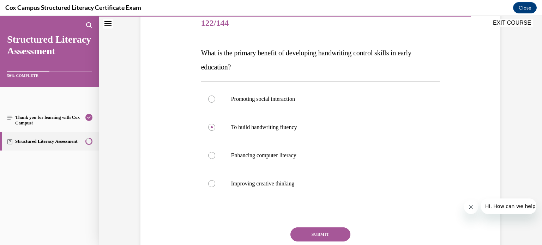
click at [332, 228] on button "SUBMIT" at bounding box center [321, 235] width 60 height 14
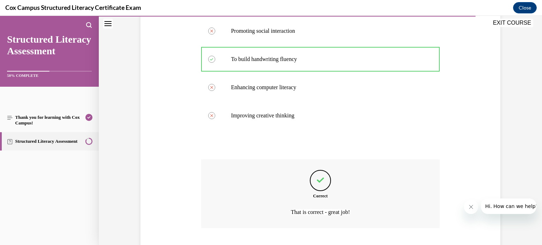
scroll to position [201, 0]
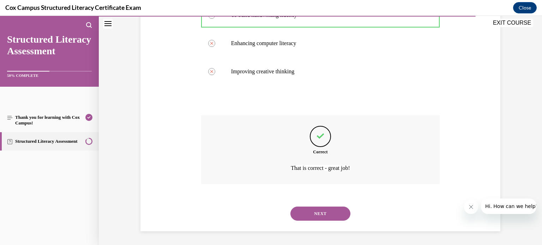
click at [325, 210] on button "NEXT" at bounding box center [321, 214] width 60 height 14
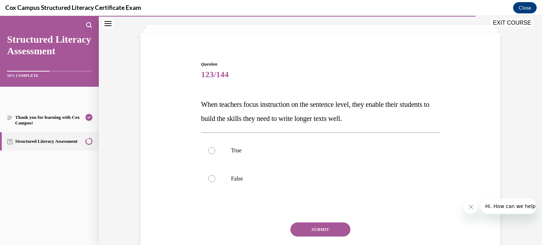
scroll to position [37, 0]
click at [235, 151] on p "True" at bounding box center [326, 151] width 191 height 7
click at [215, 151] on input "True" at bounding box center [211, 151] width 7 height 7
radio input "true"
click at [308, 234] on button "SUBMIT" at bounding box center [321, 230] width 60 height 14
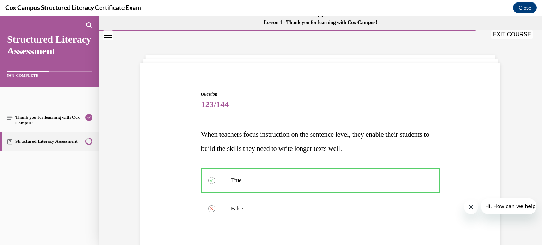
scroll to position [144, 0]
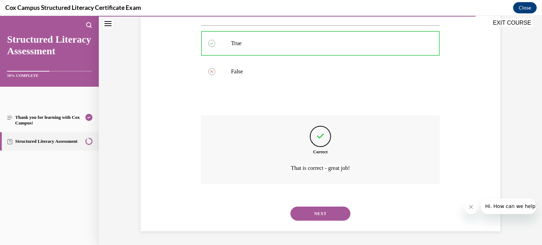
click at [315, 212] on button "NEXT" at bounding box center [321, 214] width 60 height 14
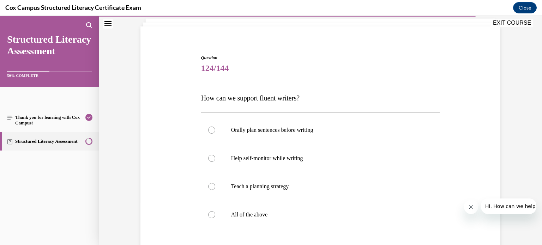
scroll to position [43, 0]
click at [260, 211] on label "All of the above" at bounding box center [320, 216] width 239 height 28
click at [215, 212] on input "All of the above" at bounding box center [211, 215] width 7 height 7
radio input "true"
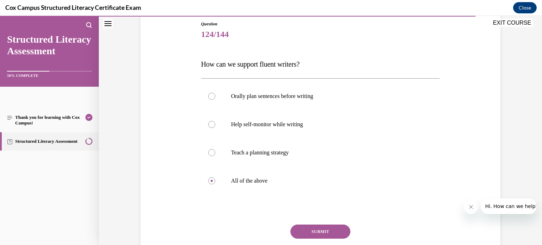
click at [310, 230] on button "SUBMIT" at bounding box center [321, 232] width 60 height 14
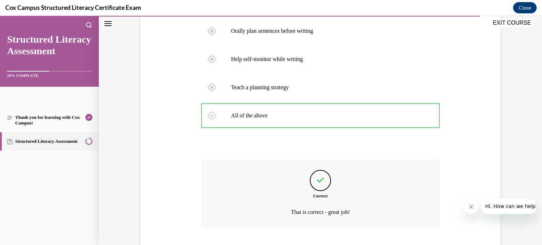
scroll to position [187, 0]
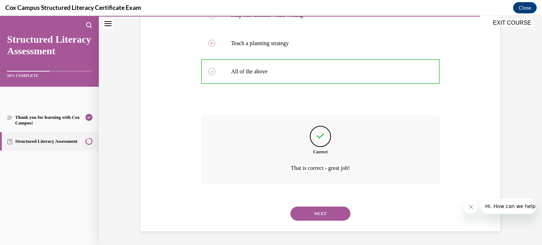
click at [322, 208] on button "NEXT" at bounding box center [321, 214] width 60 height 14
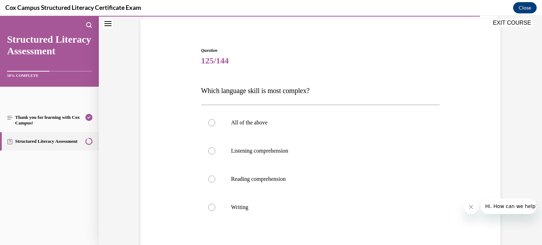
scroll to position [47, 0]
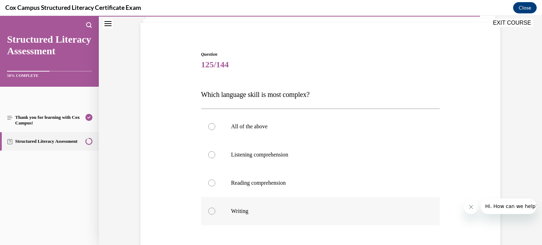
click at [215, 207] on label "Writing" at bounding box center [320, 211] width 239 height 28
click at [215, 208] on input "Writing" at bounding box center [211, 211] width 7 height 7
radio input "true"
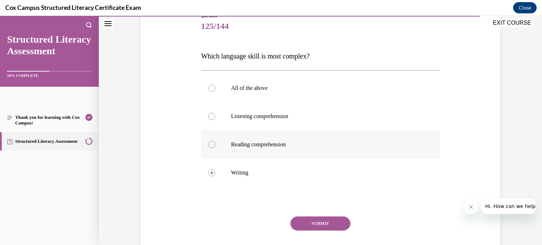
scroll to position [96, 0]
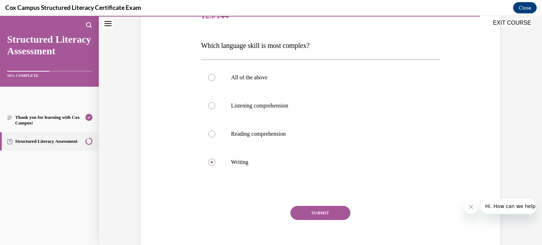
click at [297, 213] on button "SUBMIT" at bounding box center [321, 213] width 60 height 14
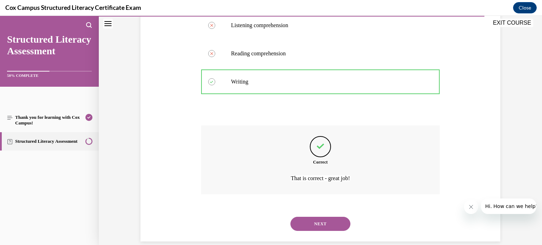
scroll to position [187, 0]
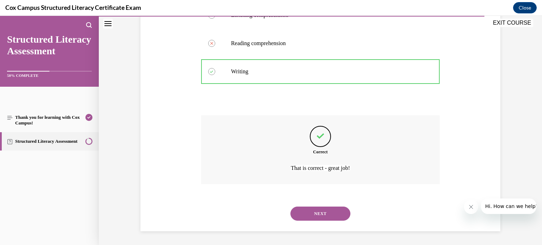
click at [312, 215] on button "NEXT" at bounding box center [321, 214] width 60 height 14
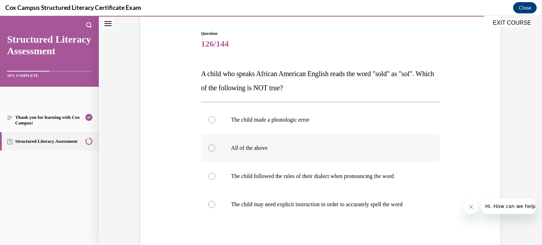
scroll to position [67, 0]
click at [299, 118] on p "The child made a phonologic error" at bounding box center [326, 120] width 191 height 7
click at [215, 118] on input "The child made a phonologic error" at bounding box center [211, 120] width 7 height 7
radio input "true"
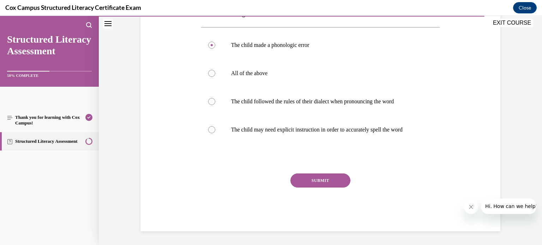
click at [312, 178] on button "SUBMIT" at bounding box center [321, 181] width 60 height 14
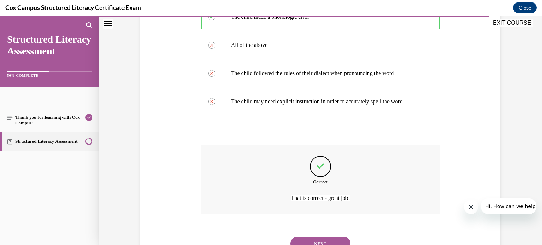
scroll to position [201, 0]
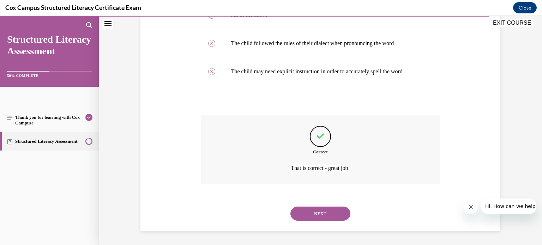
click at [316, 209] on button "NEXT" at bounding box center [321, 214] width 60 height 14
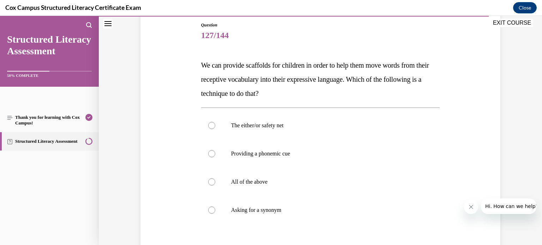
scroll to position [77, 0]
click at [210, 207] on div at bounding box center [211, 210] width 7 height 7
click at [210, 207] on input "Asking for a synonym" at bounding box center [211, 210] width 7 height 7
radio input "true"
click at [211, 183] on div at bounding box center [211, 181] width 7 height 7
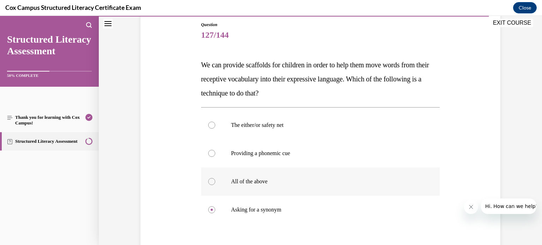
click at [211, 183] on input "All of the above" at bounding box center [211, 181] width 7 height 7
radio input "true"
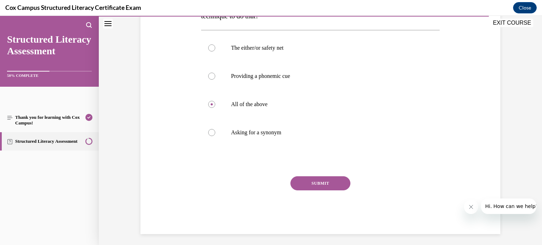
click at [316, 184] on button "SUBMIT" at bounding box center [321, 184] width 60 height 14
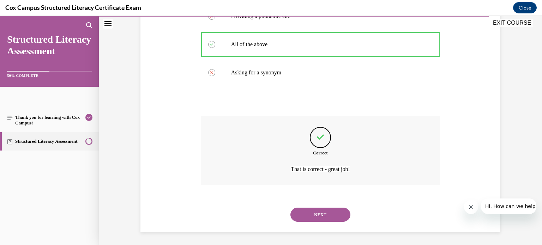
scroll to position [215, 0]
click at [301, 218] on button "NEXT" at bounding box center [321, 214] width 60 height 14
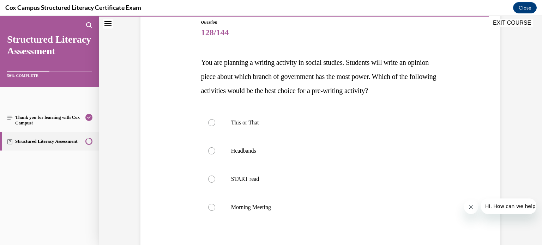
scroll to position [79, 0]
click at [210, 127] on label "This or That" at bounding box center [320, 123] width 239 height 28
click at [210, 126] on input "This or That" at bounding box center [211, 122] width 7 height 7
radio input "true"
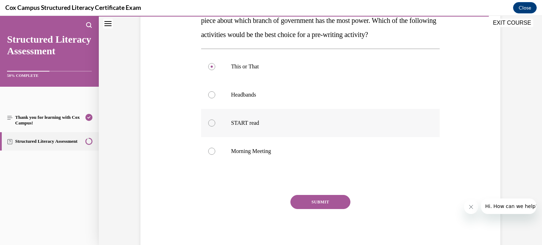
scroll to position [157, 0]
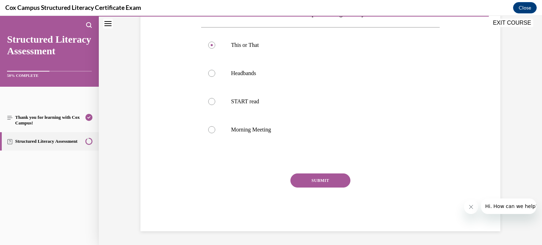
click at [296, 178] on button "SUBMIT" at bounding box center [321, 181] width 60 height 14
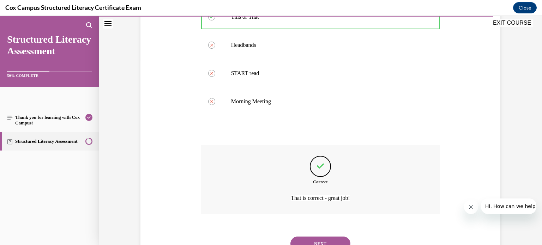
scroll to position [215, 0]
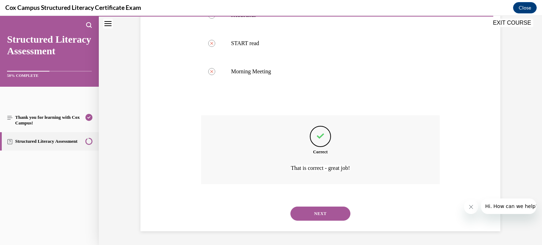
click at [333, 213] on button "NEXT" at bounding box center [321, 214] width 60 height 14
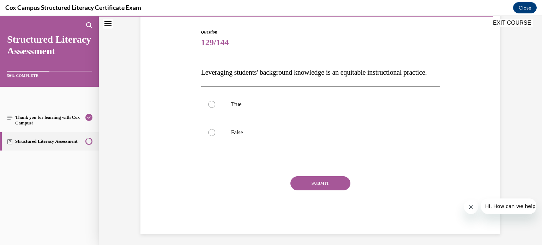
scroll to position [66, 0]
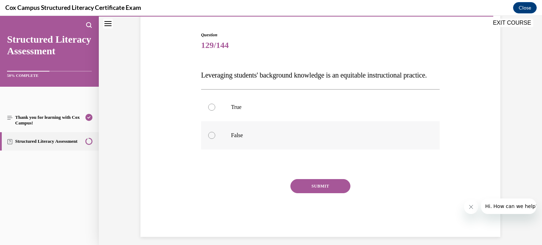
click at [212, 139] on div at bounding box center [211, 135] width 7 height 7
click at [212, 139] on input "False" at bounding box center [211, 135] width 7 height 7
radio input "true"
click at [212, 139] on div at bounding box center [211, 135] width 7 height 7
click at [212, 139] on input "False" at bounding box center [211, 135] width 7 height 7
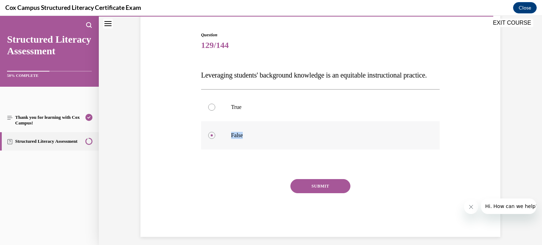
click at [212, 139] on div at bounding box center [211, 135] width 7 height 7
click at [212, 139] on input "False" at bounding box center [211, 135] width 7 height 7
click at [212, 139] on div at bounding box center [211, 135] width 7 height 7
click at [212, 139] on input "False" at bounding box center [211, 135] width 7 height 7
click at [212, 137] on icon at bounding box center [212, 136] width 2 height 2
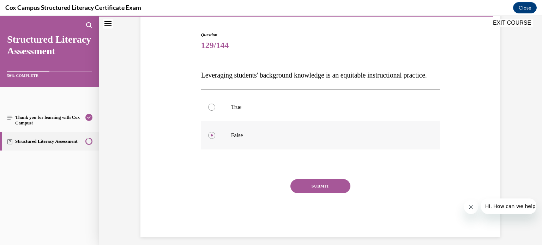
click at [212, 139] on input "False" at bounding box center [211, 135] width 7 height 7
click at [212, 137] on icon at bounding box center [212, 136] width 2 height 2
click at [212, 139] on input "False" at bounding box center [211, 135] width 7 height 7
click at [215, 121] on label "True" at bounding box center [320, 107] width 239 height 28
click at [215, 111] on input "True" at bounding box center [211, 107] width 7 height 7
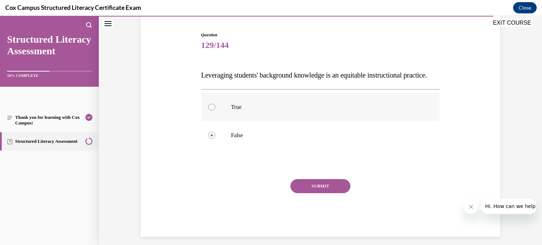
radio input "true"
click at [300, 193] on button "SUBMIT" at bounding box center [321, 186] width 60 height 14
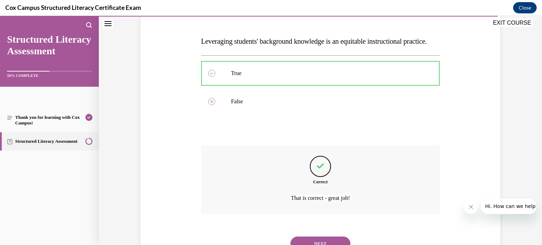
scroll to position [144, 0]
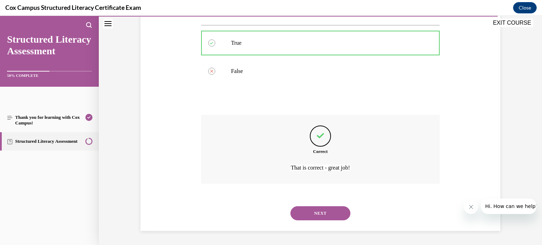
click at [320, 213] on button "NEXT" at bounding box center [321, 214] width 60 height 14
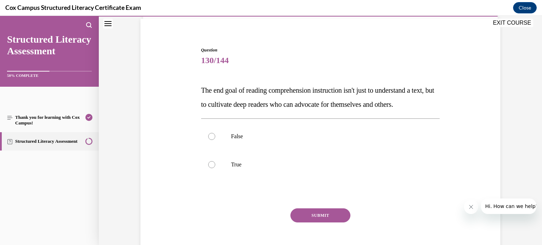
scroll to position [45, 0]
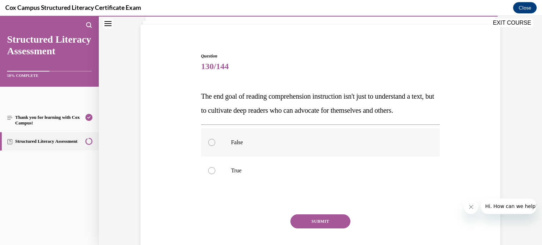
click at [210, 146] on div at bounding box center [211, 142] width 7 height 7
click at [210, 146] on input "False" at bounding box center [211, 142] width 7 height 7
radio input "true"
click at [302, 229] on button "SUBMIT" at bounding box center [321, 222] width 60 height 14
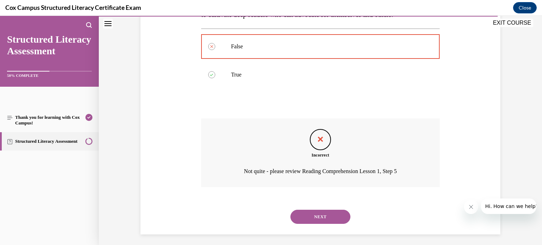
scroll to position [159, 0]
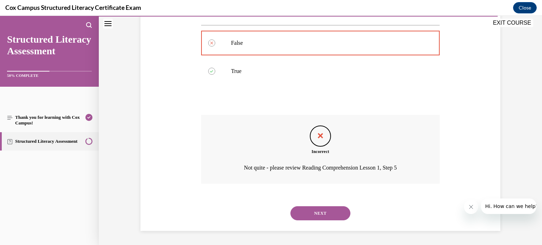
click at [307, 211] on button "NEXT" at bounding box center [321, 214] width 60 height 14
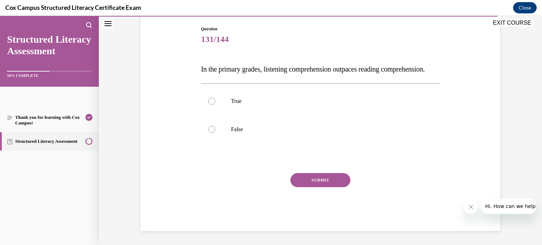
scroll to position [78, 0]
click at [234, 105] on p "True" at bounding box center [326, 101] width 191 height 7
click at [215, 105] on input "True" at bounding box center [211, 101] width 7 height 7
radio input "true"
click at [312, 185] on button "SUBMIT" at bounding box center [321, 180] width 60 height 14
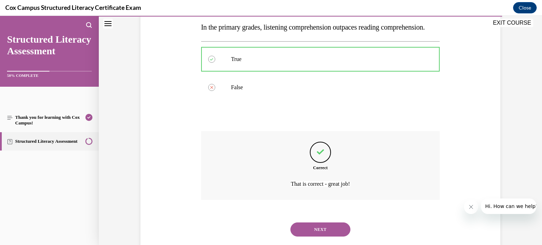
scroll to position [144, 0]
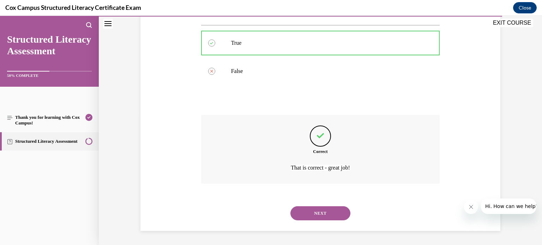
click at [333, 208] on button "NEXT" at bounding box center [321, 214] width 60 height 14
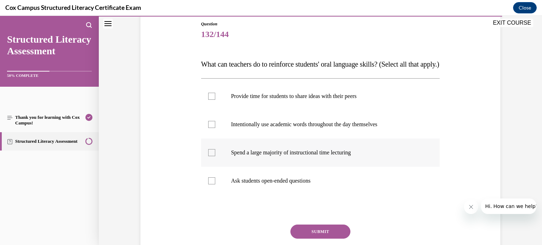
scroll to position [79, 0]
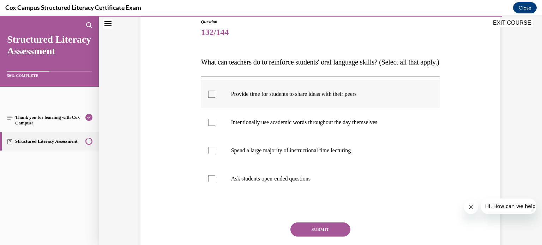
click at [209, 108] on label "Provide time for students to share ideas with their peers" at bounding box center [320, 94] width 239 height 28
click at [209, 98] on input "Provide time for students to share ideas with their peers" at bounding box center [211, 94] width 7 height 7
checkbox input "true"
click at [212, 126] on div at bounding box center [211, 122] width 7 height 7
click at [212, 126] on input "Intentionally use academic words throughout the day themselves" at bounding box center [211, 122] width 7 height 7
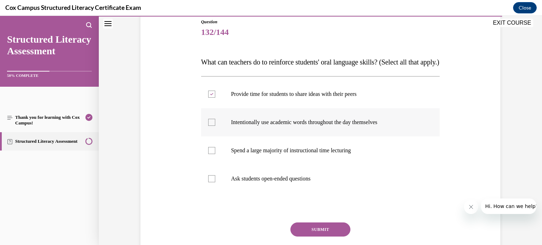
checkbox input "true"
click at [211, 183] on div at bounding box center [211, 178] width 7 height 7
click at [211, 183] on input "Ask students open-ended questions" at bounding box center [211, 178] width 7 height 7
checkbox input "true"
click at [308, 237] on button "SUBMIT" at bounding box center [321, 230] width 60 height 14
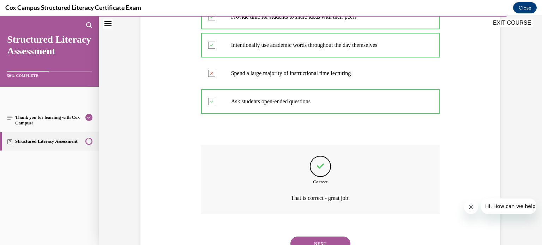
scroll to position [201, 0]
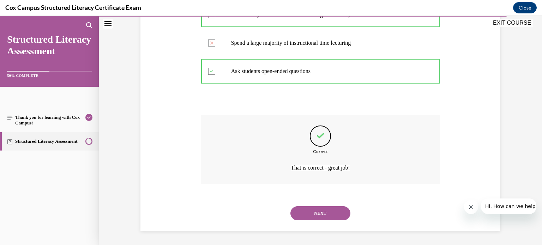
click at [308, 217] on button "NEXT" at bounding box center [321, 214] width 60 height 14
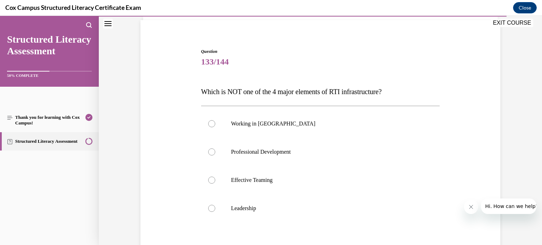
scroll to position [48, 0]
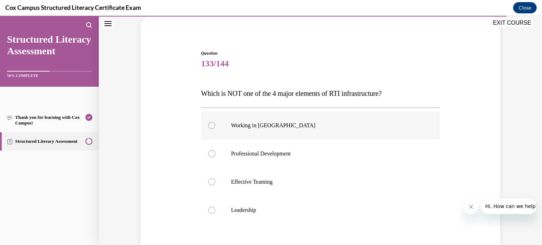
click at [252, 129] on p "Working in Silos" at bounding box center [326, 125] width 191 height 7
click at [215, 129] on input "Working in Silos" at bounding box center [211, 125] width 7 height 7
radio input "true"
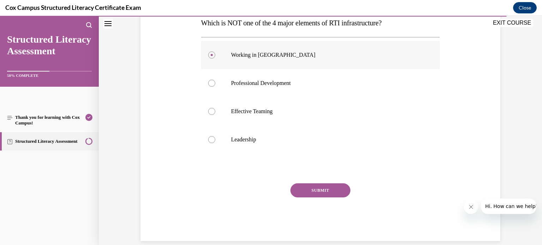
scroll to position [120, 0]
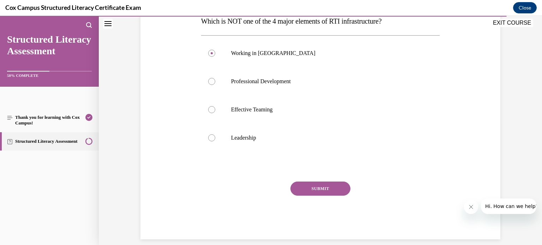
click at [296, 185] on button "SUBMIT" at bounding box center [321, 189] width 60 height 14
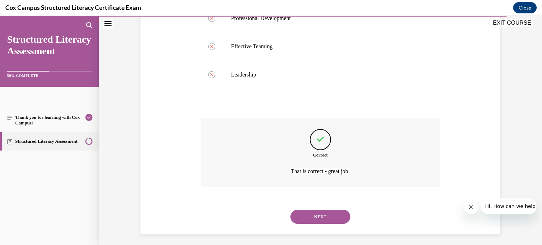
scroll to position [187, 0]
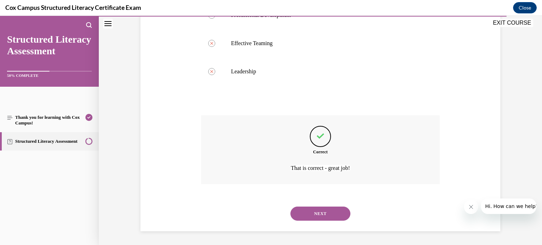
click at [307, 207] on button "NEXT" at bounding box center [321, 214] width 60 height 14
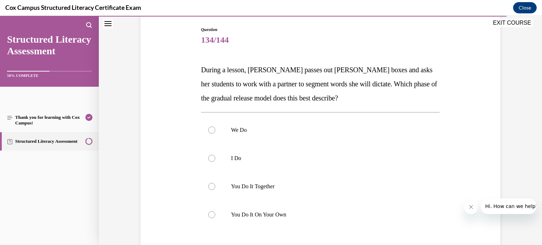
scroll to position [58, 0]
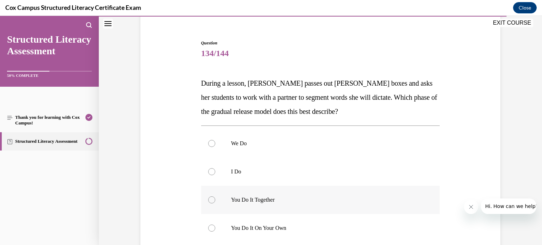
click at [234, 202] on p "You Do It Together" at bounding box center [326, 200] width 191 height 7
click at [215, 202] on input "You Do It Together" at bounding box center [211, 200] width 7 height 7
radio input "true"
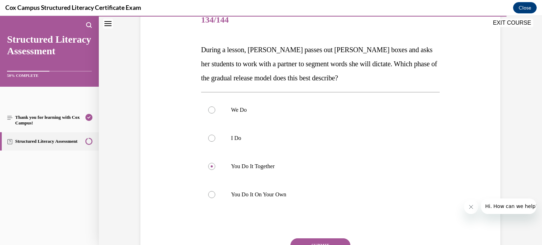
scroll to position [93, 0]
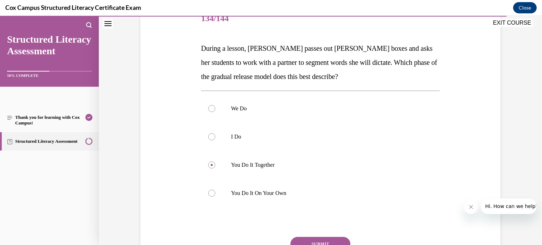
click at [340, 241] on button "SUBMIT" at bounding box center [321, 244] width 60 height 14
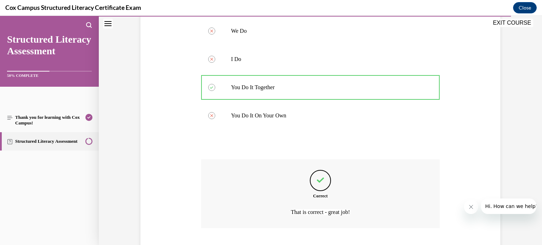
scroll to position [215, 0]
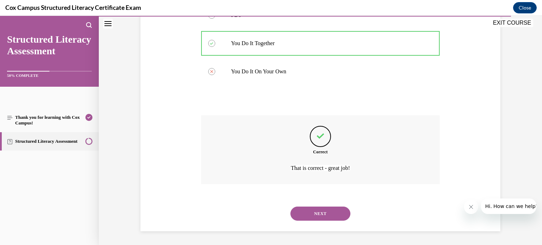
click at [322, 206] on div "NEXT" at bounding box center [320, 214] width 239 height 28
click at [323, 210] on button "NEXT" at bounding box center [321, 214] width 60 height 14
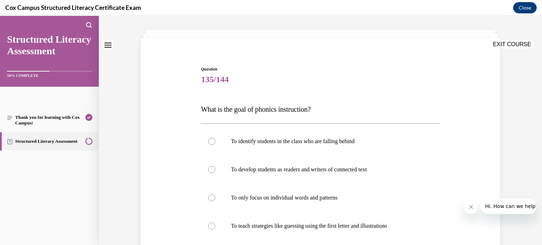
scroll to position [32, 0]
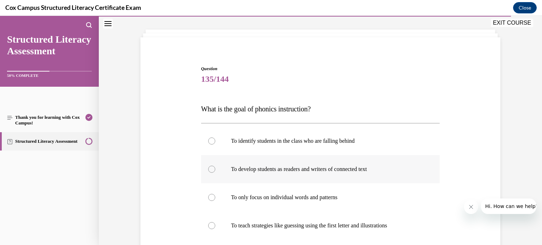
click at [305, 172] on p "To develop students as readers and writers of connected text" at bounding box center [326, 169] width 191 height 7
click at [215, 172] on input "To develop students as readers and writers of connected text" at bounding box center [211, 169] width 7 height 7
radio input "true"
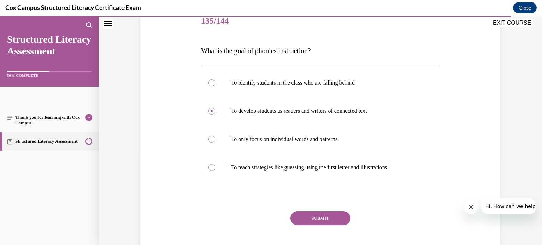
click at [312, 218] on button "SUBMIT" at bounding box center [321, 219] width 60 height 14
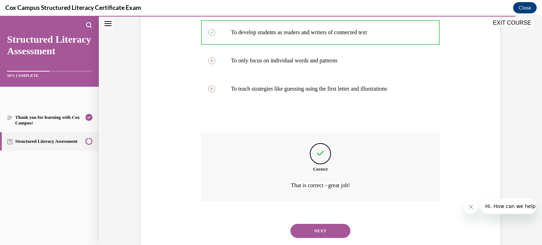
scroll to position [187, 0]
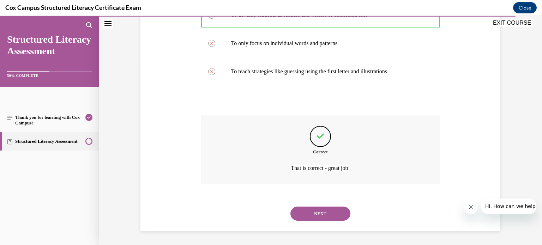
click at [314, 218] on button "NEXT" at bounding box center [321, 214] width 60 height 14
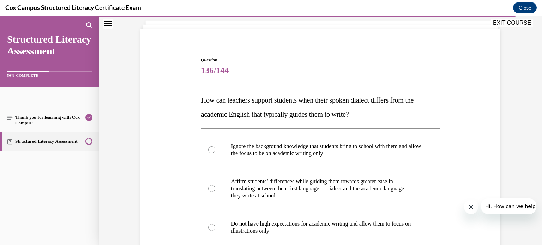
scroll to position [47, 0]
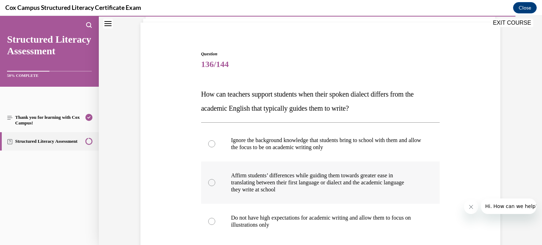
click at [221, 186] on label "Affirm students’ differences while guiding them towards greater ease in transla…" at bounding box center [320, 183] width 239 height 42
click at [215, 186] on input "Affirm students’ differences while guiding them towards greater ease in transla…" at bounding box center [211, 182] width 7 height 7
radio input "true"
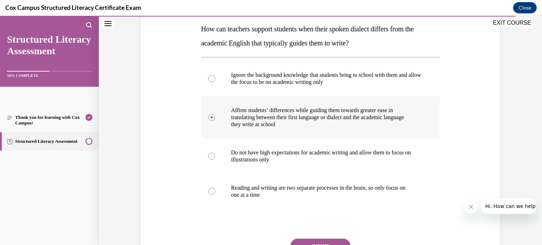
scroll to position [110, 0]
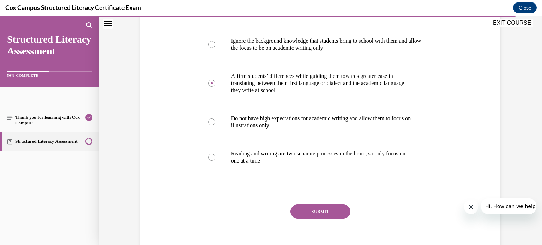
click at [320, 212] on button "SUBMIT" at bounding box center [321, 212] width 60 height 14
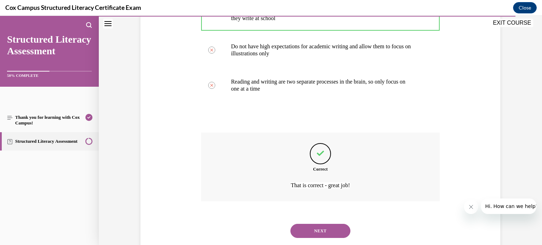
scroll to position [236, 0]
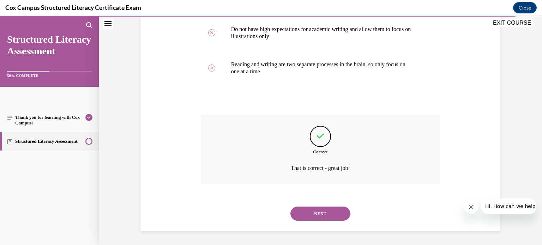
click at [321, 215] on button "NEXT" at bounding box center [321, 214] width 60 height 14
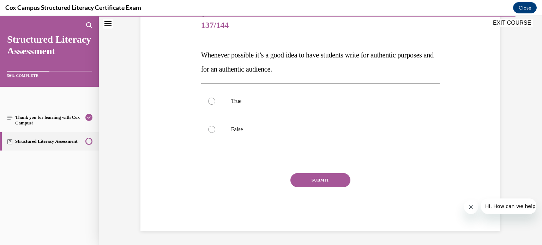
scroll to position [78, 0]
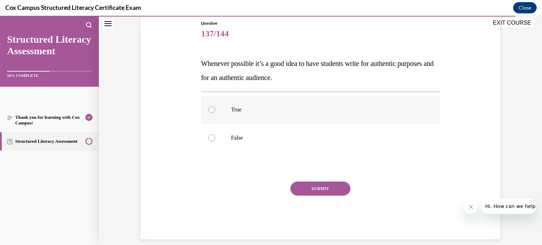
click at [274, 101] on label "True" at bounding box center [320, 110] width 239 height 28
click at [215, 106] on input "True" at bounding box center [211, 109] width 7 height 7
radio input "true"
click at [328, 189] on button "SUBMIT" at bounding box center [321, 189] width 60 height 14
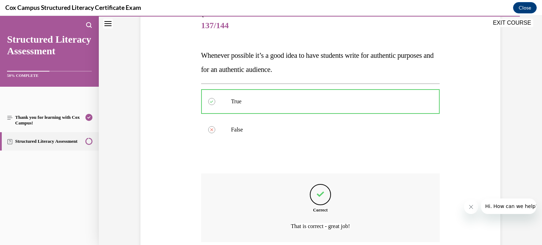
scroll to position [144, 0]
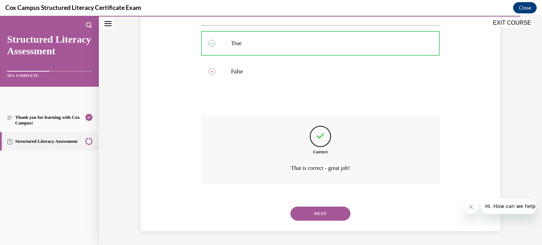
click at [328, 214] on button "NEXT" at bounding box center [321, 214] width 60 height 14
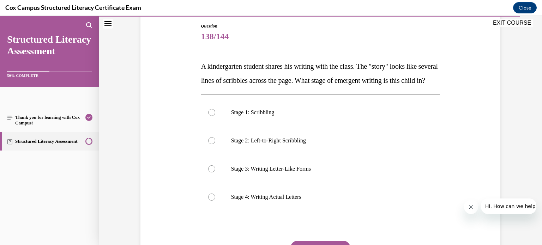
scroll to position [64, 0]
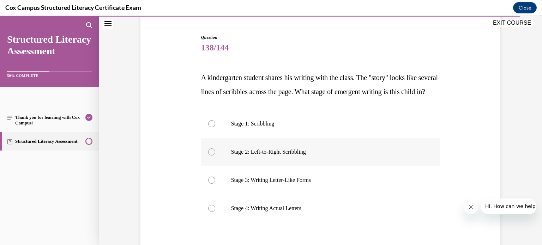
click at [274, 161] on label "Stage 2: Left-to-Right Scribbling" at bounding box center [320, 152] width 239 height 28
click at [215, 156] on input "Stage 2: Left-to-Right Scribbling" at bounding box center [211, 152] width 7 height 7
radio input "true"
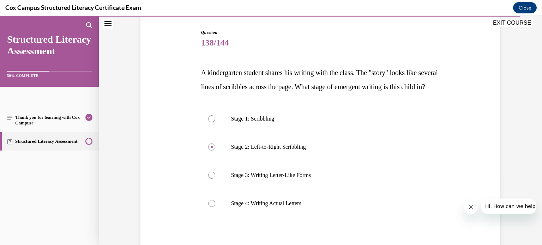
scroll to position [65, 0]
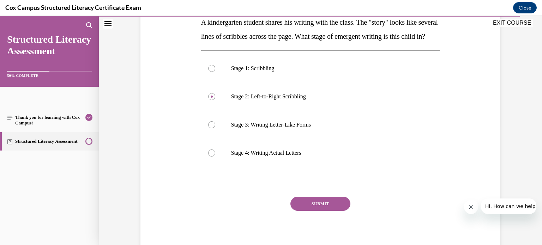
click at [310, 211] on button "SUBMIT" at bounding box center [321, 204] width 60 height 14
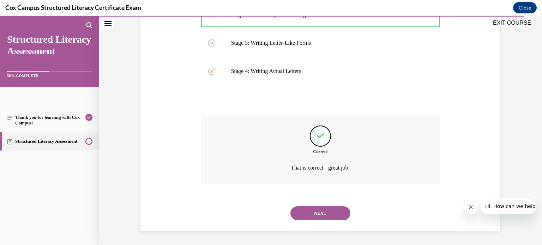
scroll to position [215, 0]
click at [309, 215] on button "NEXT" at bounding box center [321, 214] width 60 height 14
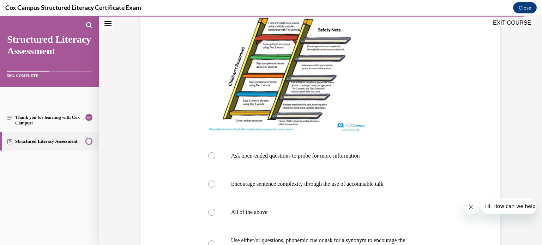
scroll to position [213, 0]
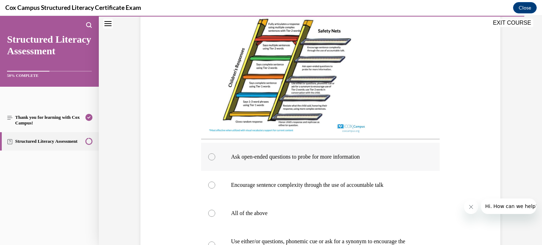
click at [210, 157] on div at bounding box center [211, 157] width 7 height 7
click at [210, 157] on input "Ask open-ended questions to probe for more information" at bounding box center [211, 157] width 7 height 7
radio input "true"
click at [214, 185] on div at bounding box center [211, 185] width 7 height 7
click at [214, 185] on input "Encourage sentence complexity through the use of accountable talk" at bounding box center [211, 185] width 7 height 7
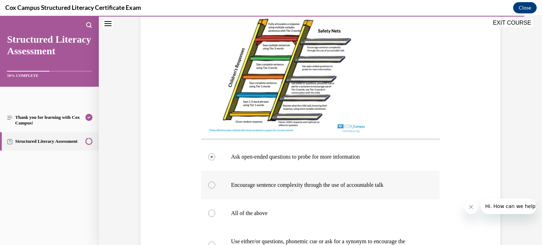
radio input "true"
click at [209, 157] on div at bounding box center [211, 157] width 7 height 7
click at [209, 157] on input "Ask open-ended questions to probe for more information" at bounding box center [211, 157] width 7 height 7
radio input "true"
click at [213, 183] on div at bounding box center [211, 185] width 7 height 7
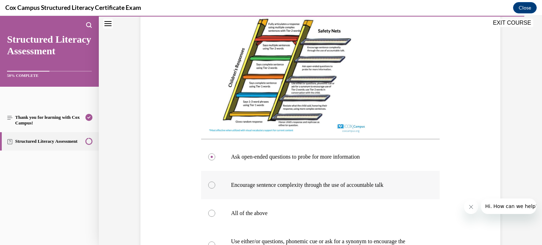
click at [213, 183] on input "Encourage sentence complexity through the use of accountable talk" at bounding box center [211, 185] width 7 height 7
radio input "true"
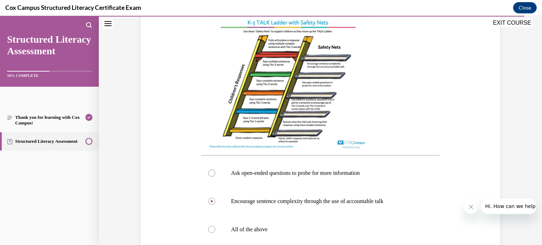
scroll to position [190, 0]
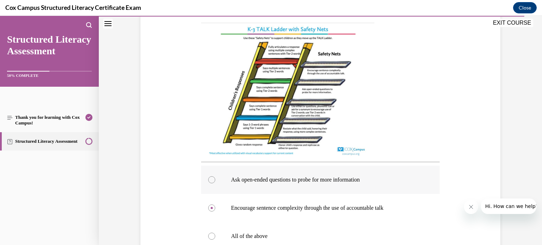
click at [210, 183] on div at bounding box center [211, 180] width 7 height 7
click at [210, 183] on input "Ask open-ended questions to probe for more information" at bounding box center [211, 180] width 7 height 7
radio input "true"
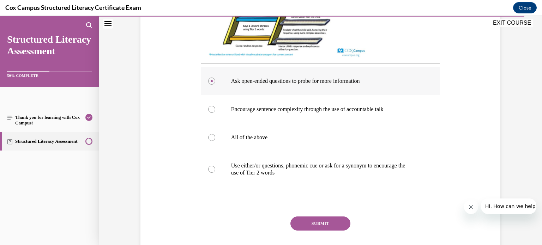
scroll to position [302, 0]
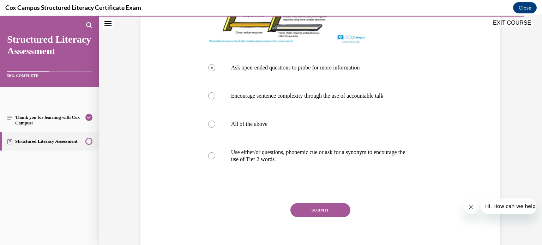
click at [304, 215] on button "SUBMIT" at bounding box center [321, 210] width 60 height 14
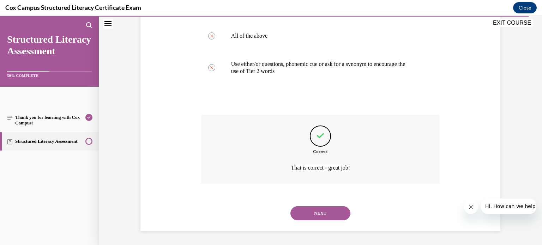
scroll to position [383, 0]
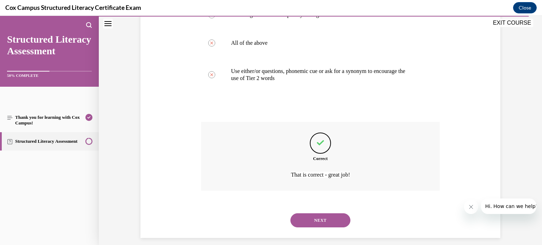
click at [309, 228] on button "NEXT" at bounding box center [321, 221] width 60 height 14
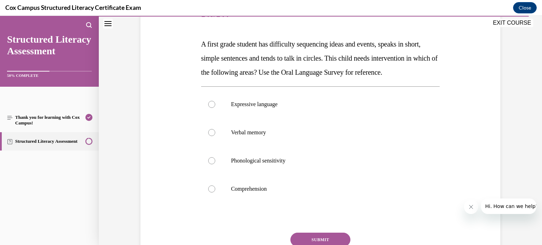
scroll to position [90, 0]
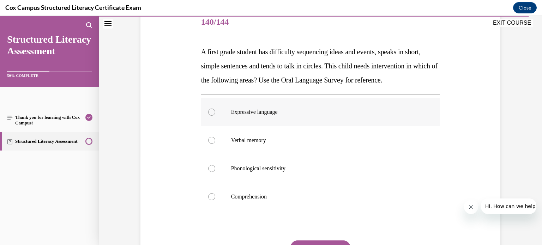
click at [213, 116] on div at bounding box center [211, 112] width 7 height 7
click at [213, 116] on input "Expressive language" at bounding box center [211, 112] width 7 height 7
radio input "true"
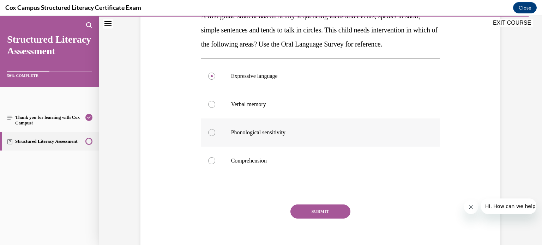
scroll to position [126, 0]
click at [303, 219] on button "SUBMIT" at bounding box center [321, 212] width 60 height 14
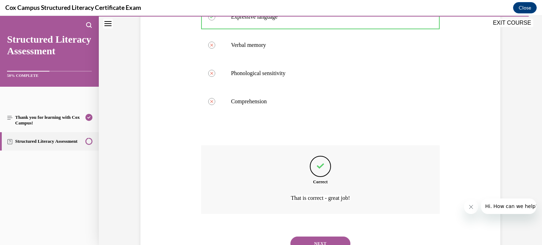
scroll to position [229, 0]
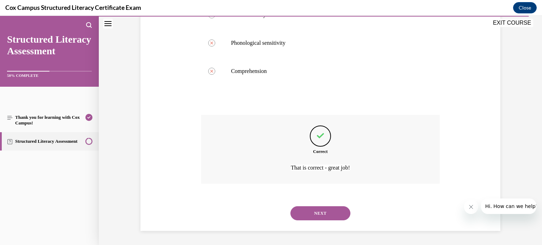
click at [297, 215] on button "NEXT" at bounding box center [321, 214] width 60 height 14
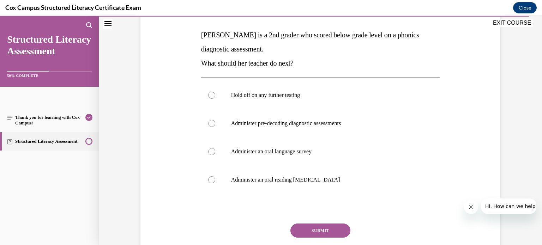
scroll to position [103, 0]
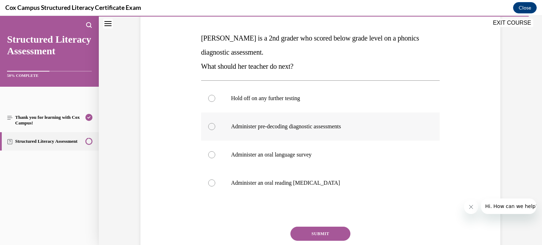
click at [269, 127] on p "Administer pre-decoding diagnostic assessments" at bounding box center [326, 126] width 191 height 7
click at [215, 127] on input "Administer pre-decoding diagnostic assessments" at bounding box center [211, 126] width 7 height 7
radio input "true"
click at [312, 236] on button "SUBMIT" at bounding box center [321, 234] width 60 height 14
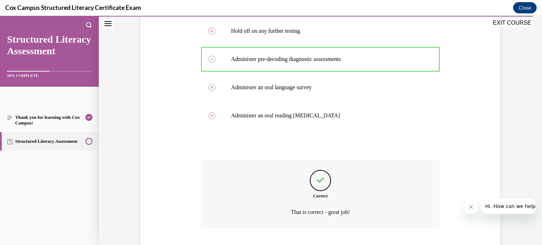
scroll to position [215, 0]
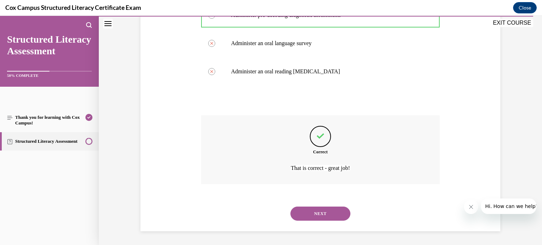
click at [317, 215] on button "NEXT" at bounding box center [321, 214] width 60 height 14
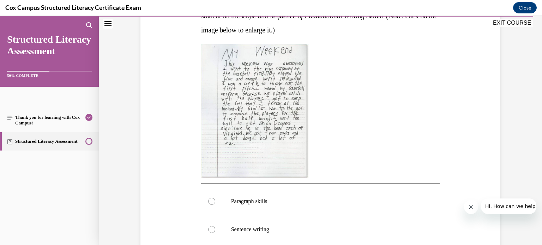
scroll to position [140, 0]
click at [211, 202] on div at bounding box center [211, 201] width 7 height 7
click at [211, 202] on input "Paragraph skills" at bounding box center [211, 201] width 7 height 7
radio input "true"
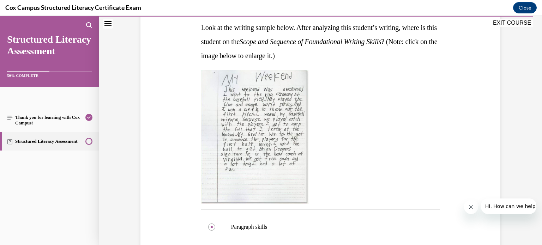
scroll to position [114, 0]
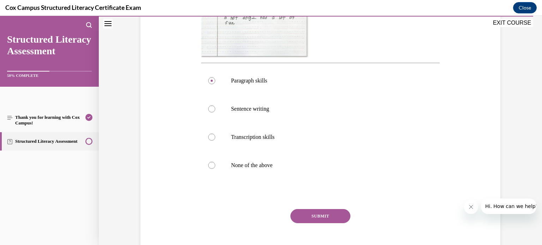
click at [330, 217] on button "SUBMIT" at bounding box center [321, 216] width 60 height 14
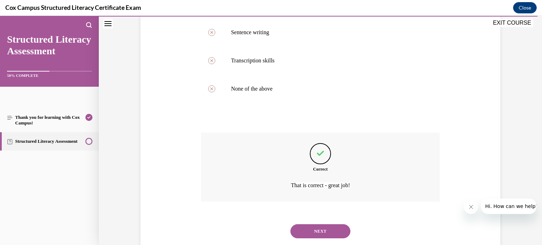
scroll to position [355, 0]
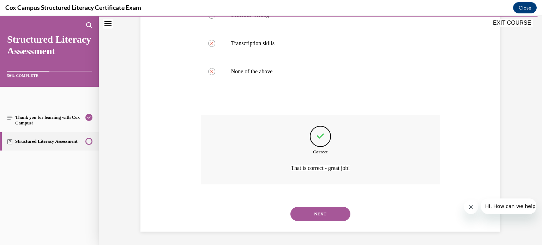
click at [312, 216] on button "NEXT" at bounding box center [321, 214] width 60 height 14
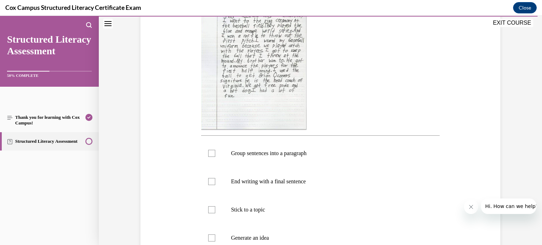
scroll to position [171, 0]
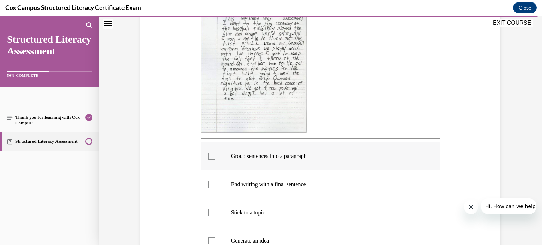
click at [309, 154] on p "Group sentences into a paragraph" at bounding box center [326, 156] width 191 height 7
click at [215, 154] on input "Group sentences into a paragraph" at bounding box center [211, 156] width 7 height 7
checkbox input "true"
click at [282, 191] on label "End writing with a final sentence" at bounding box center [320, 185] width 239 height 28
click at [215, 188] on input "End writing with a final sentence" at bounding box center [211, 184] width 7 height 7
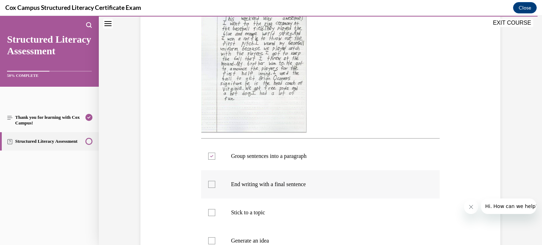
checkbox input "true"
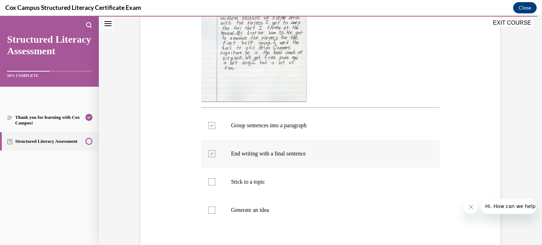
scroll to position [200, 0]
click at [282, 191] on label "Stick to a topic" at bounding box center [320, 183] width 239 height 28
click at [215, 187] on input "Stick to a topic" at bounding box center [211, 183] width 7 height 7
checkbox input "true"
click at [267, 210] on p "Generate an idea" at bounding box center [326, 211] width 191 height 7
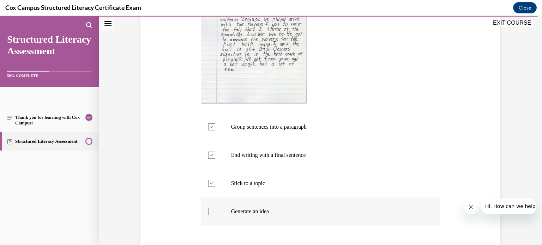
click at [215, 210] on input "Generate an idea" at bounding box center [211, 211] width 7 height 7
checkbox input "true"
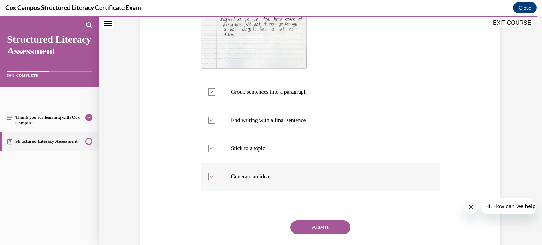
scroll to position [232, 0]
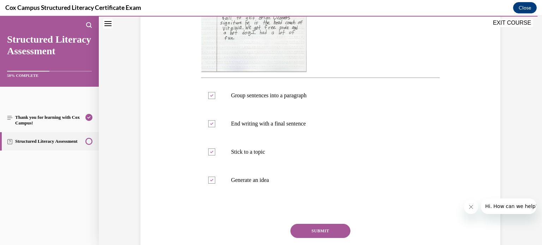
click at [306, 227] on button "SUBMIT" at bounding box center [321, 231] width 60 height 14
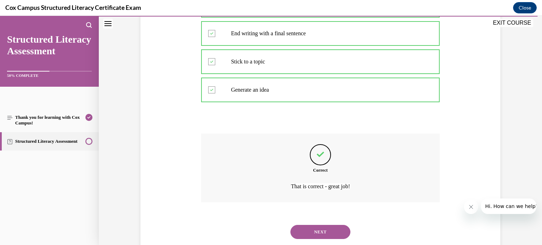
scroll to position [340, 0]
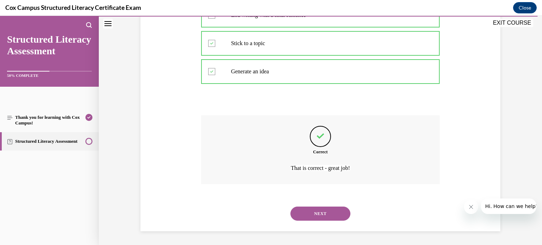
click at [310, 218] on button "NEXT" at bounding box center [321, 214] width 60 height 14
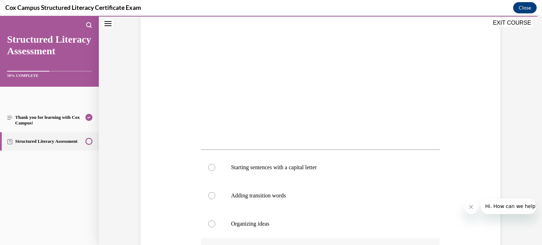
scroll to position [157, 0]
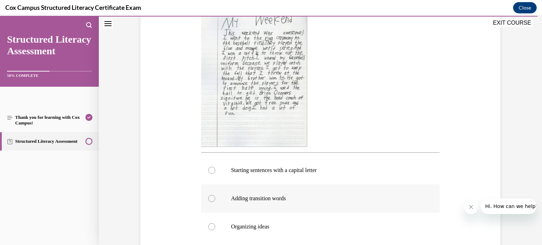
click at [278, 201] on p "Adding transition words" at bounding box center [326, 198] width 191 height 7
click at [215, 201] on input "Adding transition words" at bounding box center [211, 198] width 7 height 7
radio input "true"
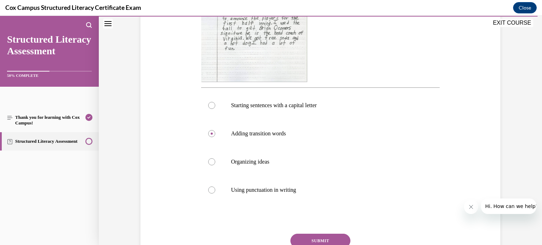
scroll to position [230, 0]
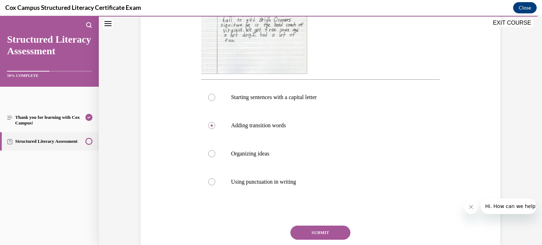
click at [313, 231] on button "SUBMIT" at bounding box center [321, 233] width 60 height 14
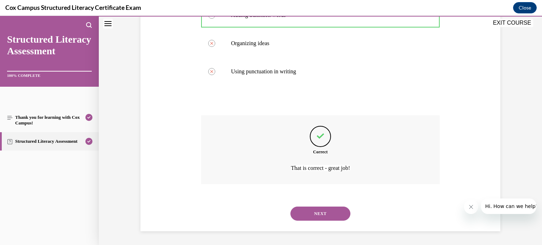
scroll to position [340, 0]
click at [322, 210] on button "NEXT" at bounding box center [321, 214] width 60 height 14
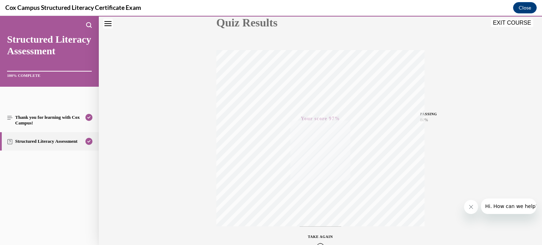
scroll to position [83, 0]
click at [518, 22] on button "EXIT COURSE" at bounding box center [512, 23] width 42 height 8
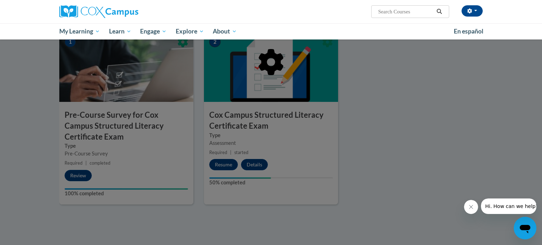
click at [356, 90] on div at bounding box center [271, 98] width 424 height 134
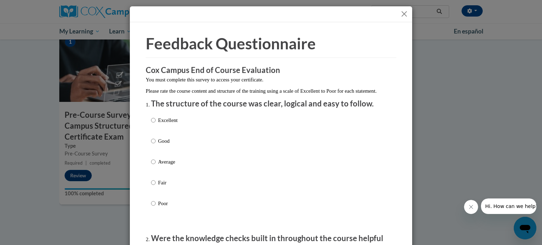
click at [159, 132] on label "Excellent" at bounding box center [164, 126] width 26 height 19
click at [156, 124] on input "Excellent" at bounding box center [153, 121] width 5 height 8
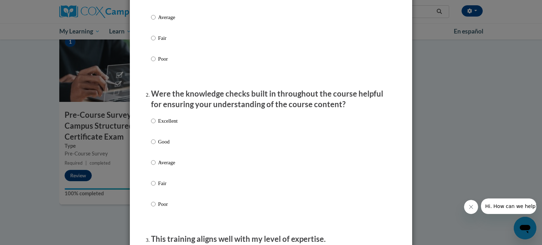
scroll to position [147, 0]
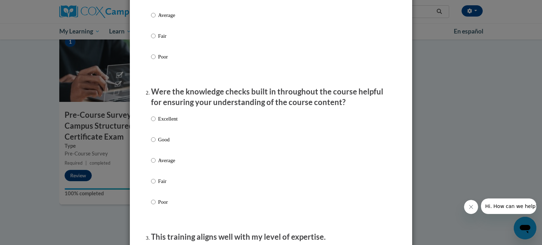
click at [156, 126] on label "Excellent" at bounding box center [164, 124] width 26 height 19
click at [156, 123] on input "Excellent" at bounding box center [153, 119] width 5 height 8
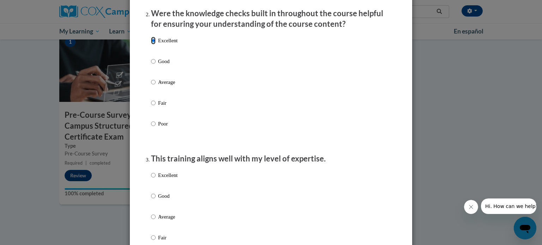
scroll to position [227, 0]
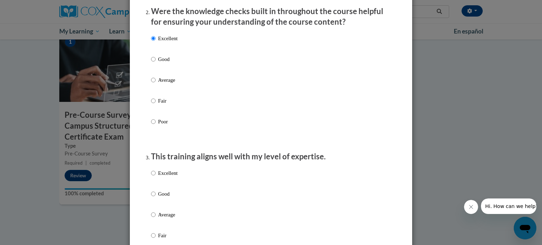
click at [166, 177] on p "Excellent" at bounding box center [167, 173] width 19 height 8
click at [156, 177] on input "Excellent" at bounding box center [153, 173] width 5 height 8
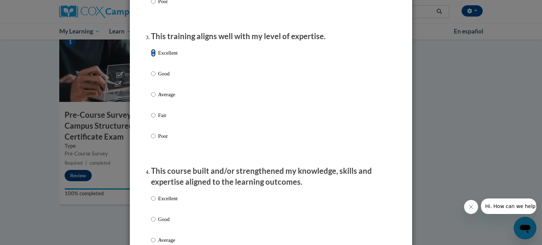
scroll to position [347, 0]
click at [168, 203] on p "Excellent" at bounding box center [167, 199] width 19 height 8
click at [156, 203] on input "Excellent" at bounding box center [153, 199] width 5 height 8
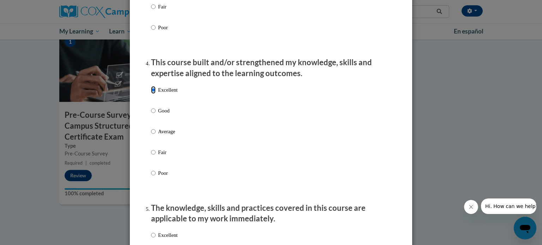
scroll to position [465, 0]
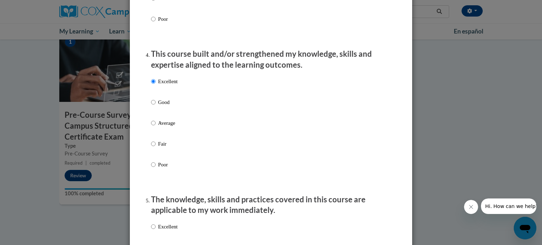
click at [169, 231] on p "Excellent" at bounding box center [167, 227] width 19 height 8
click at [156, 231] on input "Excellent" at bounding box center [153, 227] width 5 height 8
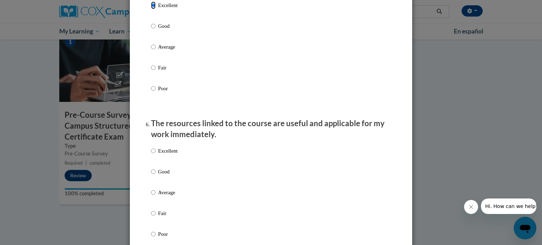
scroll to position [688, 0]
click at [161, 154] on p "Excellent" at bounding box center [167, 150] width 19 height 8
click at [156, 154] on input "Excellent" at bounding box center [153, 150] width 5 height 8
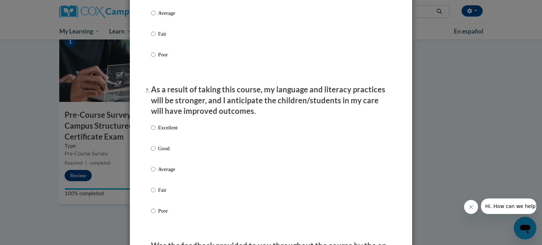
click at [159, 132] on p "Excellent" at bounding box center [167, 128] width 19 height 8
click at [156, 132] on input "Excellent" at bounding box center [153, 128] width 5 height 8
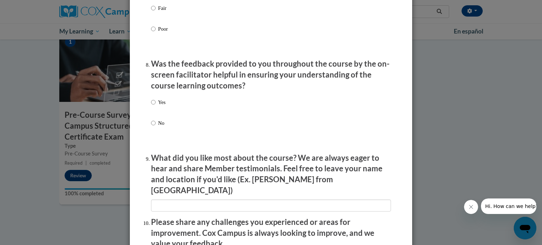
scroll to position [1053, 0]
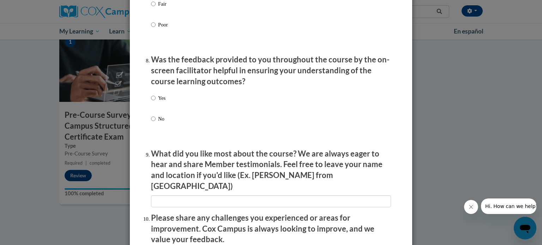
click at [158, 109] on label "Yes" at bounding box center [158, 103] width 14 height 19
click at [156, 102] on input "Yes" at bounding box center [153, 98] width 5 height 8
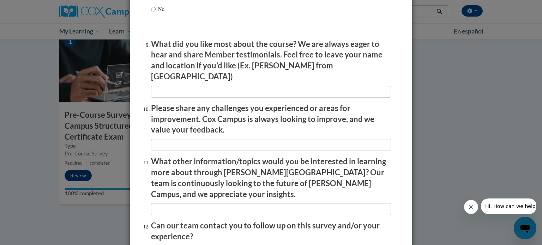
scroll to position [1225, 0]
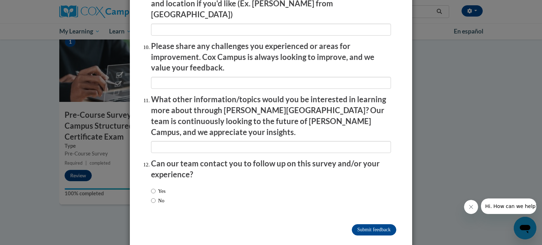
click at [172, 184] on div "Yes No" at bounding box center [271, 197] width 240 height 26
click at [151, 197] on input "No" at bounding box center [153, 201] width 5 height 8
click at [379, 225] on input "Submit feedback" at bounding box center [374, 230] width 44 height 11
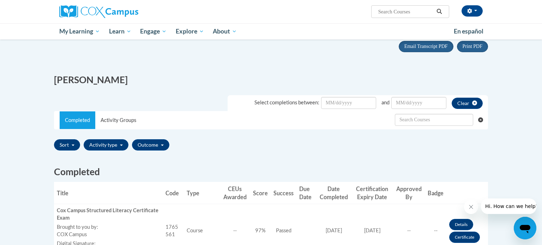
scroll to position [68, 0]
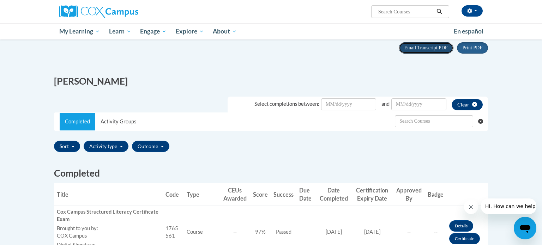
click at [438, 48] on span "Email Transcript PDF" at bounding box center [426, 47] width 43 height 5
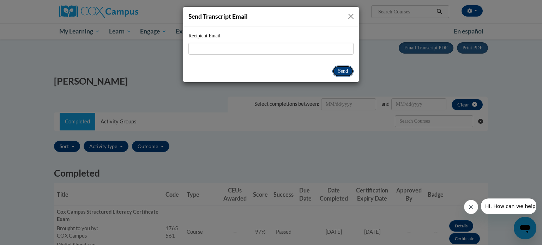
click at [334, 73] on button "Send" at bounding box center [343, 71] width 21 height 11
click at [348, 18] on button "Close" at bounding box center [351, 16] width 9 height 9
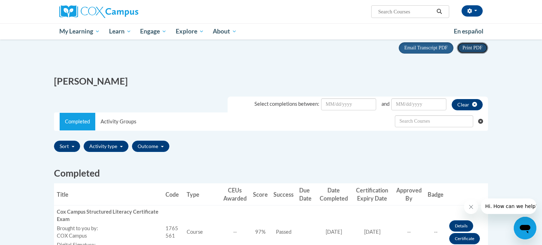
click at [462, 49] on button "Print PDF" at bounding box center [472, 47] width 31 height 11
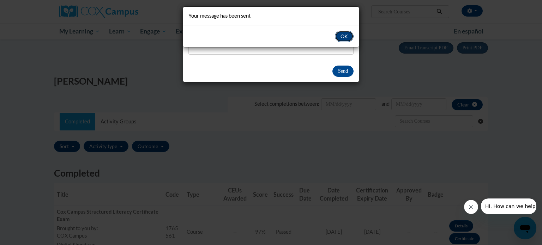
click at [351, 37] on button "OK" at bounding box center [344, 36] width 19 height 11
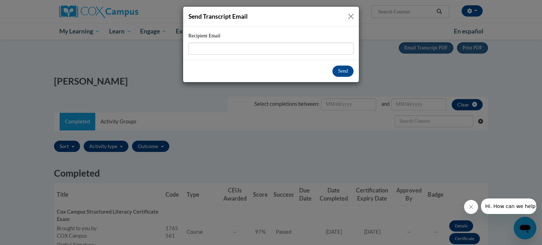
click at [351, 17] on button "Close" at bounding box center [351, 16] width 9 height 9
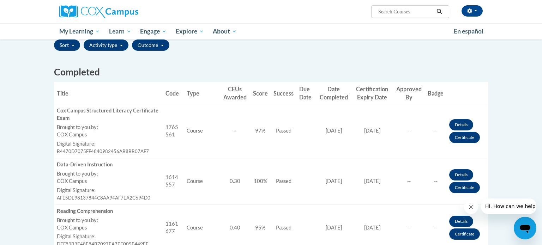
scroll to position [175, 0]
